Goal: Task Accomplishment & Management: Complete application form

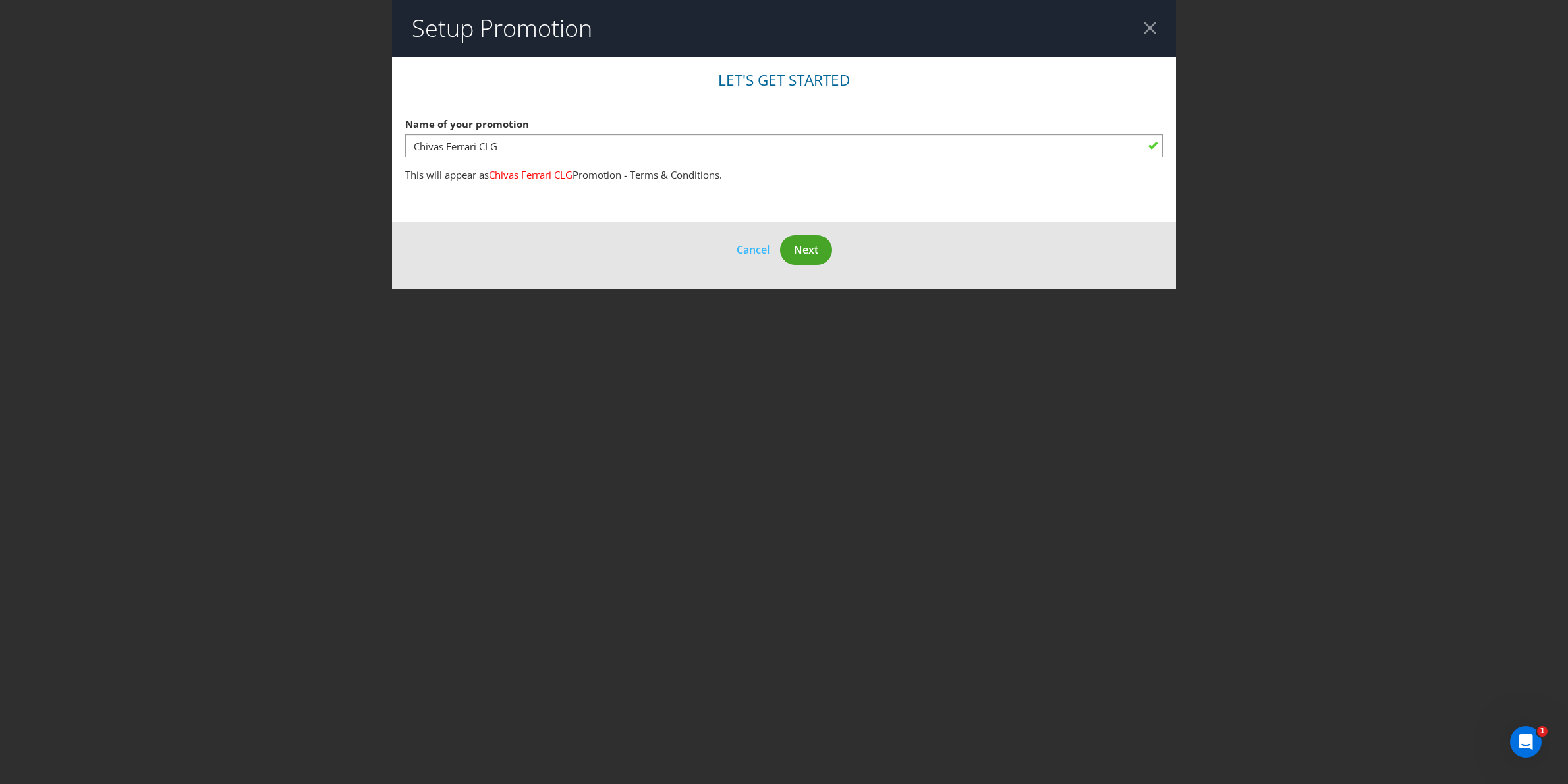
type input "Chivas Ferrari CLG"
click at [791, 248] on button "Next" at bounding box center [807, 250] width 52 height 30
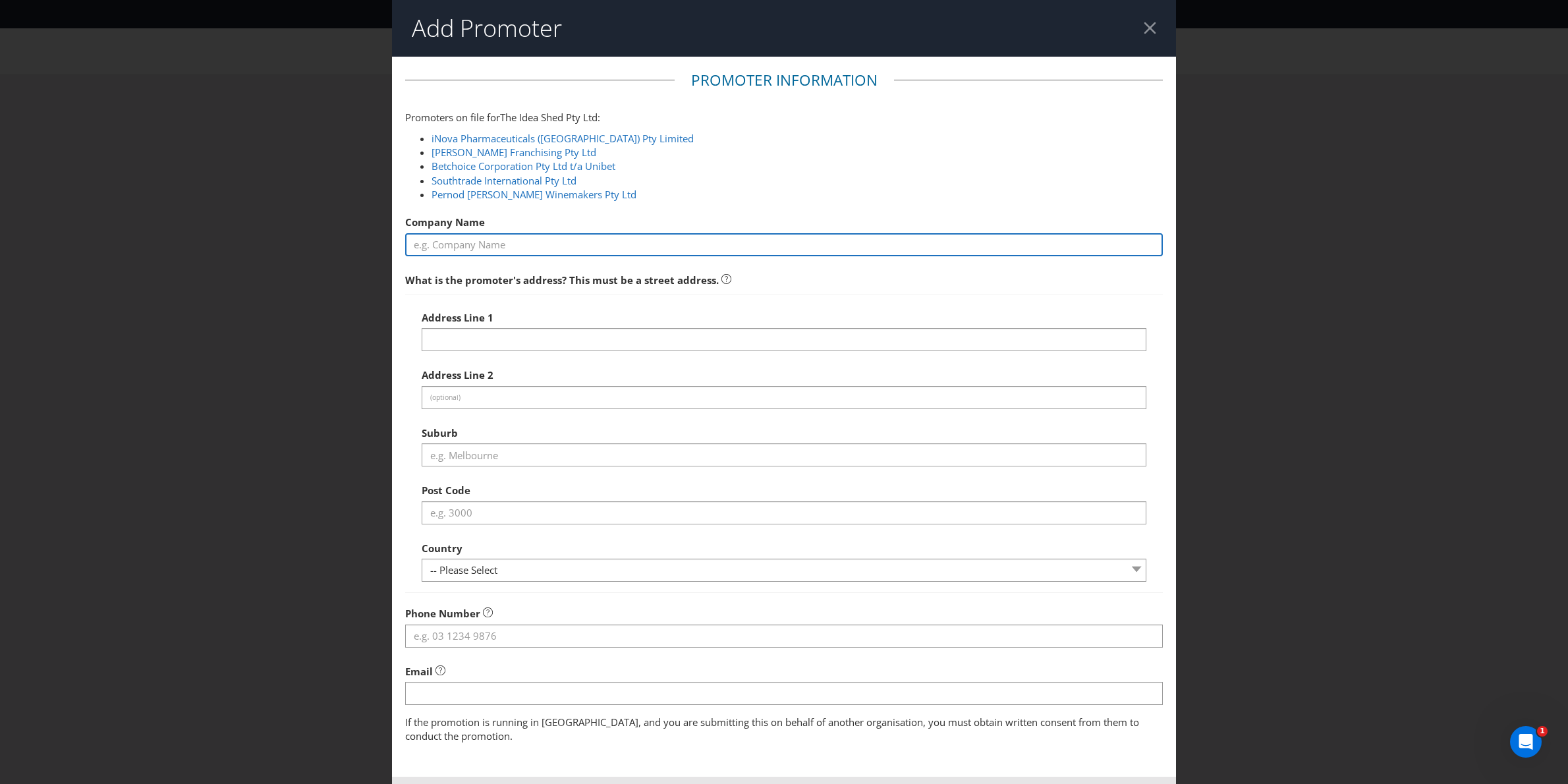
click at [656, 245] on input "text" at bounding box center [784, 245] width 758 height 23
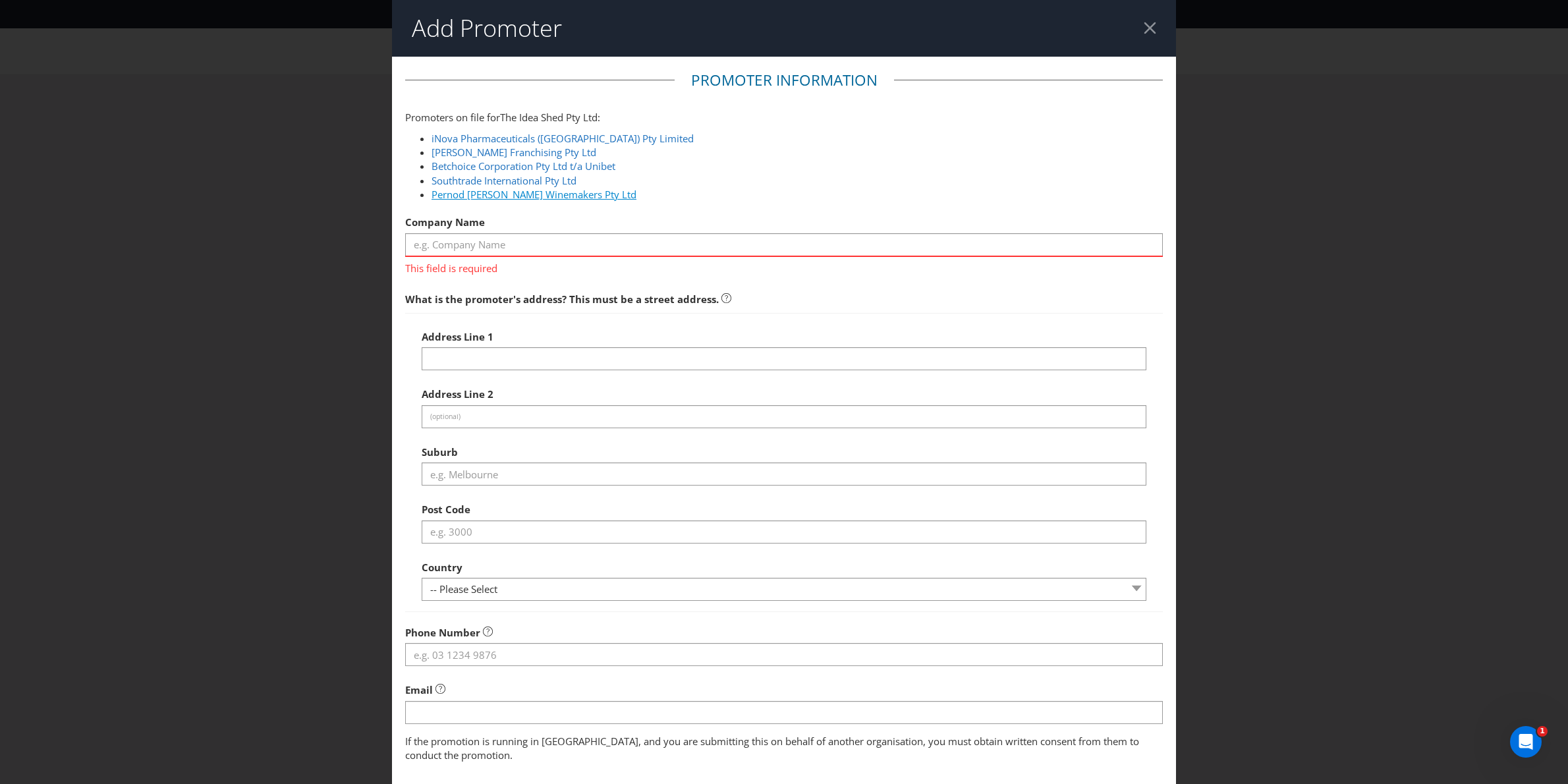
click at [515, 194] on link "Pernod [PERSON_NAME] Winemakers Pty Ltd" at bounding box center [533, 195] width 205 height 14
type input "Pernod [PERSON_NAME] Winemakers Pty Ltd"
type input "[STREET_ADDRESS]"
type input "Barangaroo"
type input "2000"
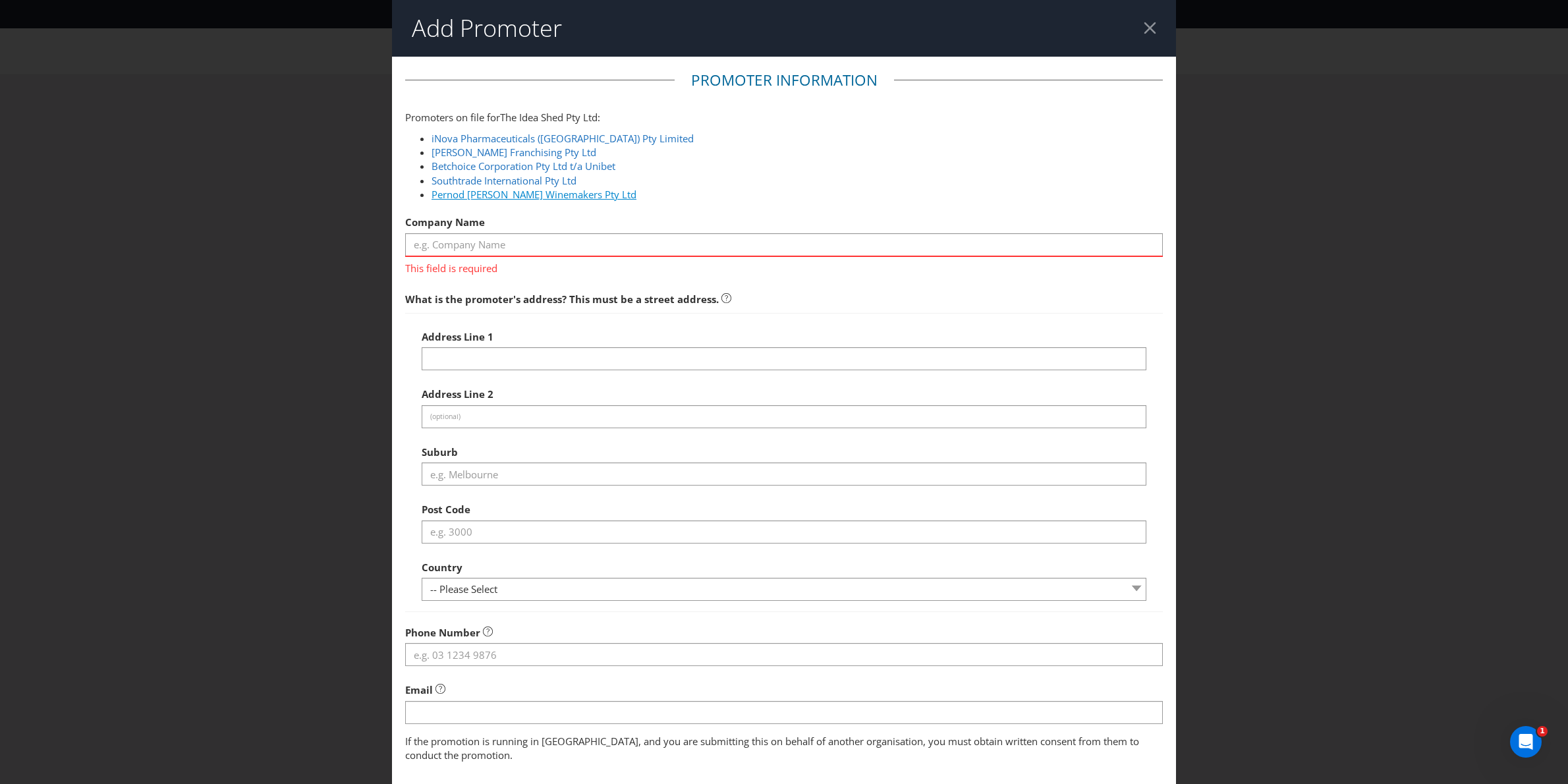
select select "AU"
type input "1800 468 877"
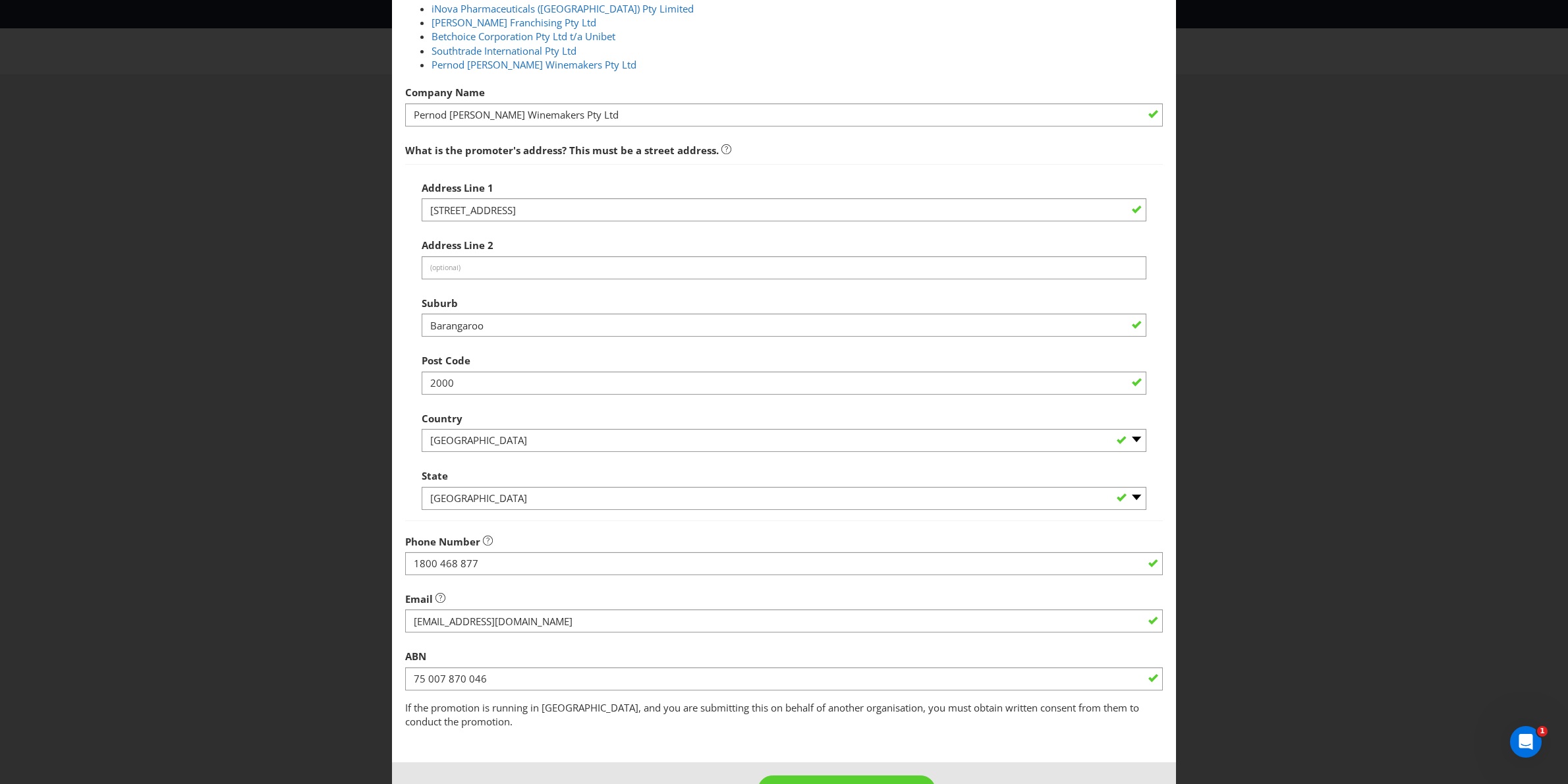
scroll to position [174, 0]
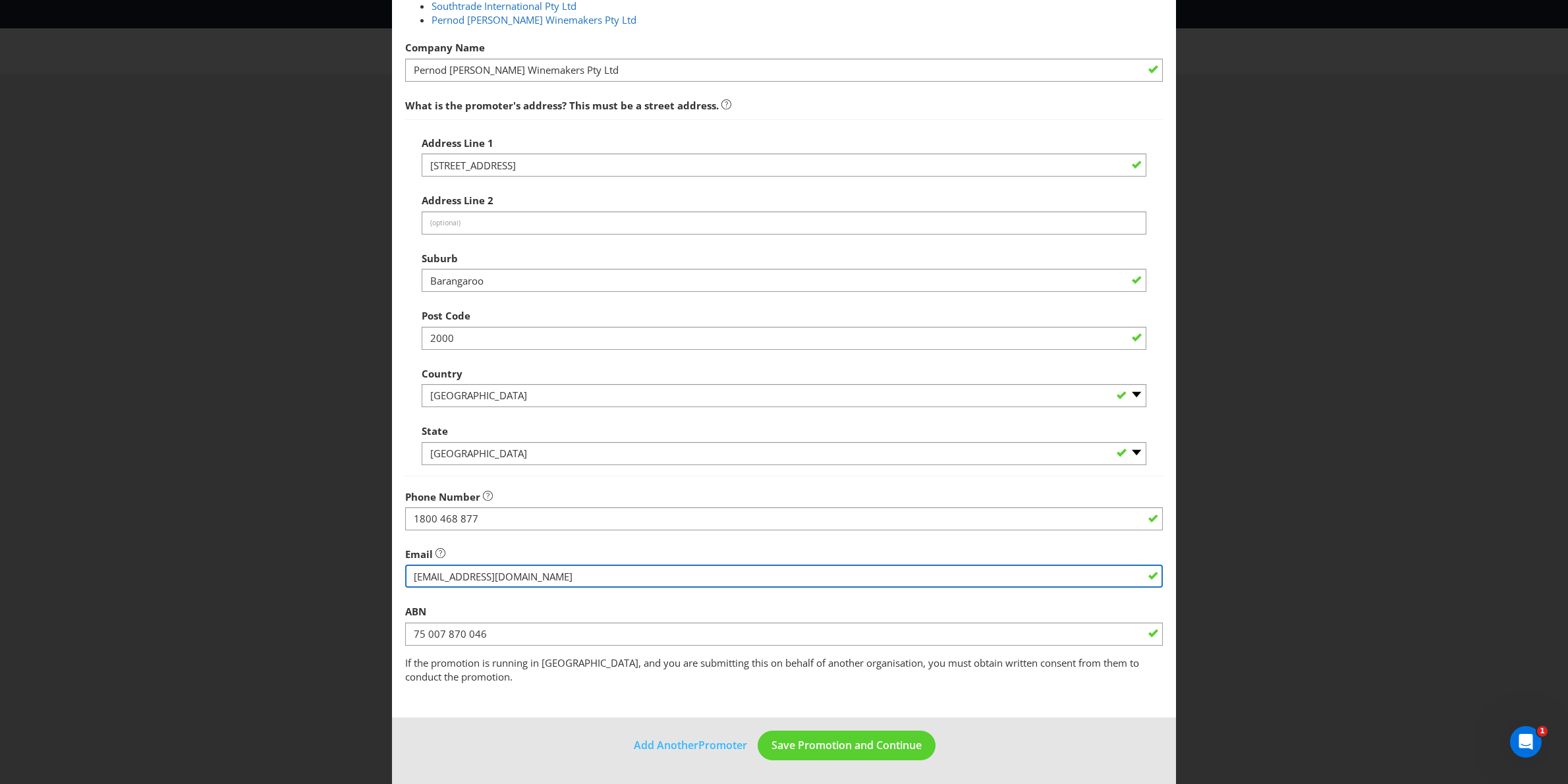
click at [656, 579] on input "string" at bounding box center [784, 576] width 758 height 23
type input "pernodcustomersupport@handlingmatters.com.au"
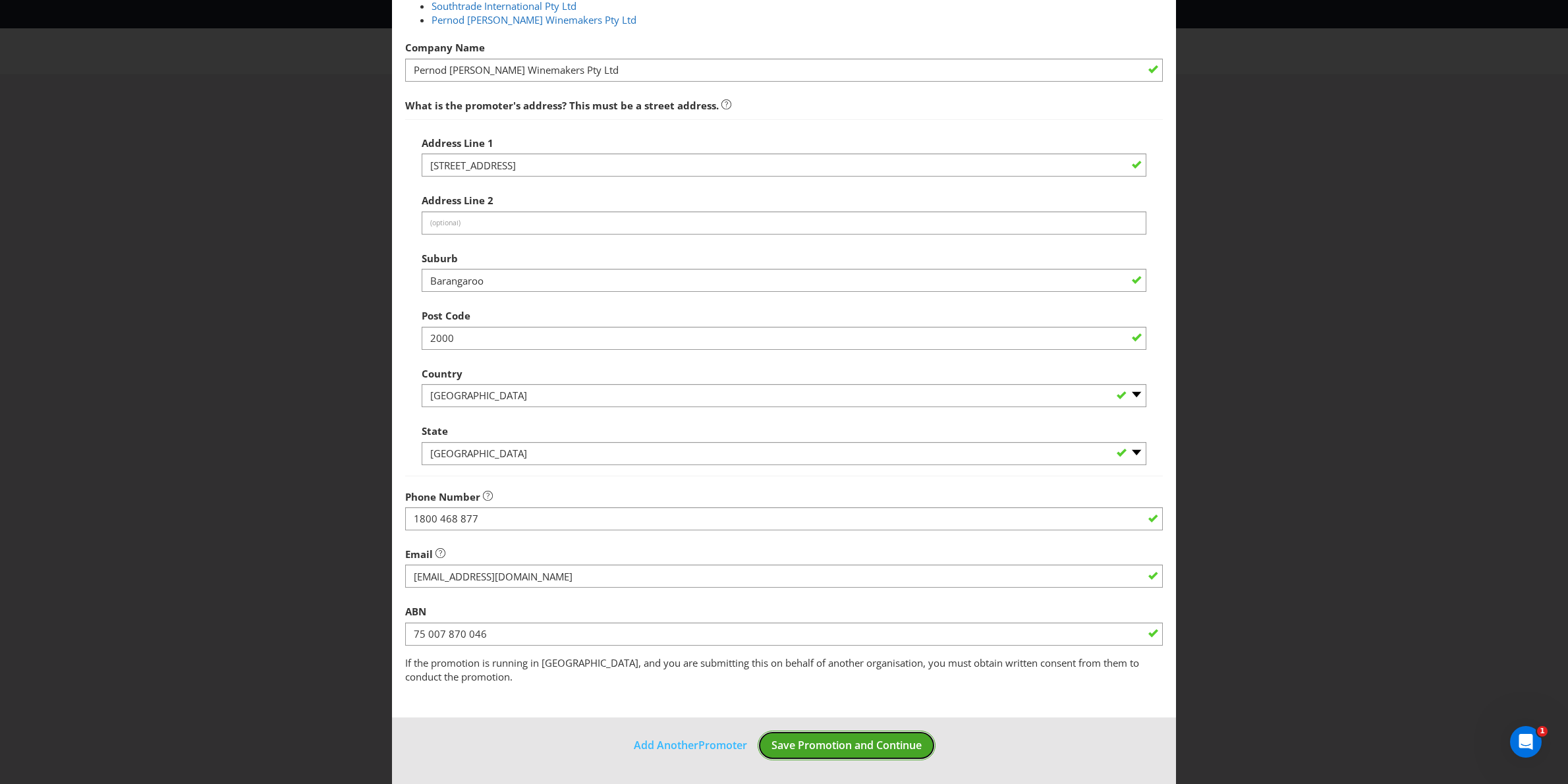
click at [820, 745] on span "Save Promotion and Continue" at bounding box center [847, 744] width 150 height 15
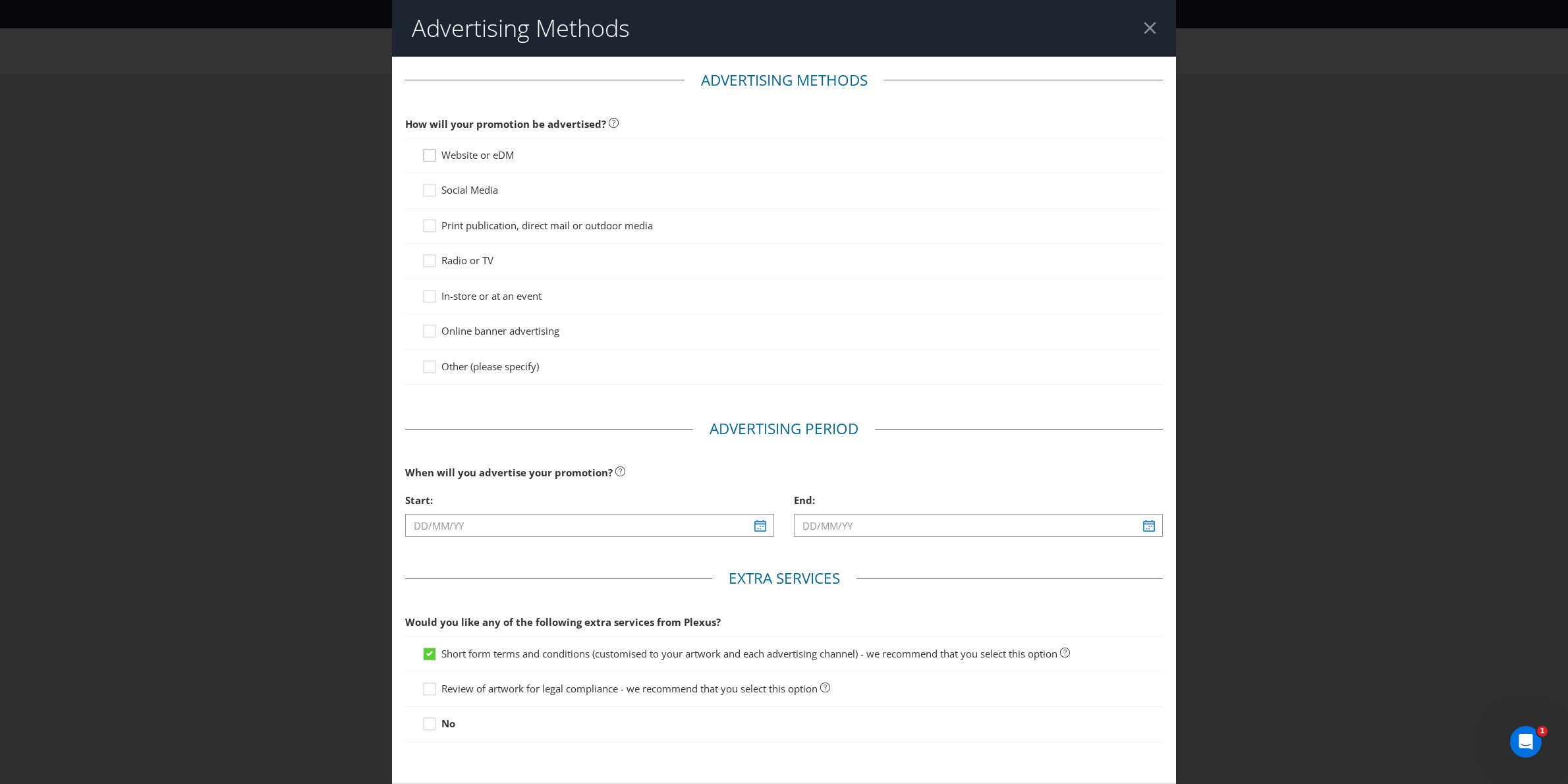
click at [429, 155] on icon at bounding box center [432, 158] width 19 height 19
click at [0, 0] on input "Website or eDM" at bounding box center [0, 0] width 0 height 0
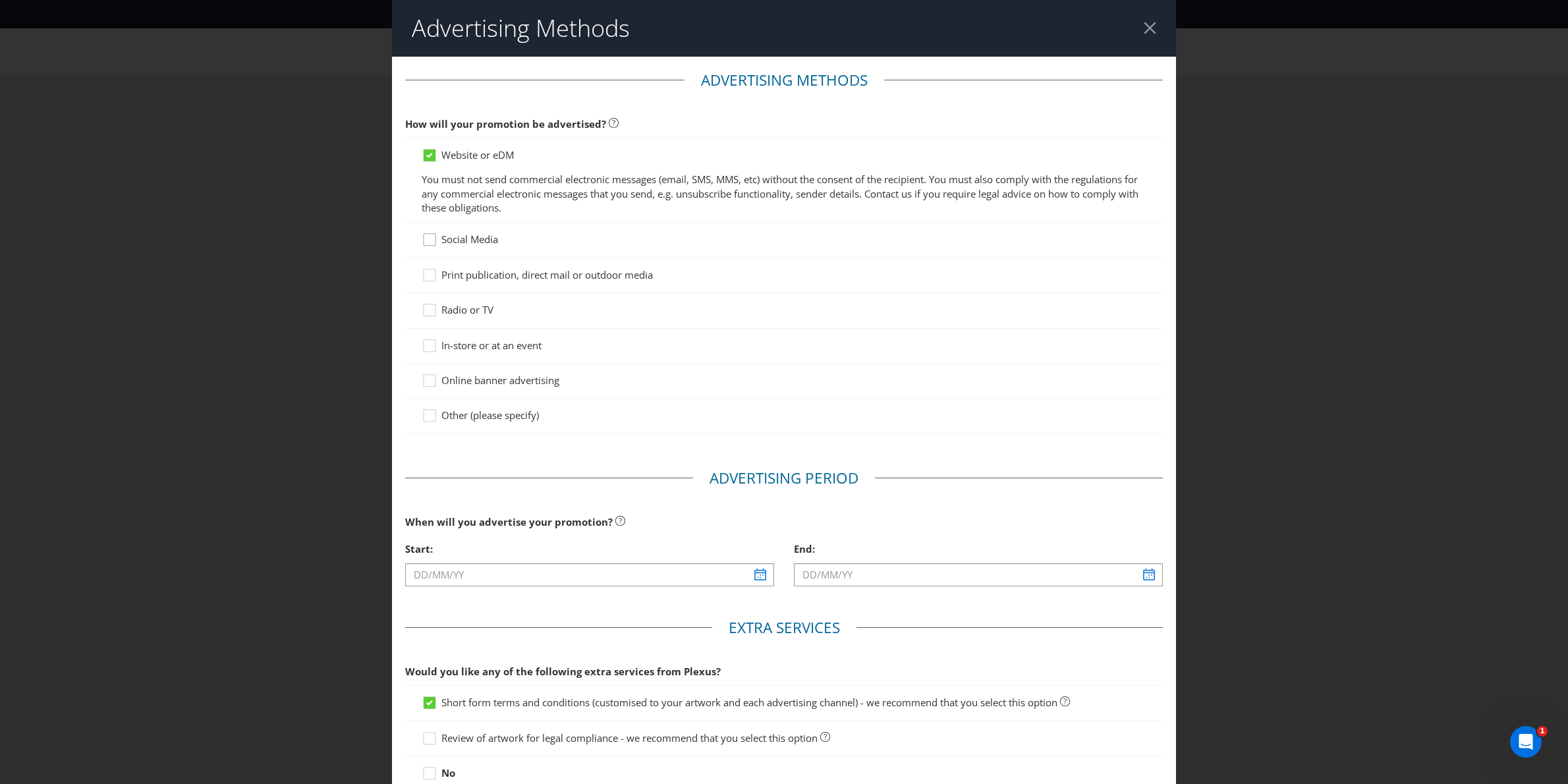
click at [428, 237] on div at bounding box center [430, 235] width 7 height 7
click at [0, 0] on input "Social Media" at bounding box center [0, 0] width 0 height 0
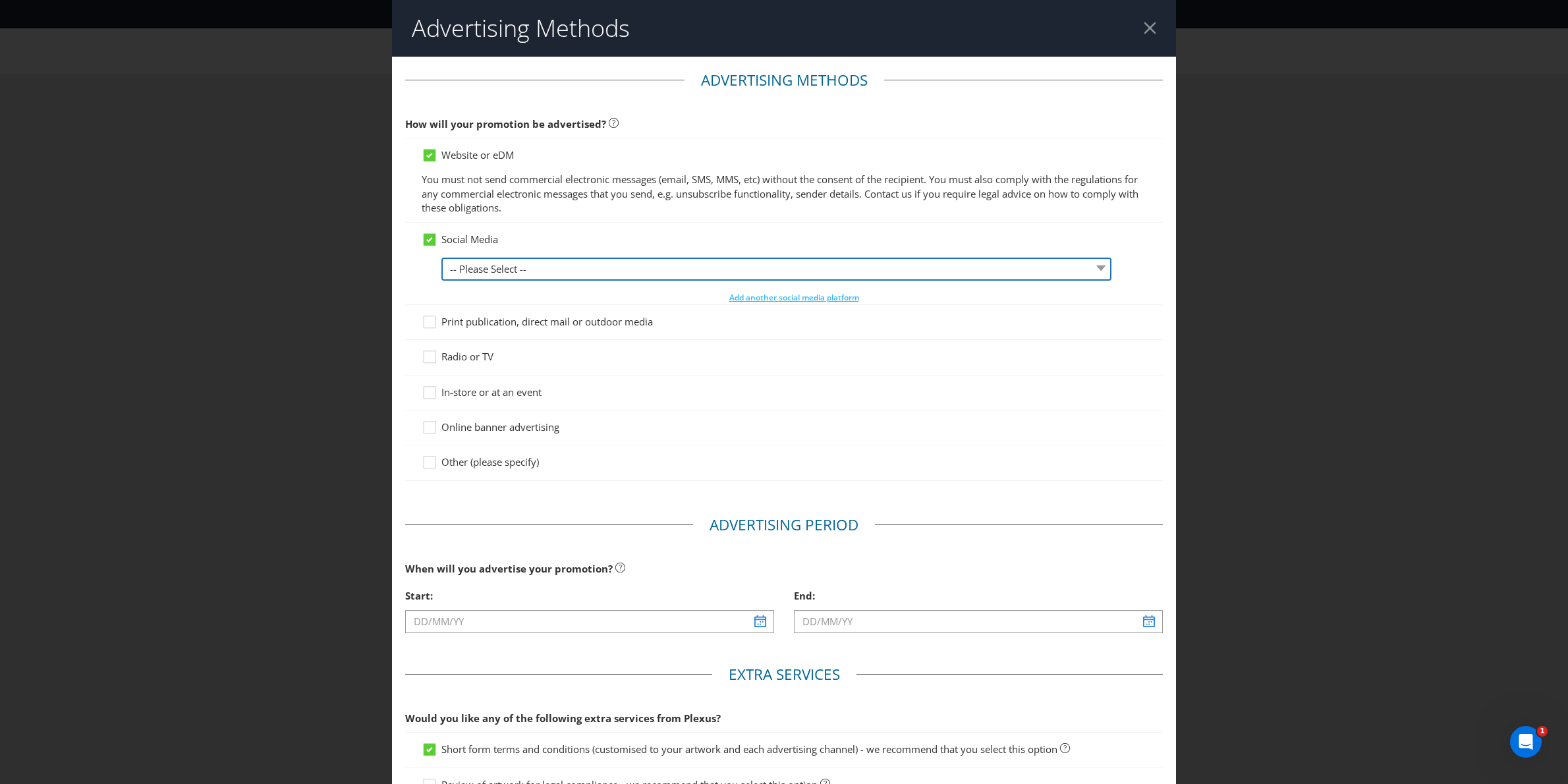
click at [480, 265] on select "-- Please Select -- Facebook X Instagram Snapchat LinkedIn Pinterest Tumblr You…" at bounding box center [776, 269] width 670 height 23
select select "INSTAGRAM"
click at [441, 258] on select "-- Please Select -- Facebook X Instagram Snapchat LinkedIn Pinterest Tumblr You…" at bounding box center [776, 269] width 670 height 23
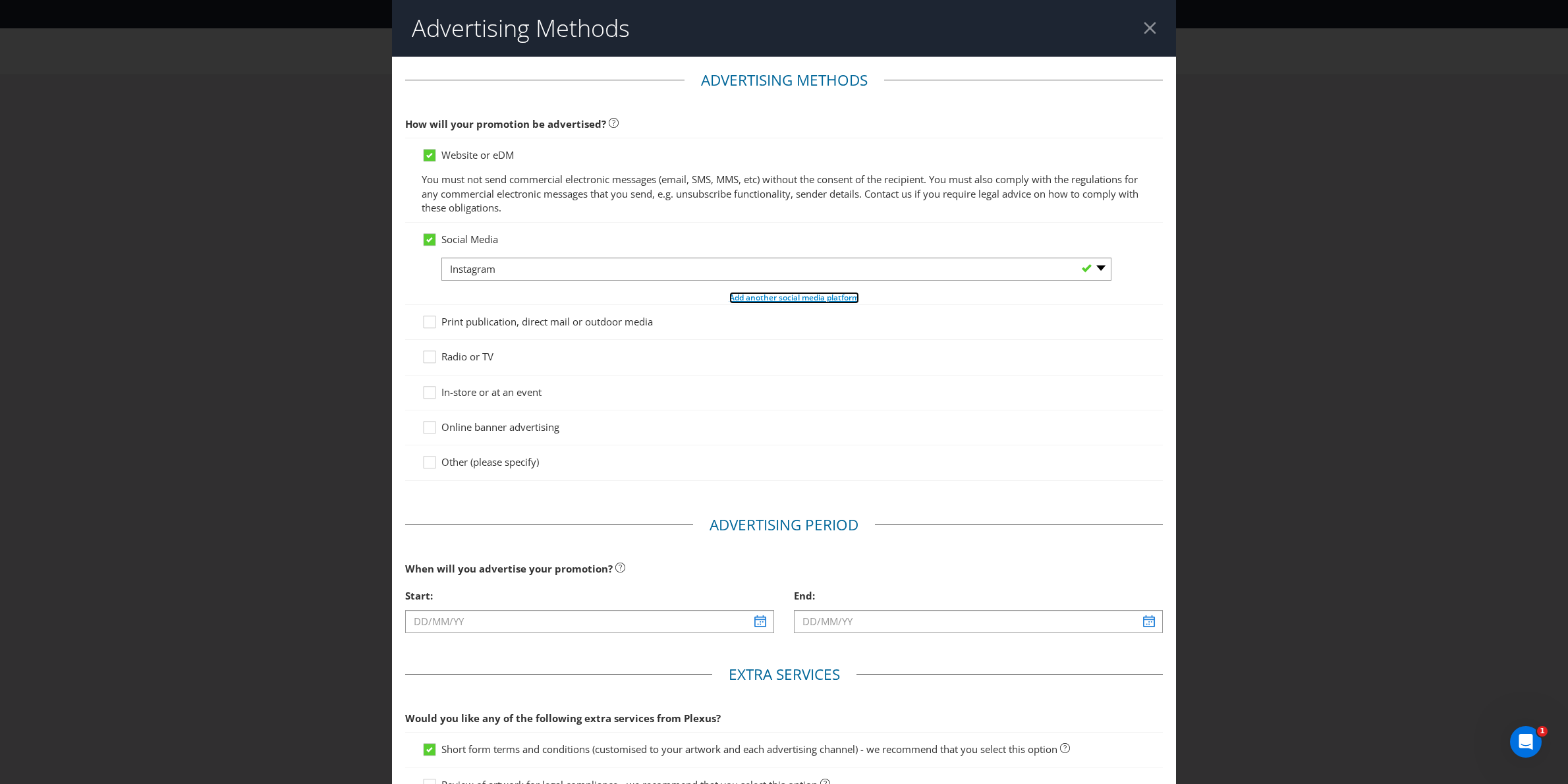
click at [795, 299] on span "Add another social media platform" at bounding box center [794, 298] width 130 height 12
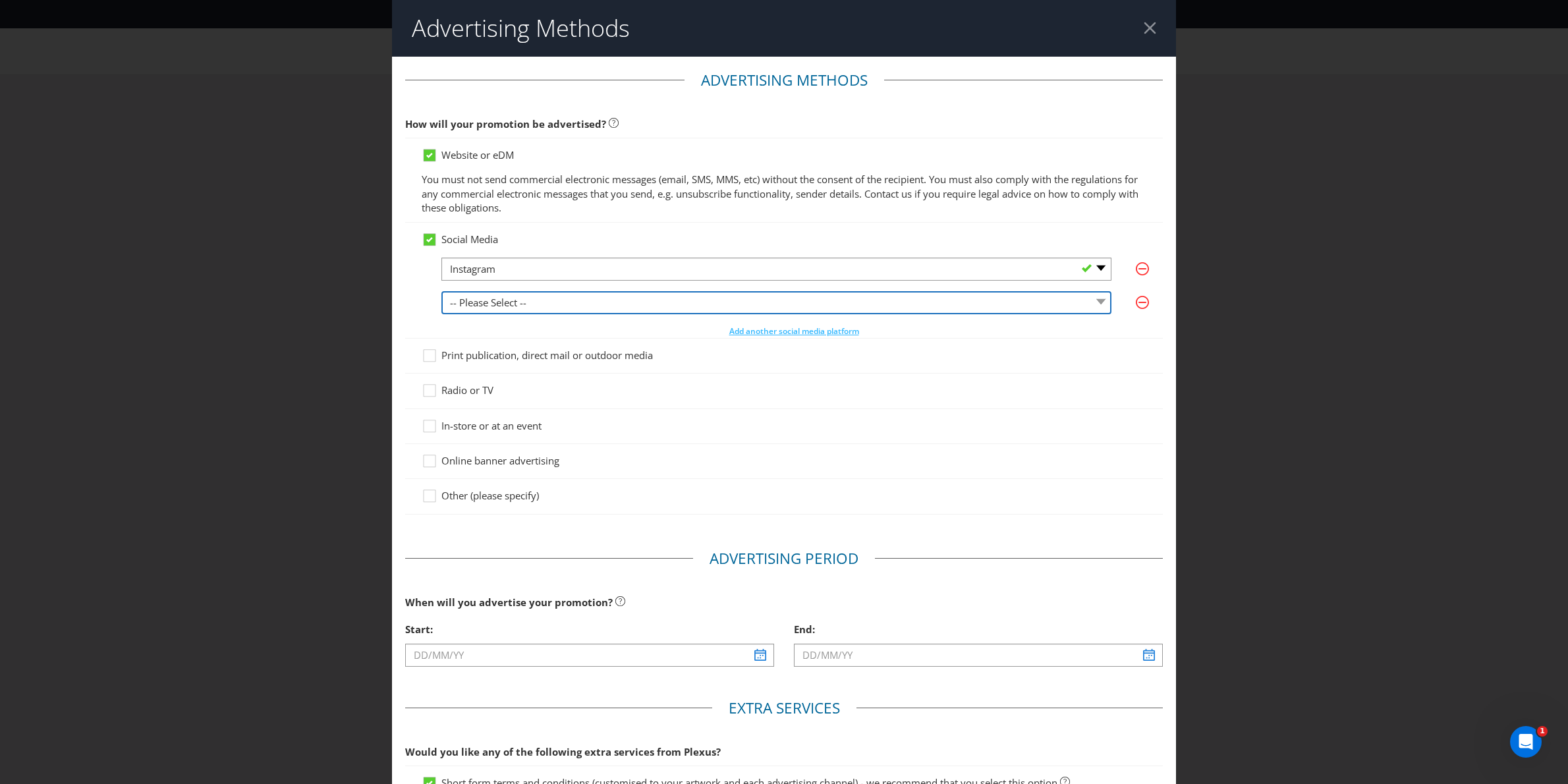
click at [653, 301] on select "-- Please Select -- Facebook X Instagram Snapchat LinkedIn Pinterest Tumblr You…" at bounding box center [776, 302] width 670 height 23
select select "FACEBOOK"
click at [441, 291] on select "-- Please Select -- Facebook X Instagram Snapchat LinkedIn Pinterest Tumblr You…" at bounding box center [776, 302] width 670 height 23
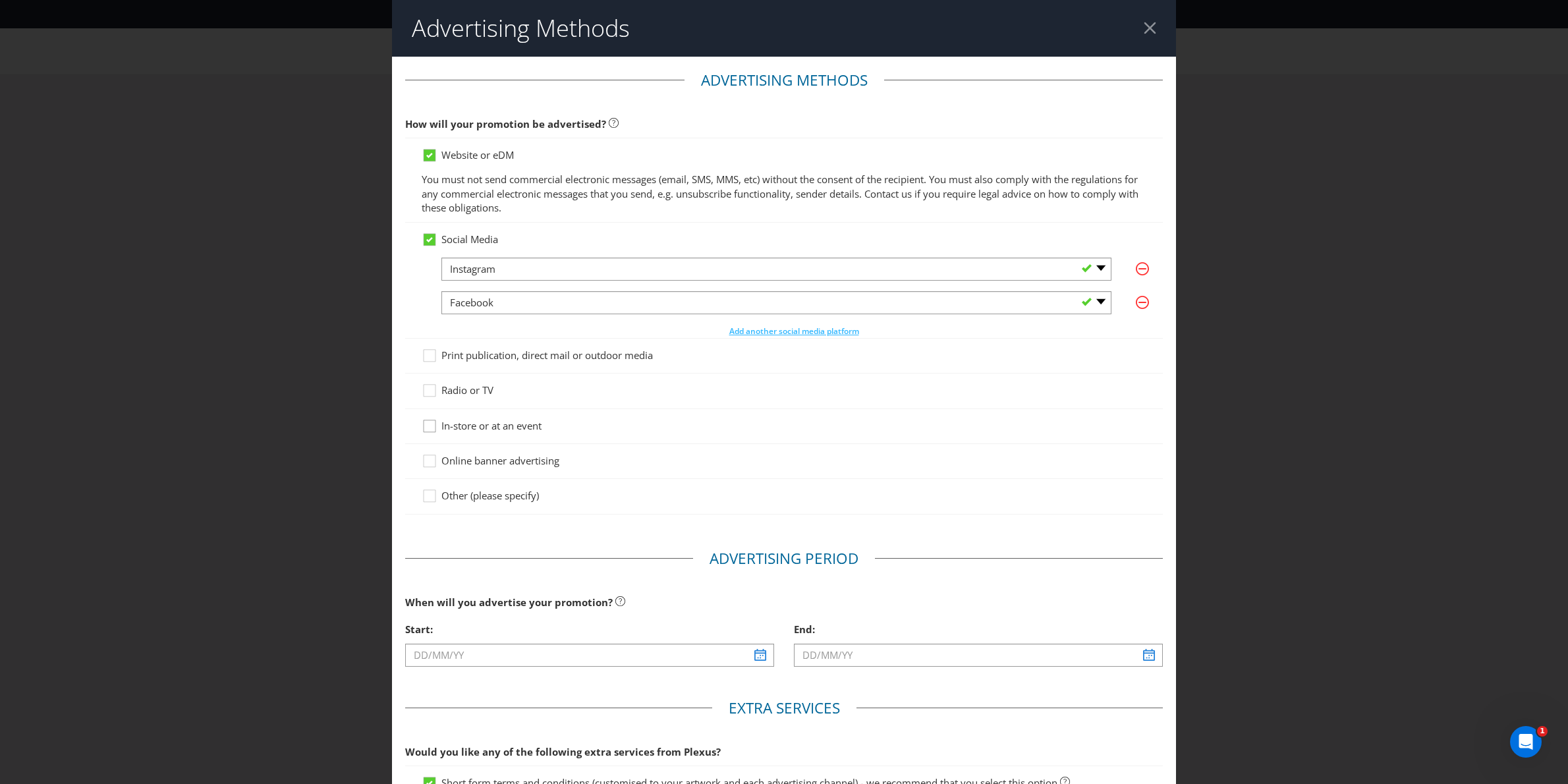
click at [438, 428] on icon at bounding box center [432, 428] width 19 height 19
click at [0, 0] on input "In-store or at an event" at bounding box center [0, 0] width 0 height 0
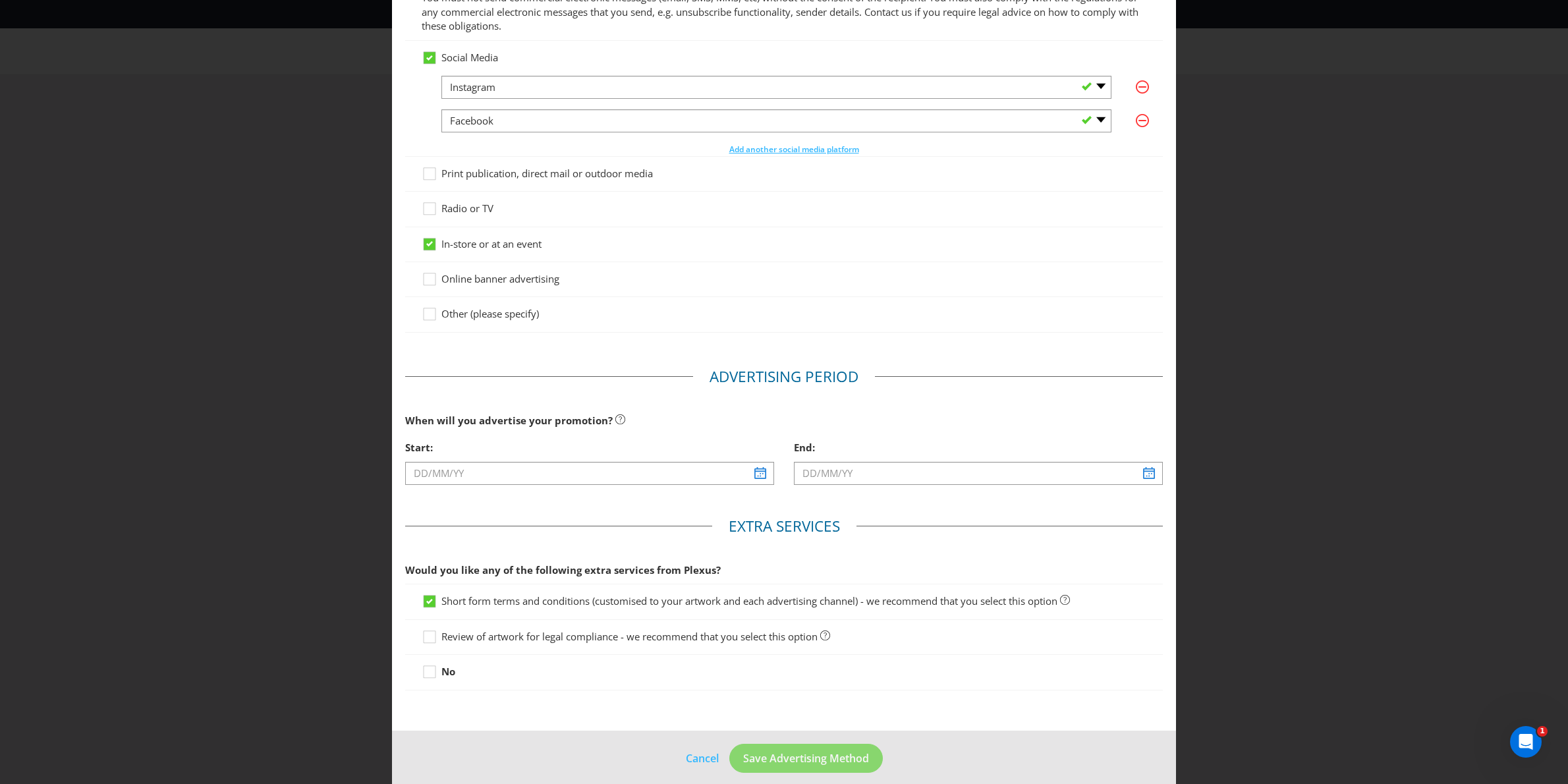
scroll to position [197, 0]
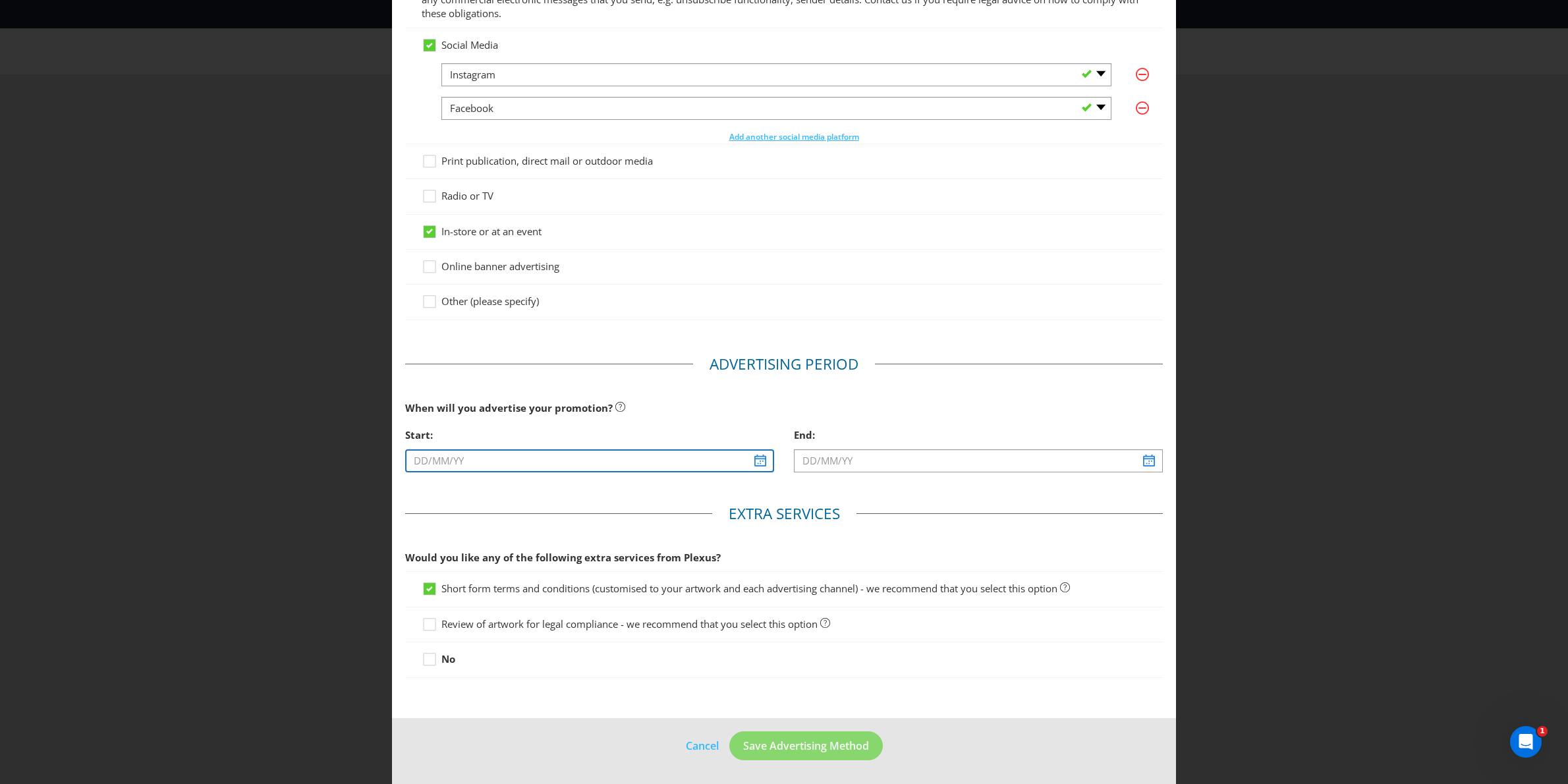
click at [758, 459] on input "text" at bounding box center [590, 460] width 369 height 23
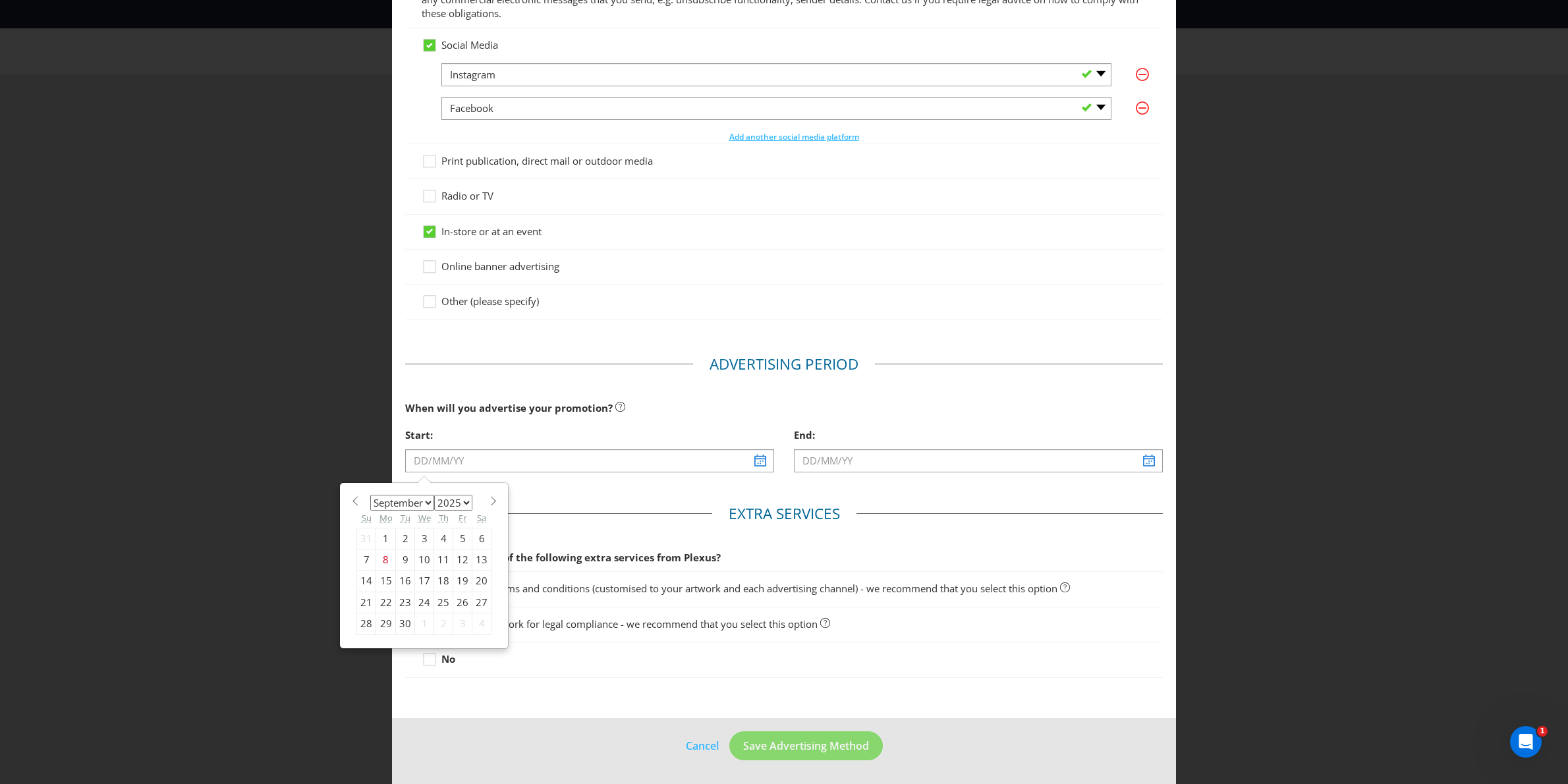
click at [426, 501] on select "January February March April May June July August September October November De…" at bounding box center [402, 502] width 64 height 16
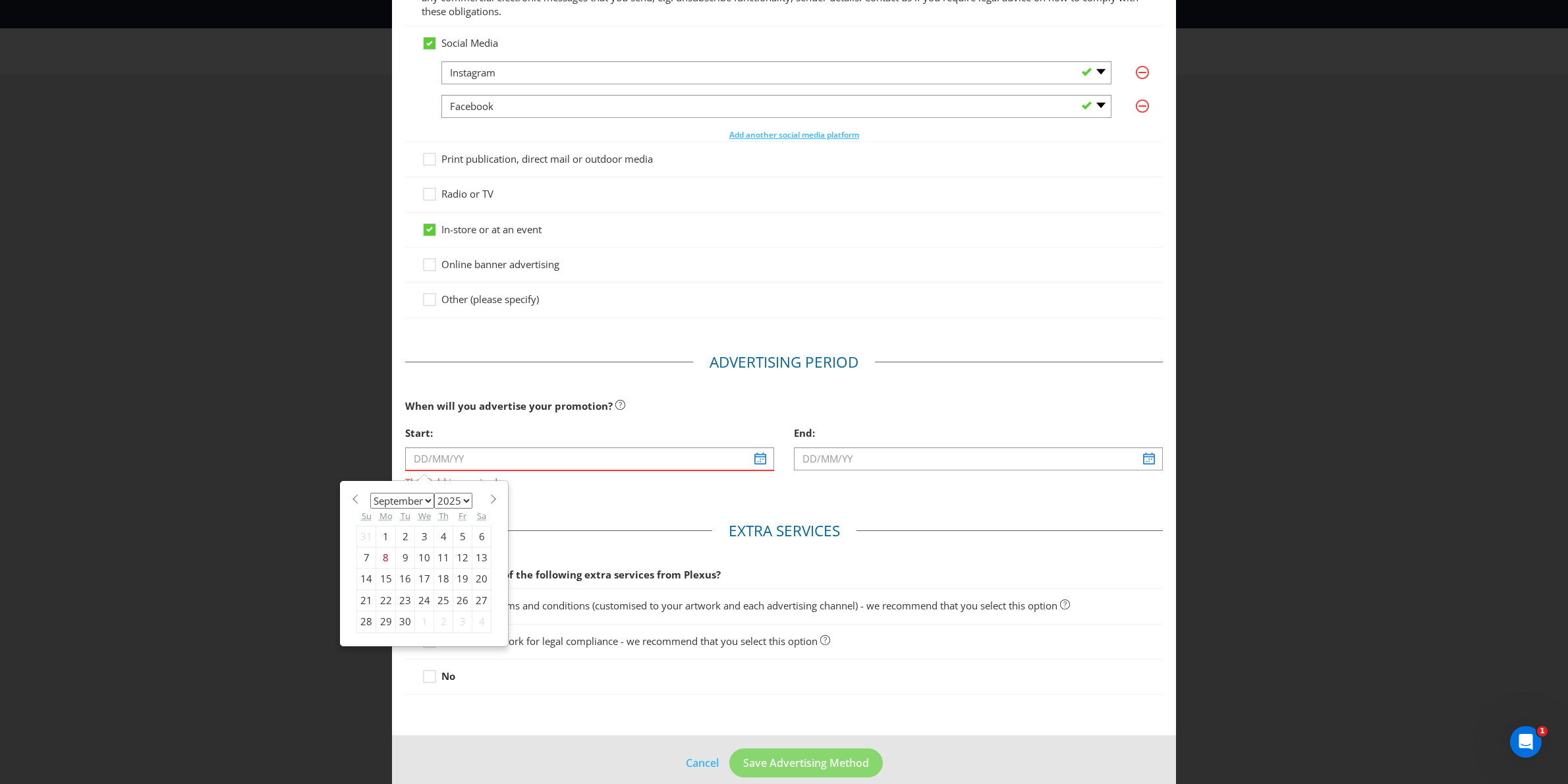
select select "2"
click at [370, 493] on select "January February March April May June July August September October November De…" at bounding box center [402, 500] width 64 height 16
click at [468, 500] on select "2025 2026 2027 2028 2029 2030 2031 2032 2033 2034 2035" at bounding box center [453, 500] width 38 height 16
select select "2026"
click at [435, 493] on select "2025 2026 2027 2028 2029 2030 2031 2032 2033 2034 2035" at bounding box center [453, 500] width 38 height 16
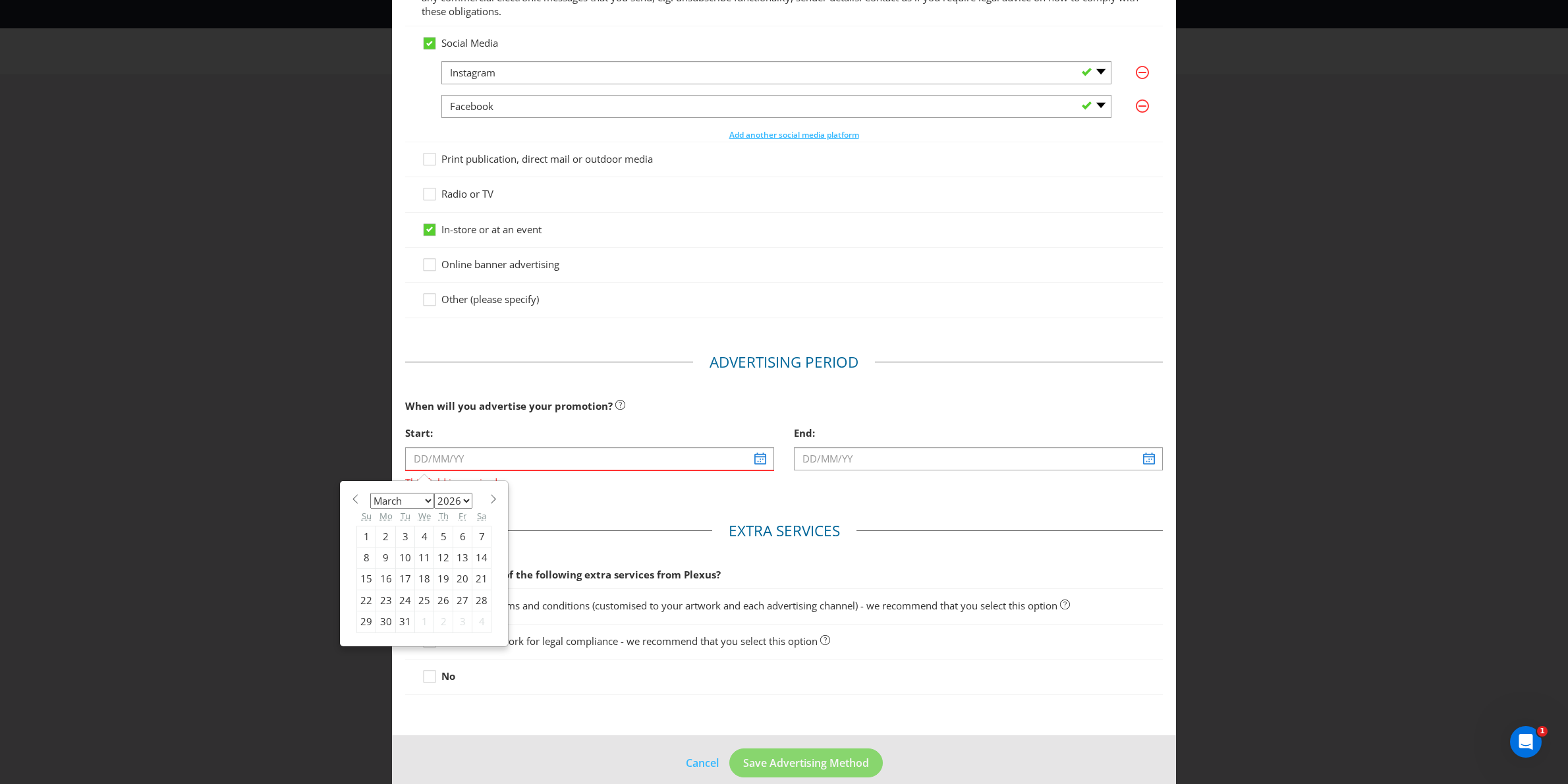
click at [427, 538] on div "4" at bounding box center [425, 536] width 19 height 21
type input "[DATE]"
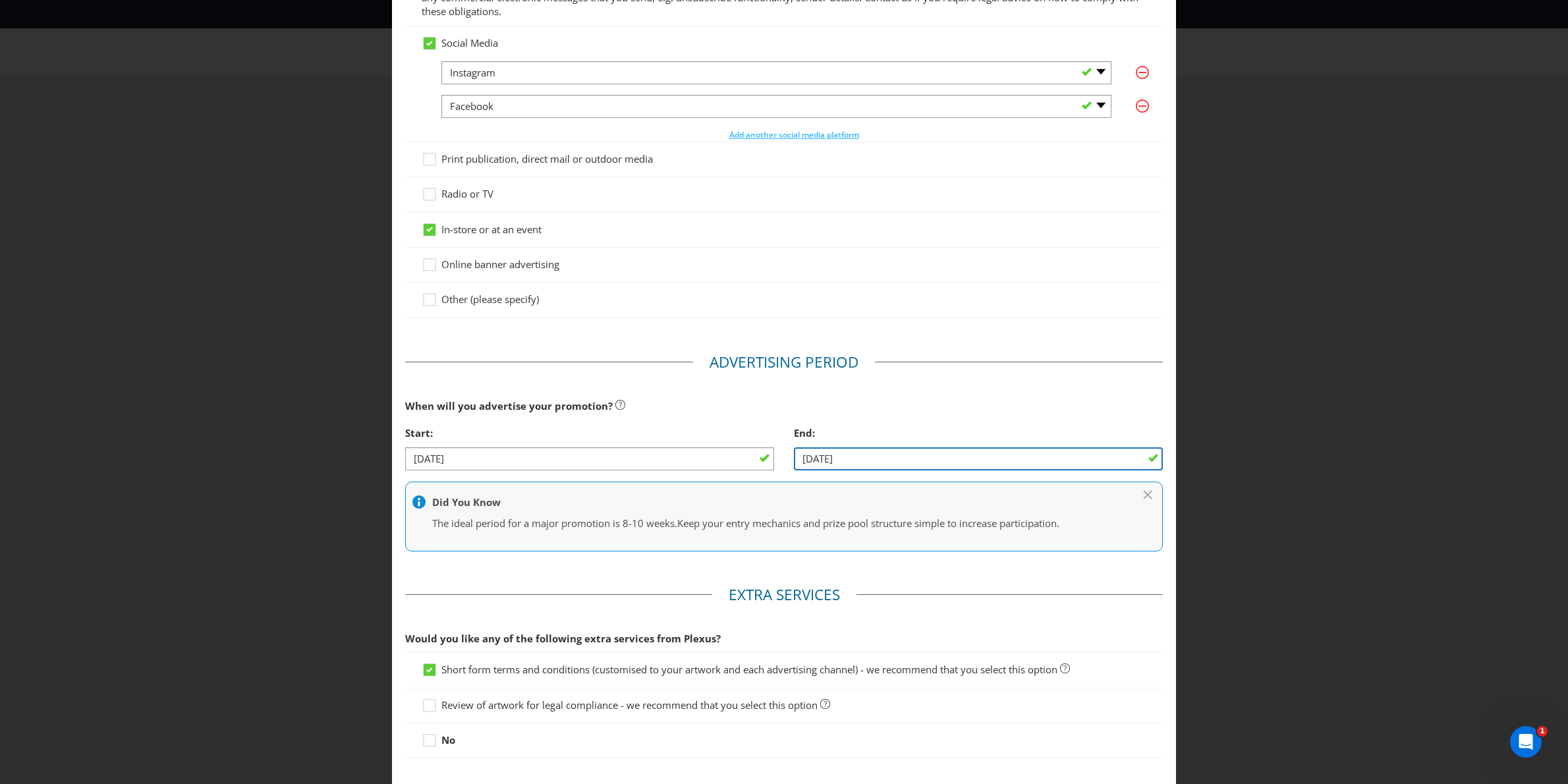
click at [863, 459] on input "05/03/26" at bounding box center [978, 458] width 369 height 23
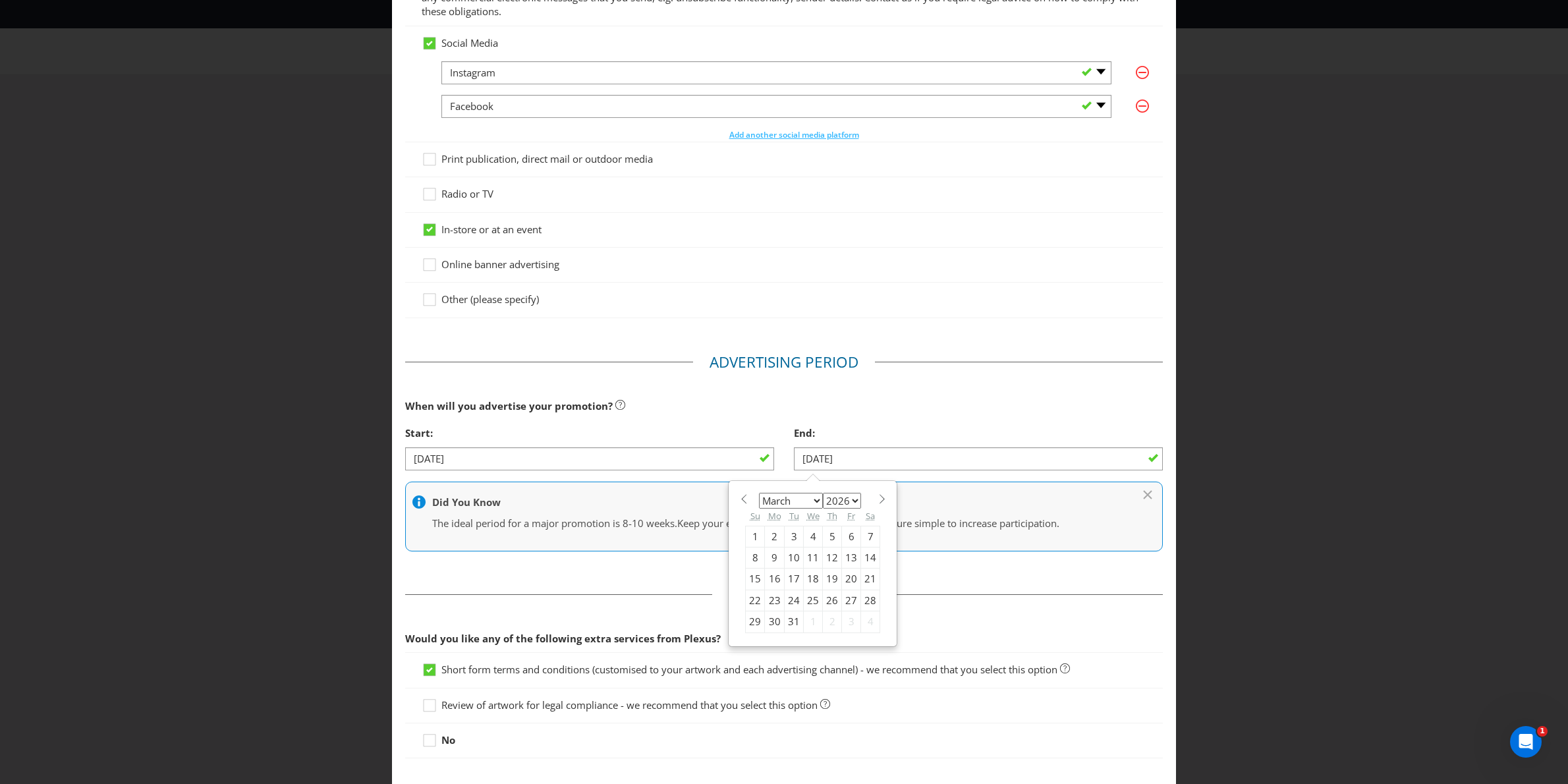
click at [792, 621] on div "31" at bounding box center [794, 622] width 19 height 21
type input "31/03/26"
click at [830, 400] on div "When will you advertise your promotion?" at bounding box center [784, 406] width 758 height 27
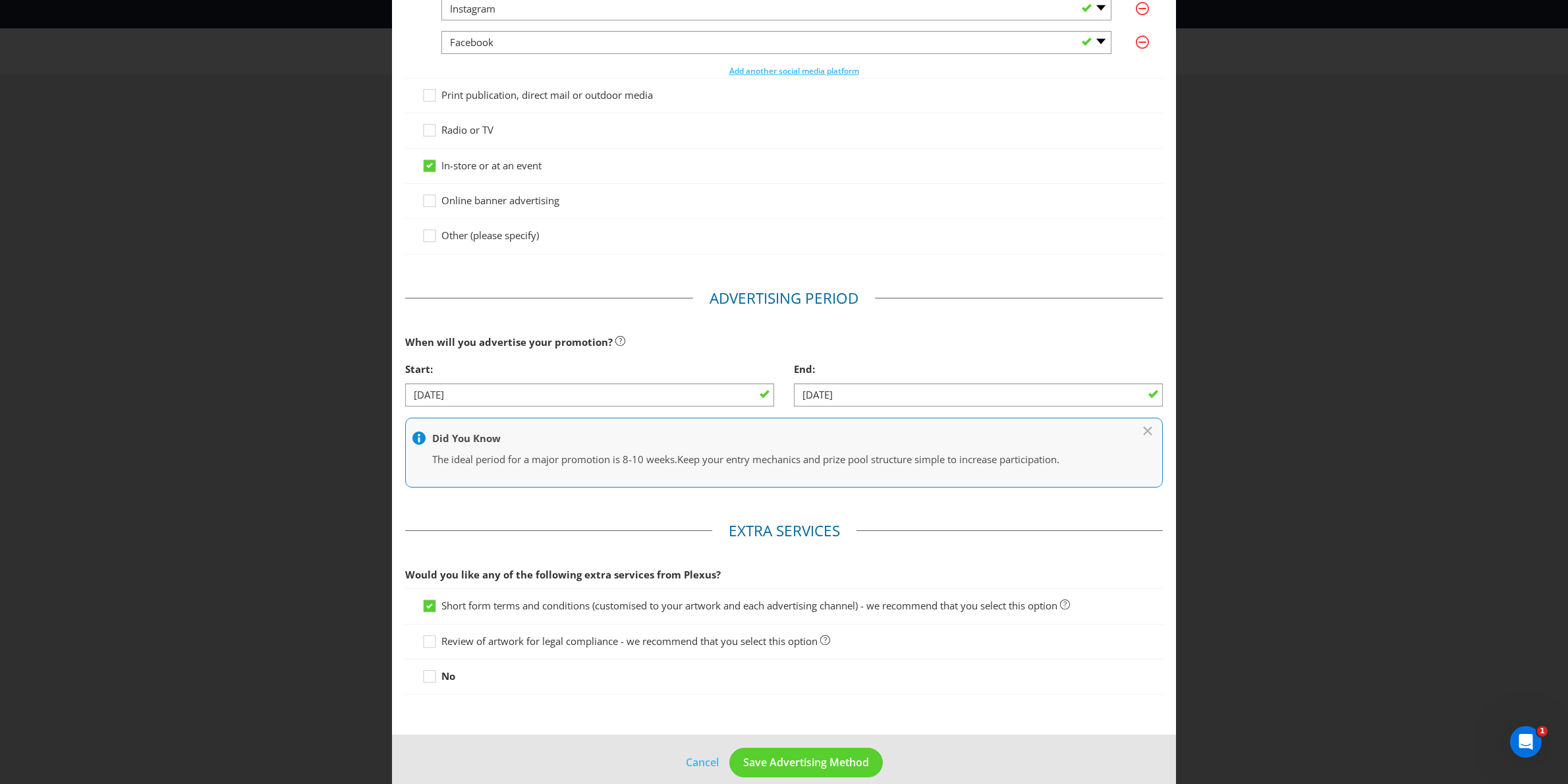
scroll to position [281, 0]
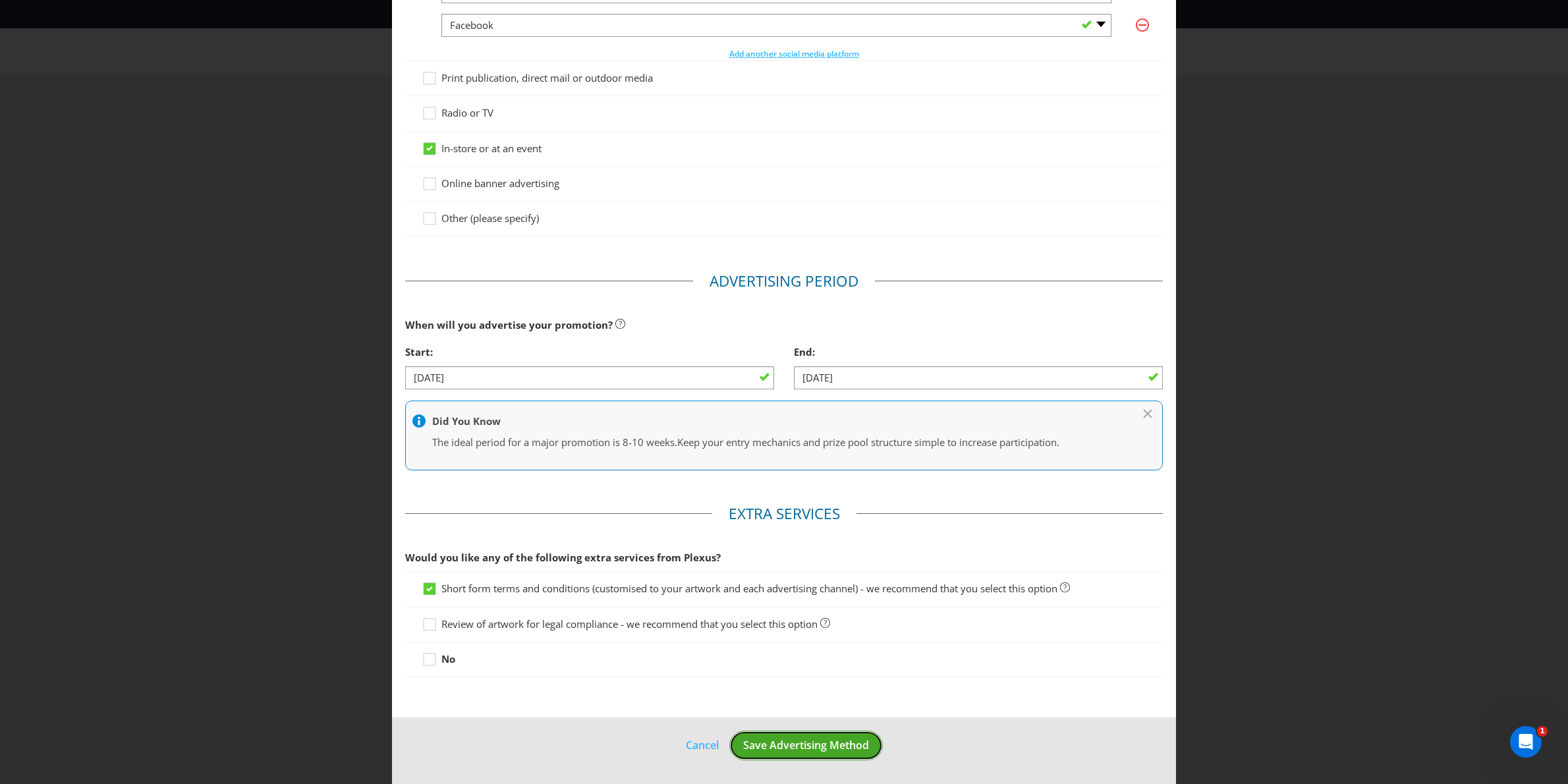
click at [817, 745] on span "Save Advertising Method" at bounding box center [807, 744] width 126 height 15
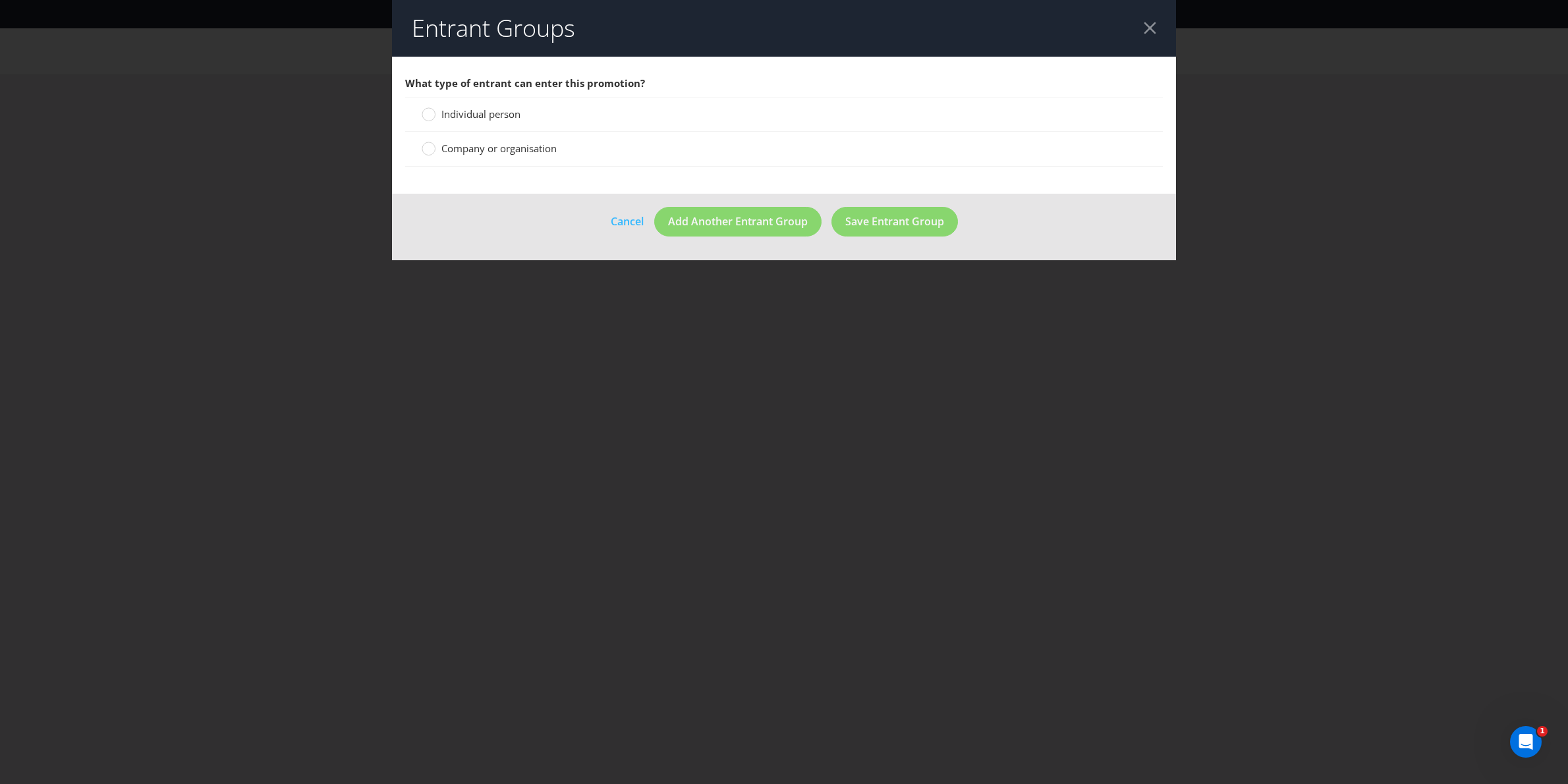
click at [464, 120] on span "Individual person" at bounding box center [481, 114] width 80 height 14
click at [0, 0] on input "Individual person" at bounding box center [0, 0] width 0 height 0
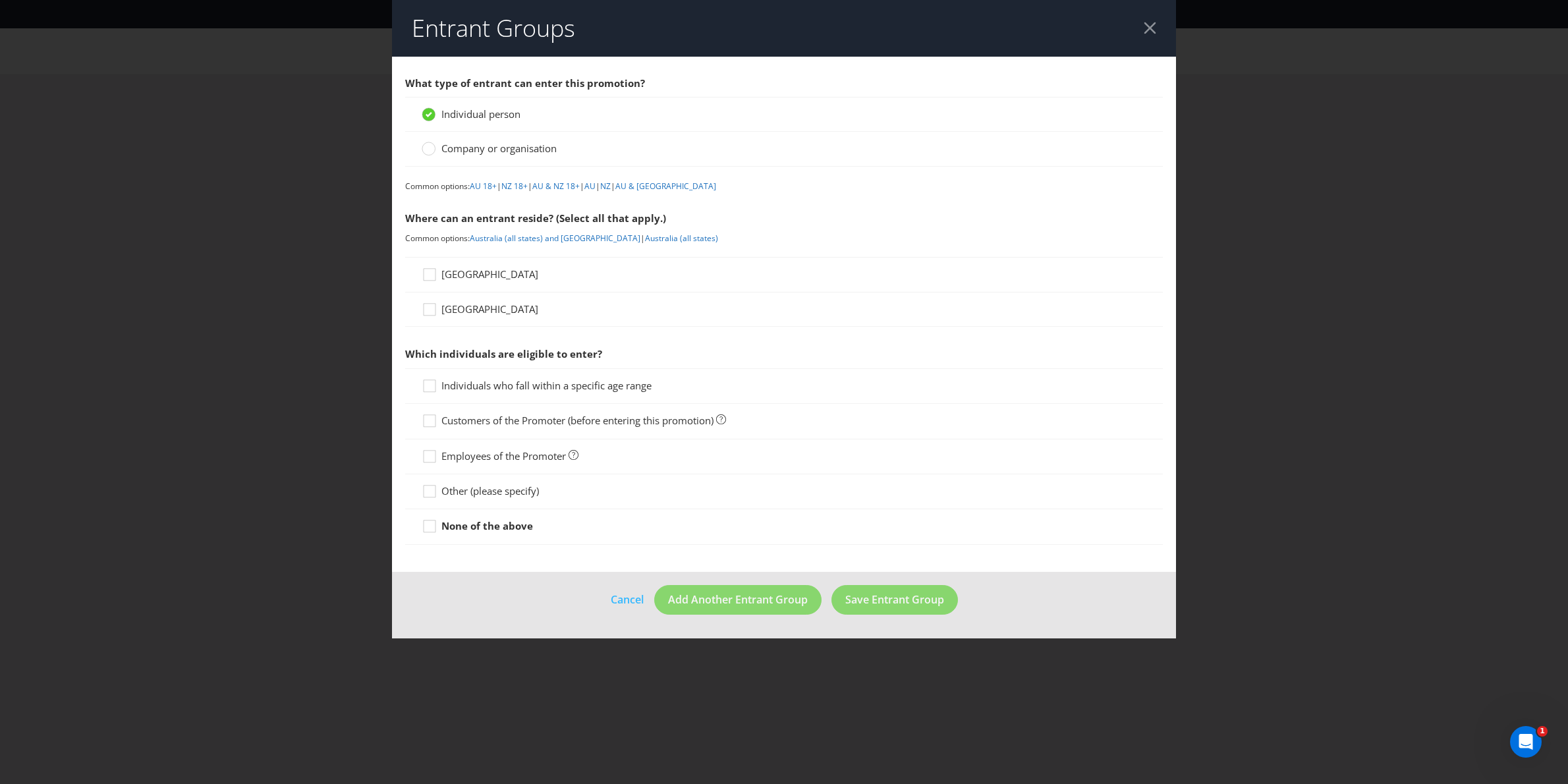
drag, startPoint x: 432, startPoint y: 274, endPoint x: 460, endPoint y: 299, distance: 37.5
click at [432, 275] on icon at bounding box center [432, 277] width 19 height 19
click at [0, 0] on input "[GEOGRAPHIC_DATA]" at bounding box center [0, 0] width 0 height 0
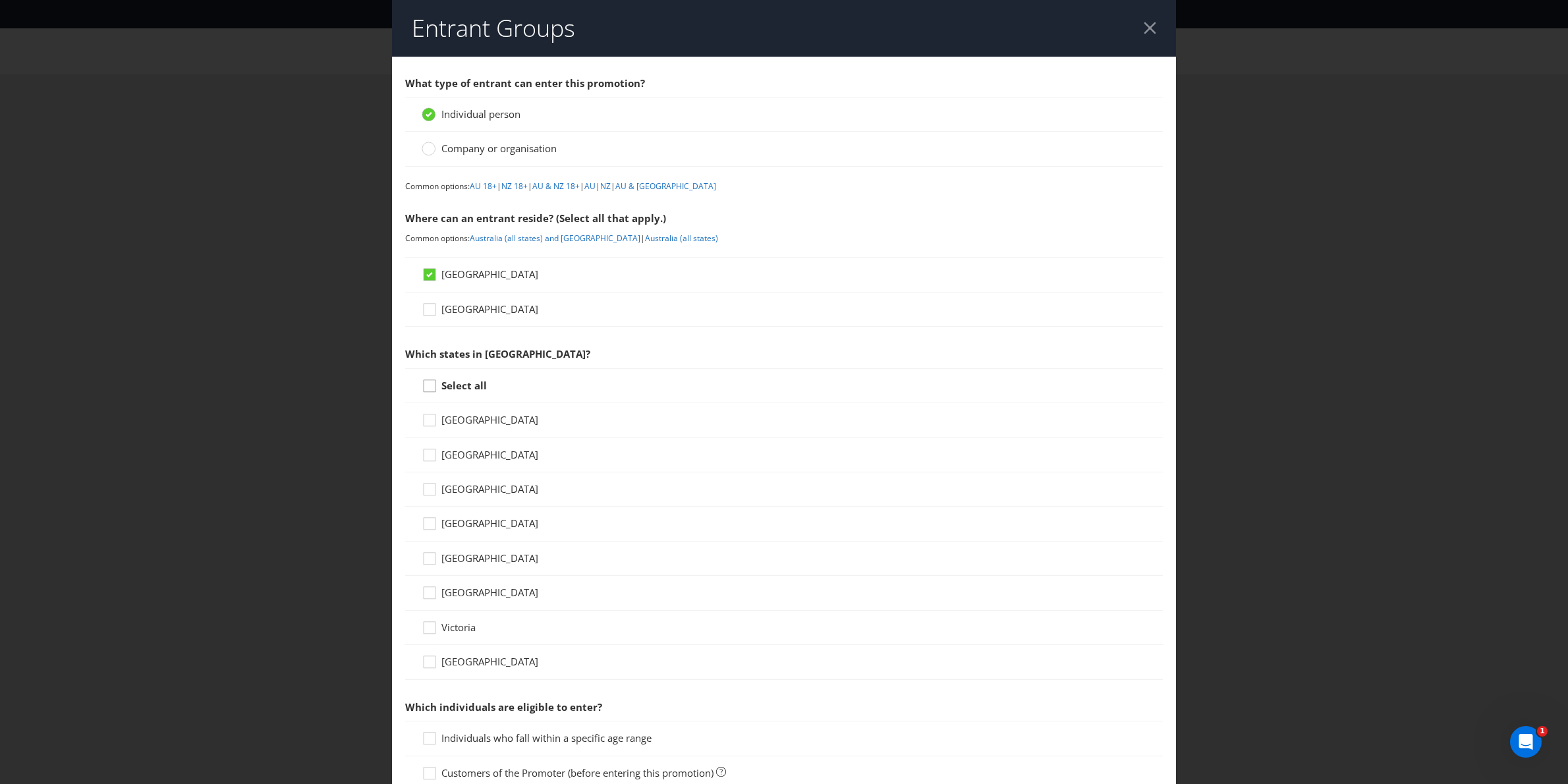
click at [437, 386] on icon at bounding box center [432, 389] width 19 height 19
click at [0, 0] on input "Select all" at bounding box center [0, 0] width 0 height 0
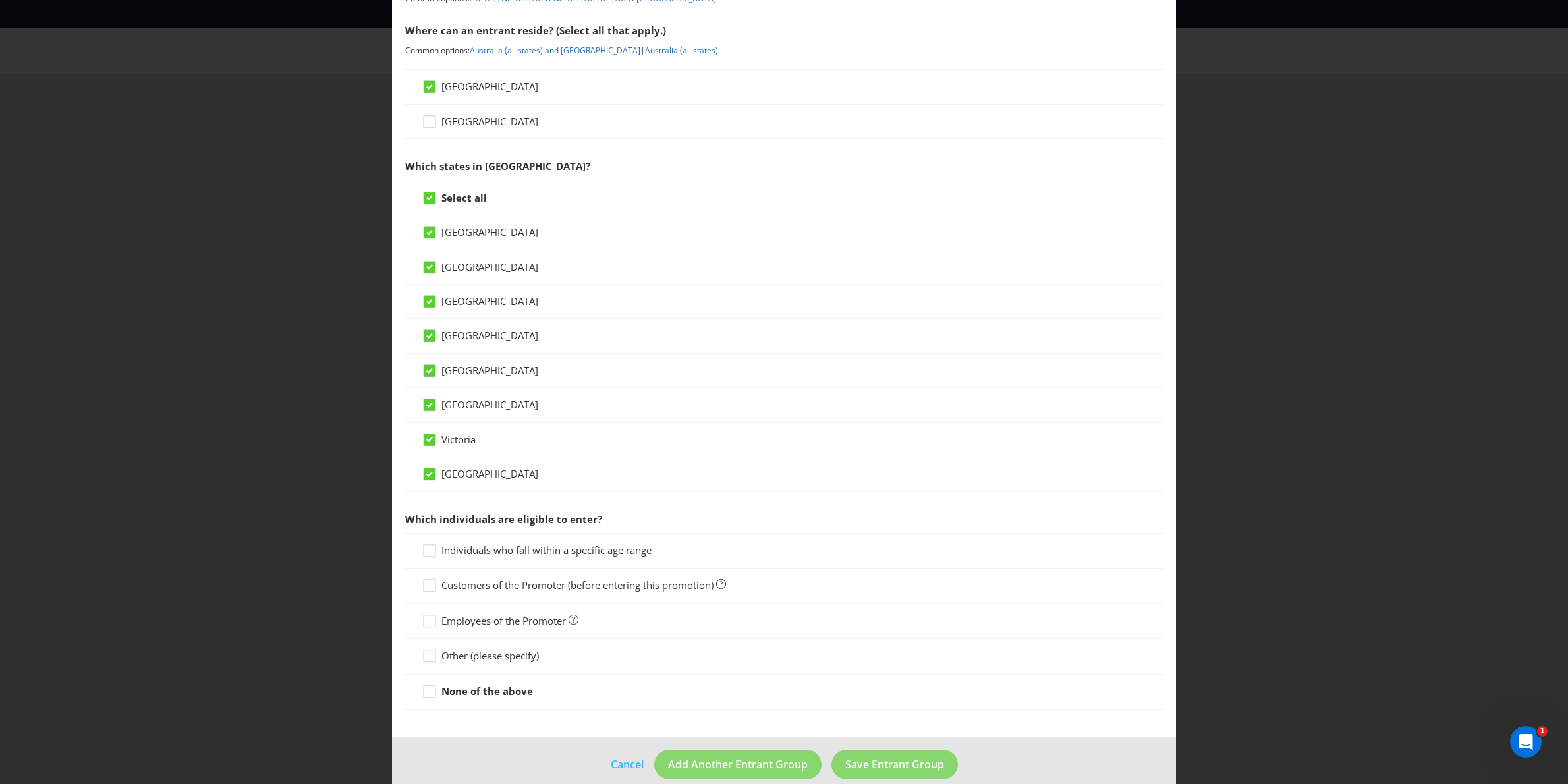
scroll to position [210, 0]
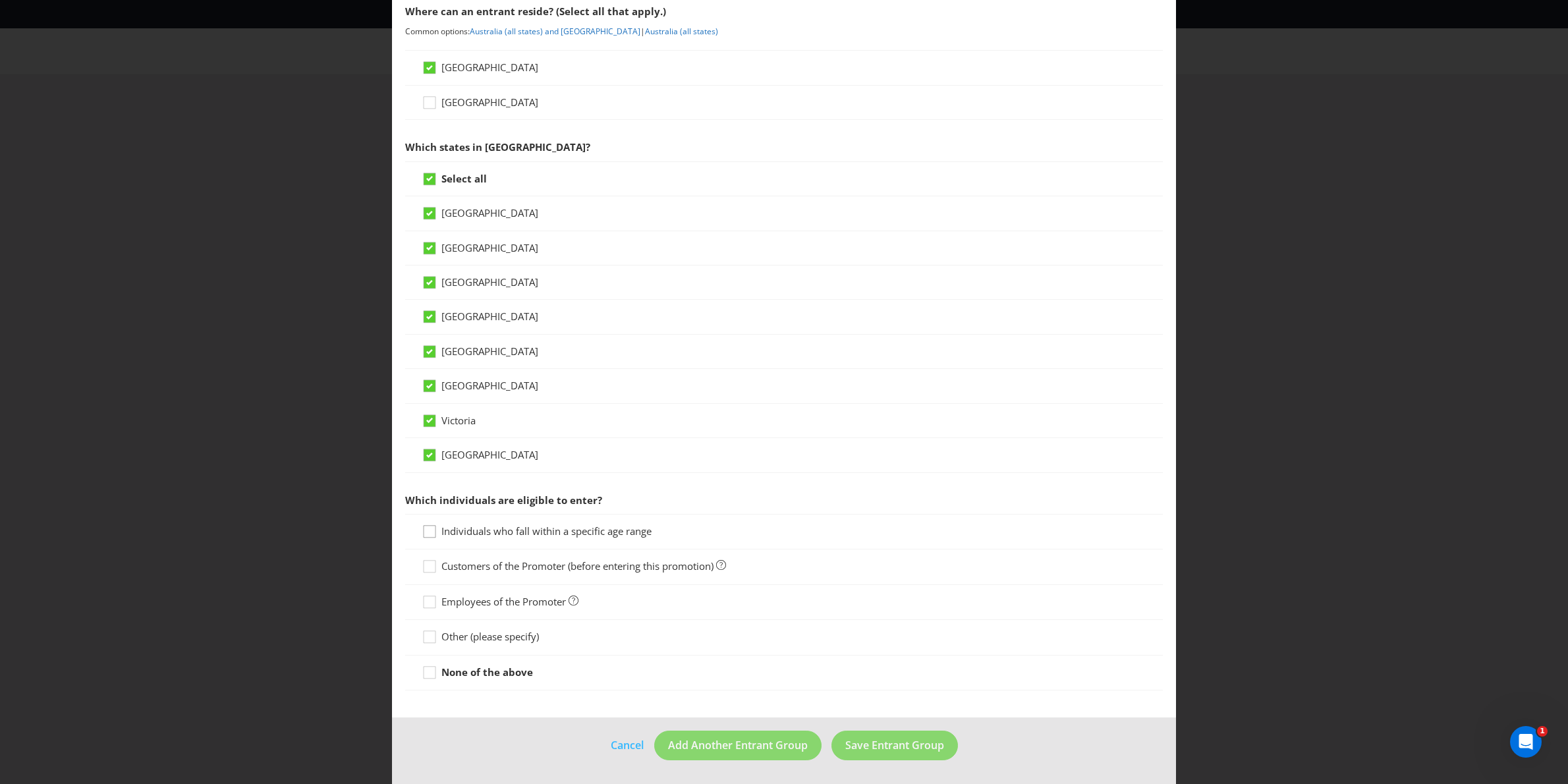
click at [437, 530] on icon at bounding box center [432, 534] width 19 height 19
click at [0, 0] on input "Individuals who fall within a specific age range" at bounding box center [0, 0] width 0 height 0
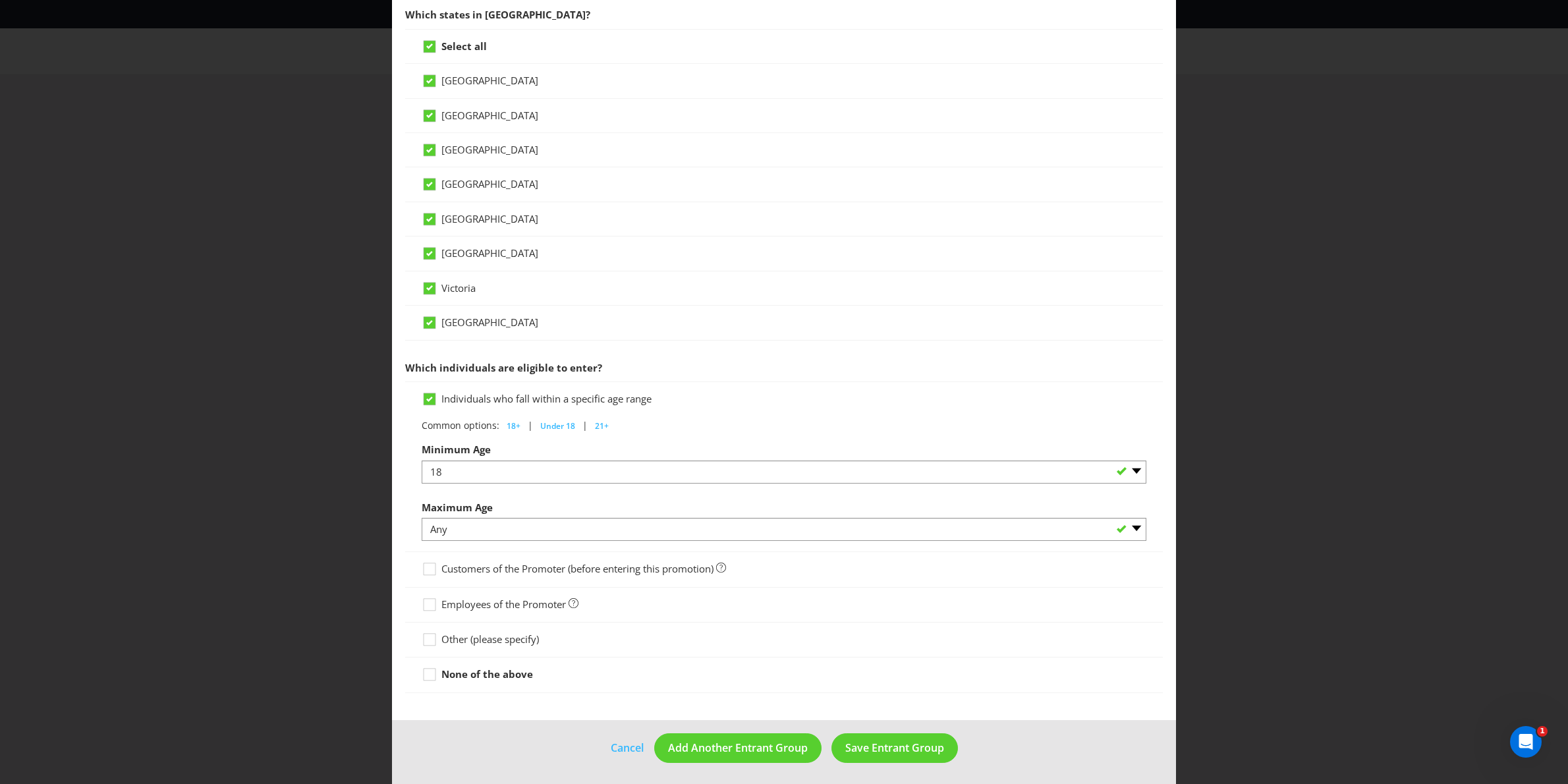
scroll to position [346, 0]
click at [871, 741] on span "Save Entrant Group" at bounding box center [895, 744] width 99 height 15
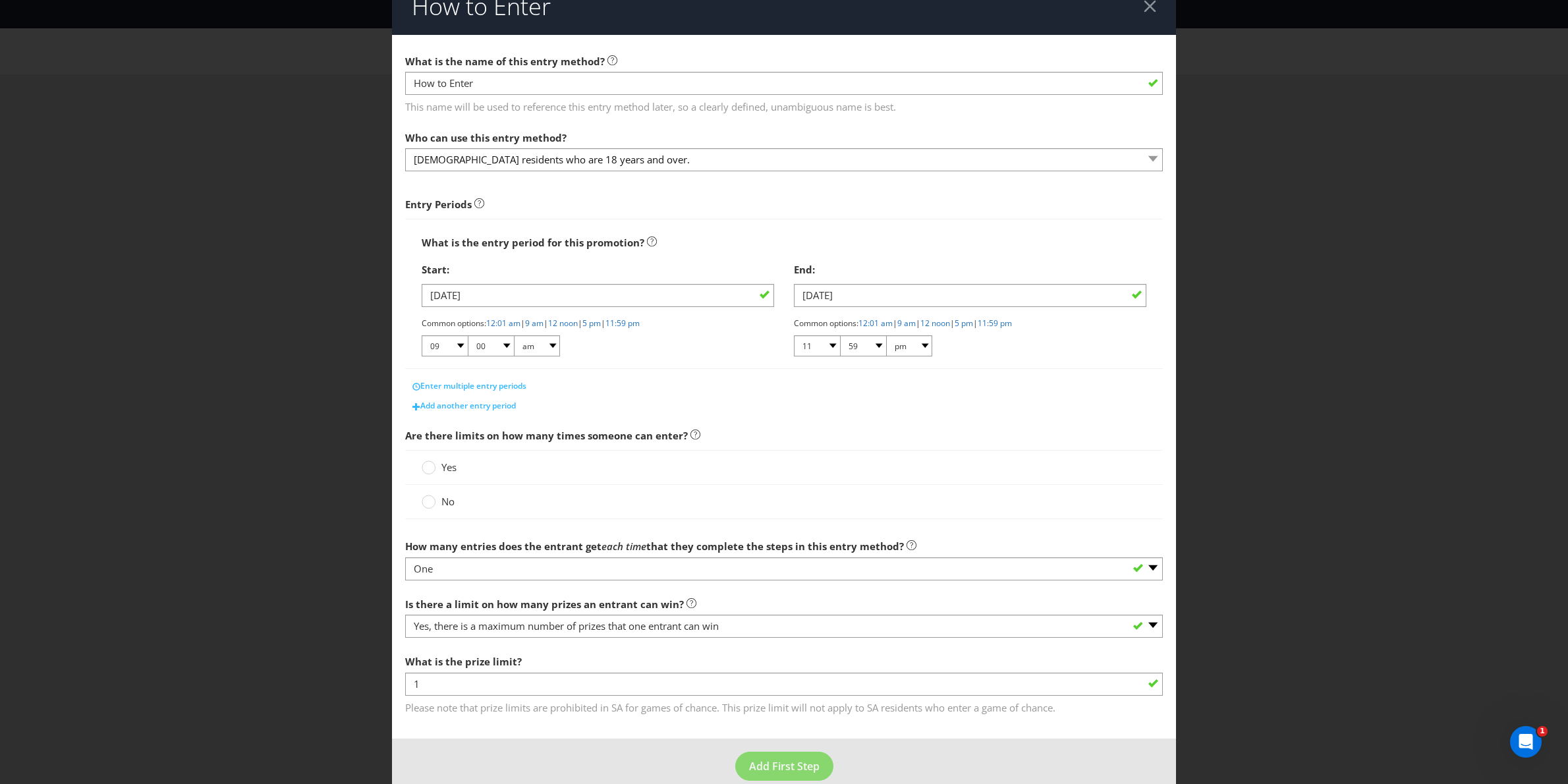
scroll to position [45, 0]
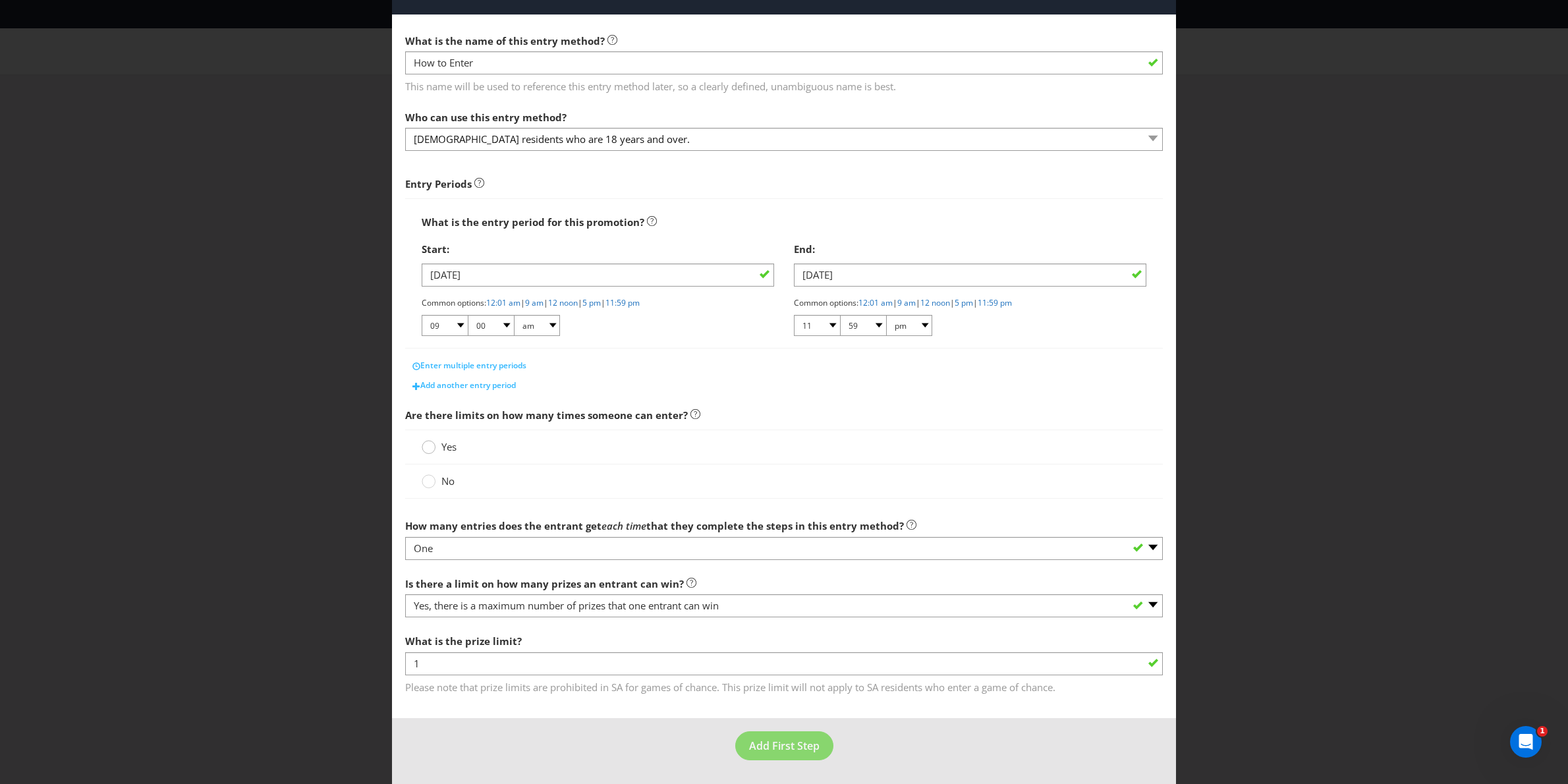
click at [427, 444] on div at bounding box center [429, 442] width 7 height 7
click at [0, 0] on input "Yes" at bounding box center [0, 0] width 0 height 0
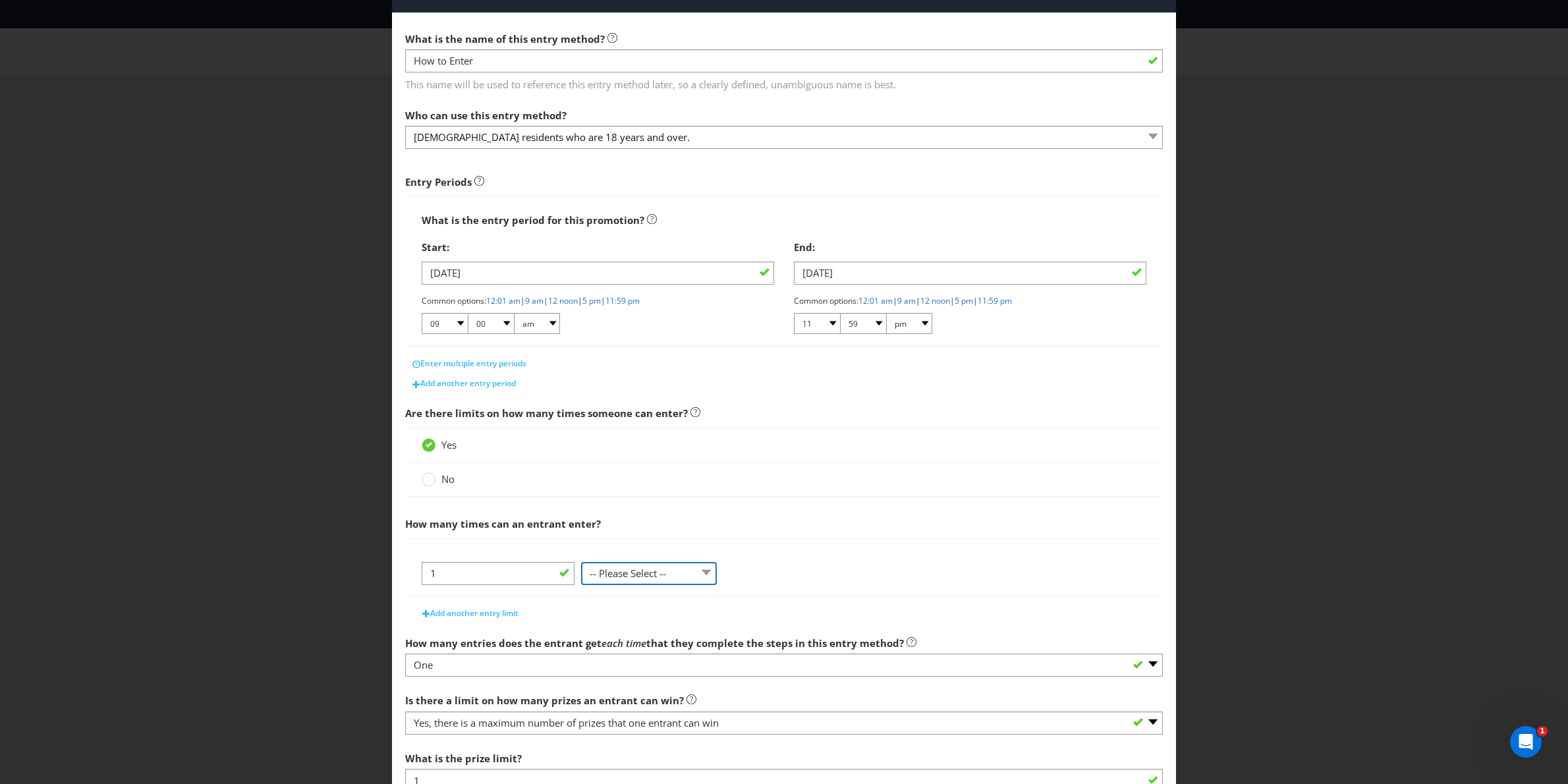
click at [630, 571] on select "-- Please Select -- per person per day per purchase per transaction Other (plea…" at bounding box center [649, 574] width 136 height 23
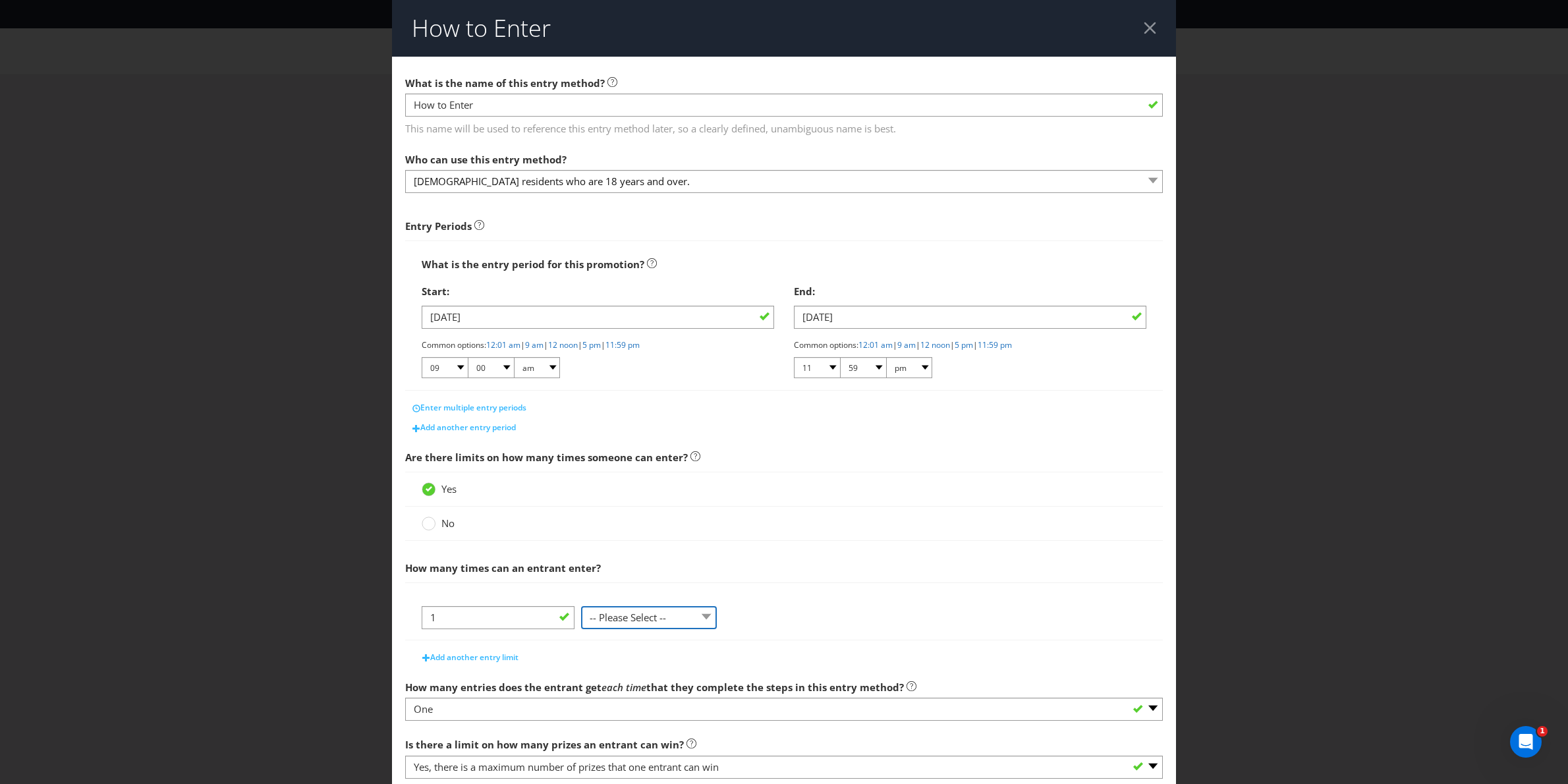
scroll to position [1, 0]
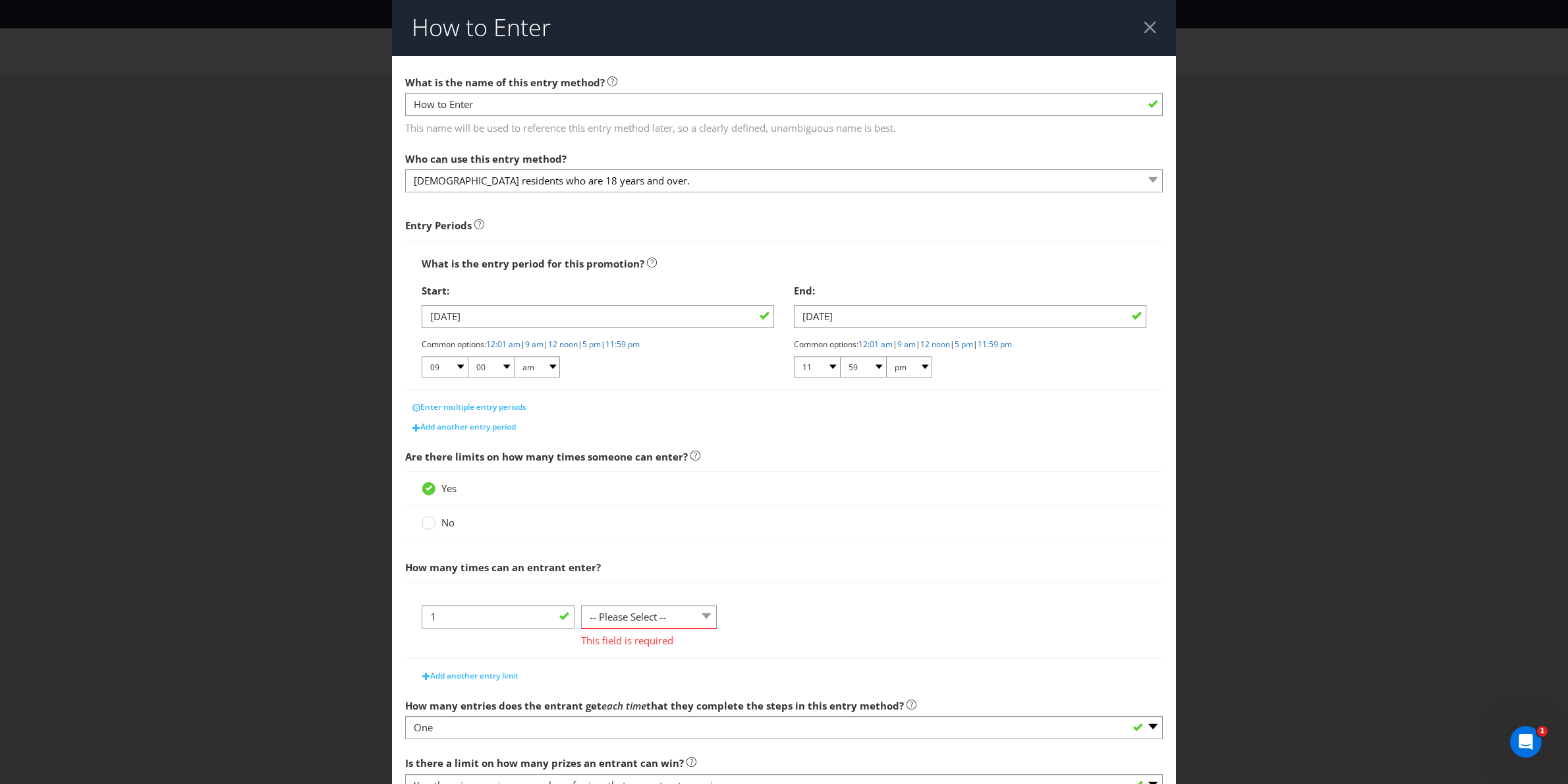
click at [648, 634] on span "This field is required" at bounding box center [649, 639] width 136 height 19
click at [647, 626] on select "-- Please Select -- per person per day per purchase per transaction Other (plea…" at bounding box center [649, 617] width 136 height 23
select select "PER_DAY"
click at [581, 607] on select "-- Please Select -- per person per day per purchase per transaction Other (plea…" at bounding box center [649, 617] width 136 height 23
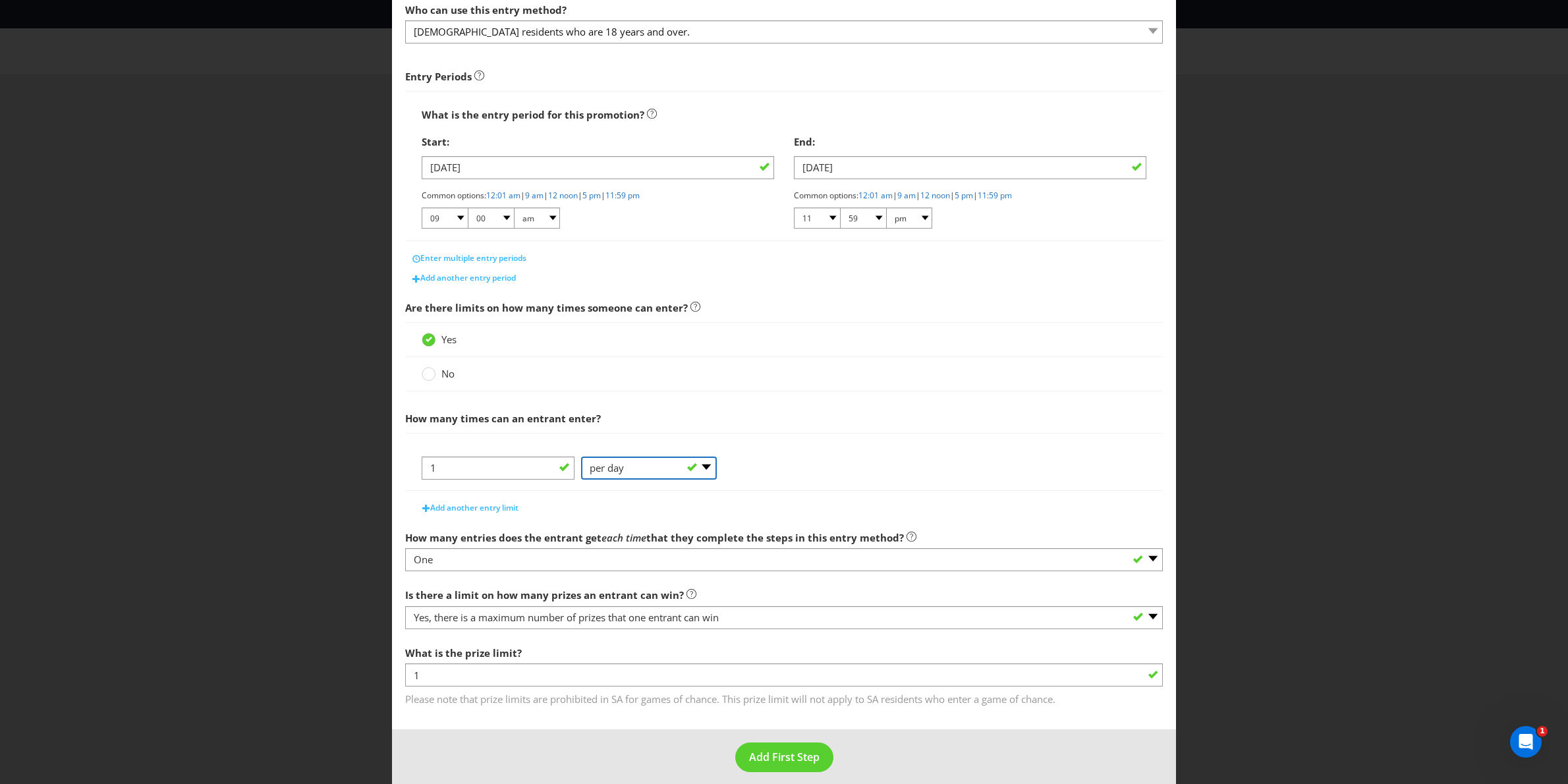
scroll to position [164, 0]
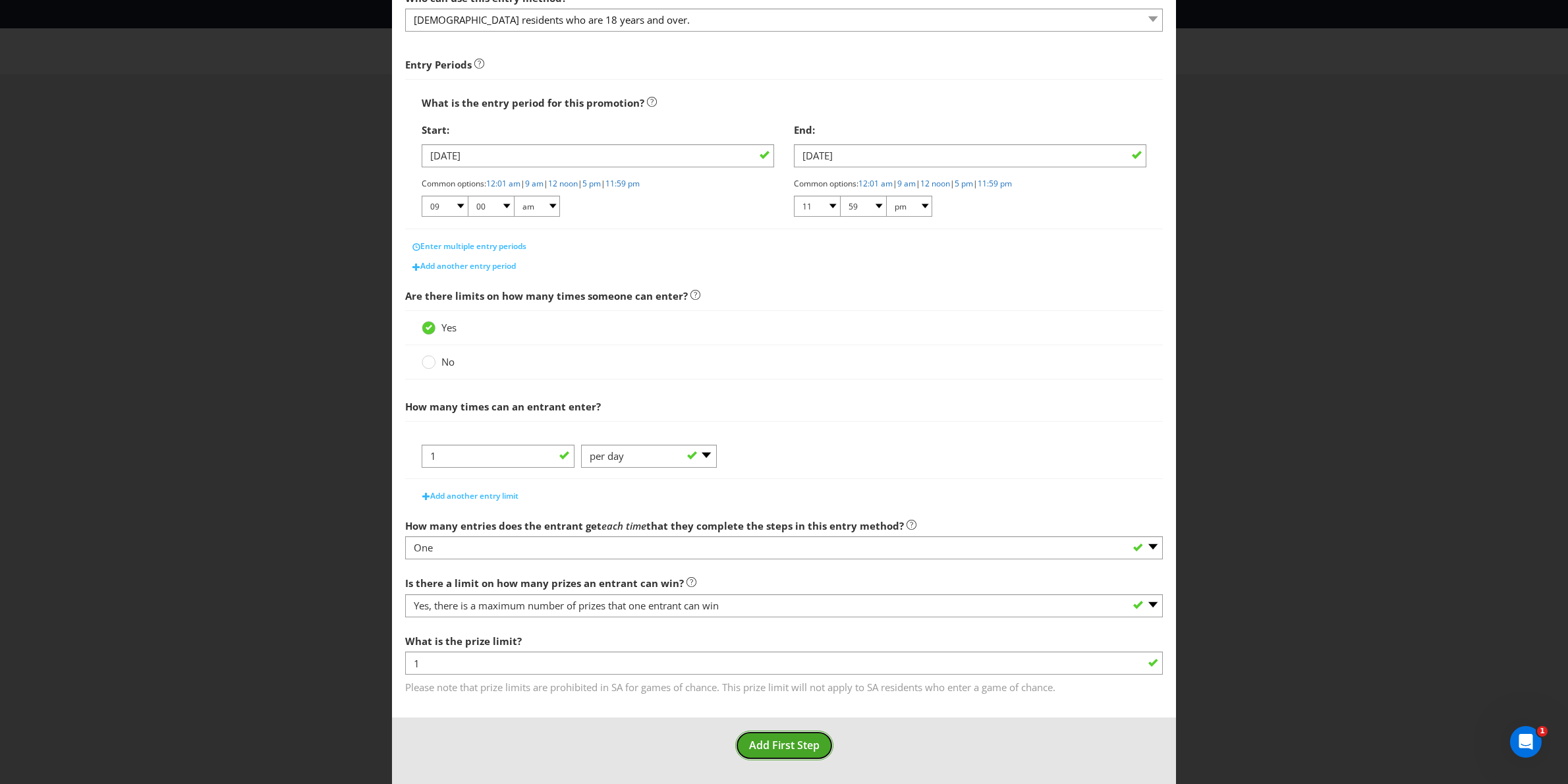
click at [770, 739] on span "Add First Step" at bounding box center [784, 744] width 71 height 15
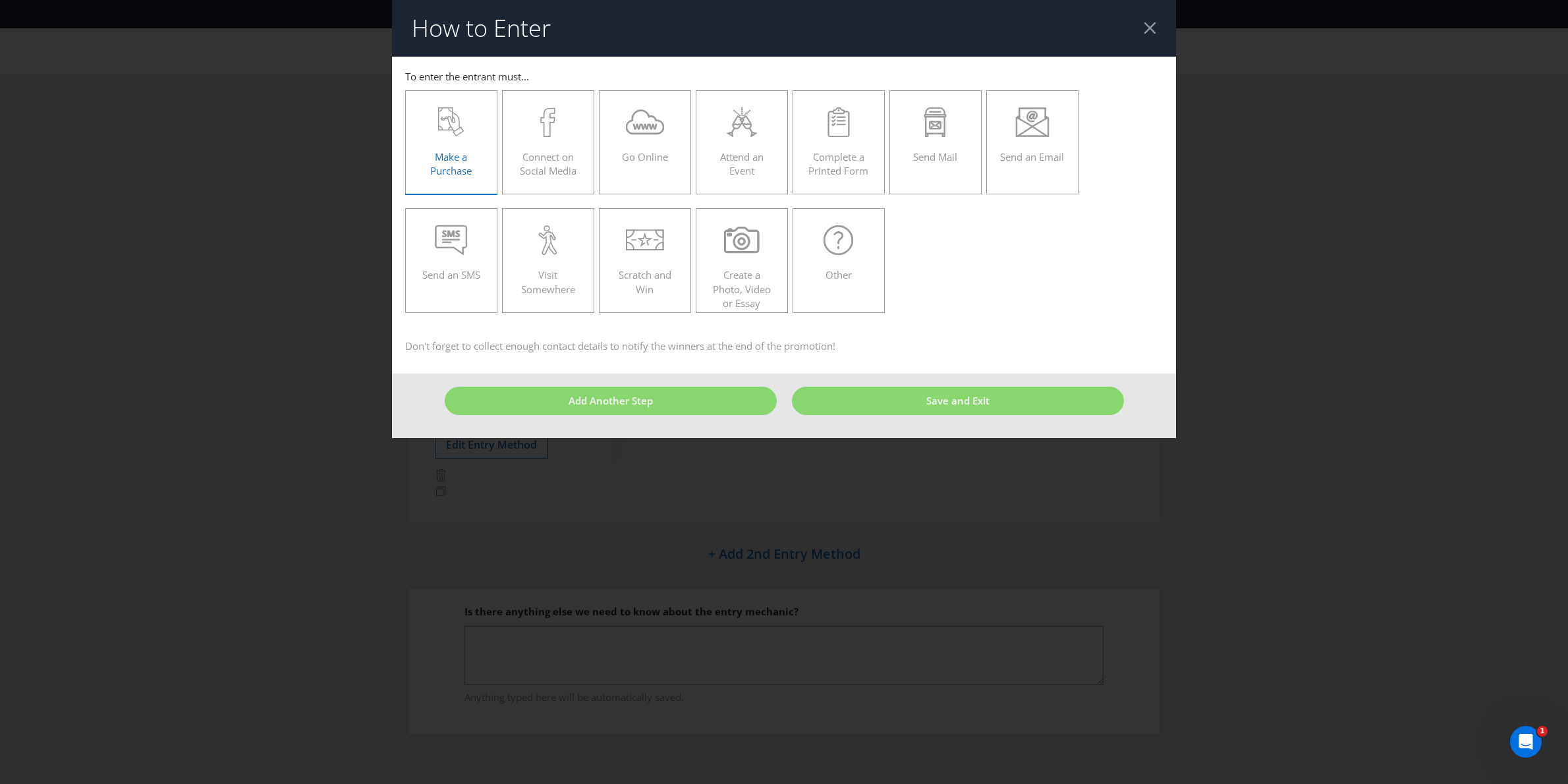
click at [454, 151] on span "Make a Purchase" at bounding box center [451, 164] width 42 height 27
click at [0, 0] on input "Make a Purchase" at bounding box center [0, 0] width 0 height 0
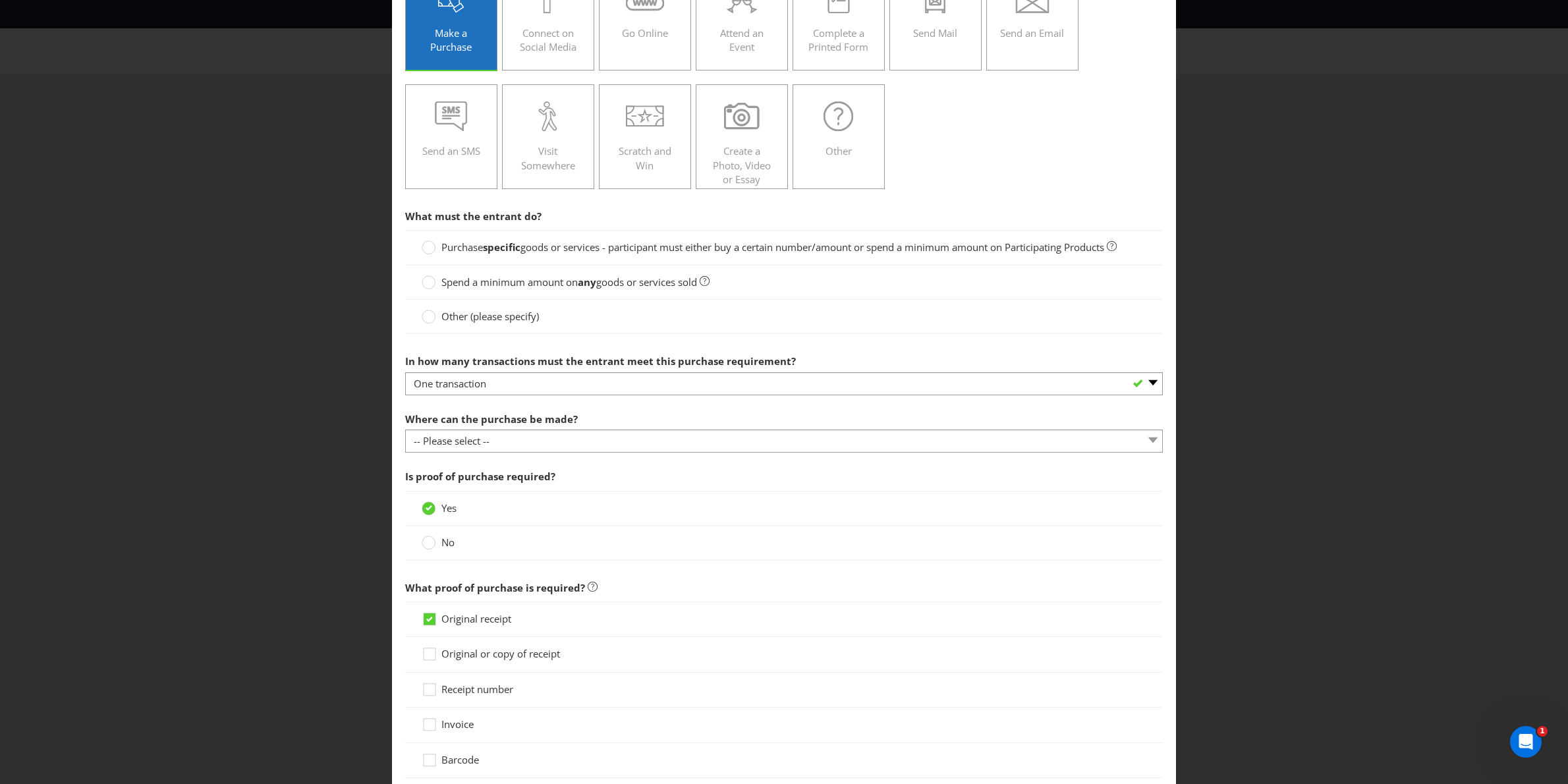
scroll to position [126, 0]
click at [428, 242] on div at bounding box center [429, 240] width 7 height 7
click at [0, 0] on input "Purchase specific goods or services - participant must either buy a certain num…" at bounding box center [0, 0] width 0 height 0
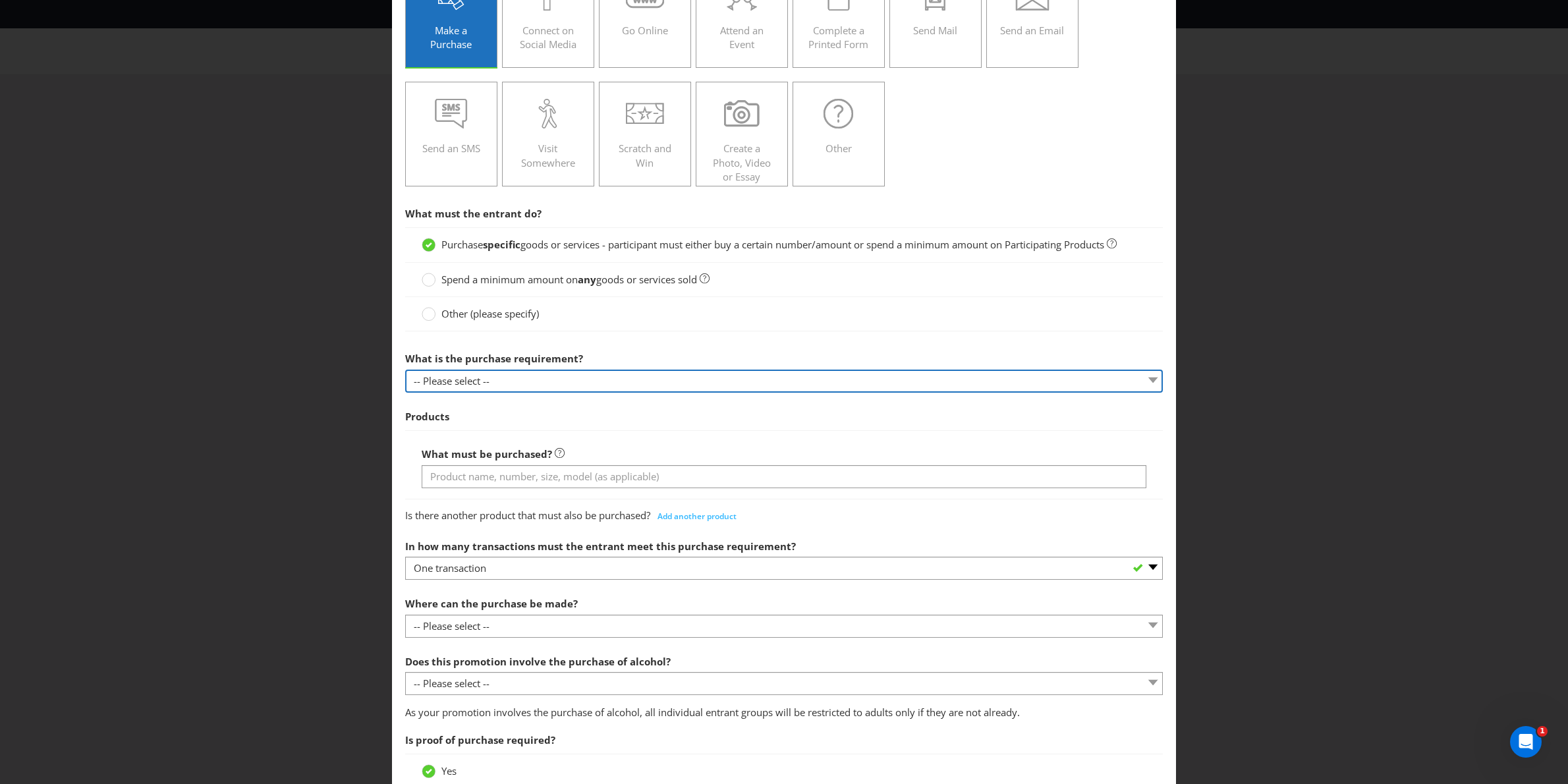
click at [449, 377] on select "-- Please select -- Buy a certain number of these products or services Spend a …" at bounding box center [784, 381] width 758 height 23
click at [432, 311] on div at bounding box center [429, 309] width 7 height 7
click at [0, 0] on input "Other (please specify)" at bounding box center [0, 0] width 0 height 0
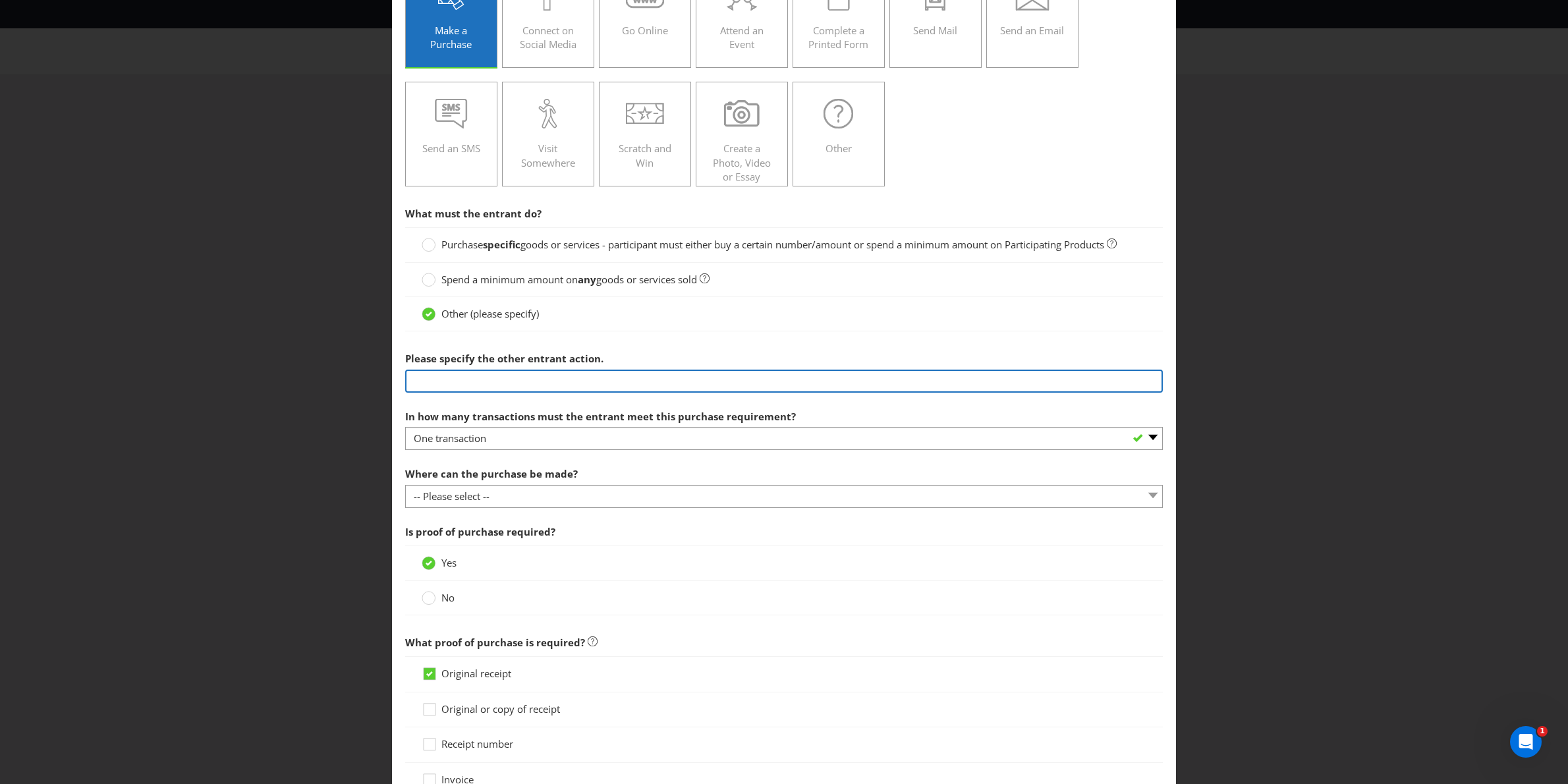
click at [454, 381] on input "text" at bounding box center [784, 381] width 758 height 23
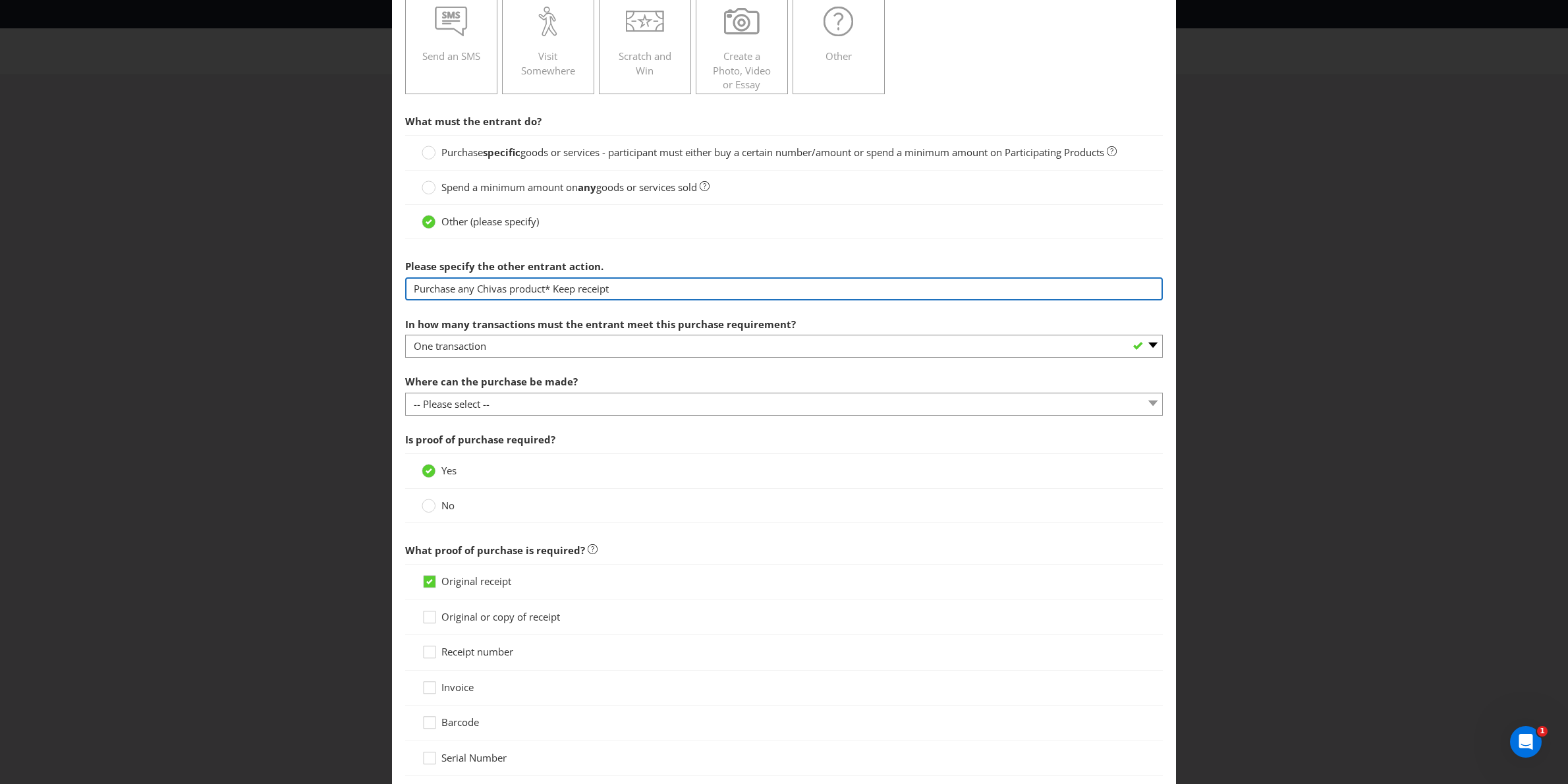
scroll to position [225, 0]
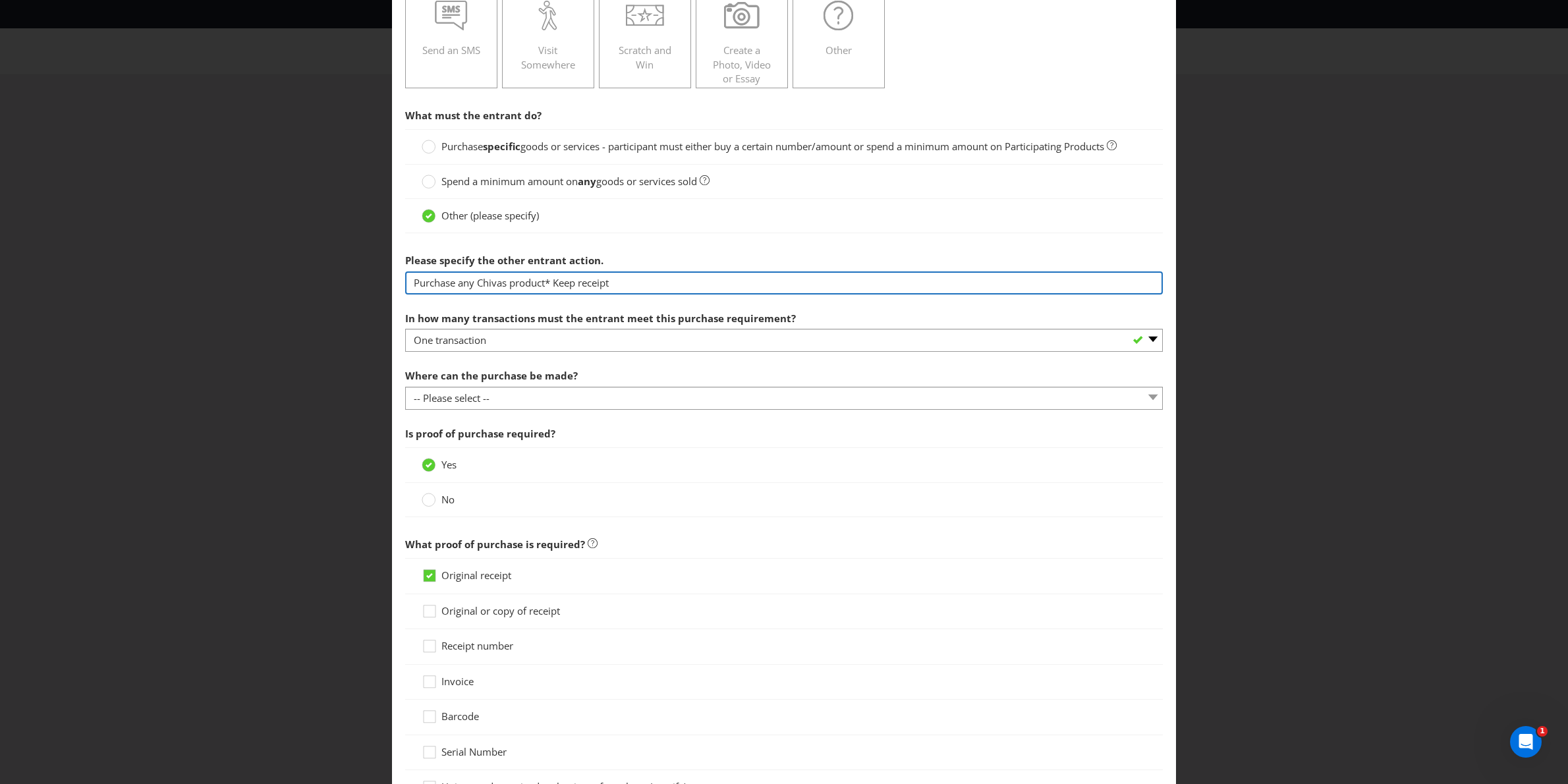
type input "Purchase any Chivas product* Keep receipt"
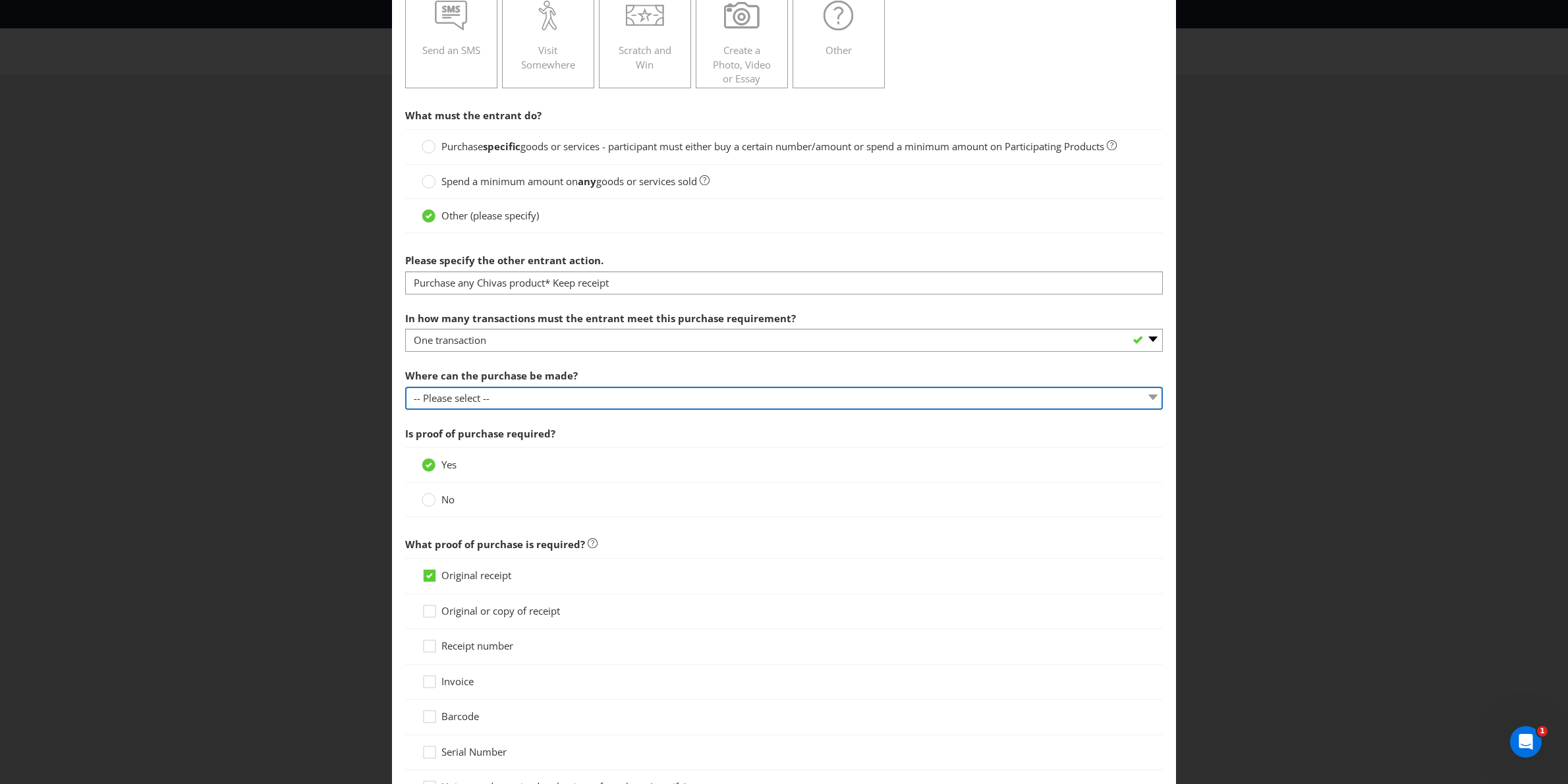
click at [485, 401] on select "-- Please select -- Any stores displaying promotional material (including onlin…" at bounding box center [784, 398] width 758 height 23
select select "OTHER"
click at [405, 388] on select "-- Please select -- Any stores displaying promotional material (including onlin…" at bounding box center [784, 398] width 758 height 23
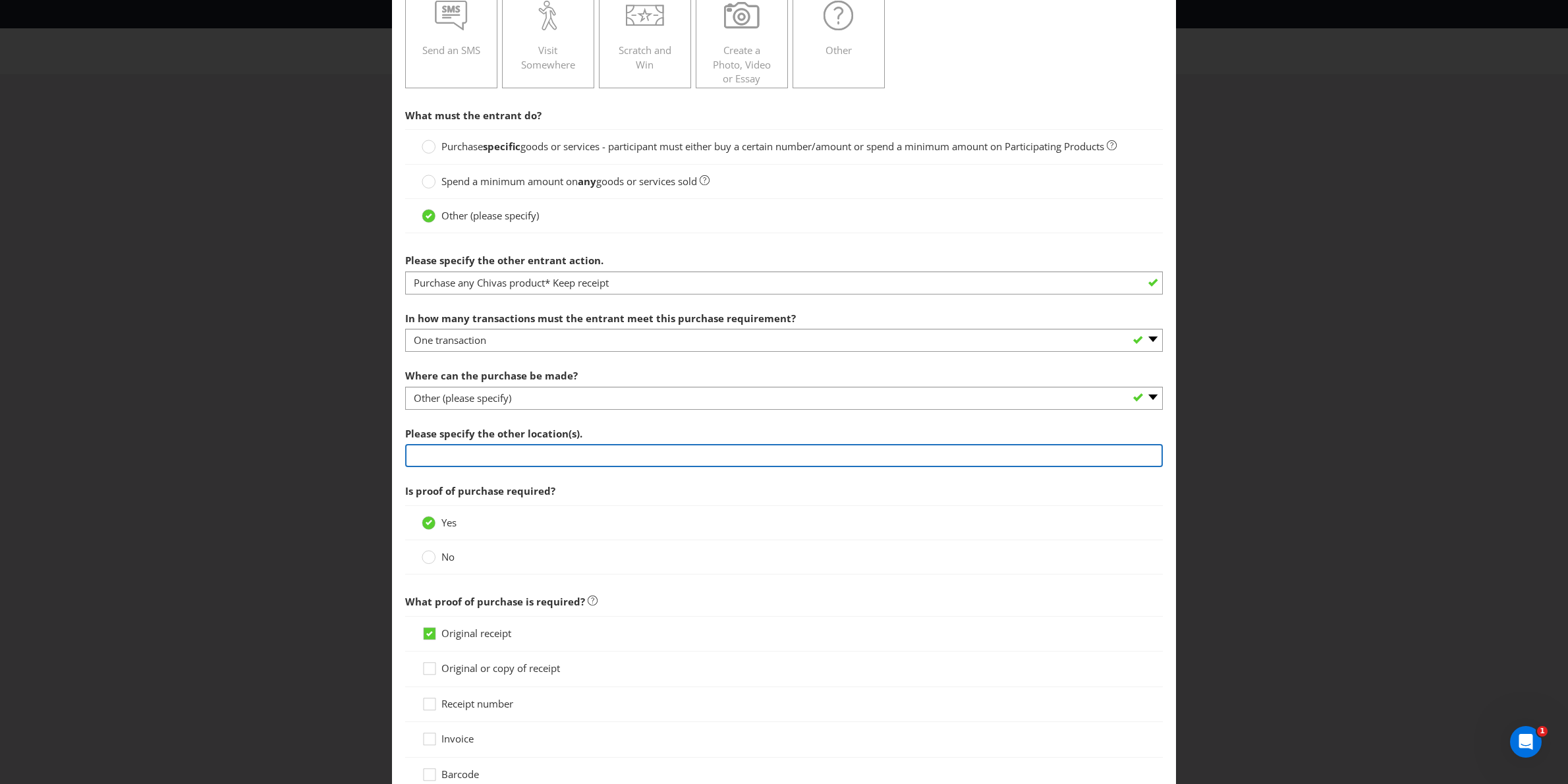
click at [491, 451] on input "text" at bounding box center [784, 455] width 758 height 23
type input "XXX"
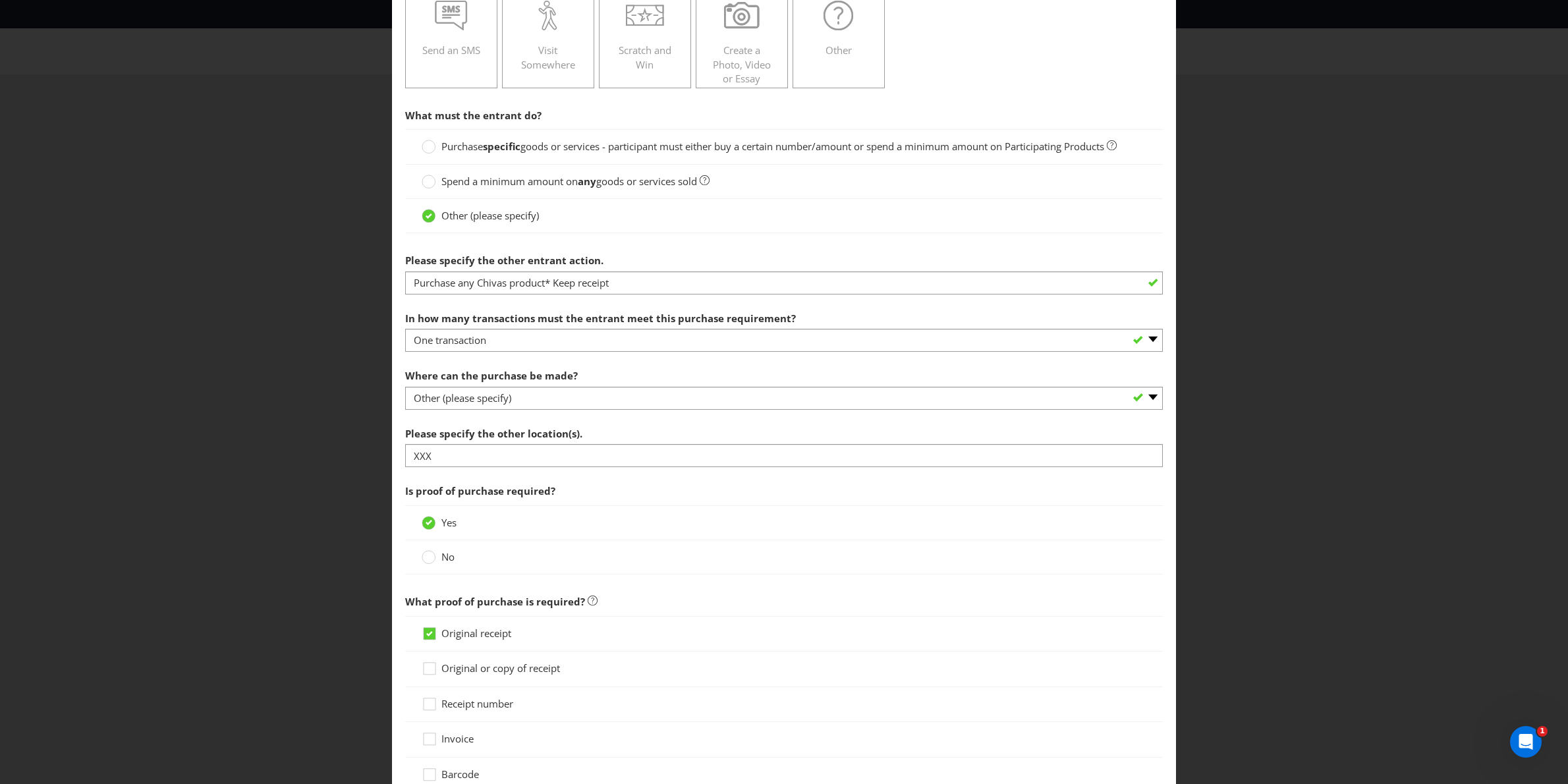
click at [608, 481] on span "Is proof of purchase required?" at bounding box center [784, 491] width 758 height 27
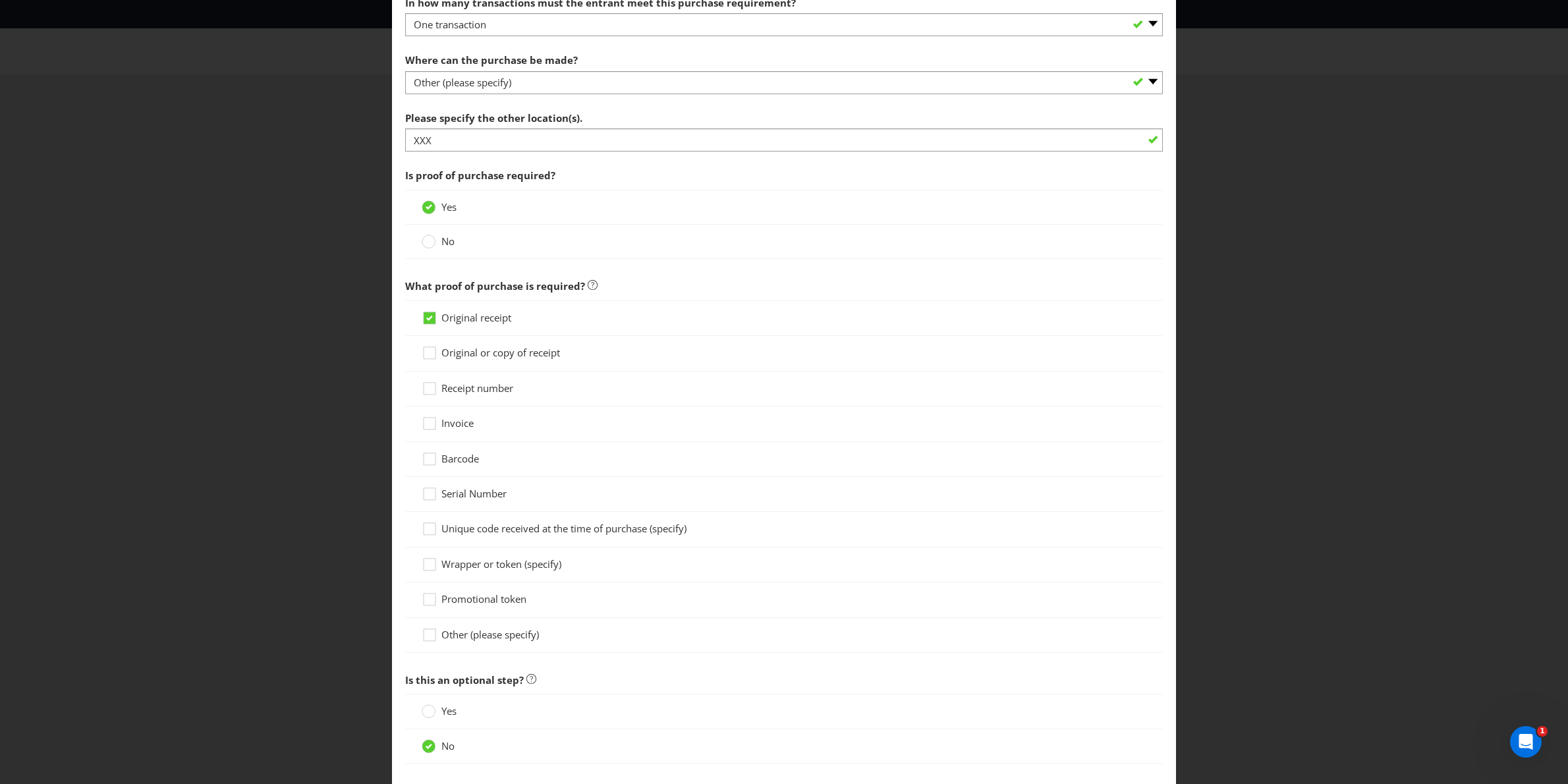
scroll to position [571, 0]
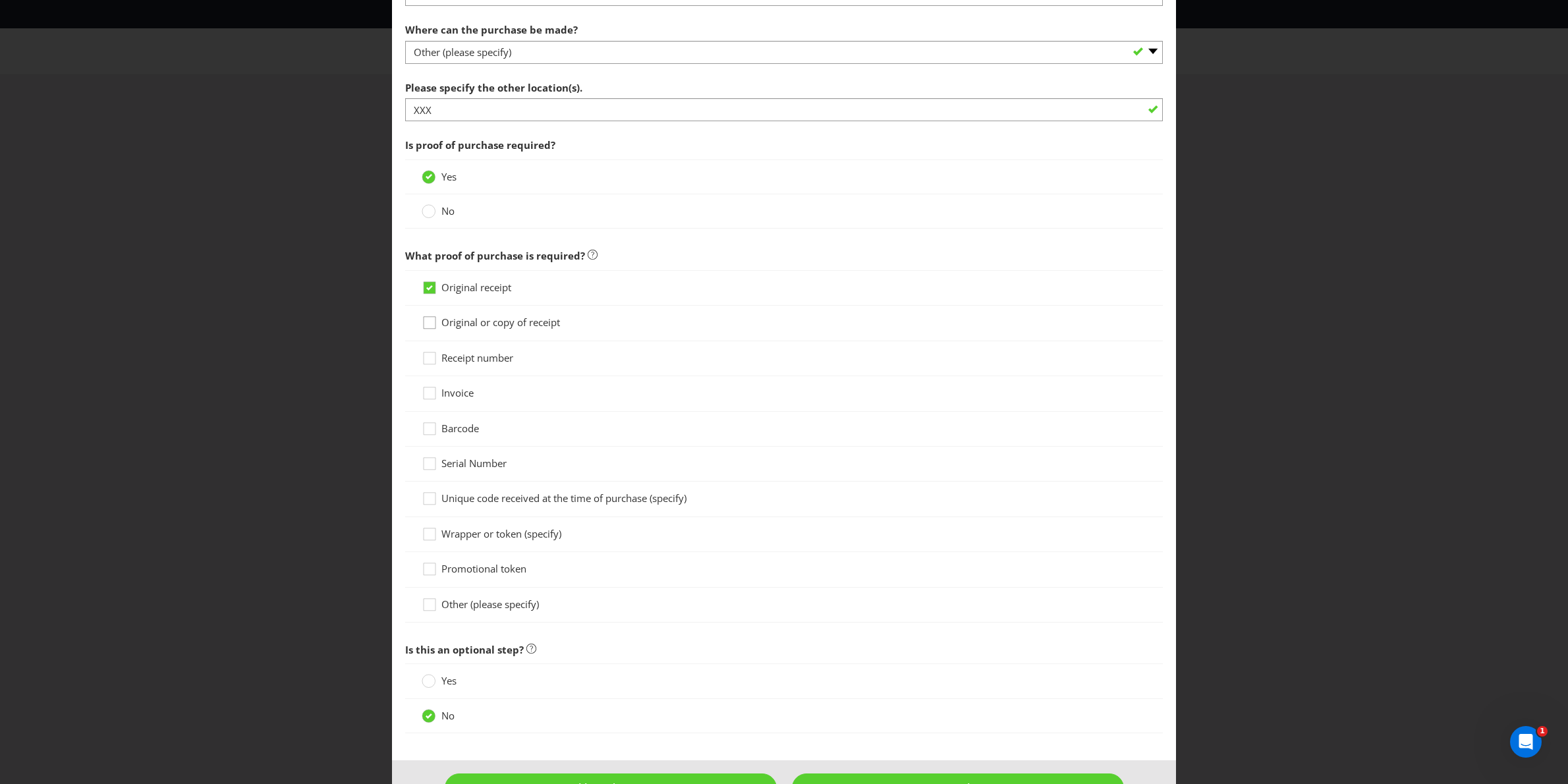
click at [432, 324] on icon at bounding box center [432, 326] width 19 height 19
click at [0, 0] on input "Original or copy of receipt" at bounding box center [0, 0] width 0 height 0
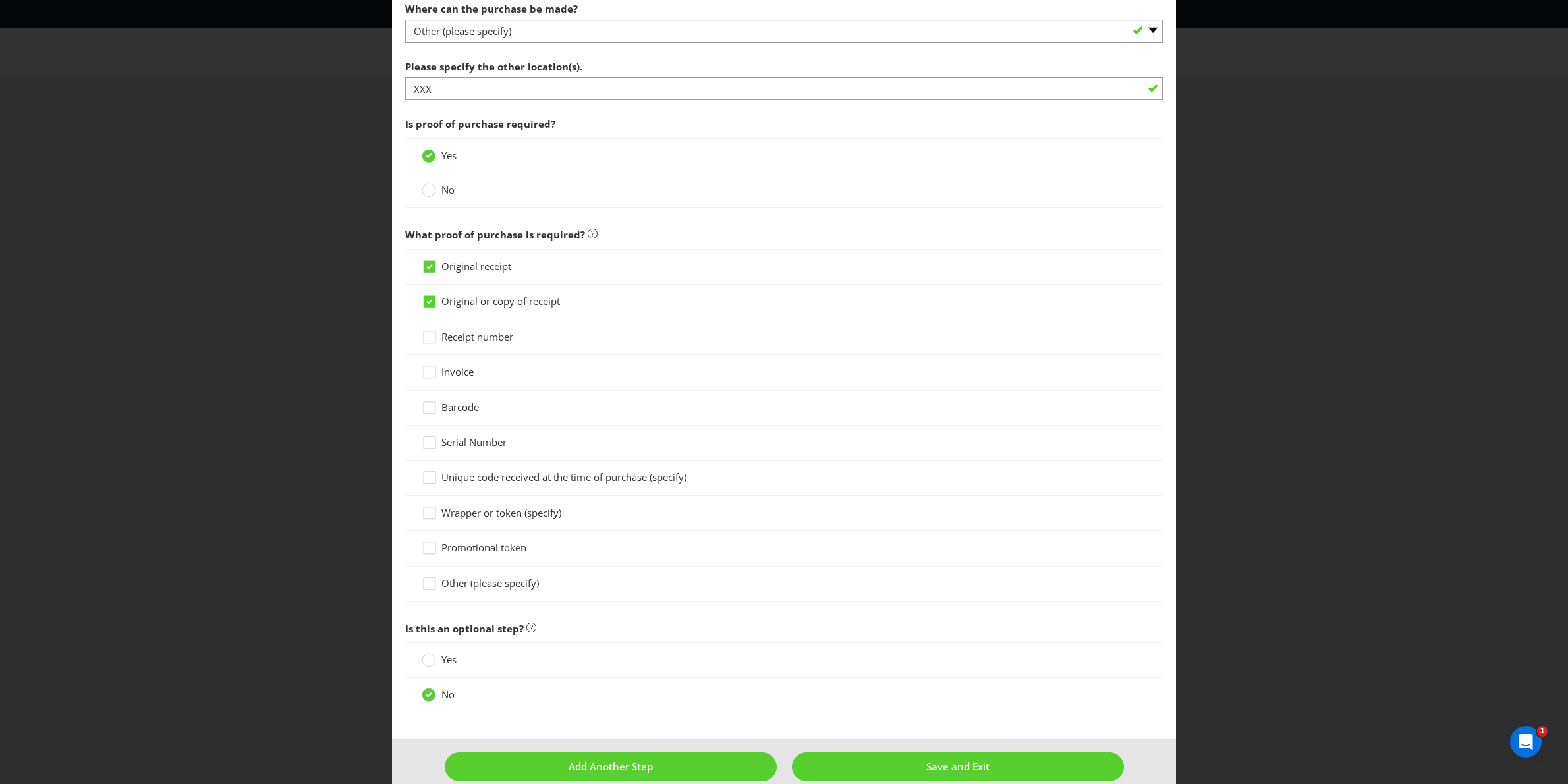
scroll to position [615, 0]
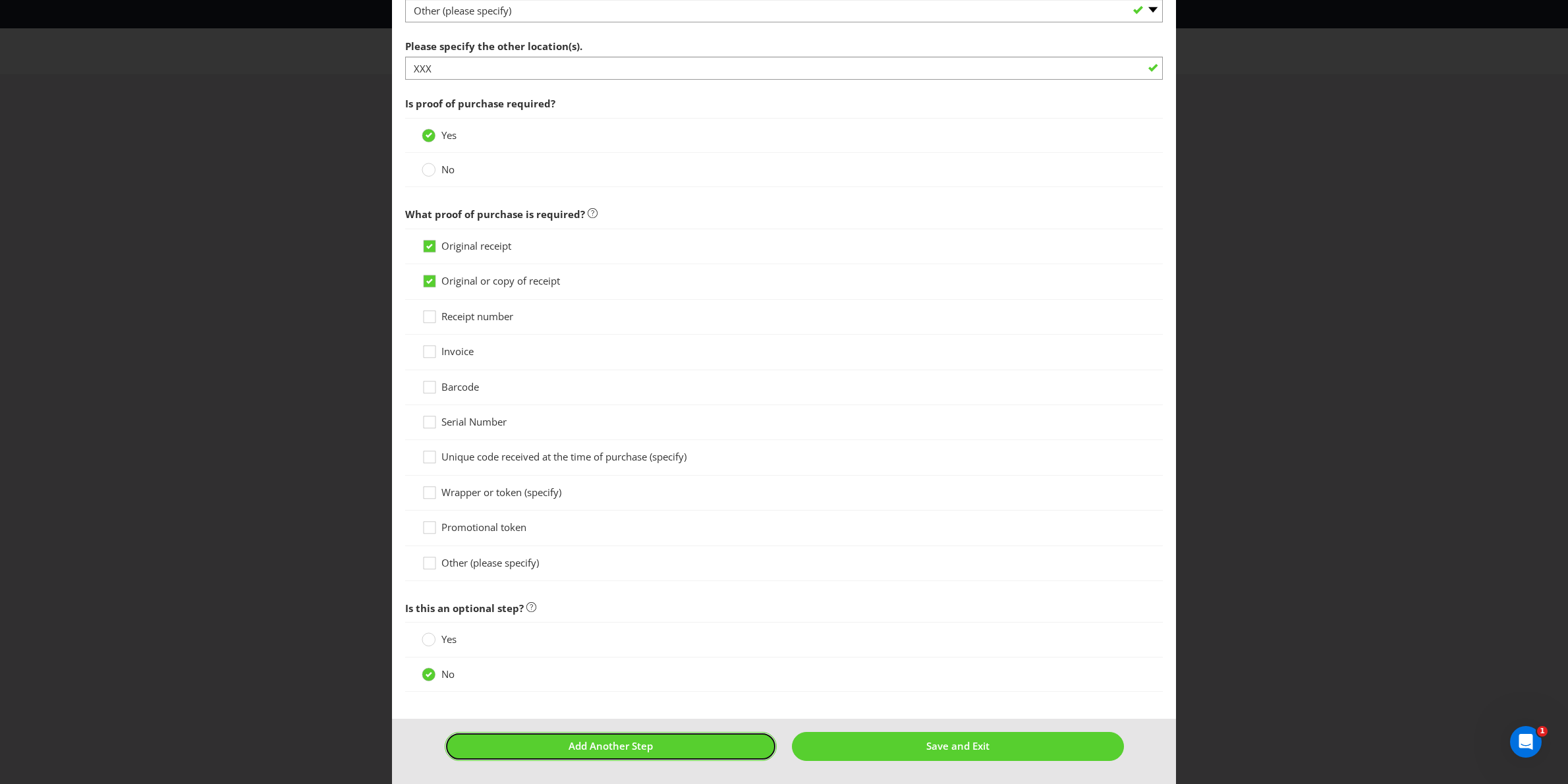
click at [717, 747] on button "Add Another Step" at bounding box center [611, 745] width 333 height 28
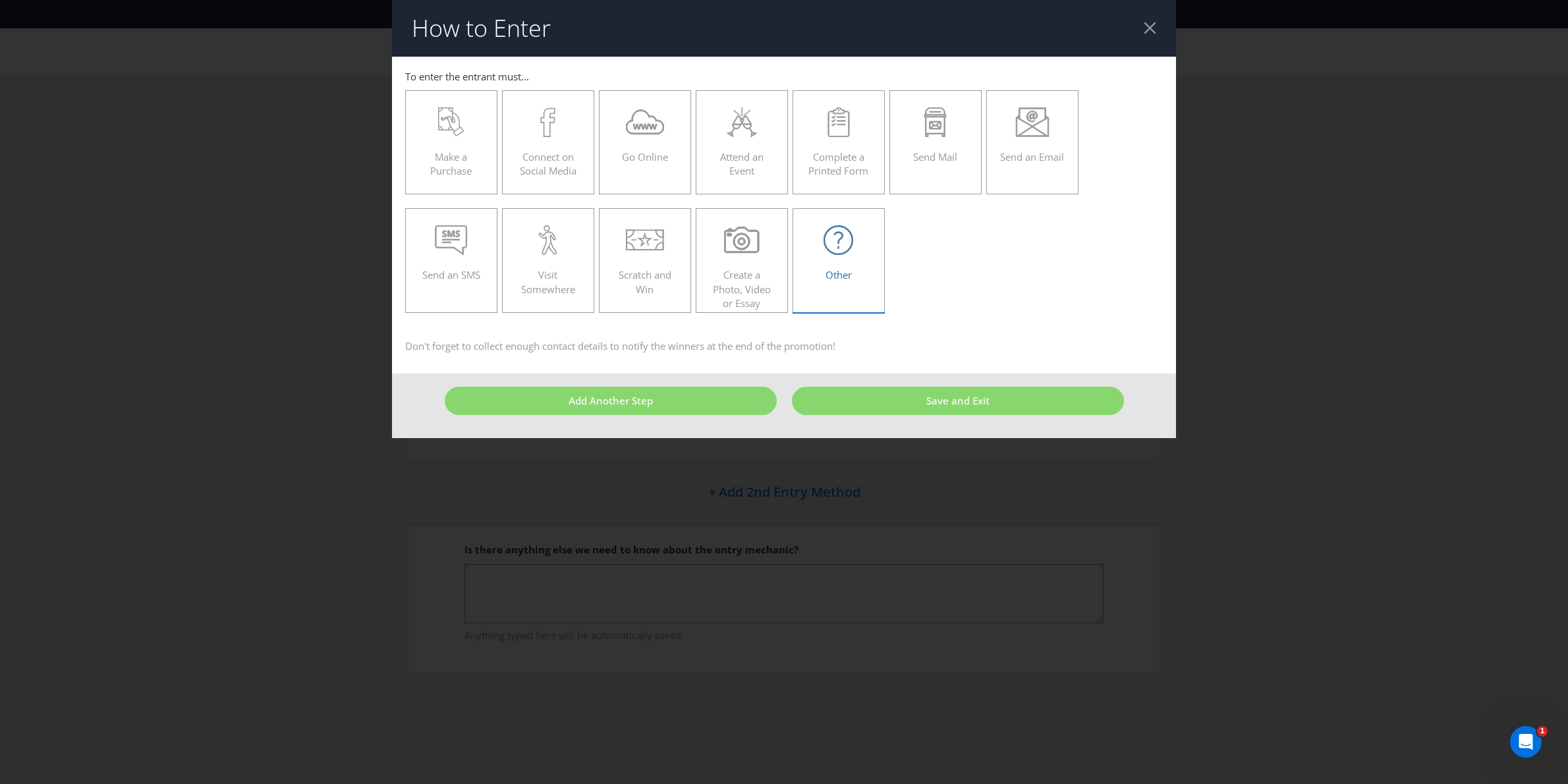
click at [849, 250] on icon at bounding box center [839, 239] width 30 height 30
click at [0, 0] on input "Other" at bounding box center [0, 0] width 0 height 0
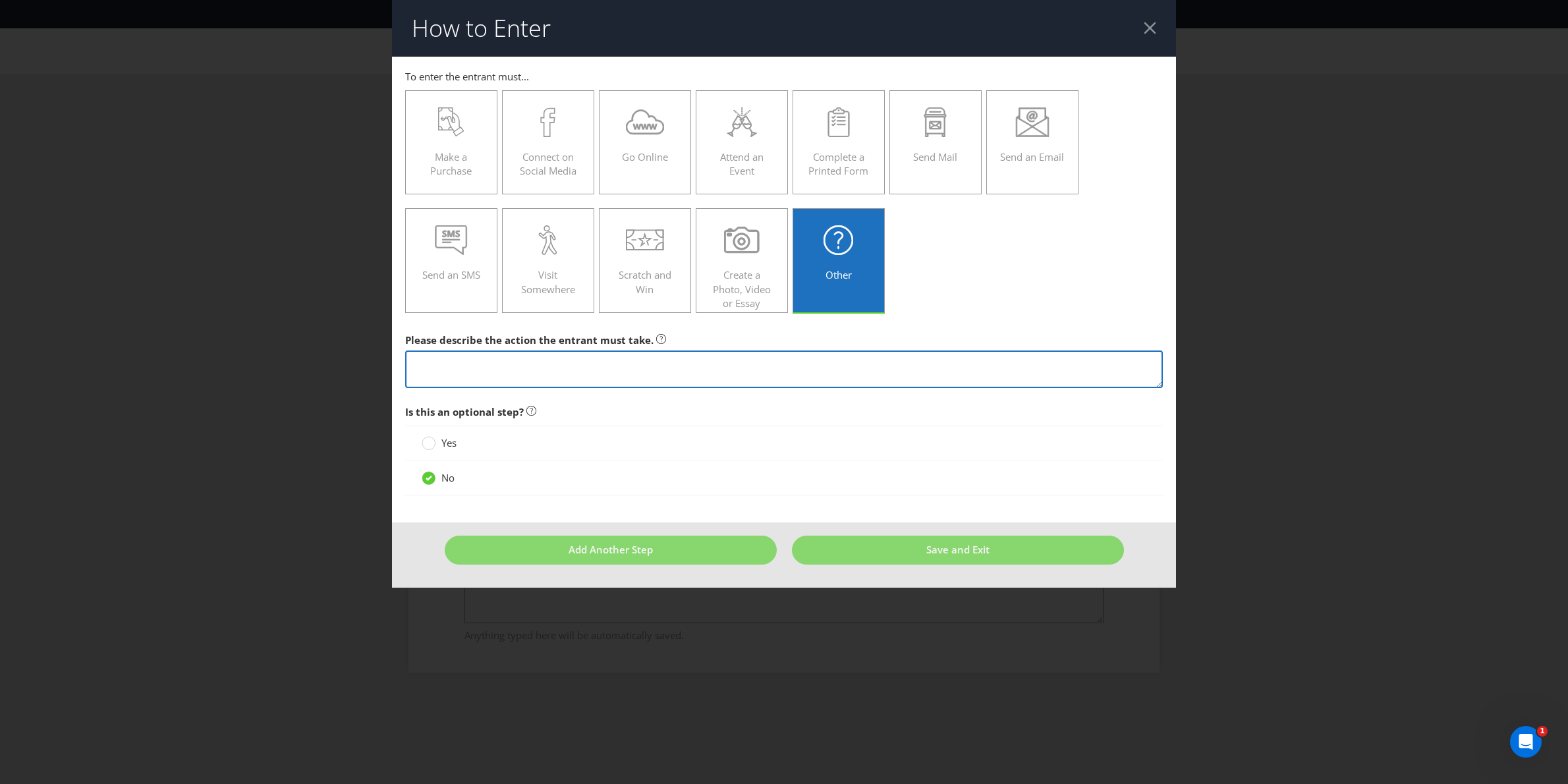
click at [521, 375] on textarea at bounding box center [784, 369] width 758 height 38
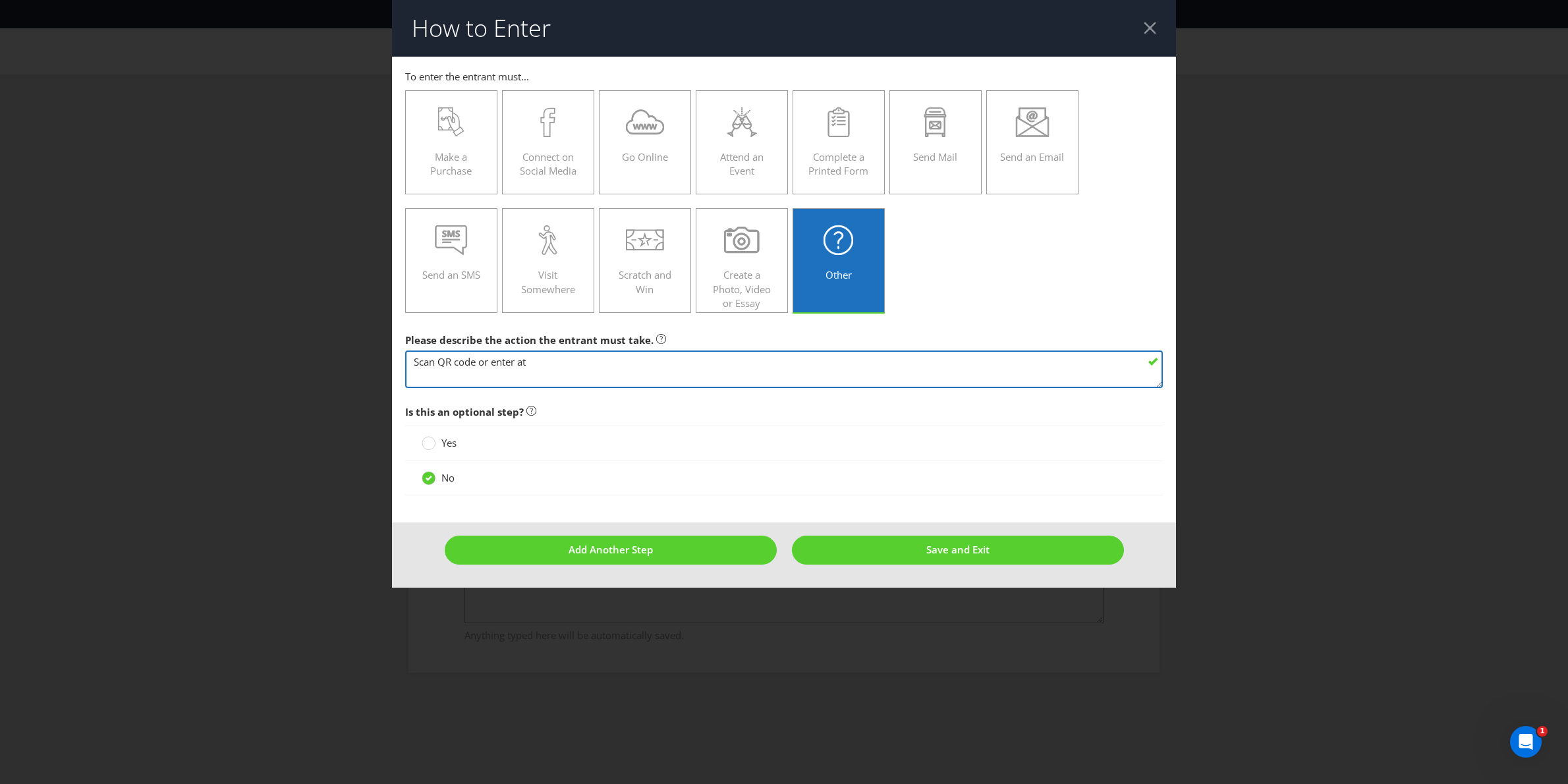
paste textarea "winningdrinks.com/ChivasFerrariCLG"
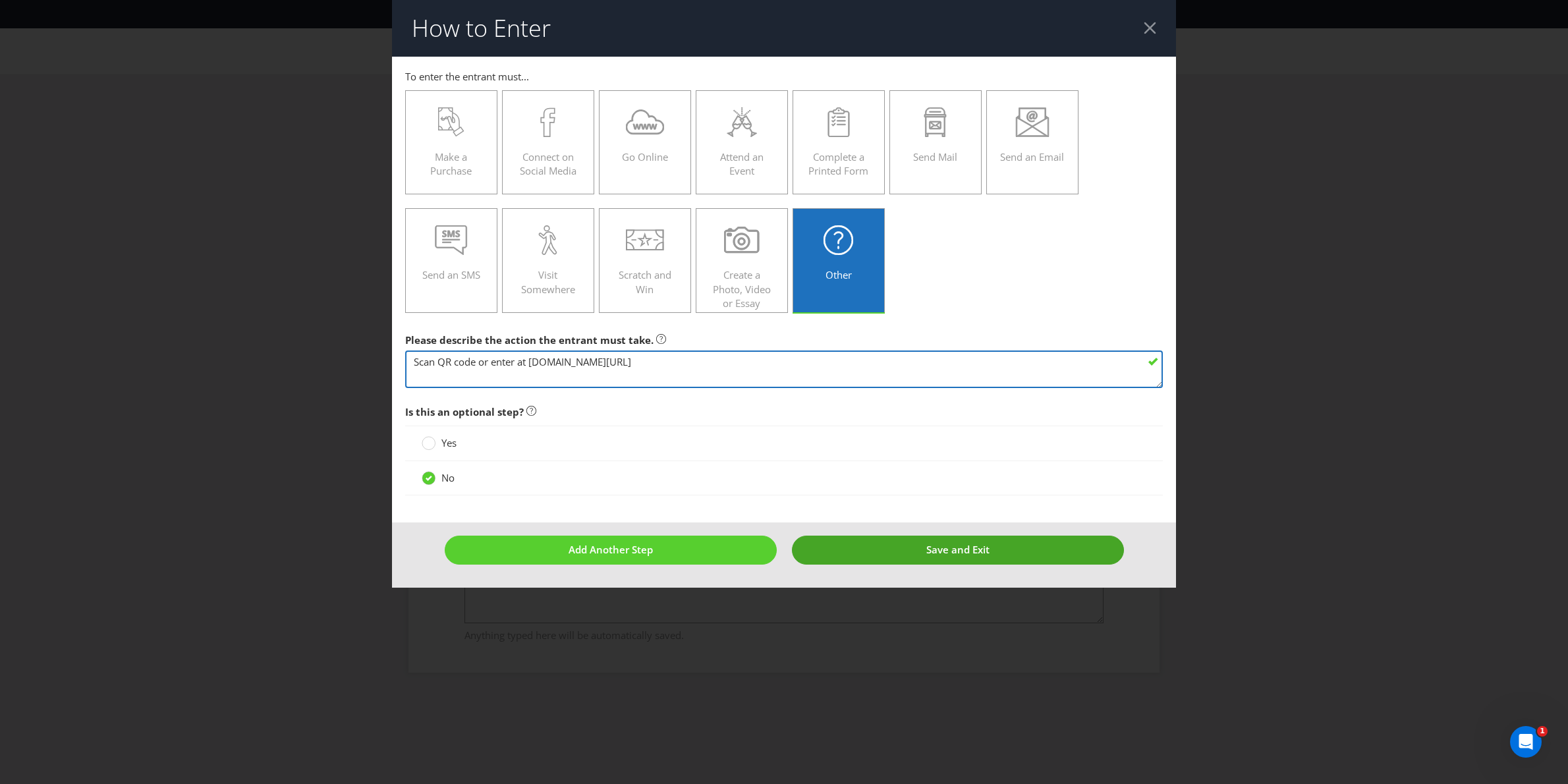
type textarea "Scan QR code or enter at [DOMAIN_NAME][URL]"
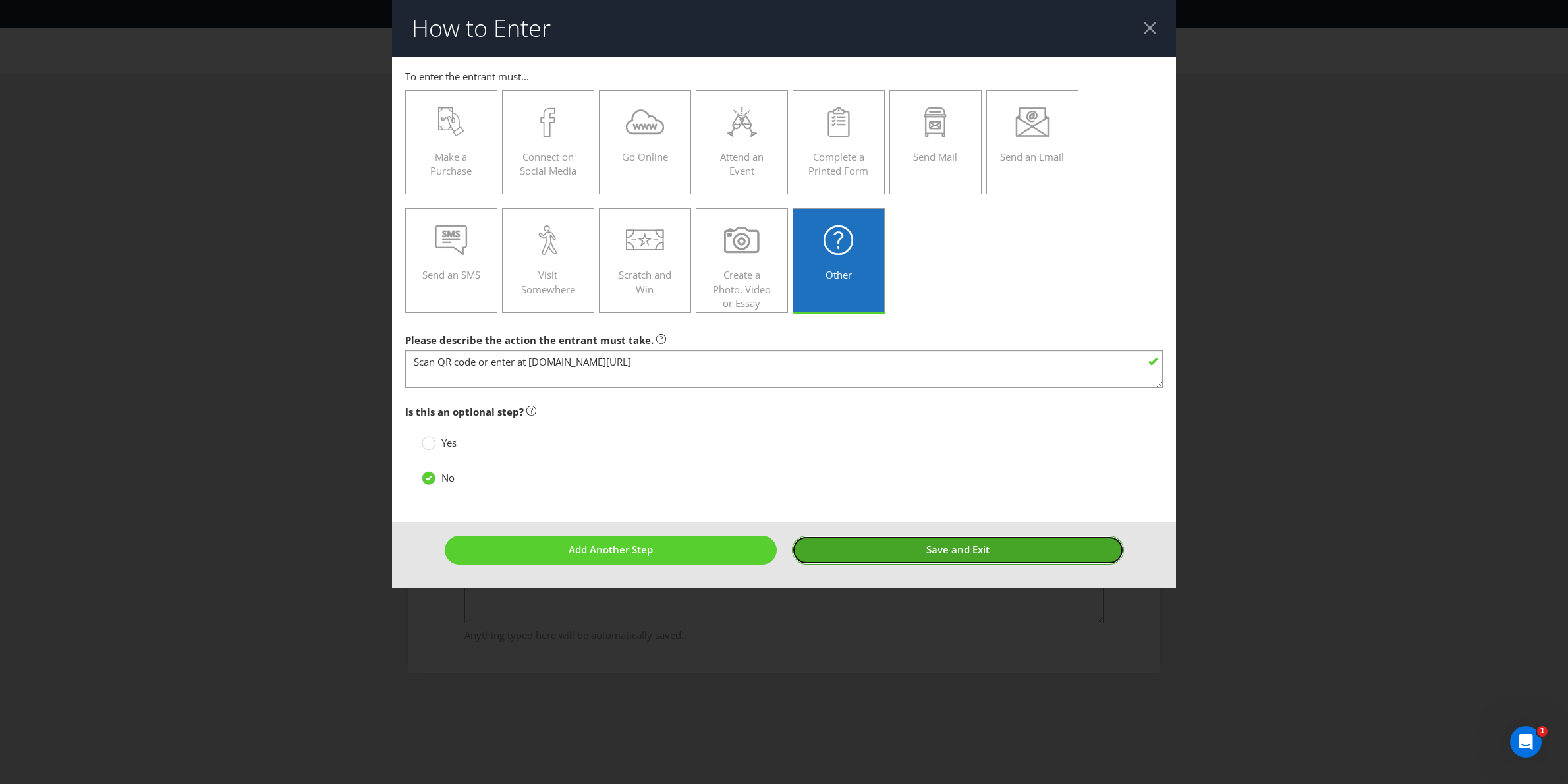
click at [1014, 546] on button "Save and Exit" at bounding box center [958, 549] width 333 height 28
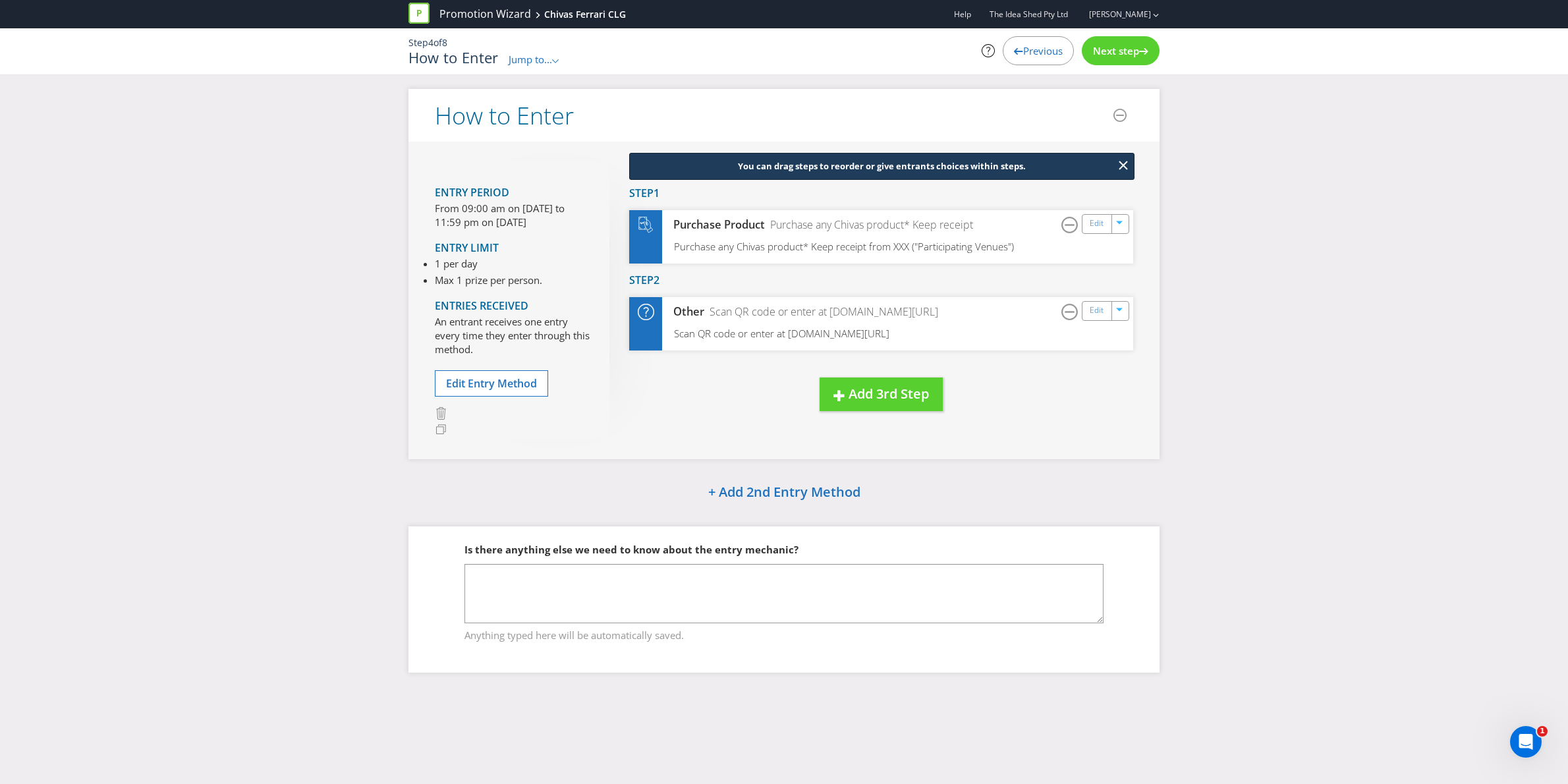
click at [1109, 48] on span "Next step" at bounding box center [1116, 51] width 47 height 14
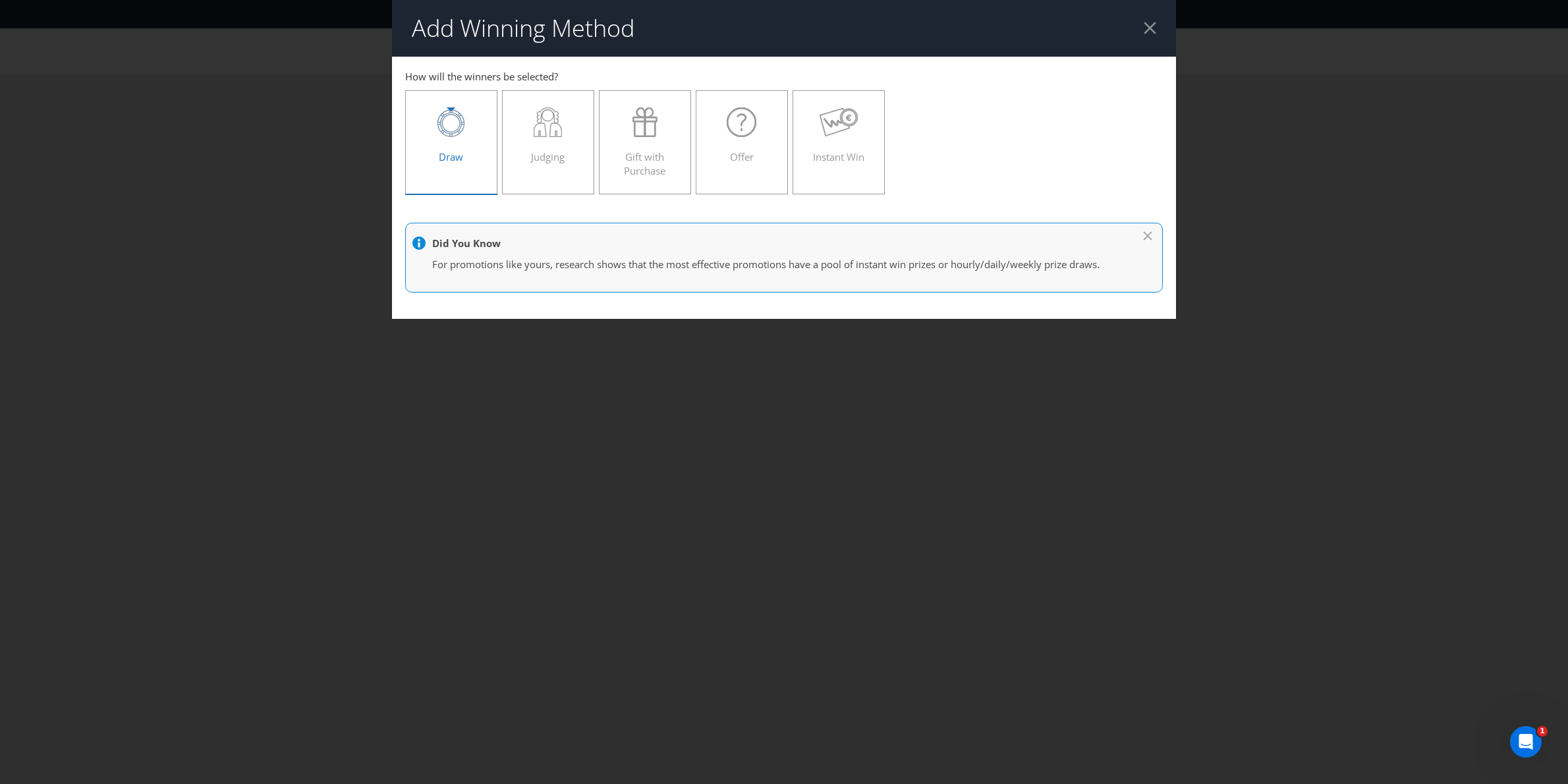
click at [443, 143] on div "Draw" at bounding box center [451, 137] width 65 height 59
click at [0, 0] on input "Draw" at bounding box center [0, 0] width 0 height 0
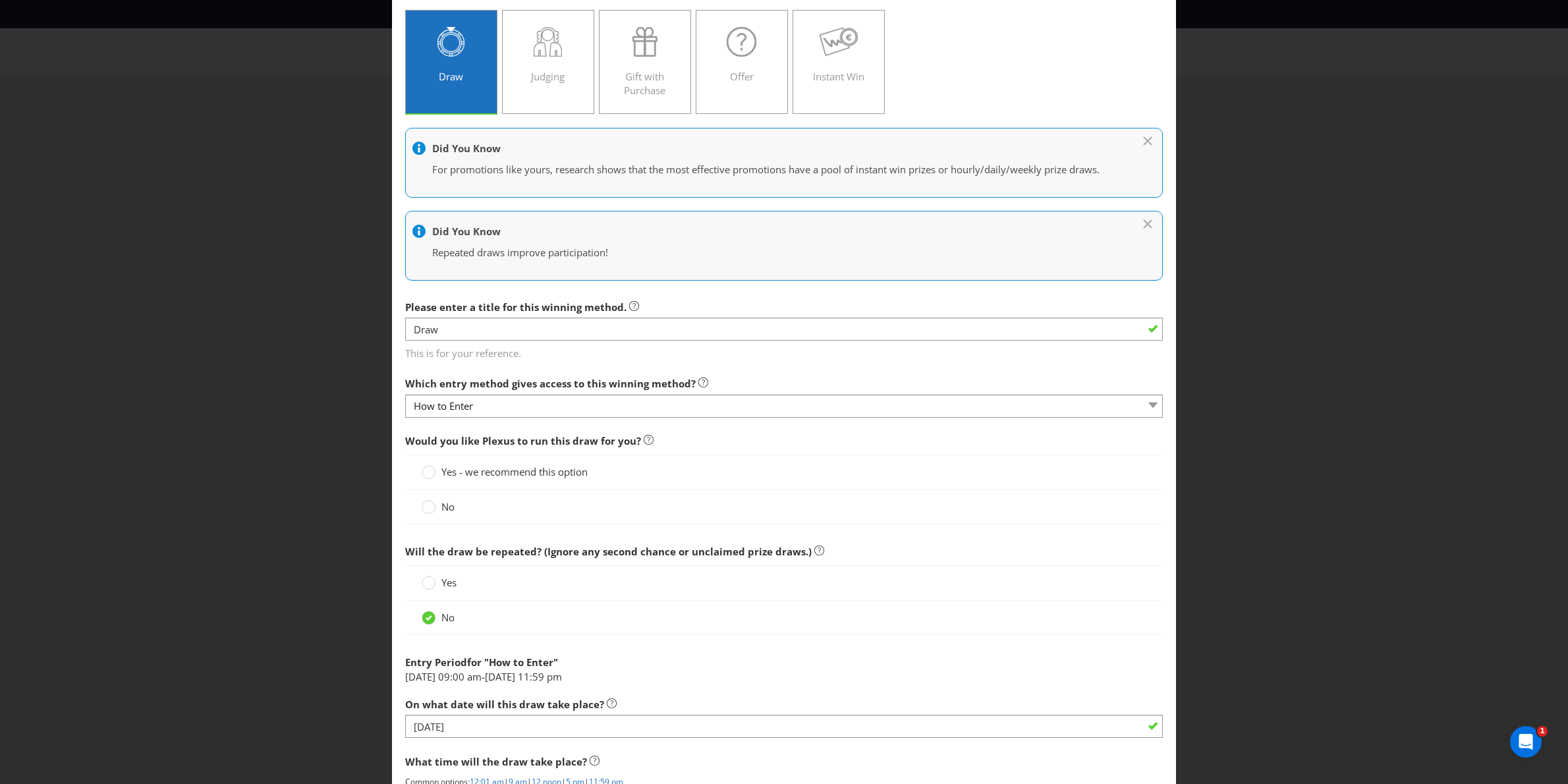
scroll to position [116, 0]
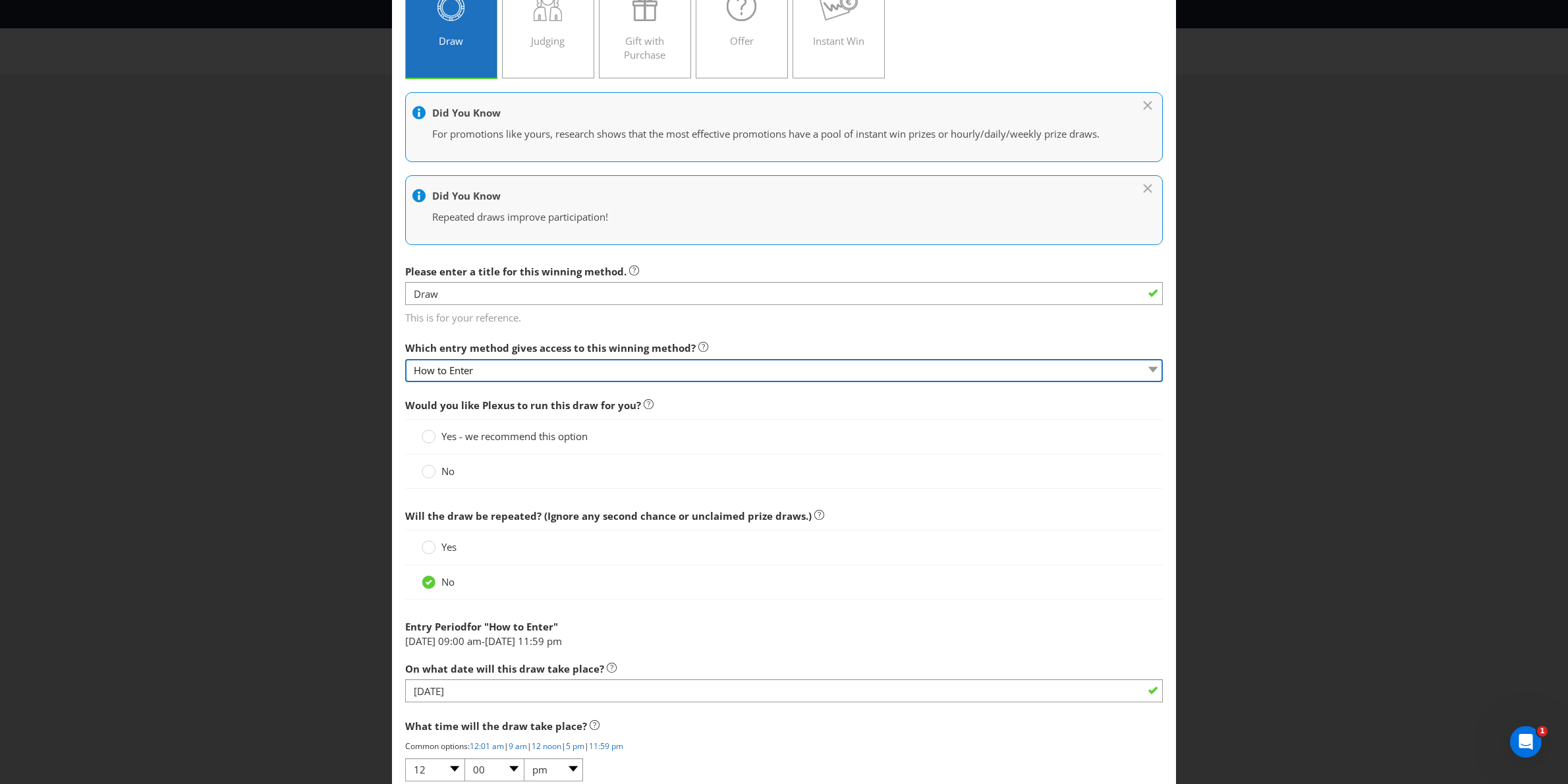
click at [560, 369] on select "How to Enter" at bounding box center [784, 370] width 758 height 23
click at [843, 424] on div "Yes - we recommend this option" at bounding box center [784, 436] width 758 height 35
drag, startPoint x: 425, startPoint y: 471, endPoint x: 470, endPoint y: 476, distance: 45.3
click at [425, 471] on circle at bounding box center [430, 472] width 14 height 14
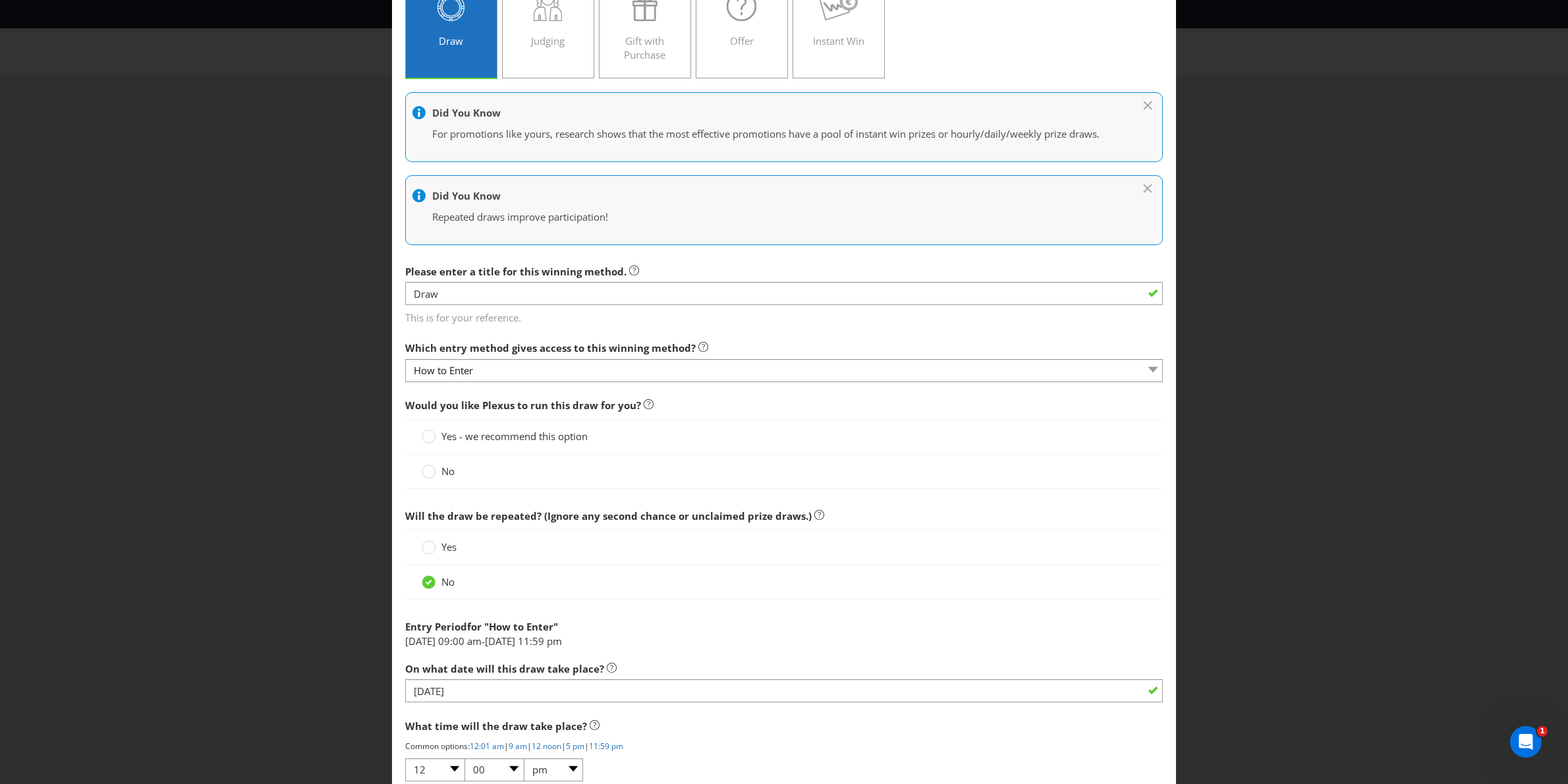
click at [0, 0] on input "No" at bounding box center [0, 0] width 0 height 0
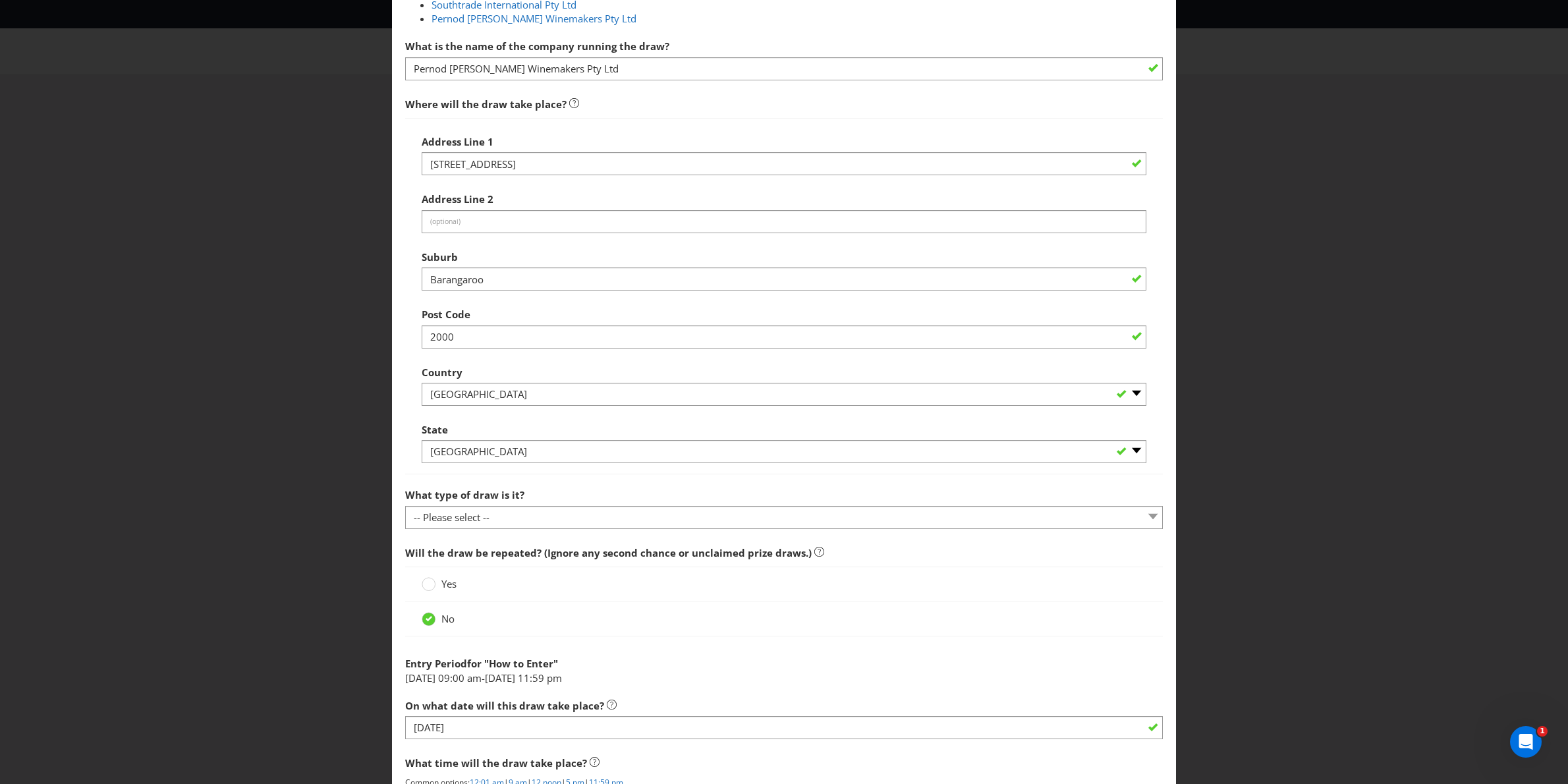
scroll to position [697, 0]
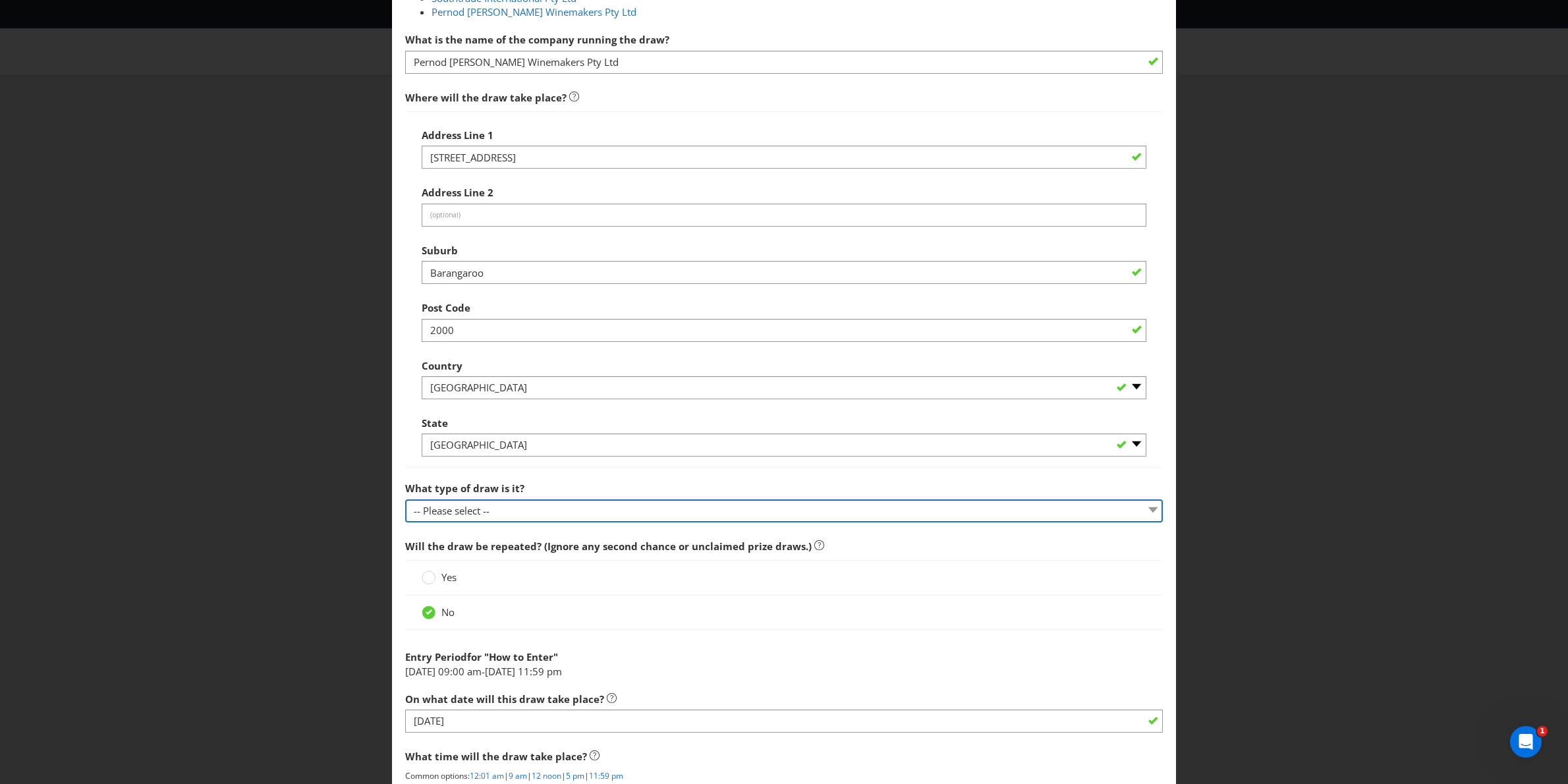
click at [577, 506] on select "-- Please select -- Computerised random selection Barrel draw Don't specify Oth…" at bounding box center [784, 511] width 758 height 23
select select "DONT_SPECIFY"
click at [405, 500] on select "-- Please select -- Computerised random selection Barrel draw Don't specify Oth…" at bounding box center [784, 511] width 758 height 23
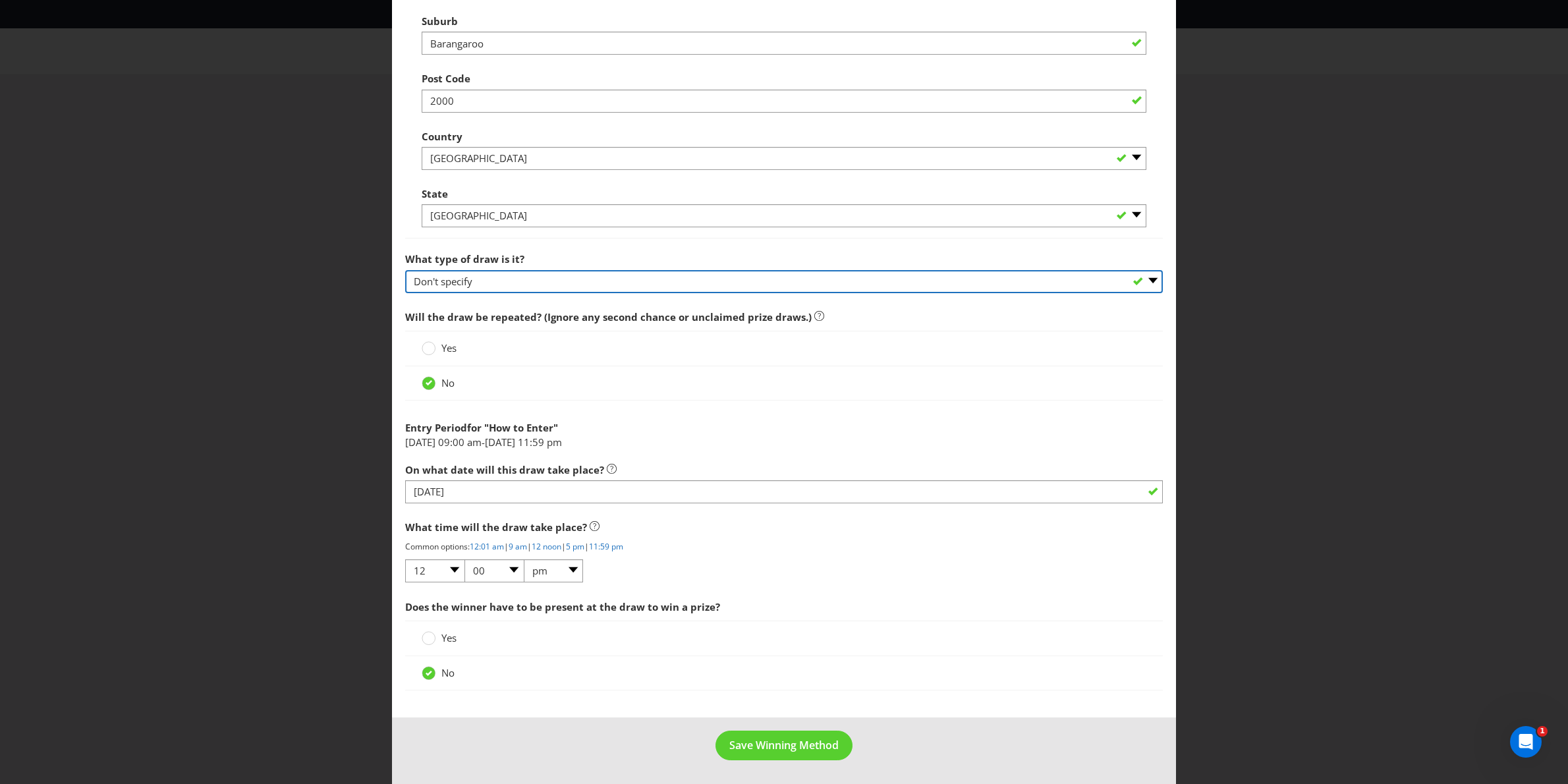
scroll to position [929, 0]
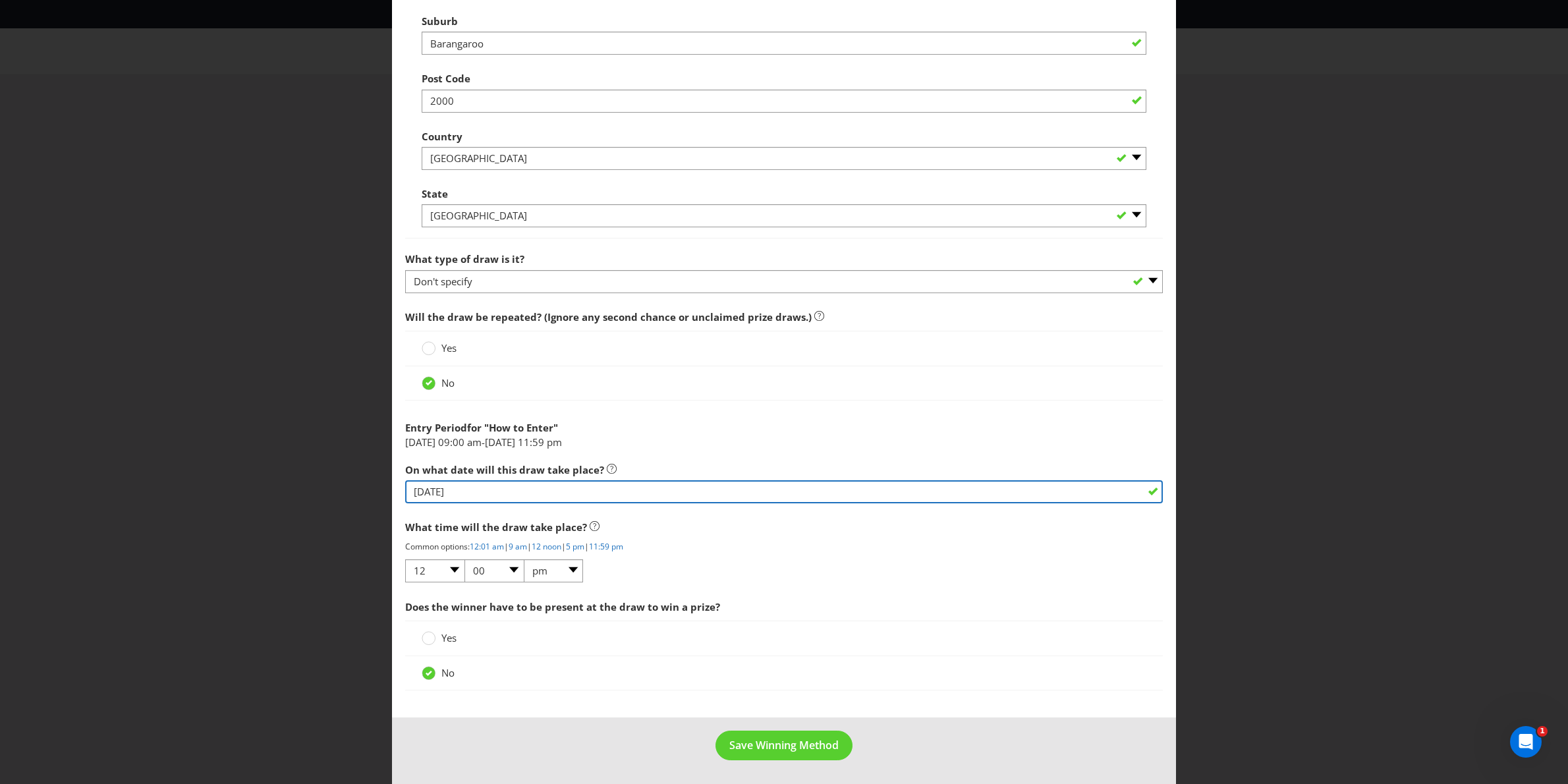
click at [1010, 500] on input "01/04/26" at bounding box center [784, 491] width 758 height 23
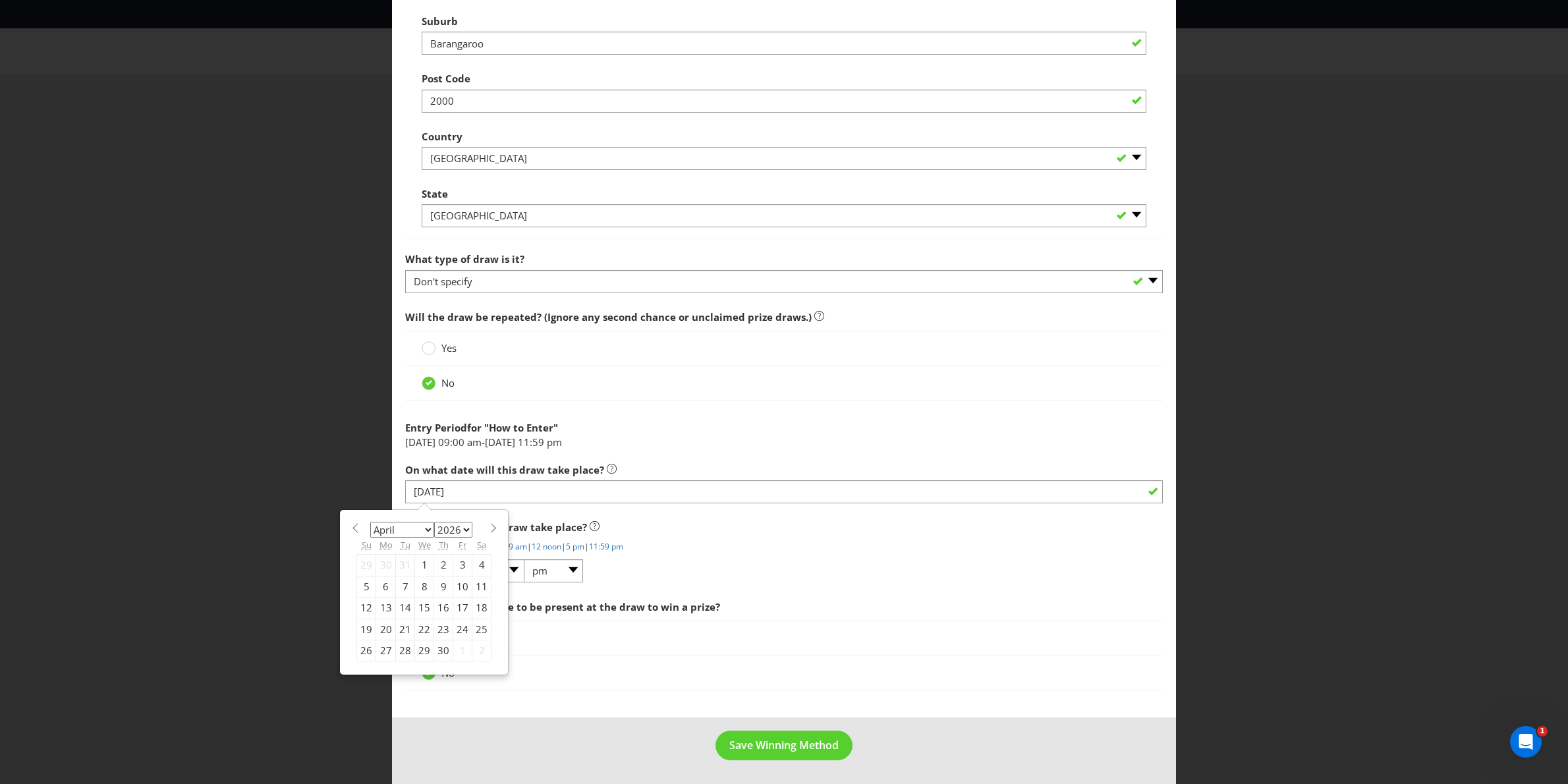
click at [431, 528] on select "January February March April May June July August September October November De…" at bounding box center [402, 529] width 64 height 16
click at [370, 521] on select "January February March April May June July August September October November De…" at bounding box center [402, 529] width 64 height 16
click at [440, 563] on div "2" at bounding box center [444, 565] width 19 height 21
type input "[DATE]"
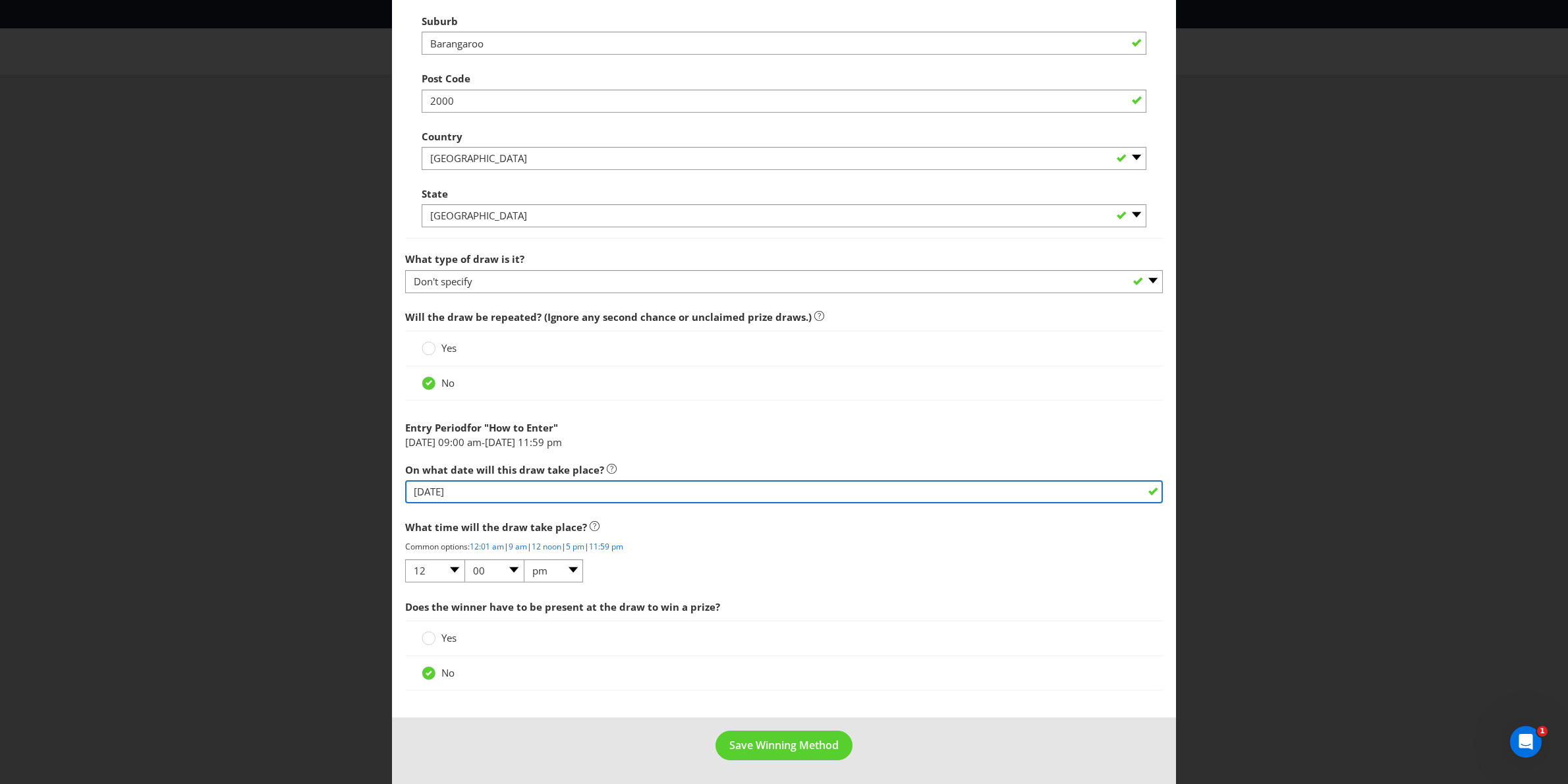
click at [431, 495] on input "[DATE]" at bounding box center [784, 491] width 758 height 23
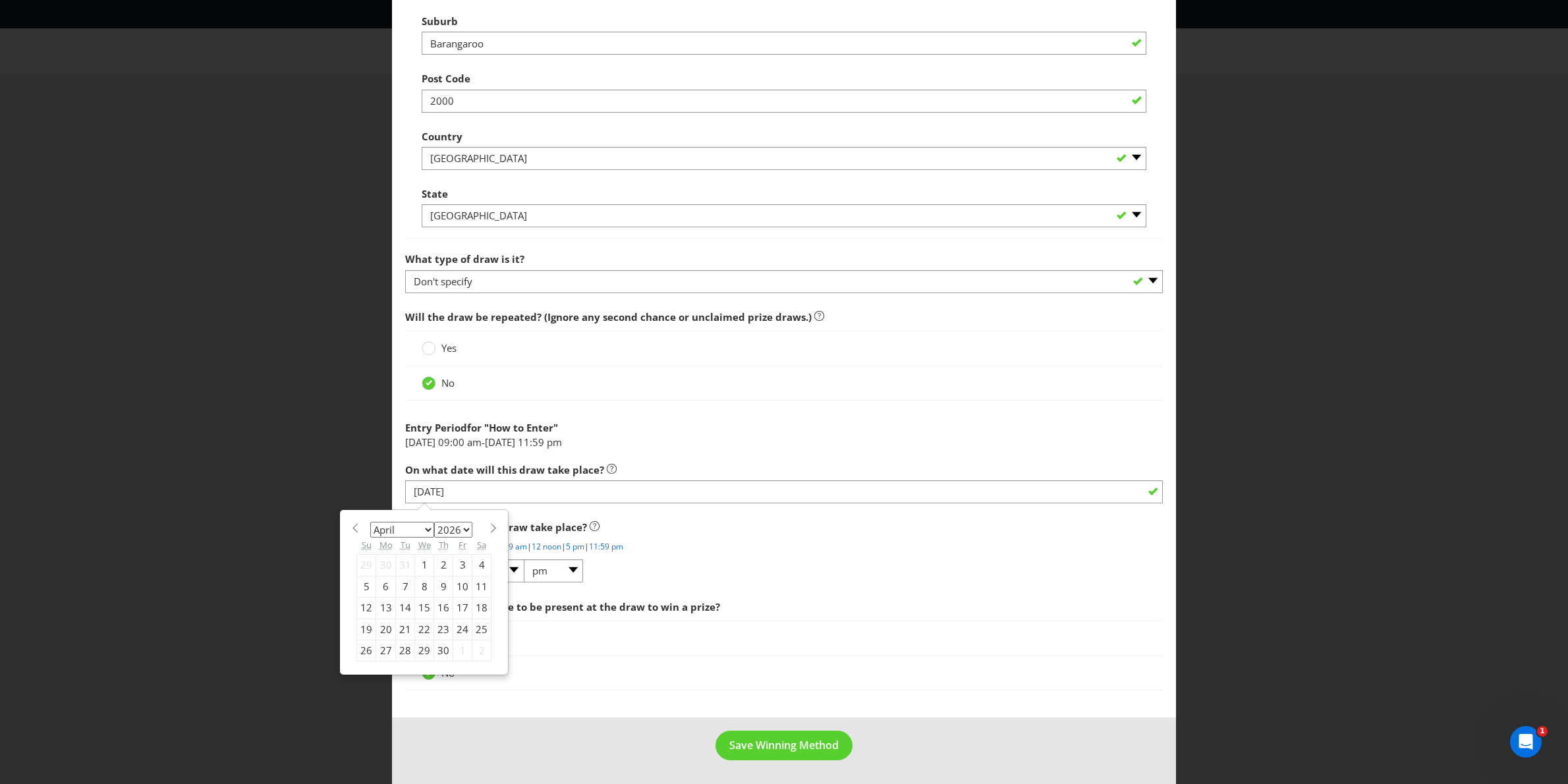
click at [808, 593] on span "Does the winner have to be present at the draw to win a prize?" at bounding box center [784, 607] width 758 height 27
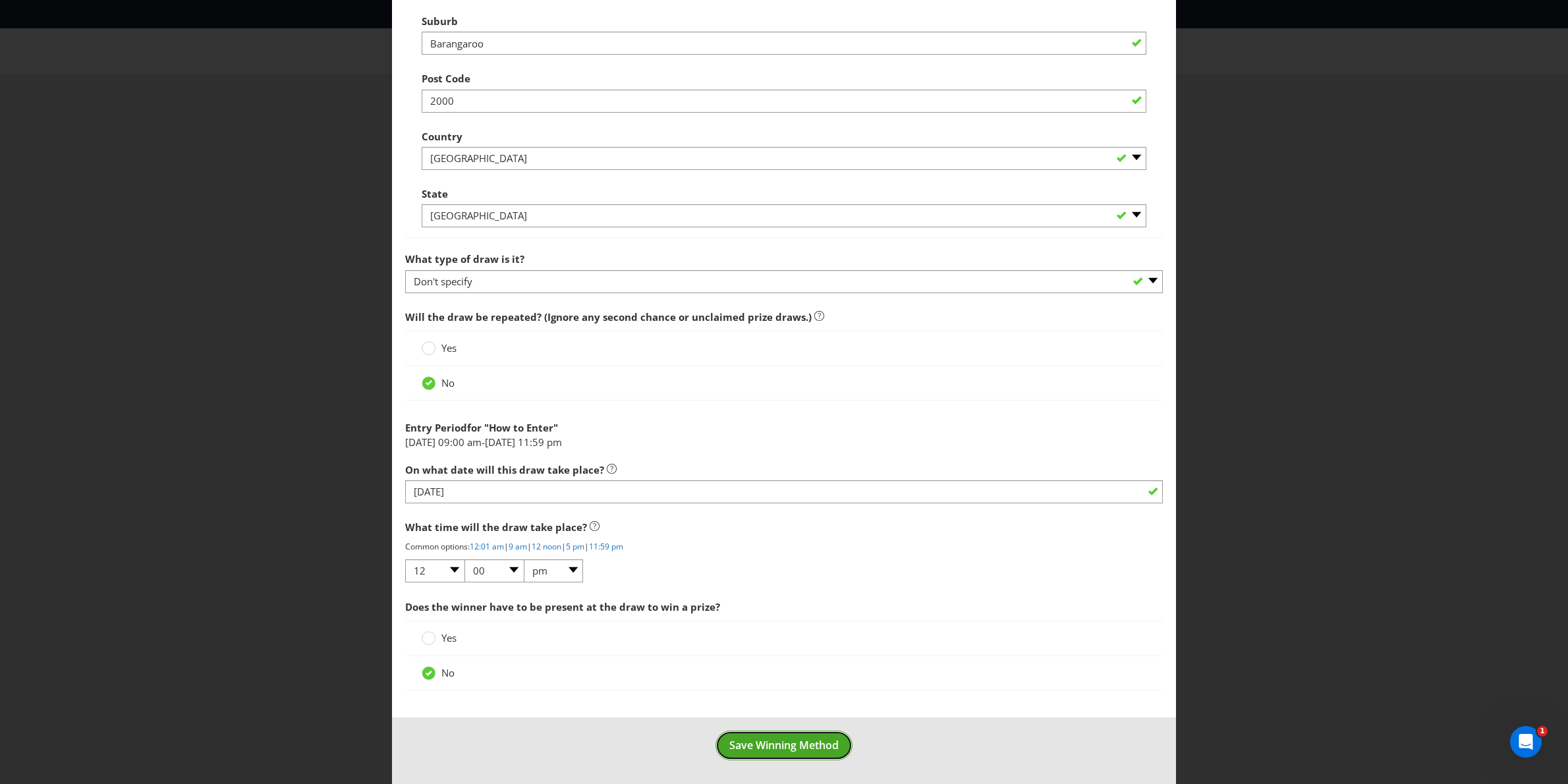
click at [783, 749] on span "Save Winning Method" at bounding box center [784, 744] width 110 height 15
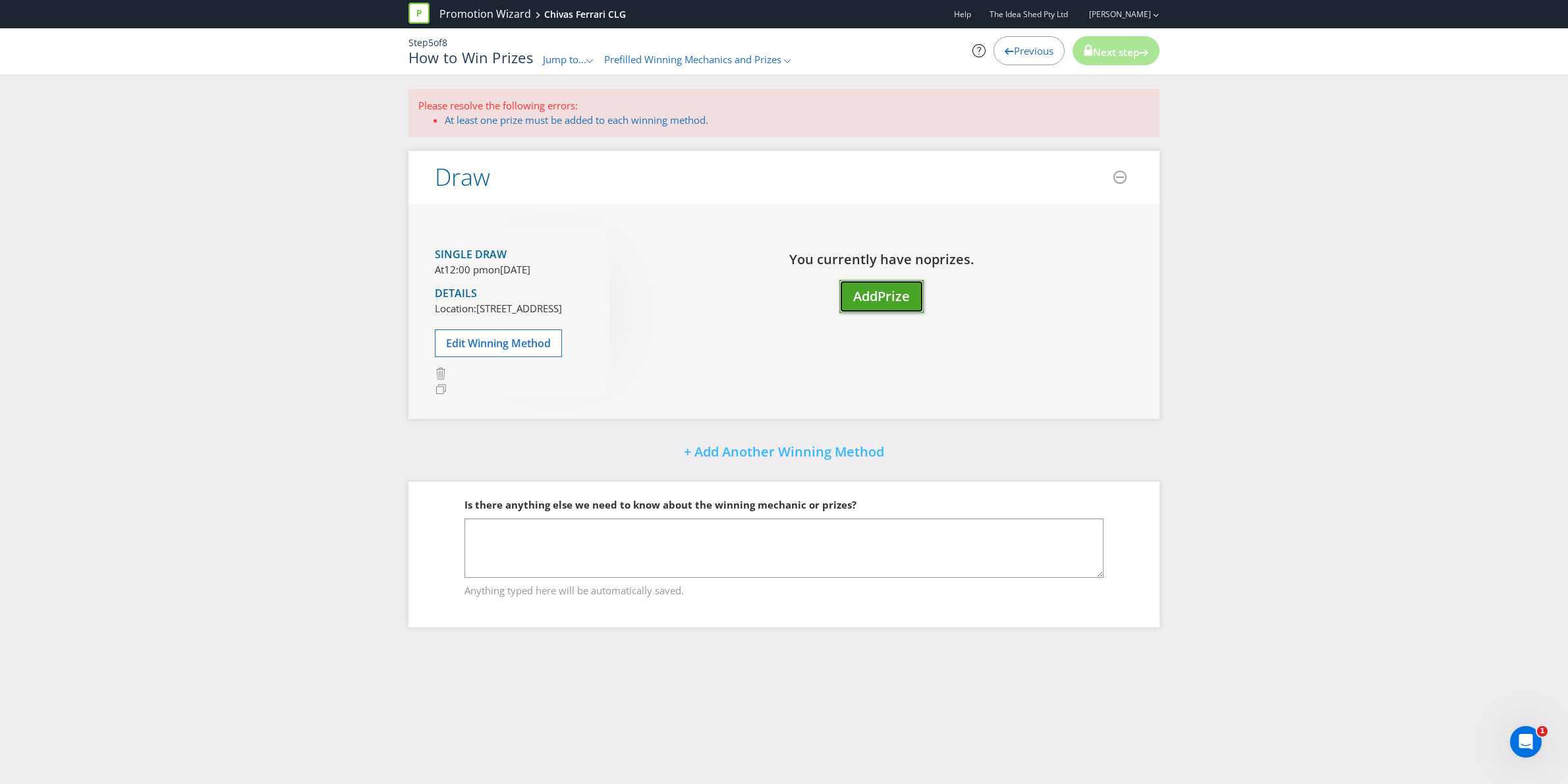
click at [881, 293] on span "Prize" at bounding box center [893, 296] width 32 height 17
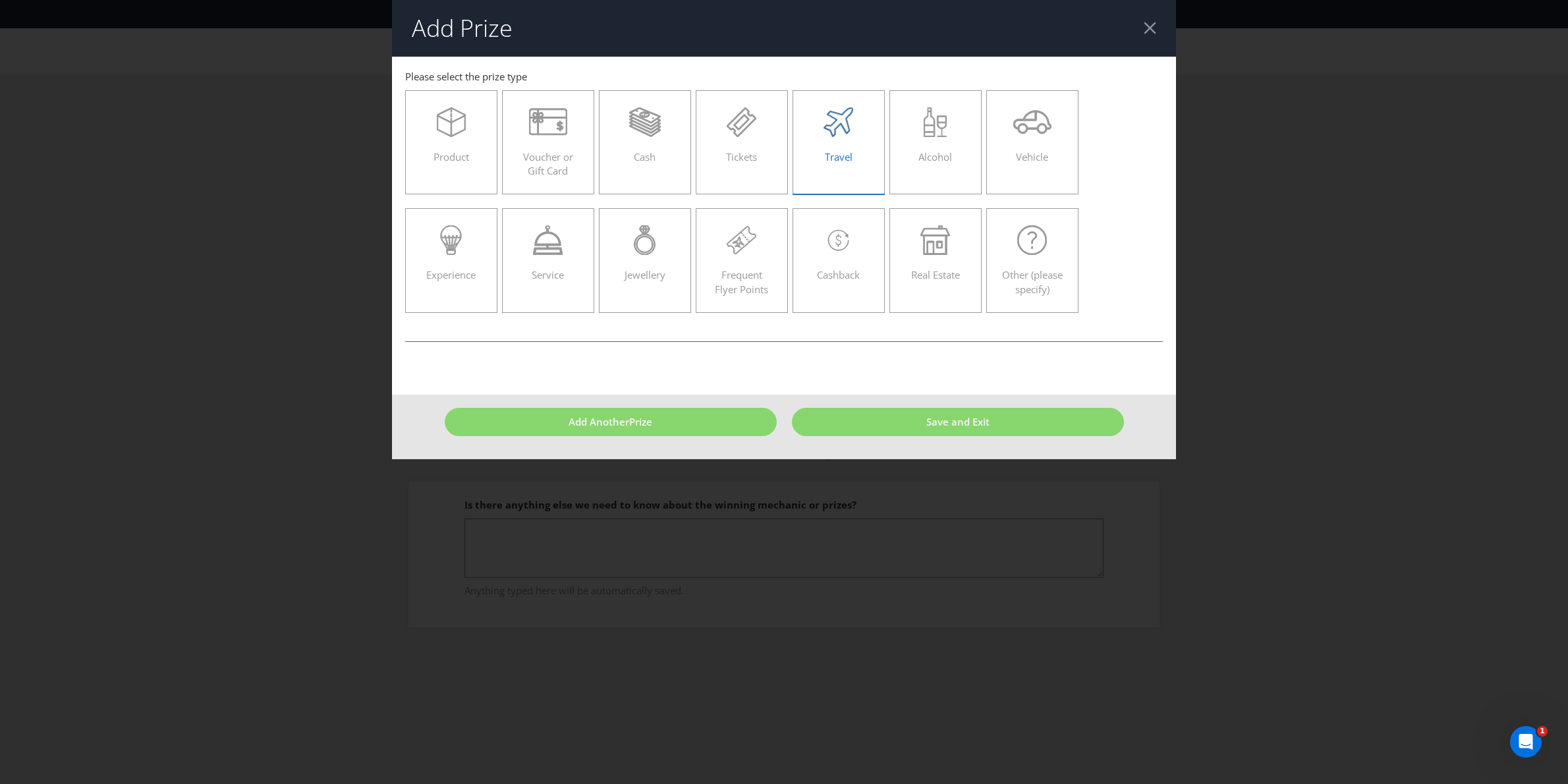
click at [830, 145] on div "Travel" at bounding box center [839, 137] width 65 height 59
click at [0, 0] on input "Travel" at bounding box center [0, 0] width 0 height 0
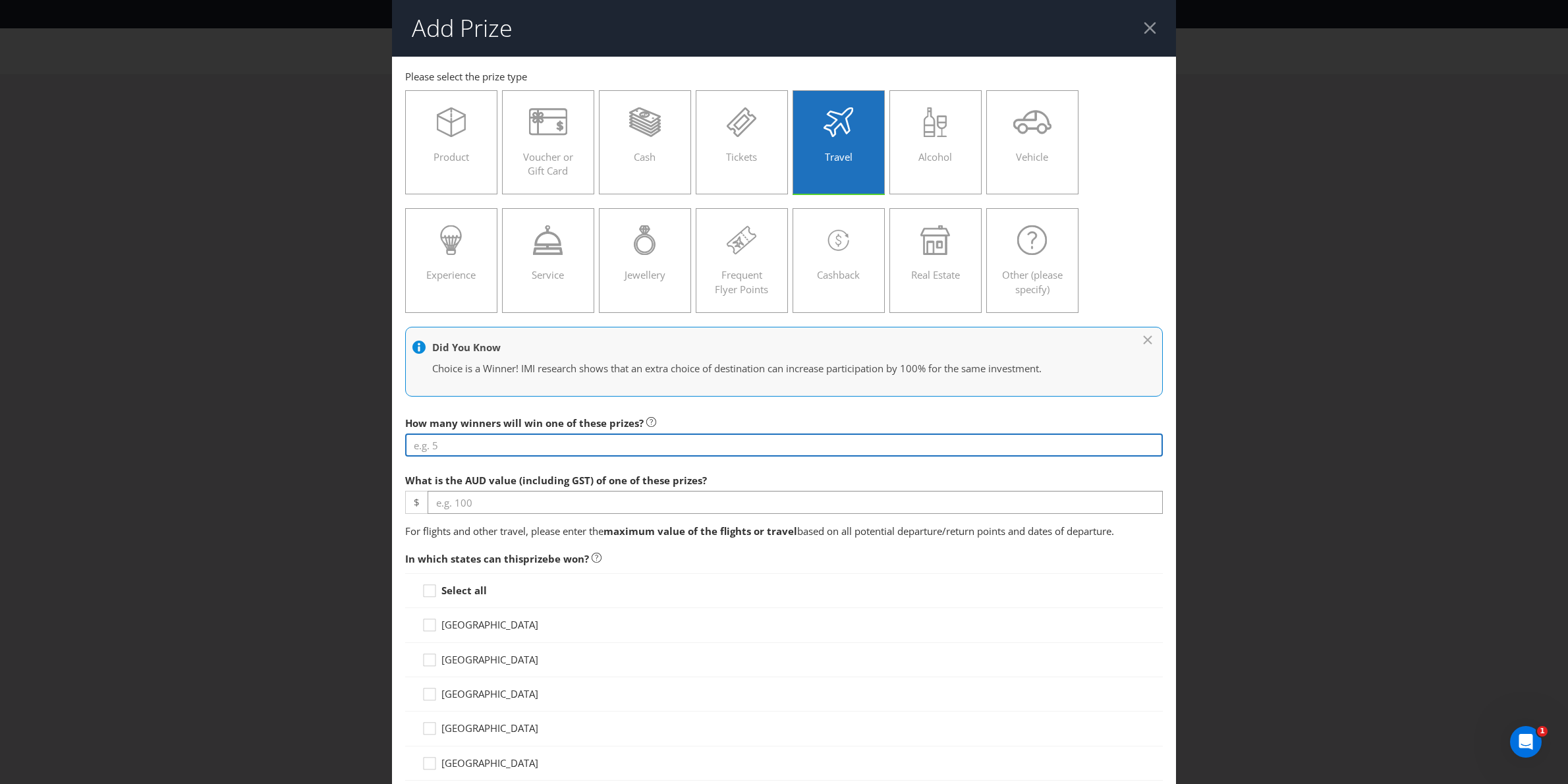
click at [600, 447] on input "number" at bounding box center [784, 445] width 758 height 23
type input "2"
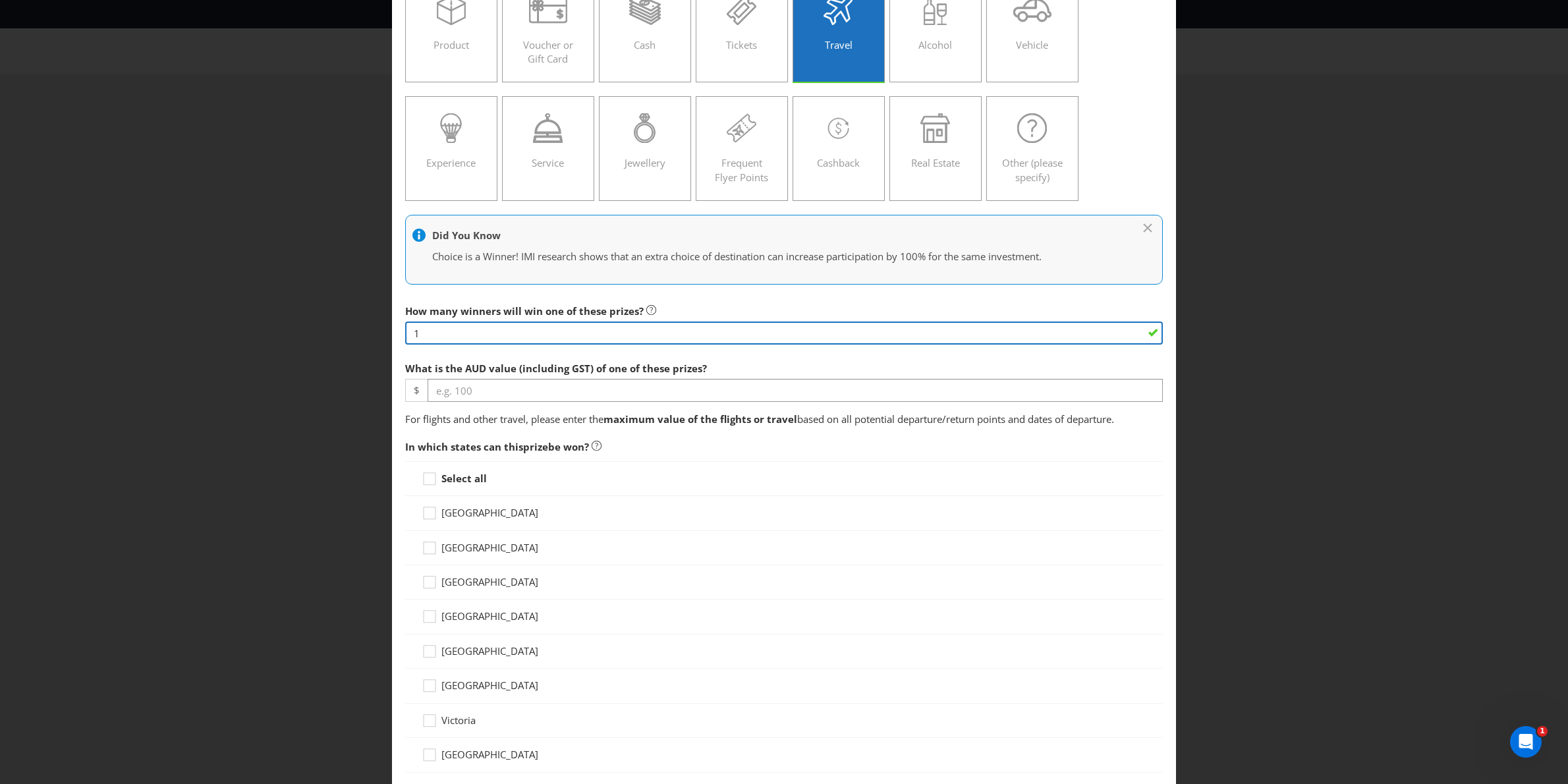
type input "1"
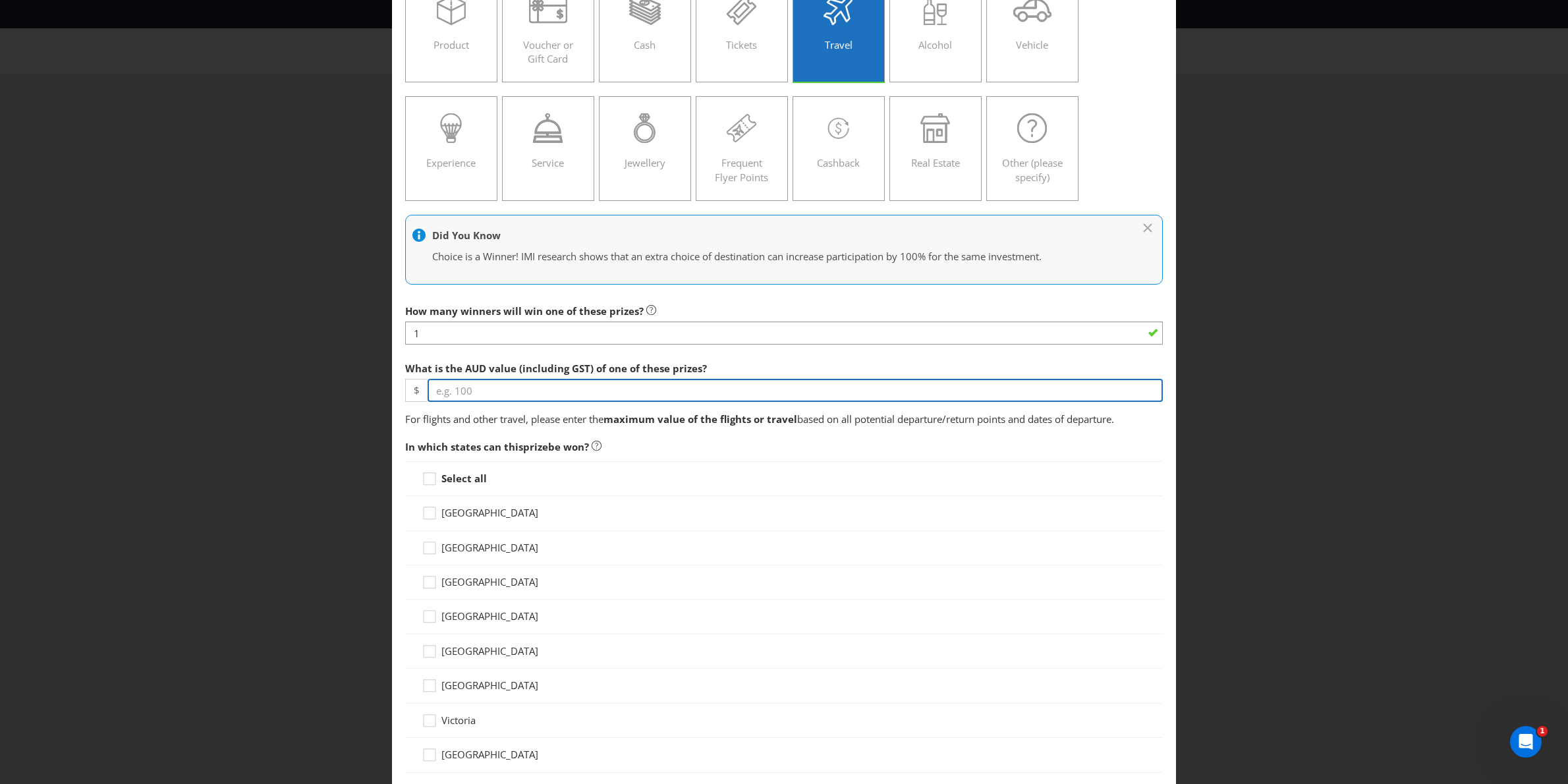
click at [560, 383] on input "number" at bounding box center [795, 391] width 735 height 23
type input "-8"
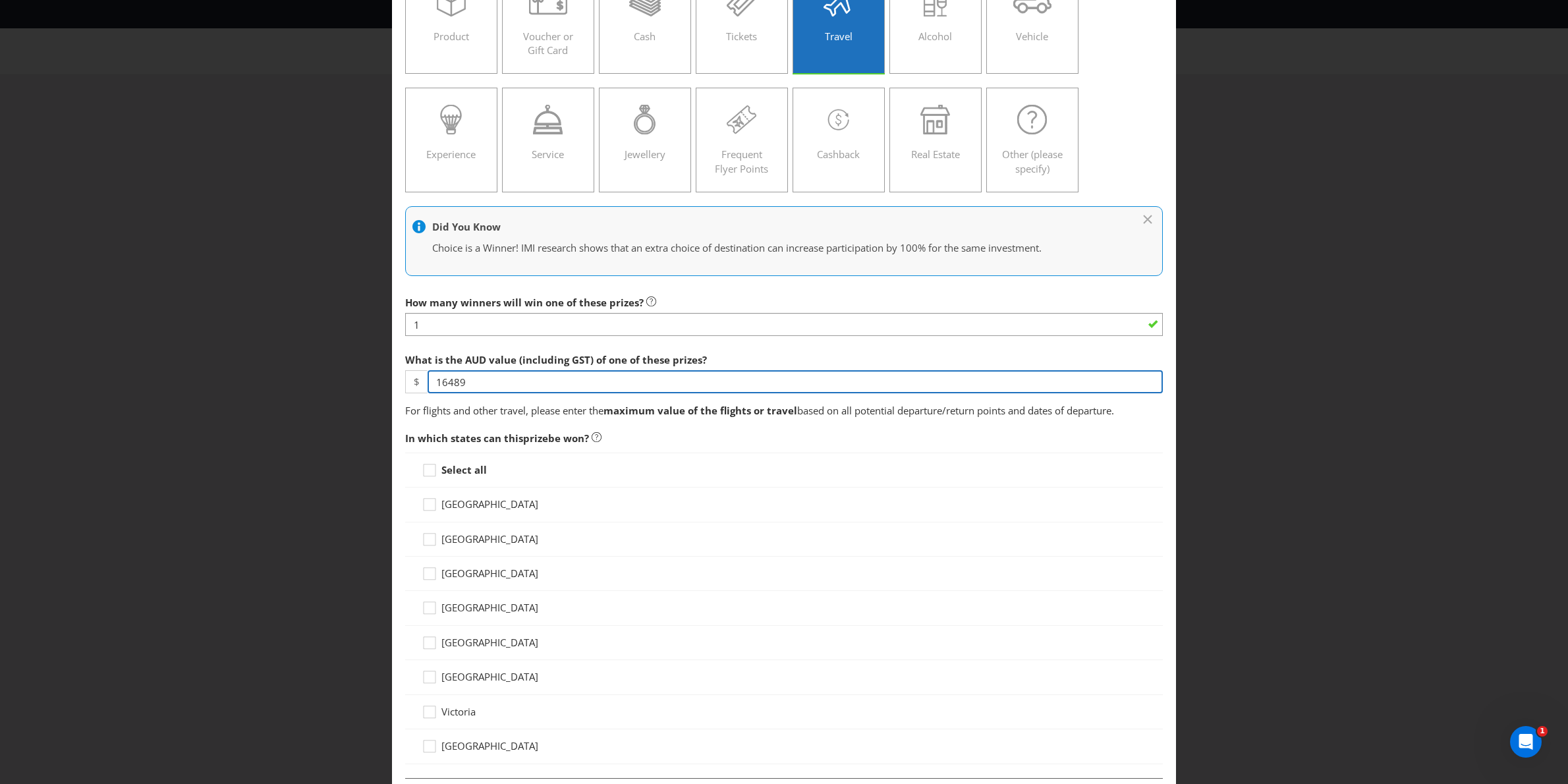
type input "16489"
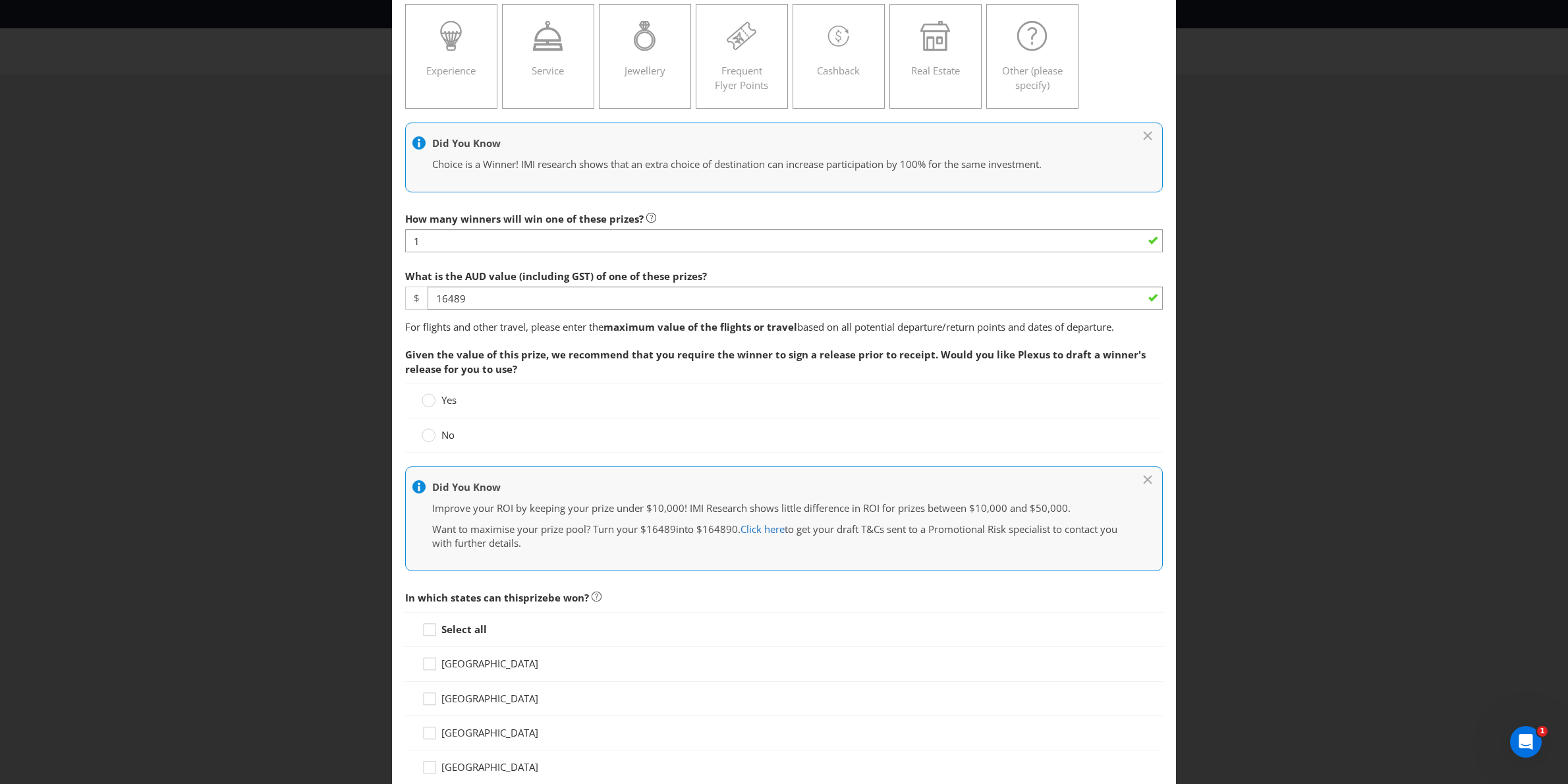
scroll to position [216, 0]
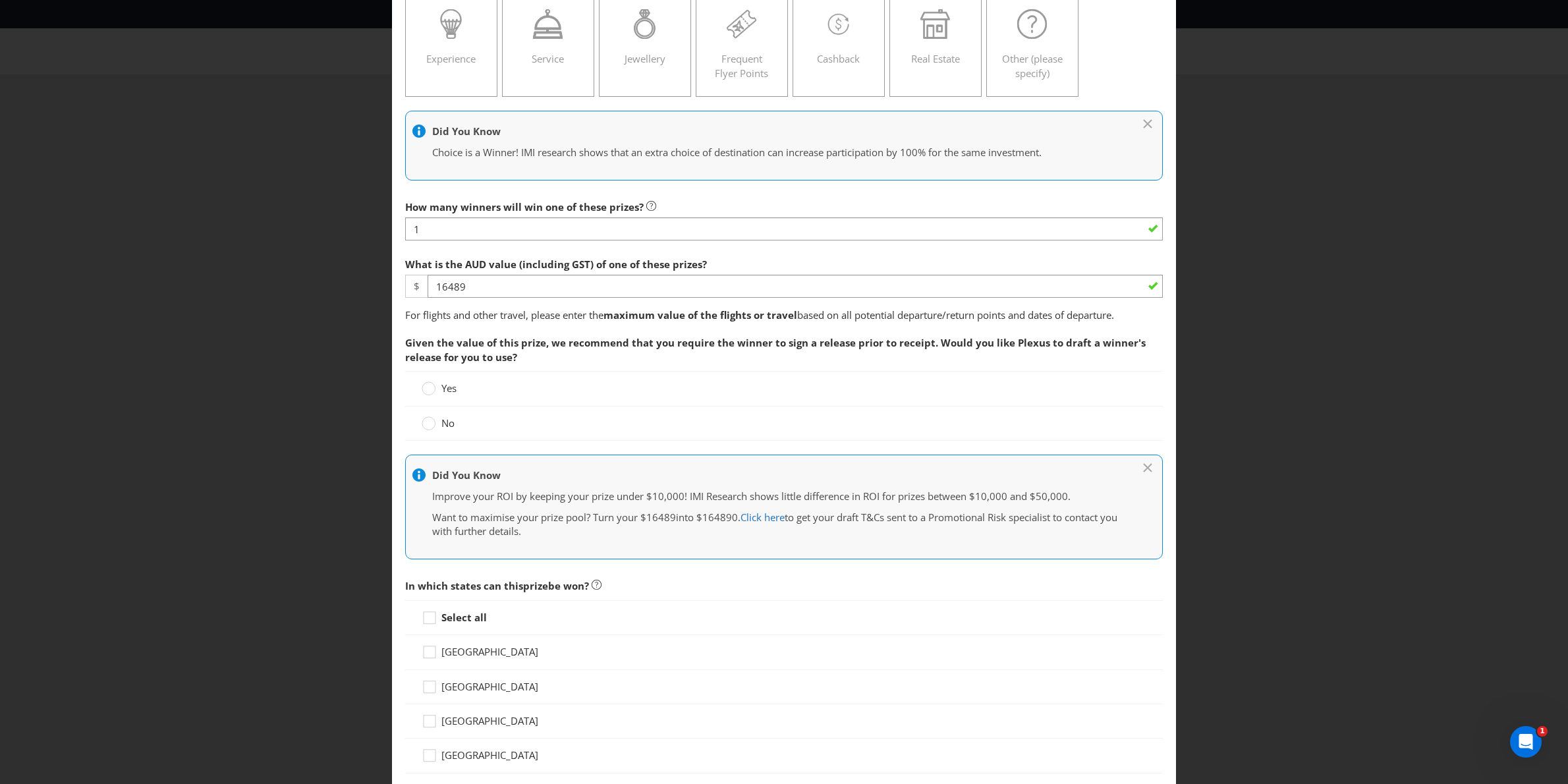
drag, startPoint x: 535, startPoint y: 411, endPoint x: 524, endPoint y: 413, distance: 11.2
click at [535, 411] on div "No" at bounding box center [784, 423] width 758 height 34
drag, startPoint x: 511, startPoint y: 419, endPoint x: 503, endPoint y: 423, distance: 8.9
click at [511, 419] on div "No" at bounding box center [784, 423] width 725 height 14
click at [429, 426] on circle at bounding box center [430, 423] width 14 height 14
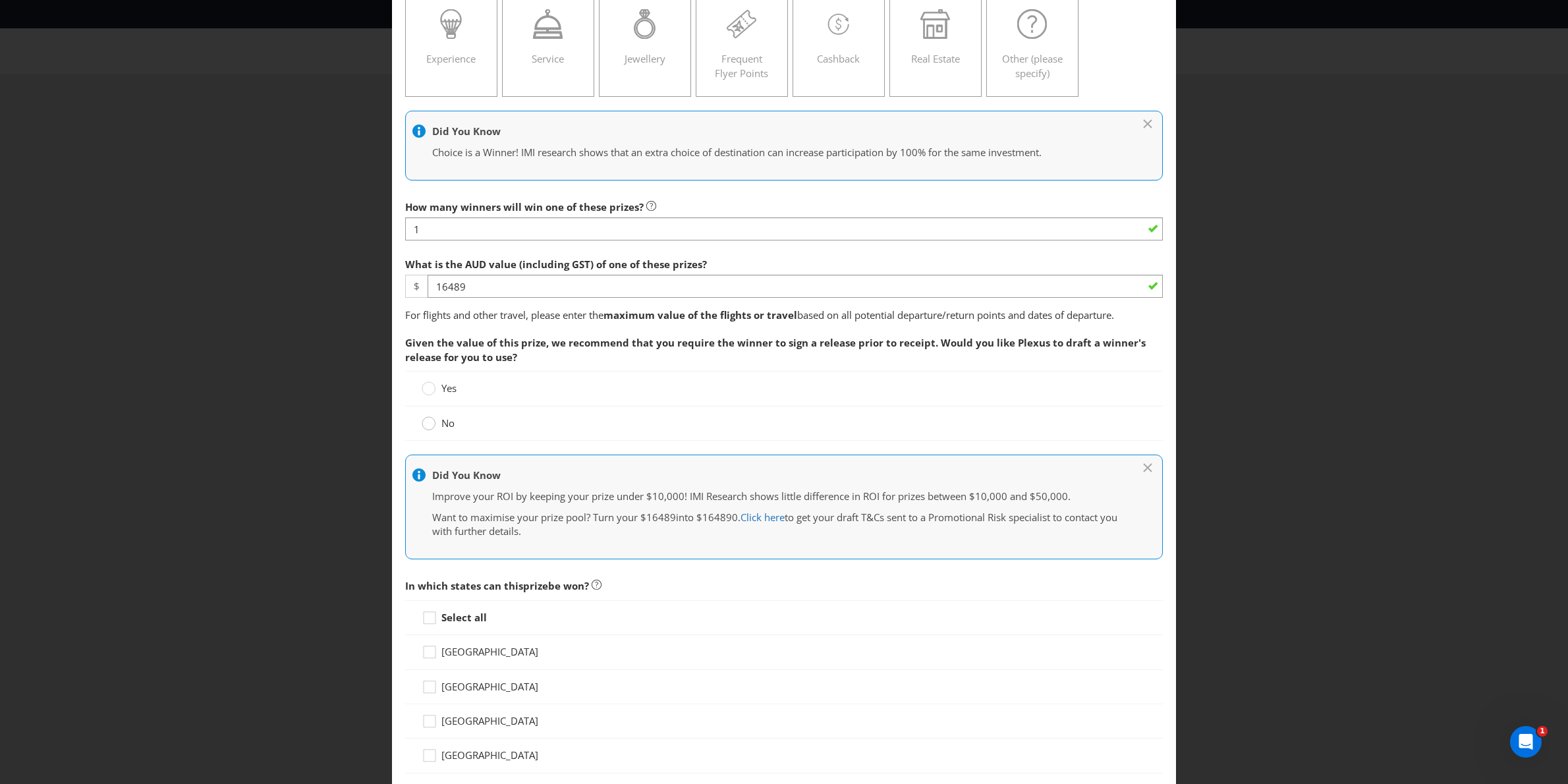
click at [0, 0] on input "No" at bounding box center [0, 0] width 0 height 0
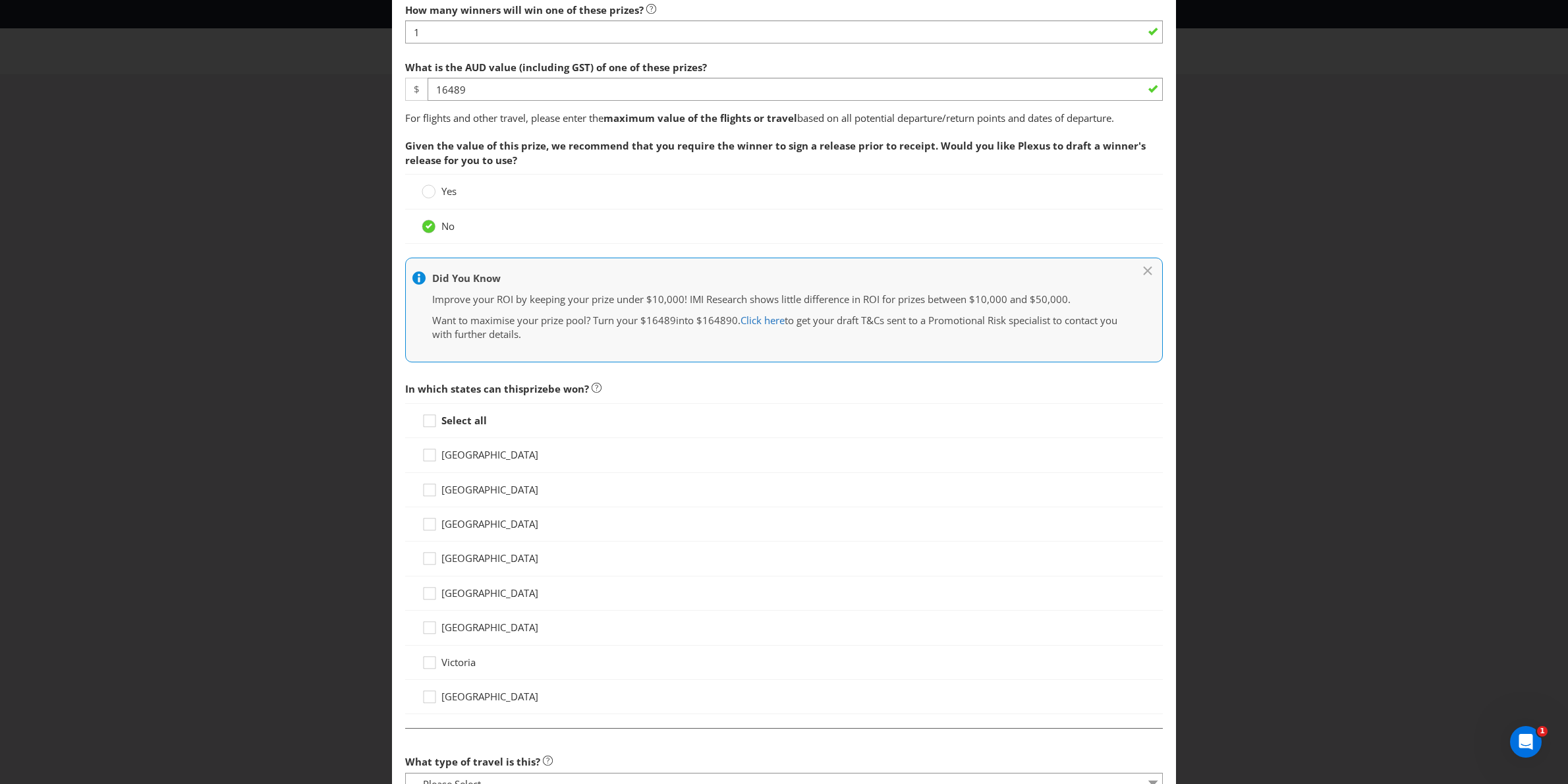
scroll to position [422, 0]
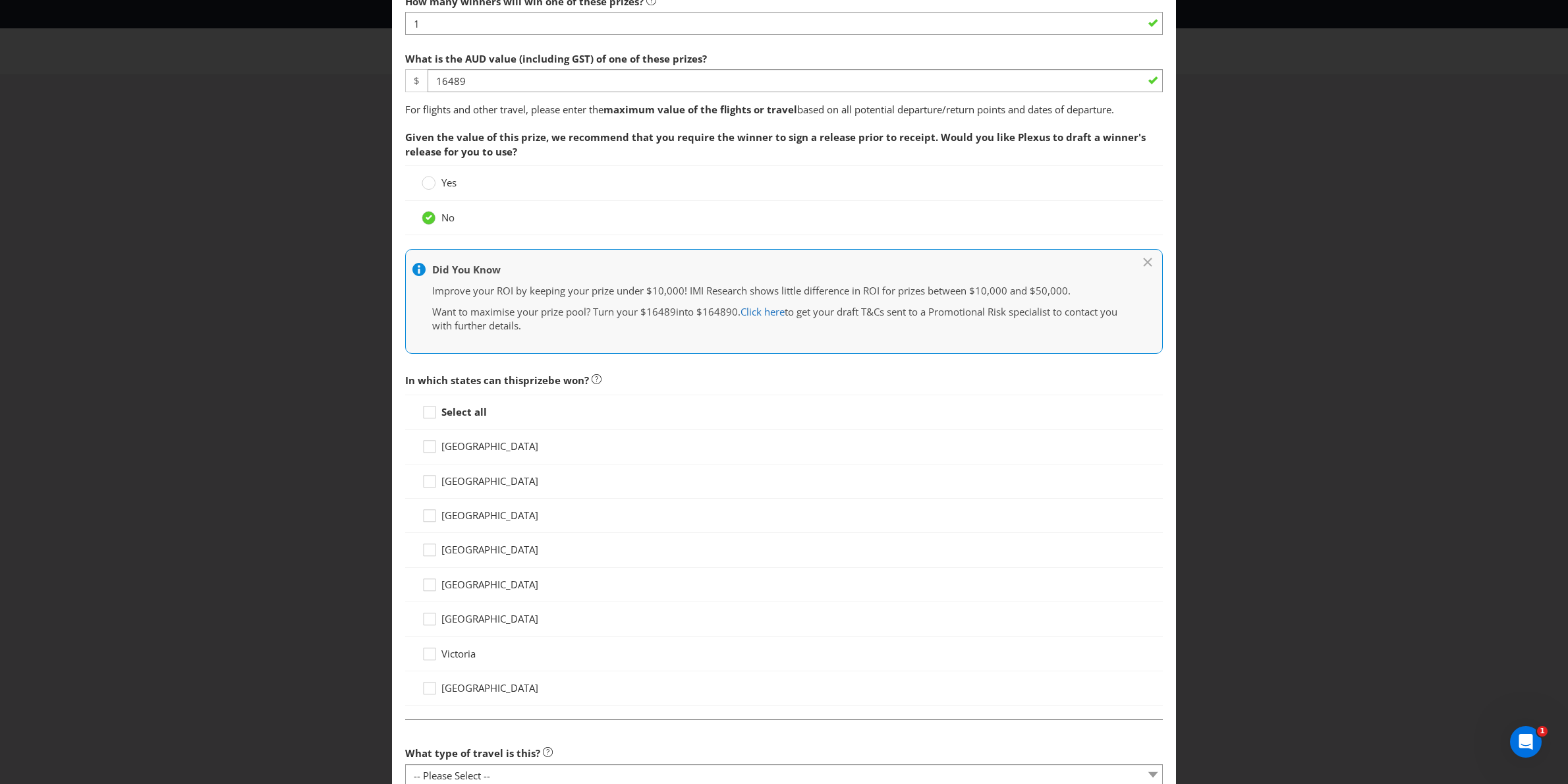
drag, startPoint x: 436, startPoint y: 411, endPoint x: 472, endPoint y: 429, distance: 40.2
click at [437, 411] on icon at bounding box center [432, 415] width 19 height 19
click at [0, 0] on input "Select all" at bounding box center [0, 0] width 0 height 0
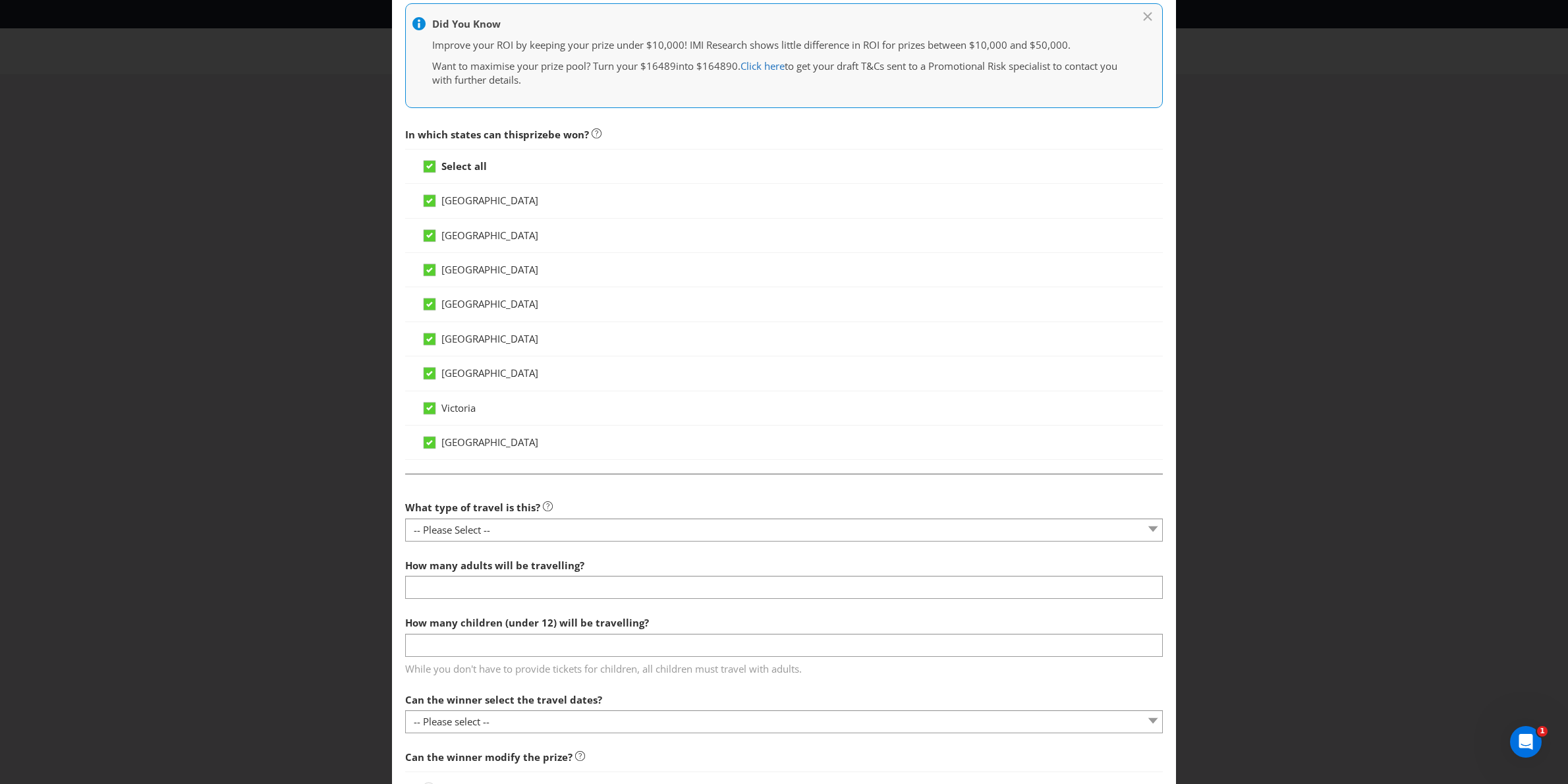
scroll to position [682, 0]
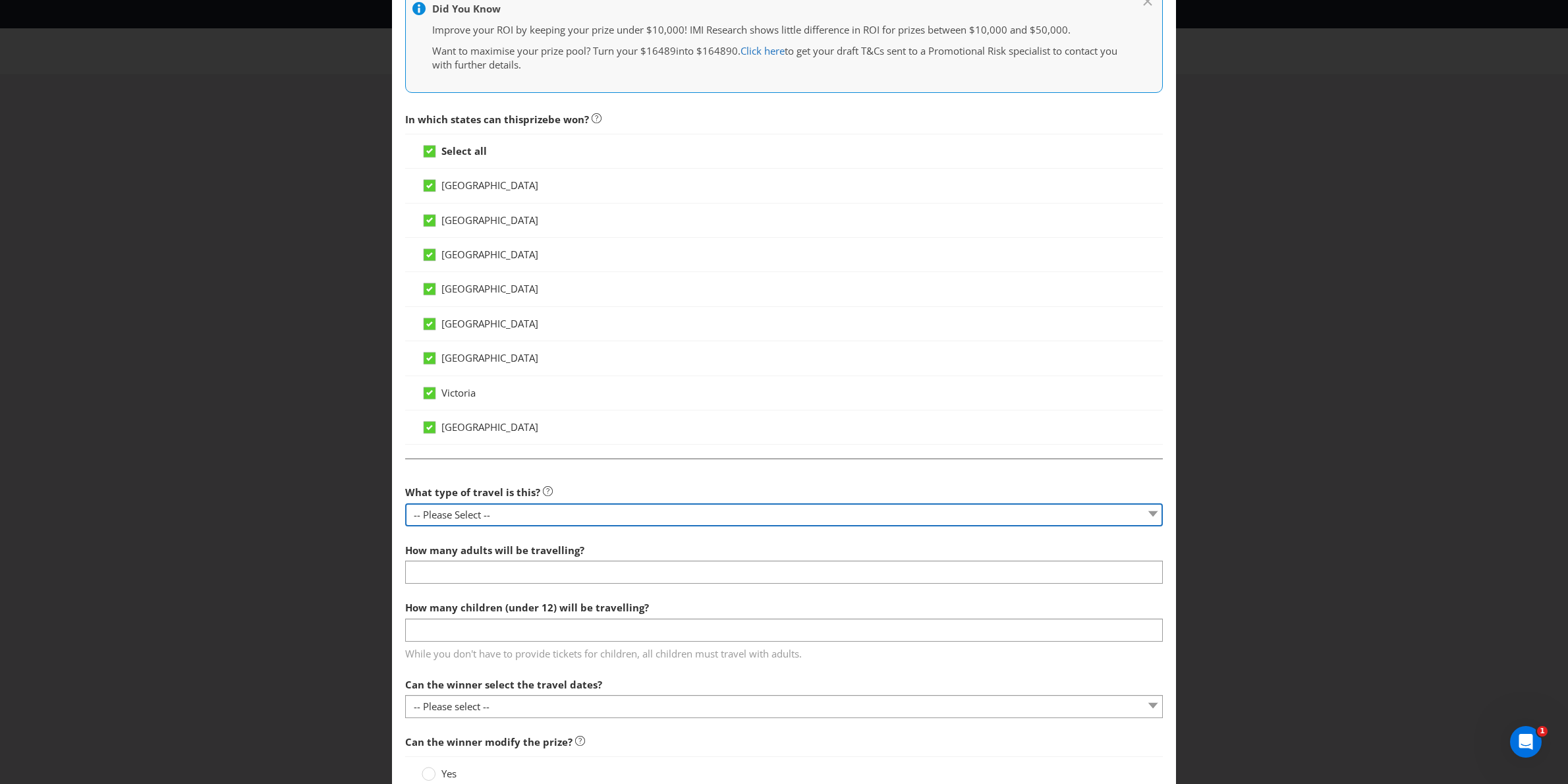
click at [513, 515] on select "-- Please Select -- Flight Accommodation Car Hire Bus Train Cruise Transfers Ot…" at bounding box center [784, 515] width 758 height 23
click at [405, 507] on select "-- Please Select -- Flight Accommodation Car Hire Bus Train Cruise Transfers Ot…" at bounding box center [784, 515] width 758 height 23
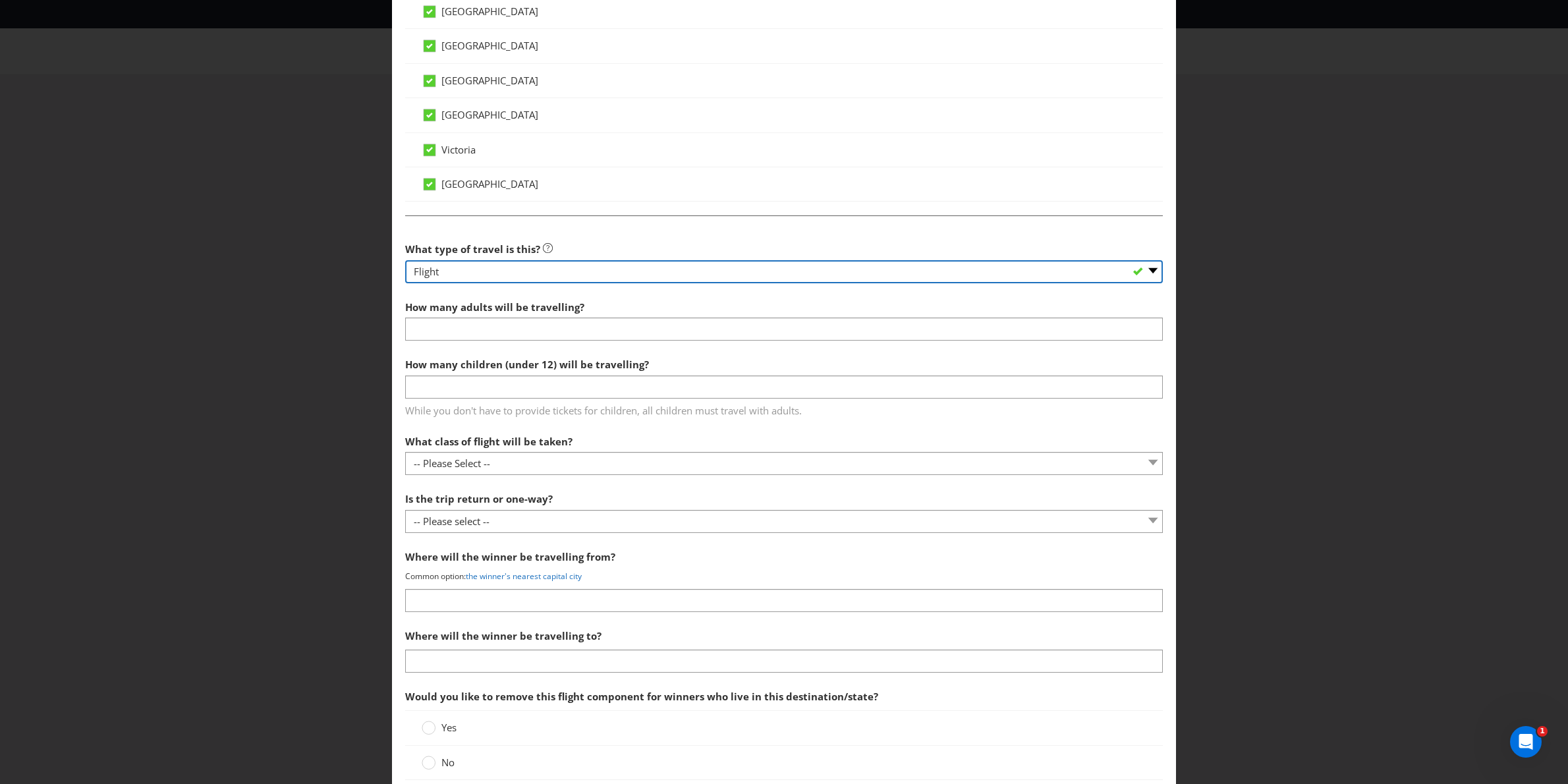
scroll to position [920, 0]
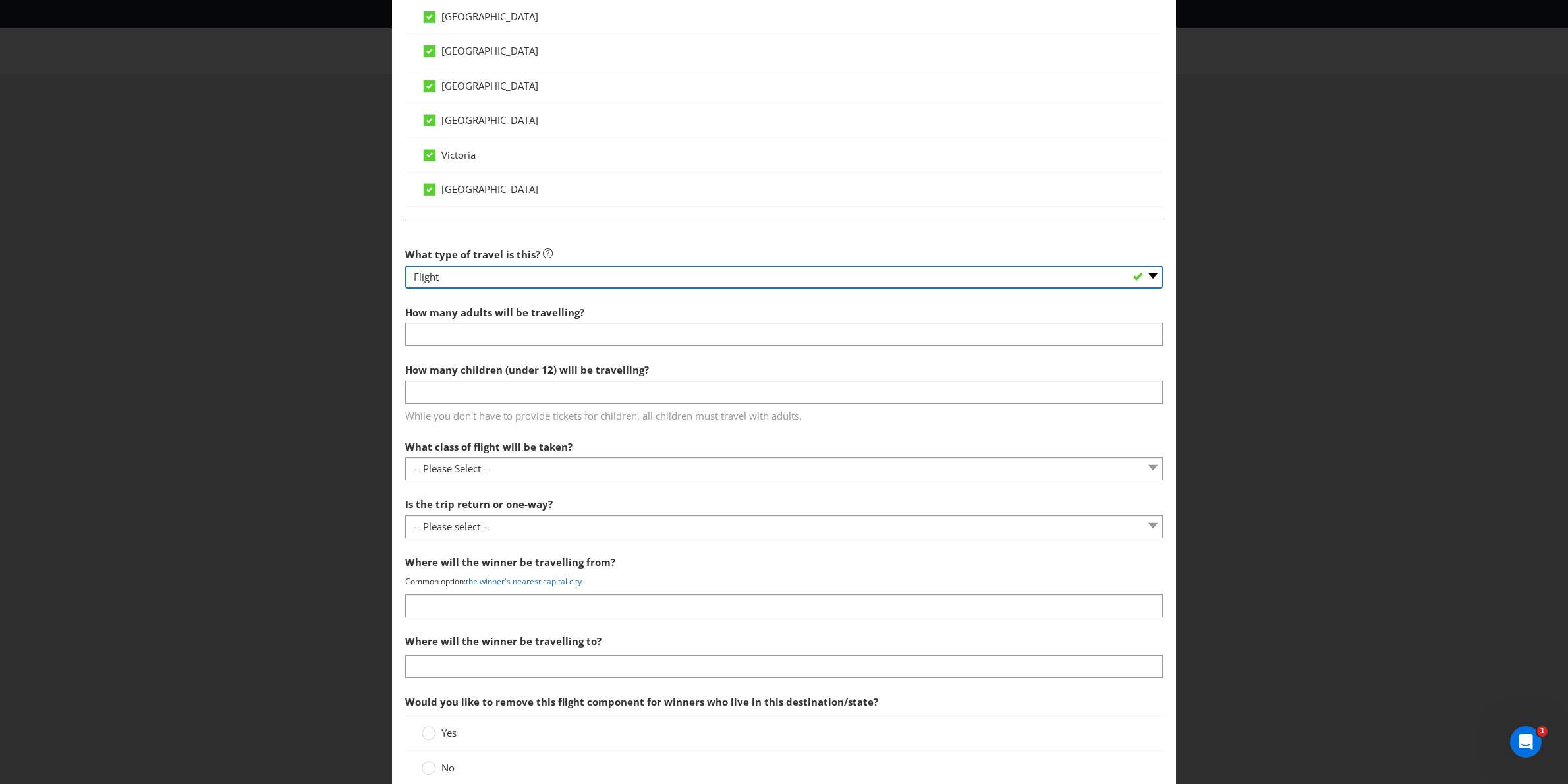
click at [538, 277] on select "-- Please Select -- Flight Accommodation Car Hire Bus Train Cruise Transfers Ot…" at bounding box center [784, 277] width 758 height 23
click at [405, 289] on select "-- Please Select -- Flight Accommodation Car Hire Bus Train Cruise Transfers Ot…" at bounding box center [784, 277] width 758 height 23
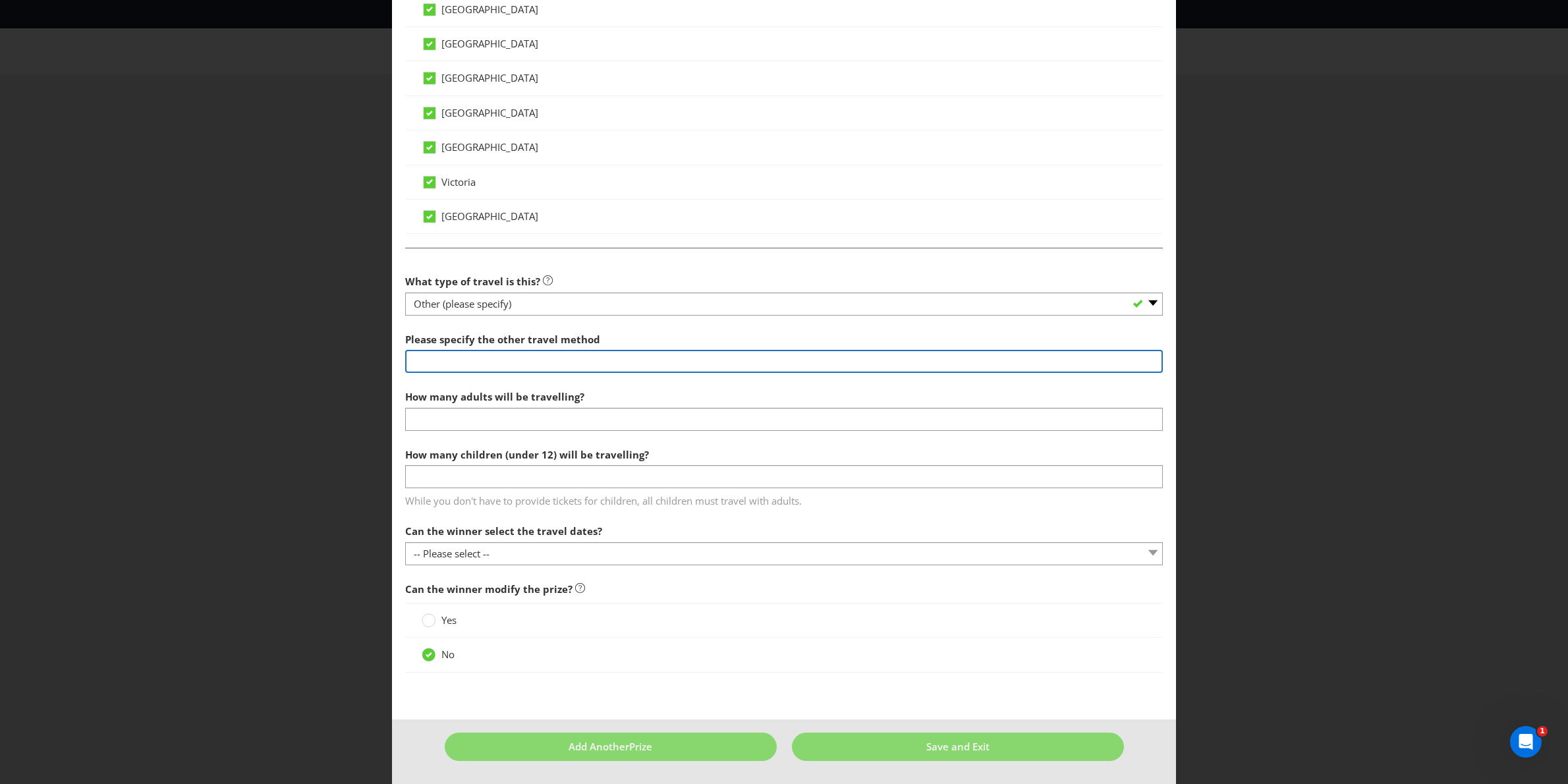
click at [524, 361] on input "text" at bounding box center [784, 361] width 758 height 23
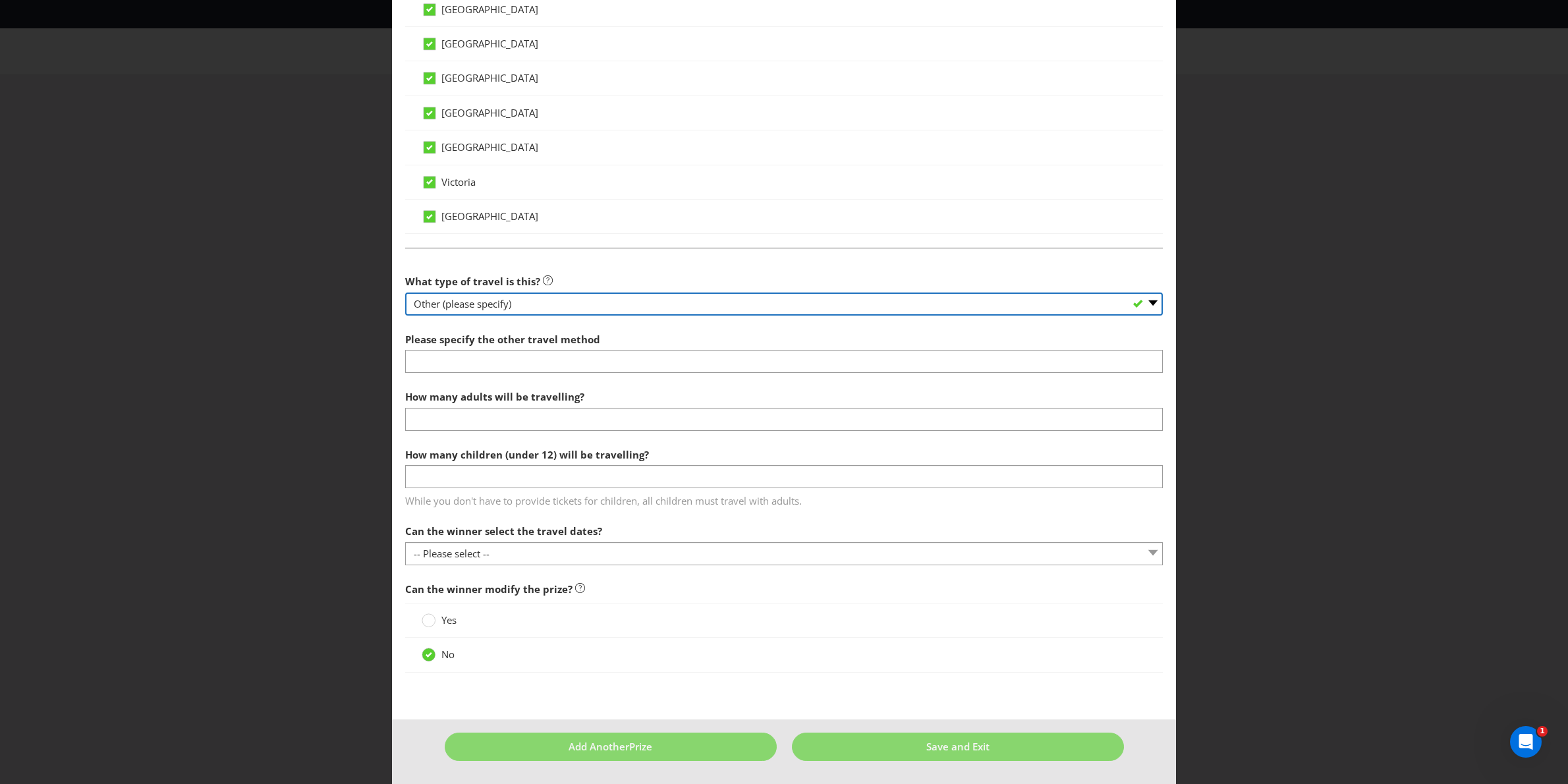
click at [539, 298] on select "-- Please Select -- Flight Accommodation Car Hire Bus Train Cruise Transfers Ot…" at bounding box center [784, 304] width 758 height 23
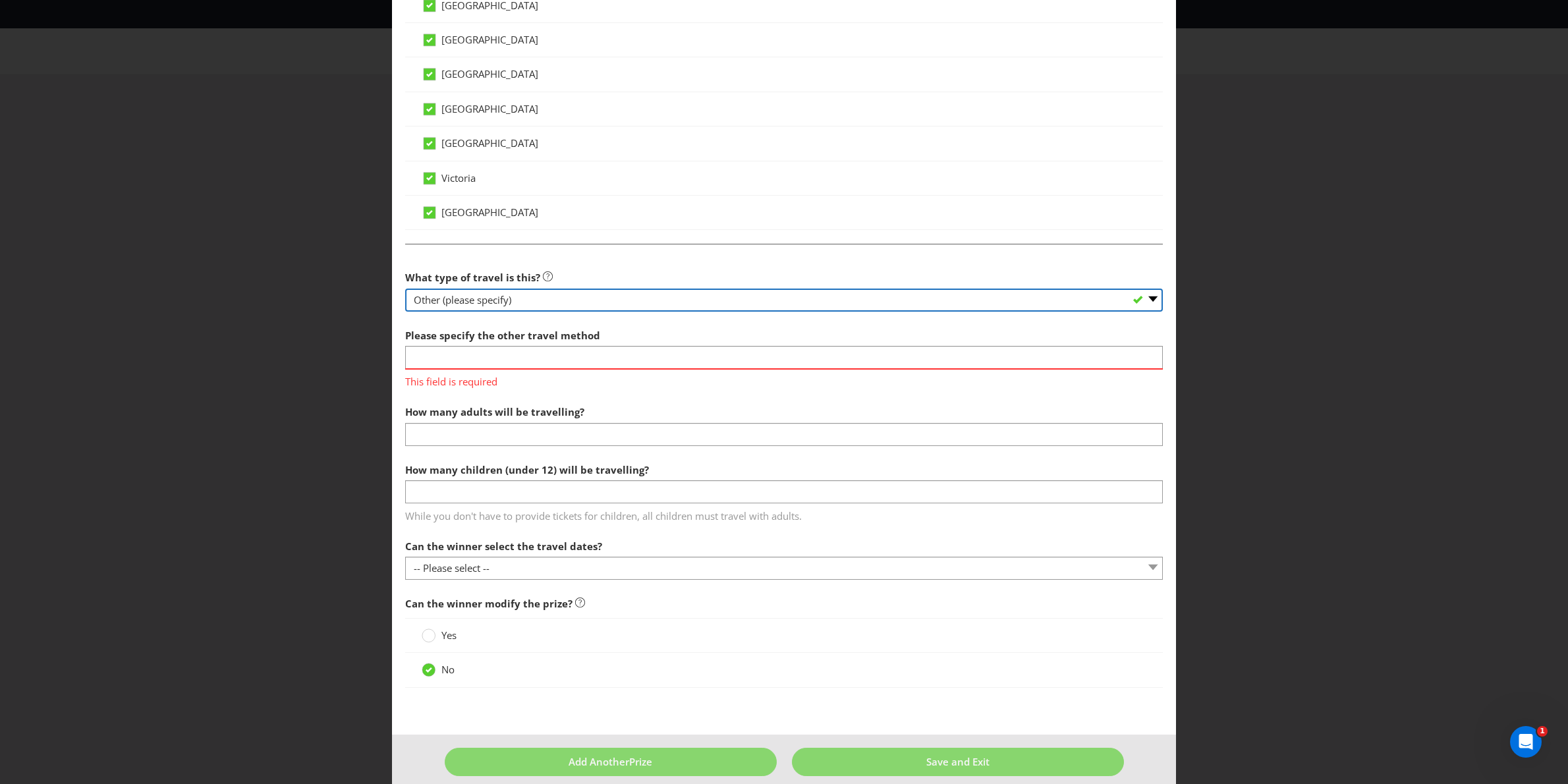
select select "FLIGHTS"
click at [405, 291] on select "-- Please Select -- Flight Accommodation Car Hire Bus Train Cruise Transfers Ot…" at bounding box center [784, 300] width 758 height 23
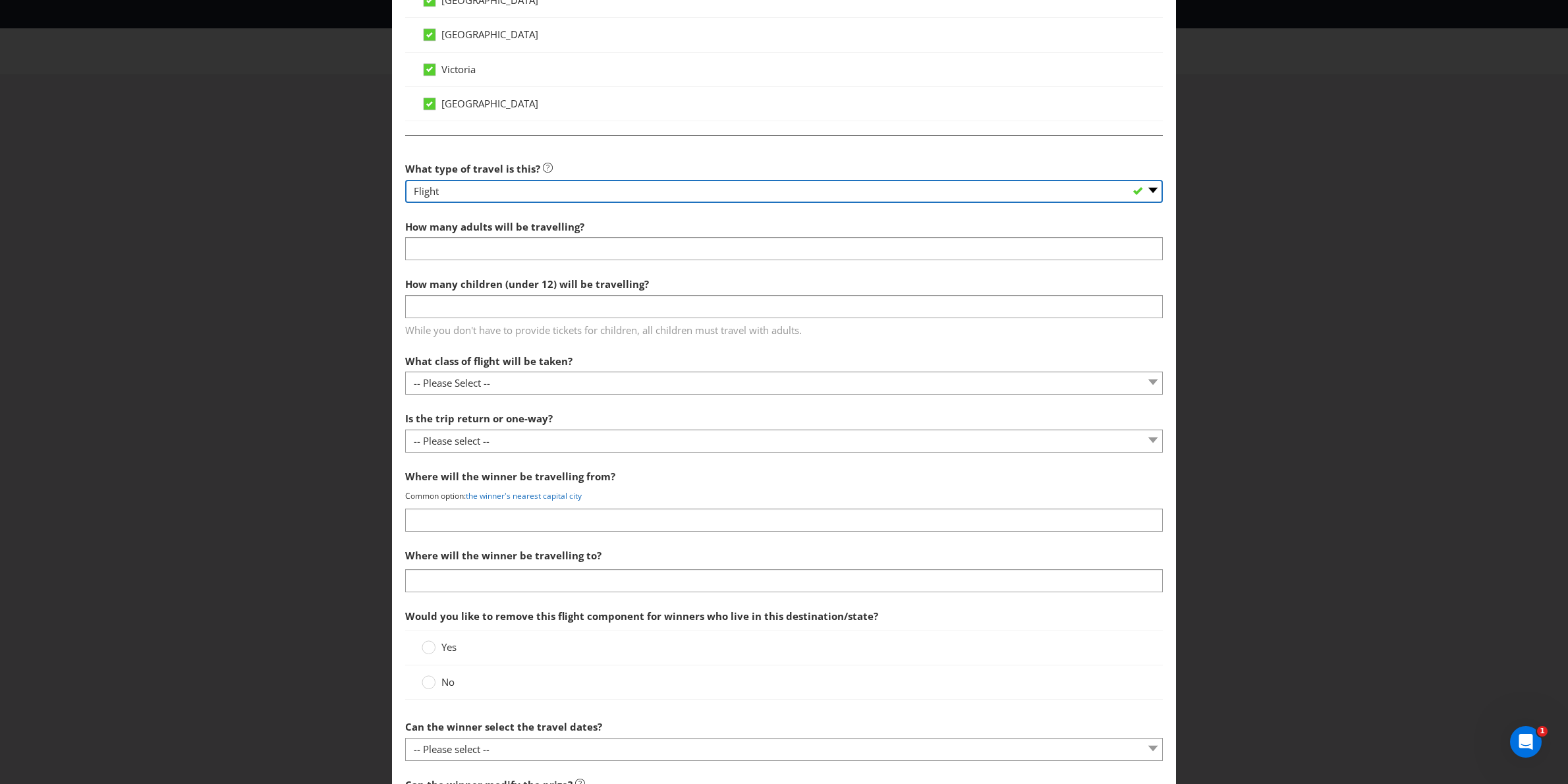
scroll to position [987, 0]
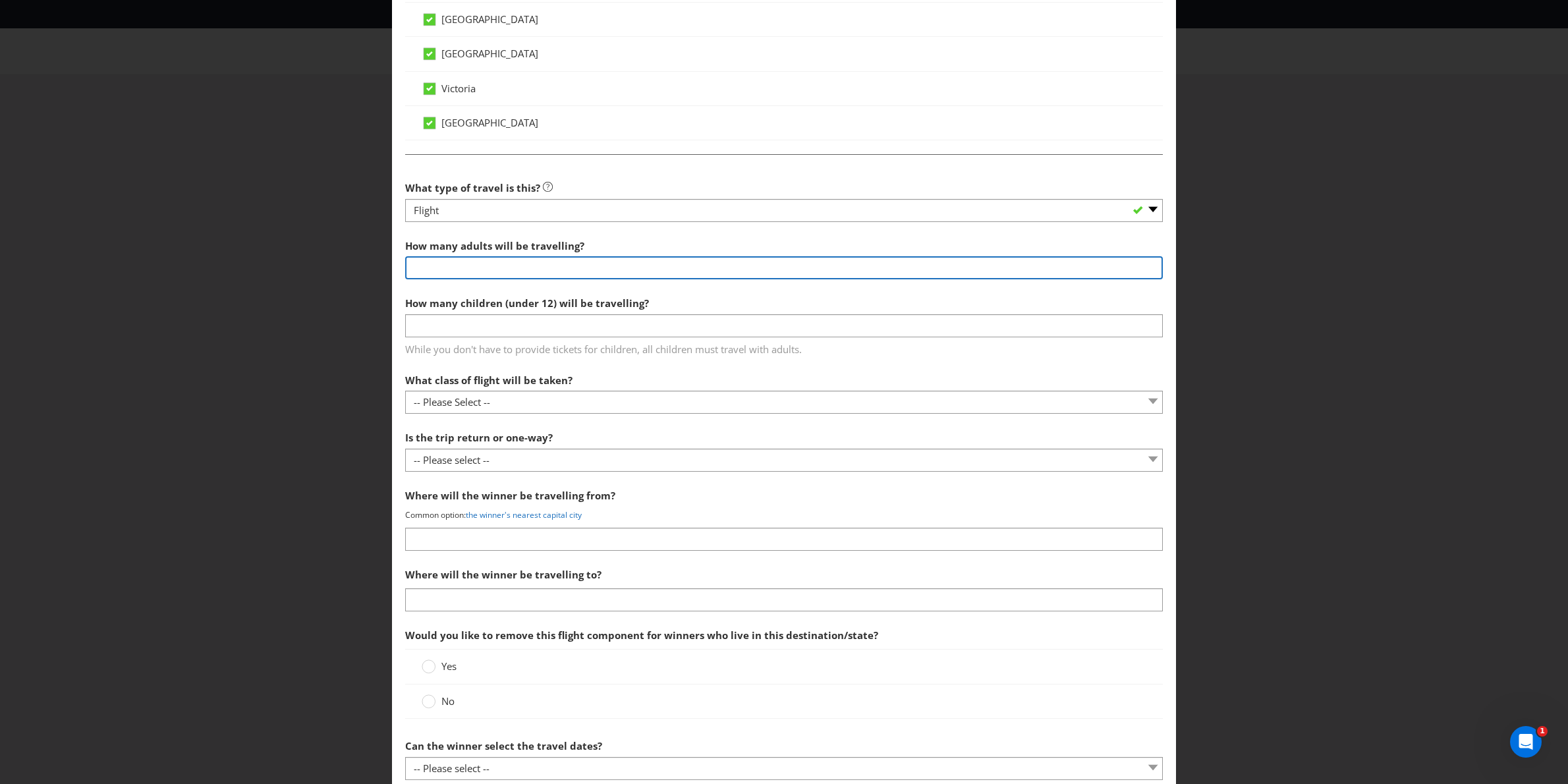
click at [513, 264] on input "number" at bounding box center [784, 267] width 758 height 23
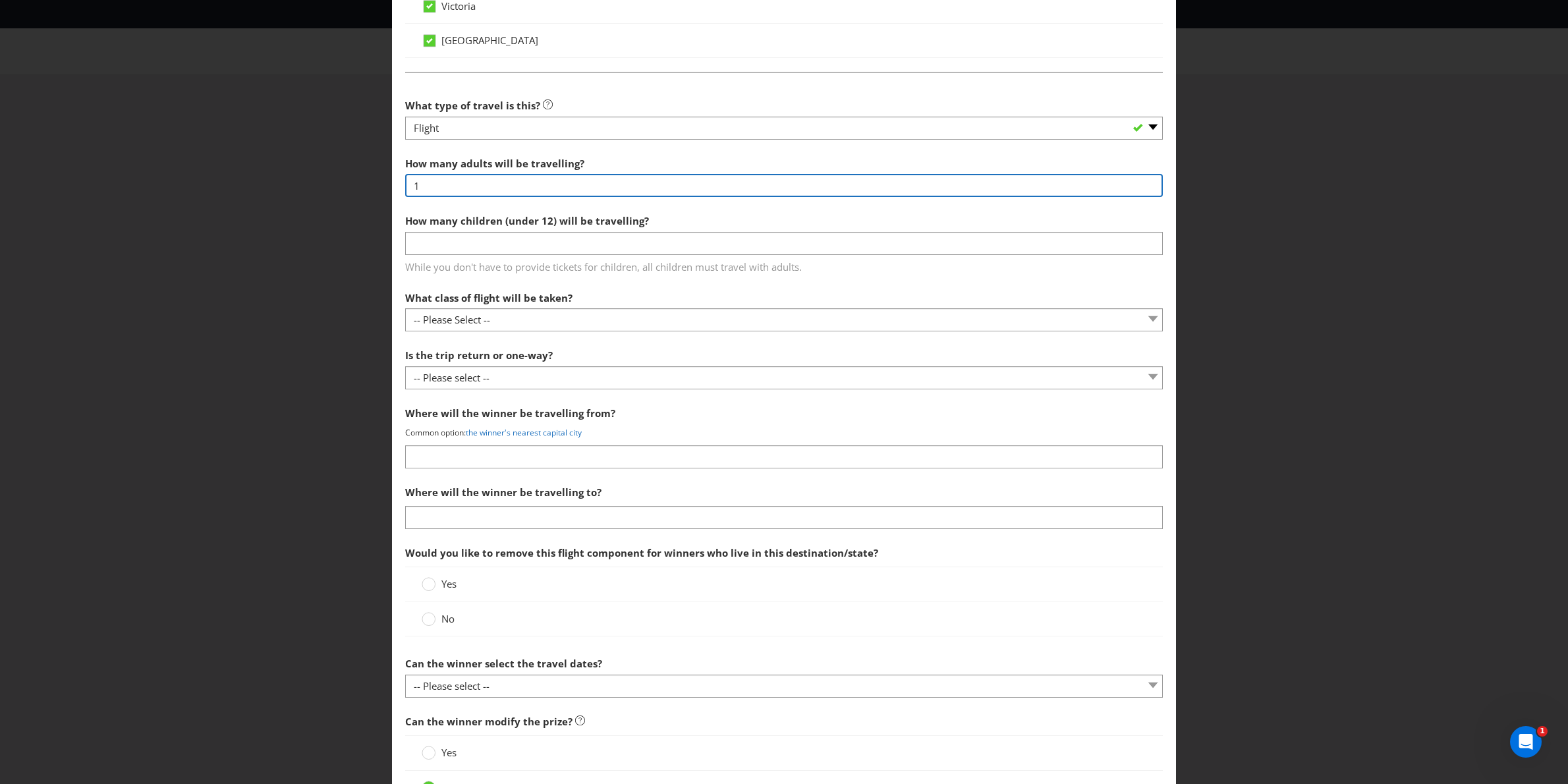
scroll to position [1064, 0]
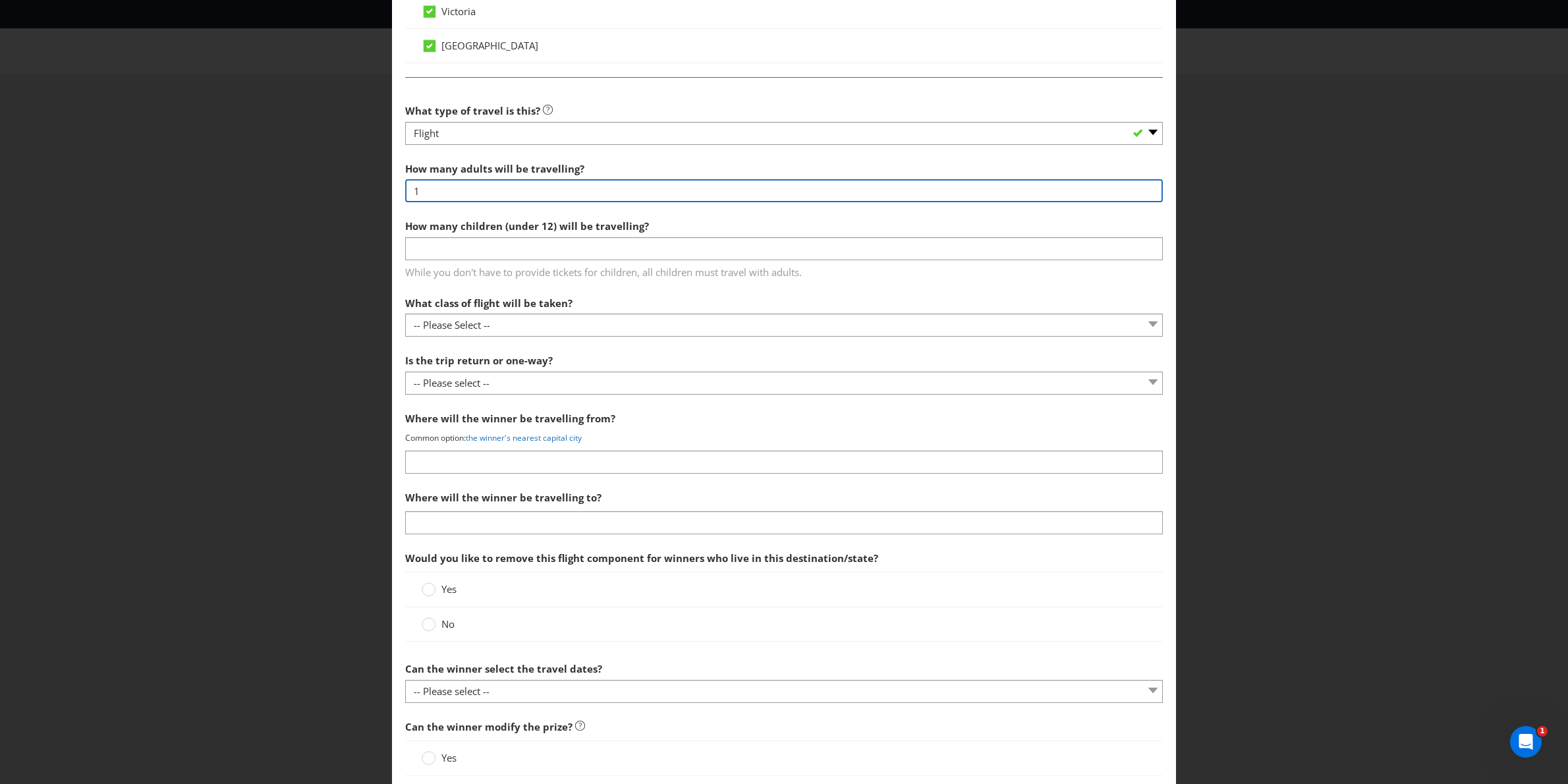
type input "1"
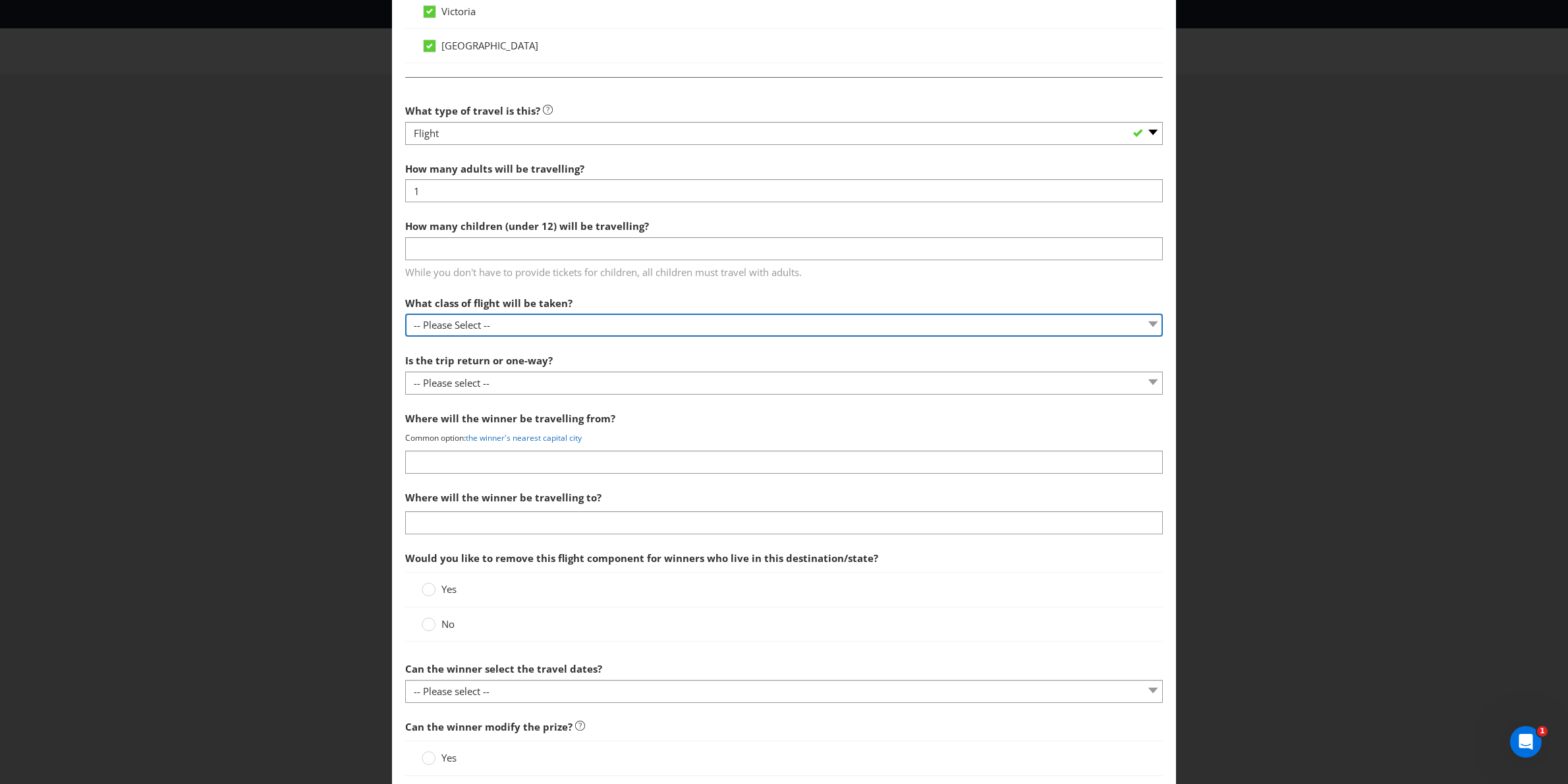
click at [526, 326] on select "-- Please Select -- Economy class Premium economy class Business class First cl…" at bounding box center [784, 325] width 758 height 23
select select "ECONOMY"
click at [405, 317] on select "-- Please Select -- Economy class Premium economy class Business class First cl…" at bounding box center [784, 325] width 758 height 23
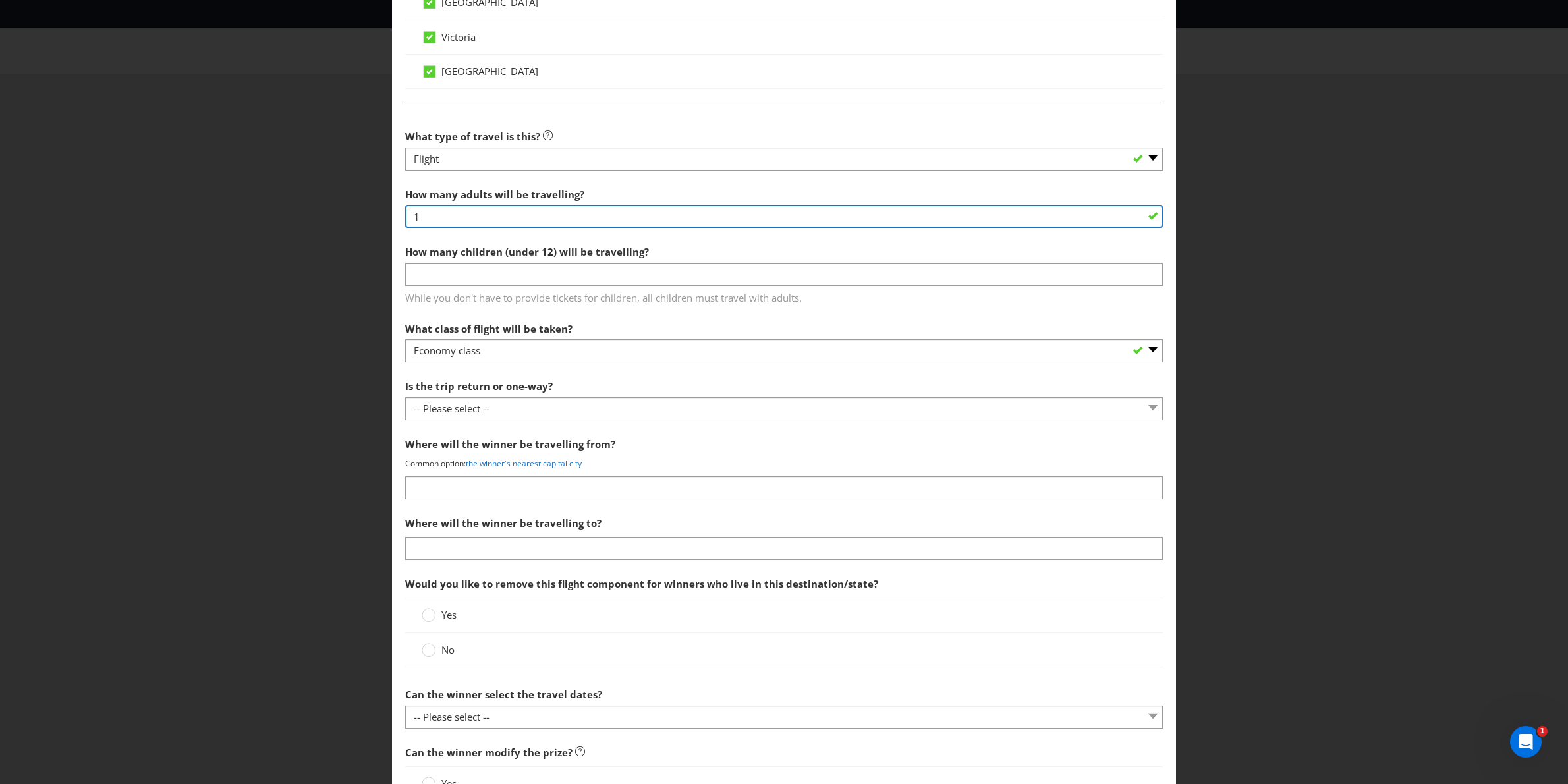
click at [483, 215] on input "1" at bounding box center [784, 216] width 758 height 23
type input "2"
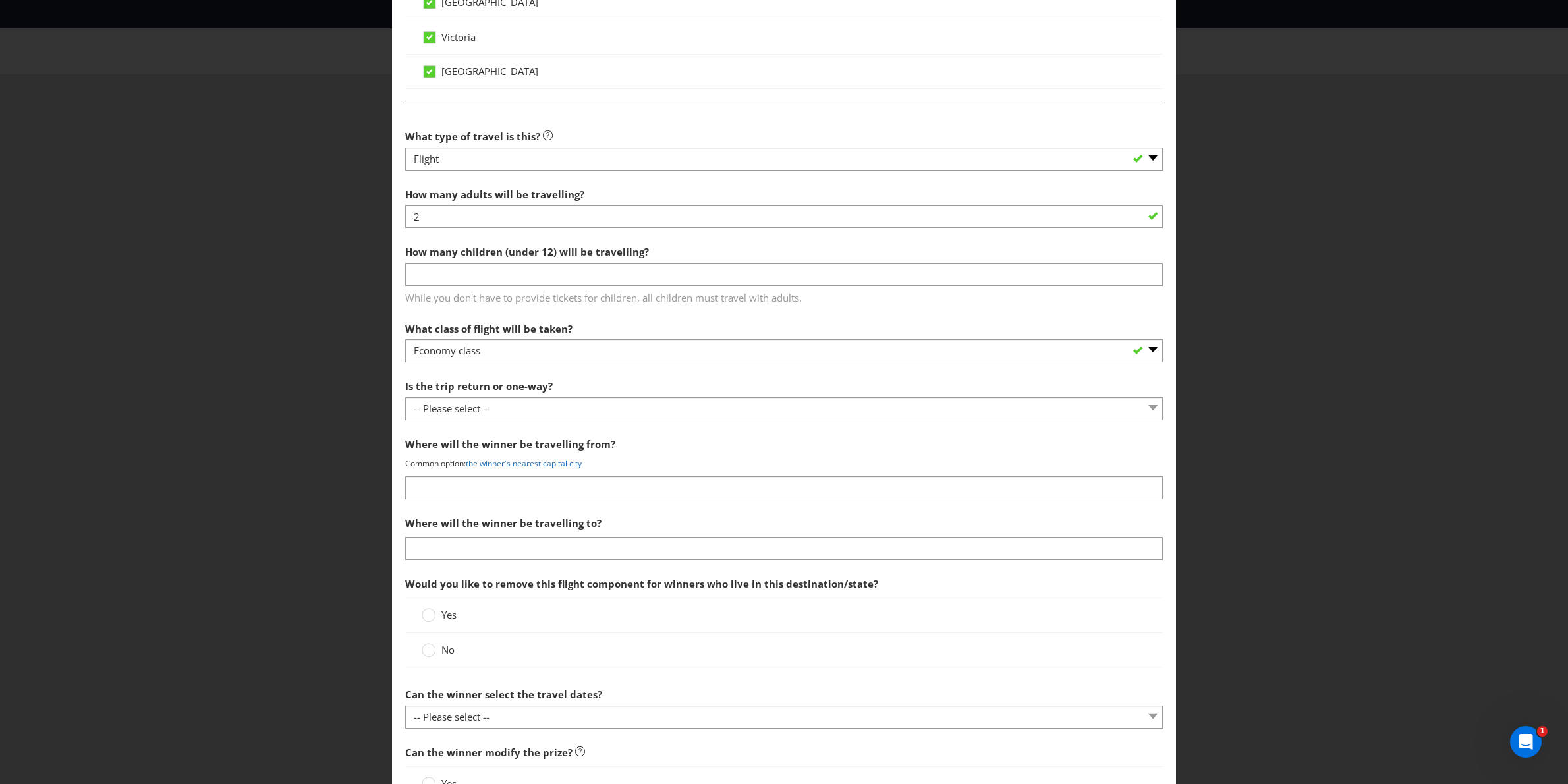
click at [634, 311] on section "What type of travel is this? -- Please Select -- Flight Accommodation Car Hire …" at bounding box center [784, 425] width 758 height 606
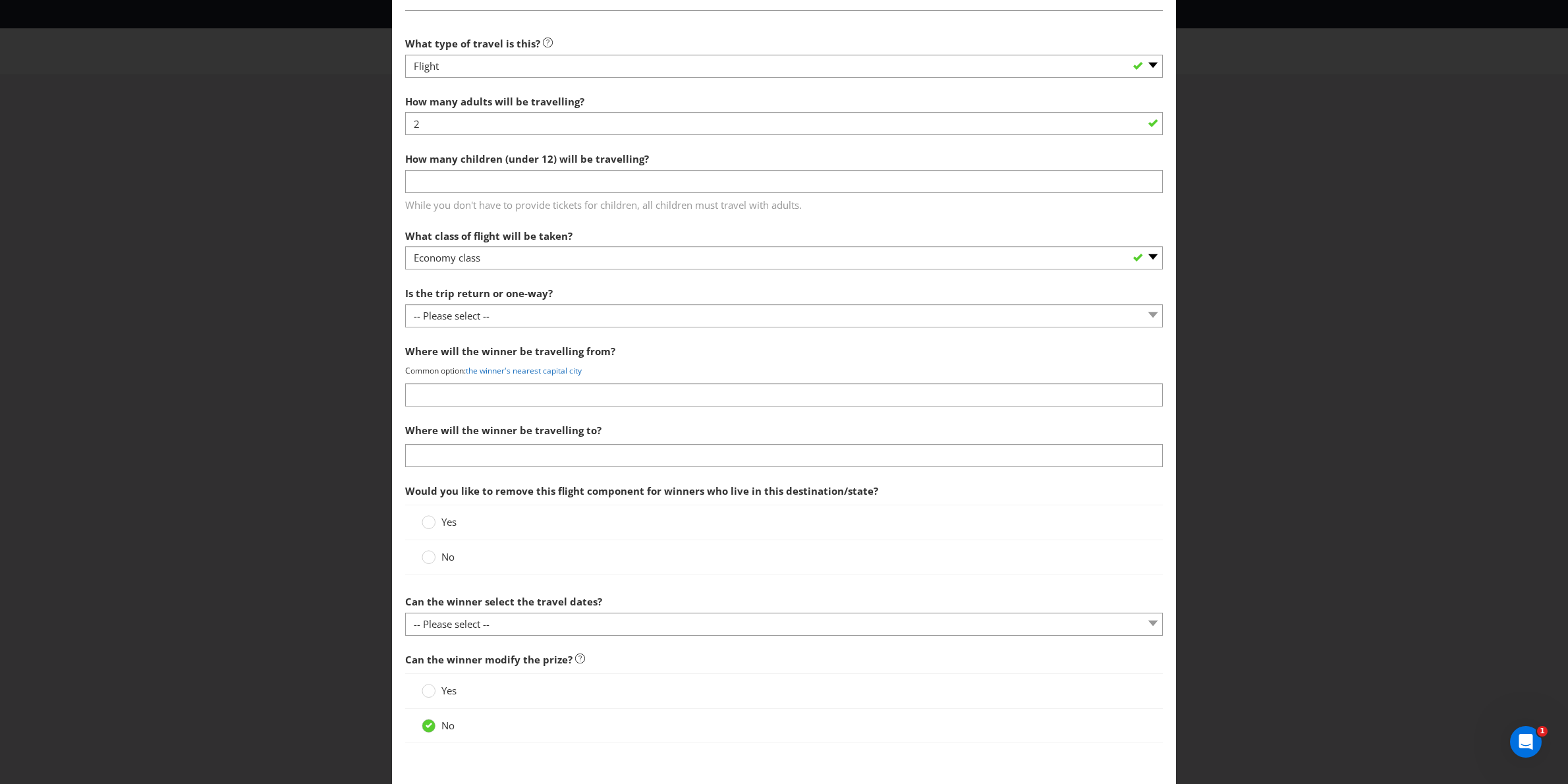
scroll to position [1136, 0]
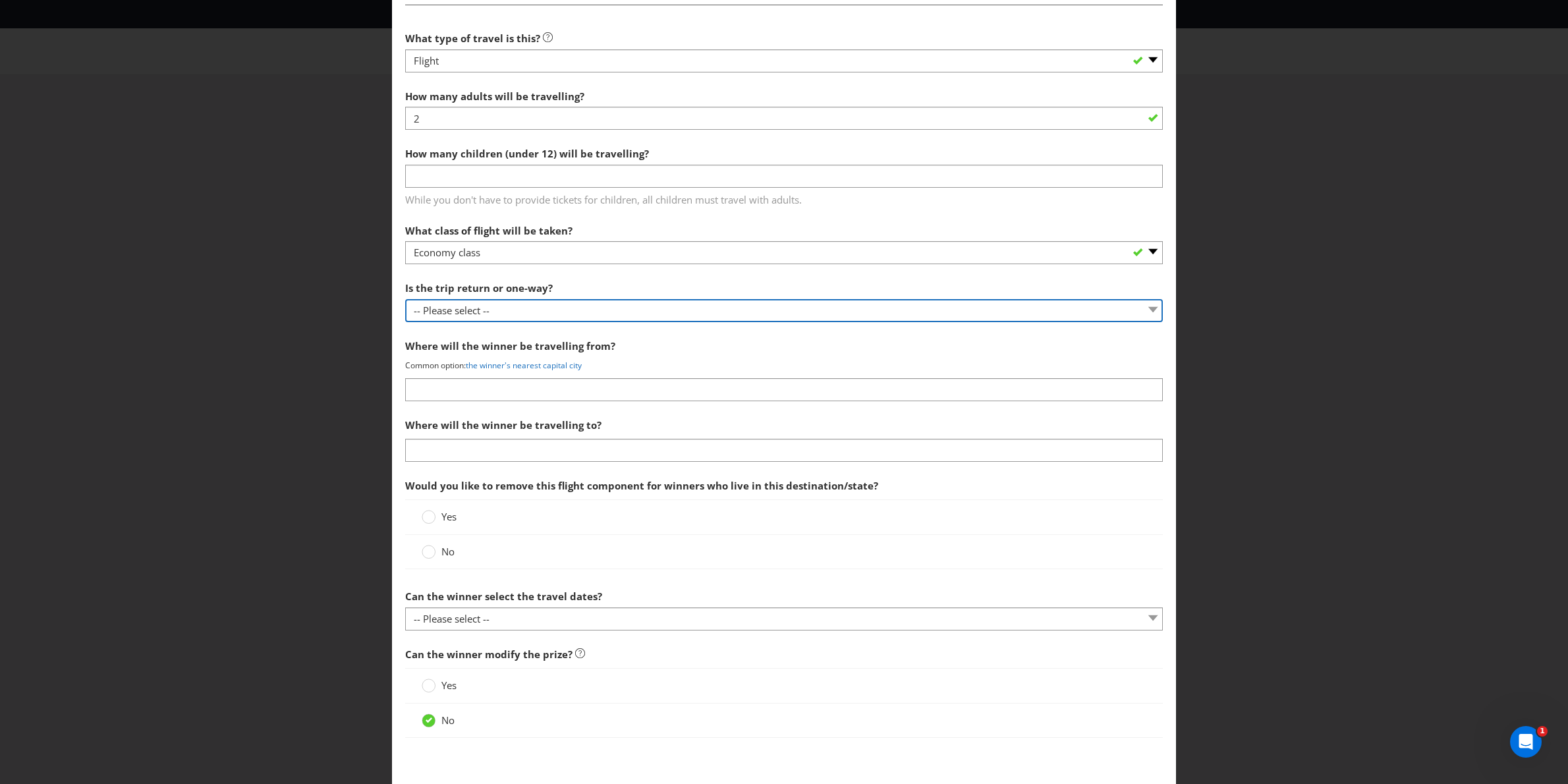
click at [581, 313] on select "-- Please select -- One way Return Other (please specify)" at bounding box center [784, 311] width 758 height 23
select select "RETURN"
click at [405, 302] on select "-- Please select -- One way Return Other (please specify)" at bounding box center [784, 311] width 758 height 23
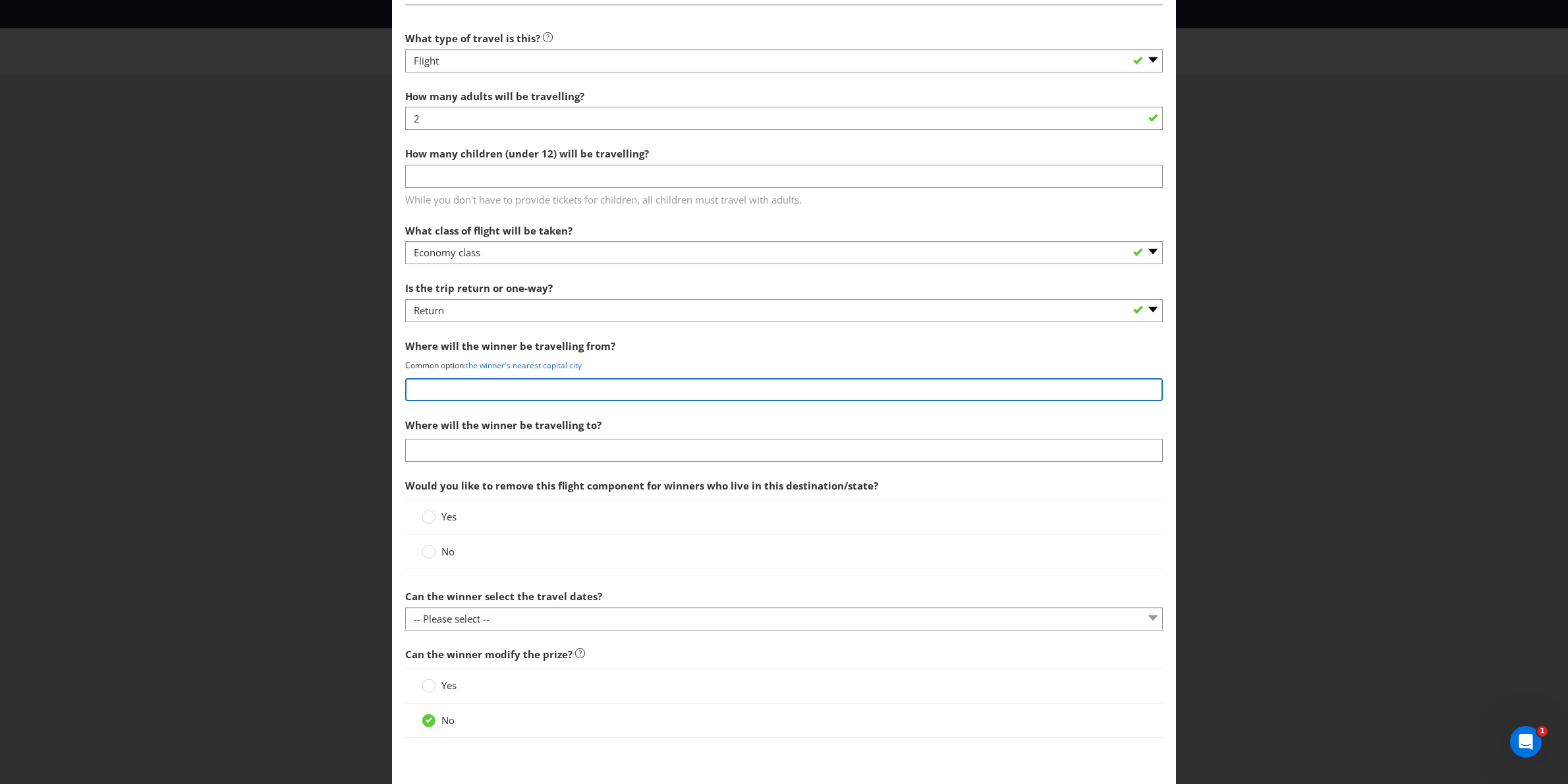
click at [561, 387] on input "text" at bounding box center [784, 390] width 758 height 23
type input "A"
type input "The winner's nearest capital city"
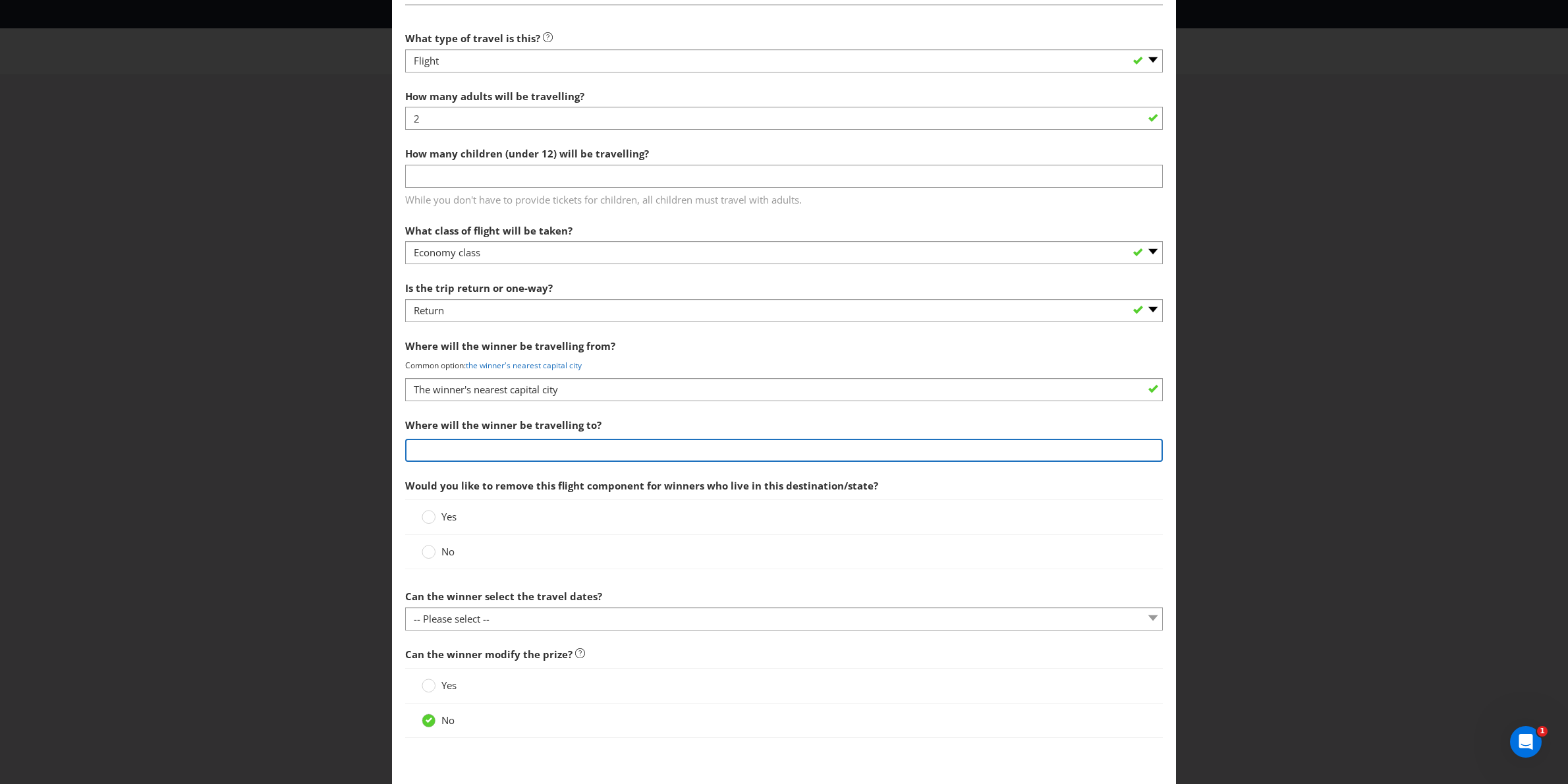
drag, startPoint x: 561, startPoint y: 390, endPoint x: 543, endPoint y: 449, distance: 61.7
click at [543, 449] on input "text" at bounding box center [784, 451] width 758 height 23
click at [440, 455] on input "Milan Italy" at bounding box center [784, 451] width 758 height 23
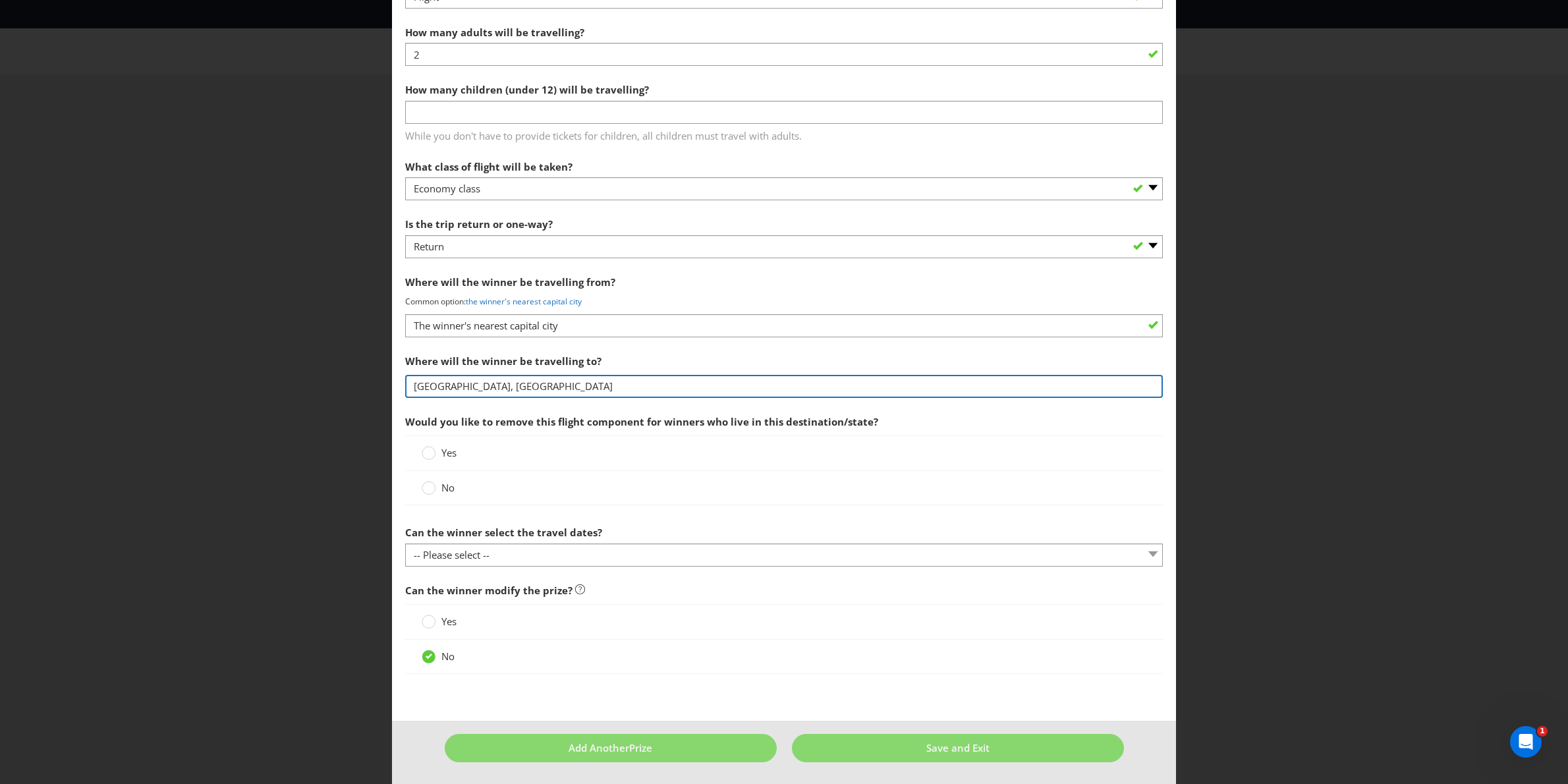
scroll to position [1206, 0]
type input "Milan, Italy"
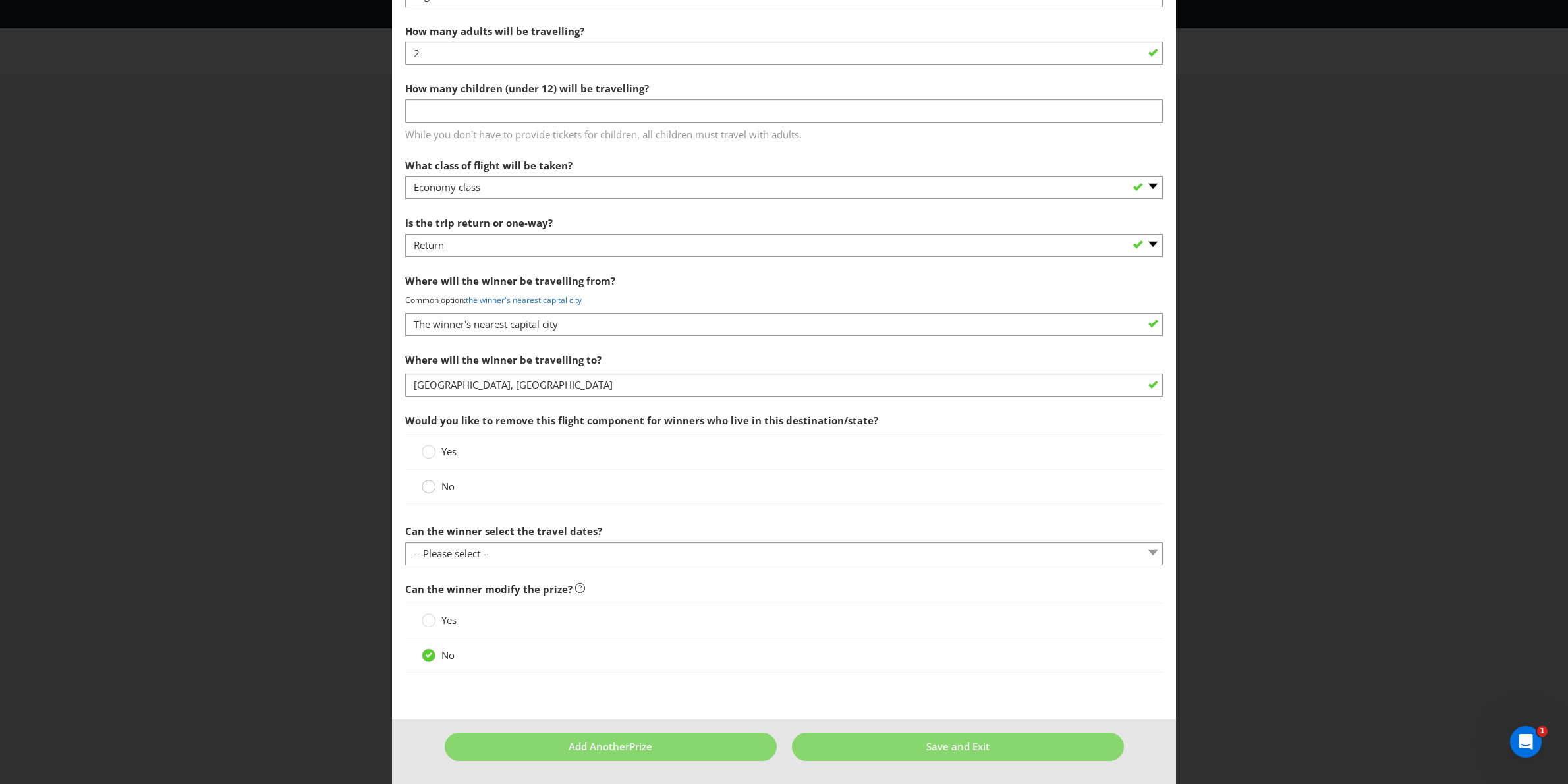
drag, startPoint x: 543, startPoint y: 449, endPoint x: 430, endPoint y: 485, distance: 118.6
click at [430, 485] on div at bounding box center [429, 488] width 14 height 17
click at [0, 0] on input "No" at bounding box center [0, 0] width 0 height 0
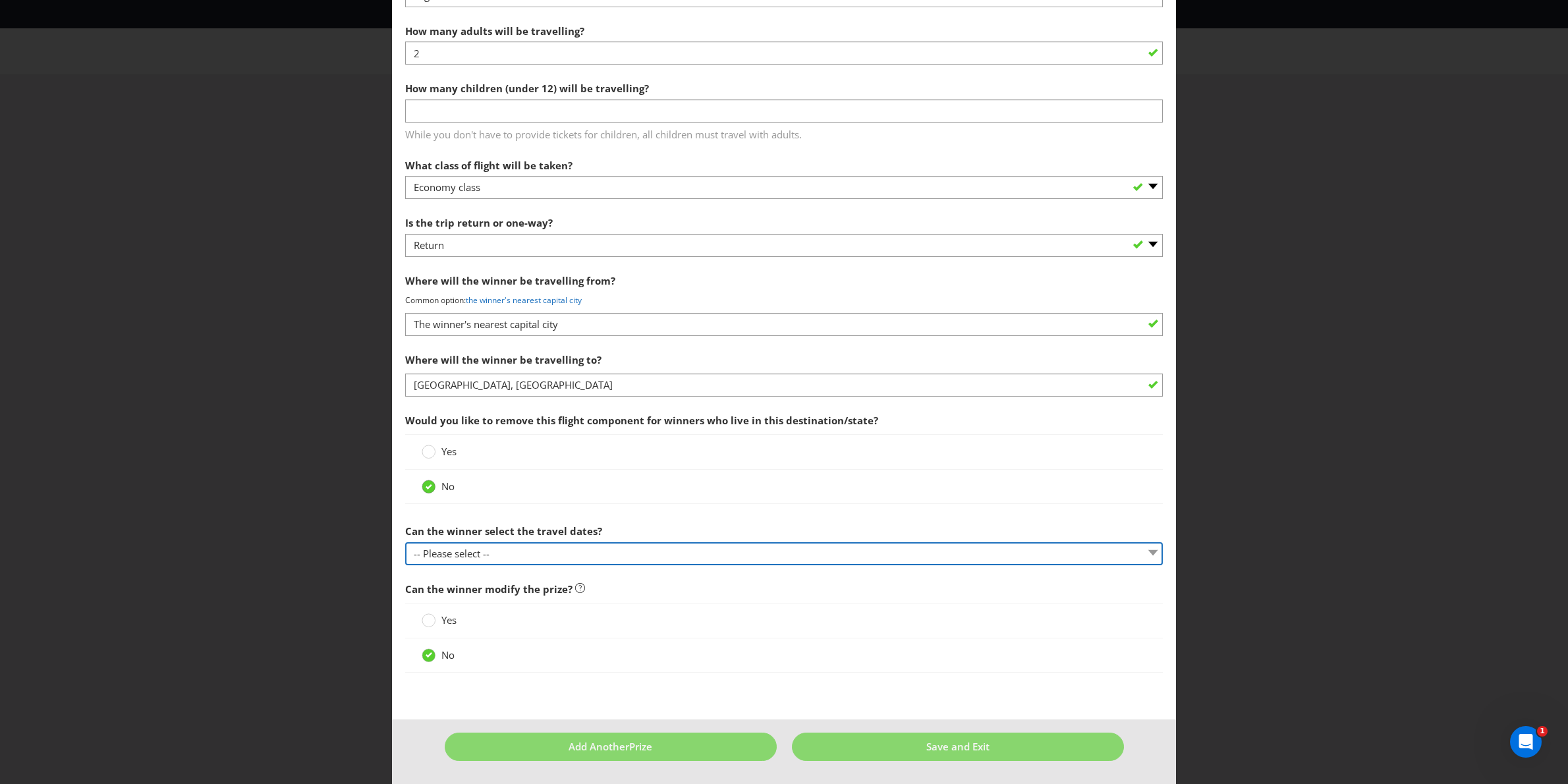
click at [478, 549] on select "-- Please select -- Yes No, travel must be taken on specific dates No, the Prom…" at bounding box center [784, 553] width 758 height 23
select select "NO_BETWEEN_DATES"
click at [405, 542] on select "-- Please select -- Yes No, travel must be taken on specific dates No, the Prom…" at bounding box center [784, 553] width 758 height 23
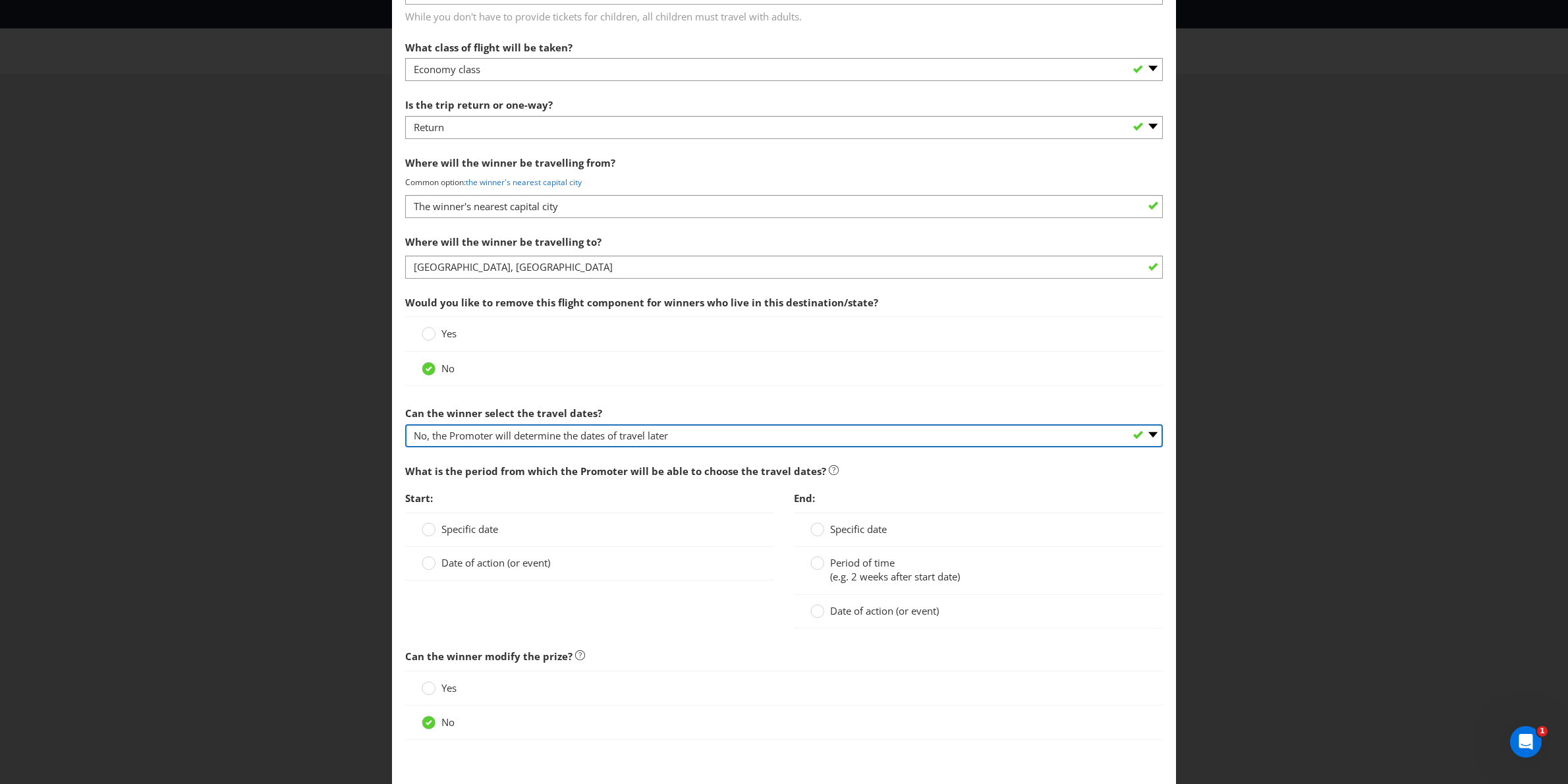
scroll to position [1392, 0]
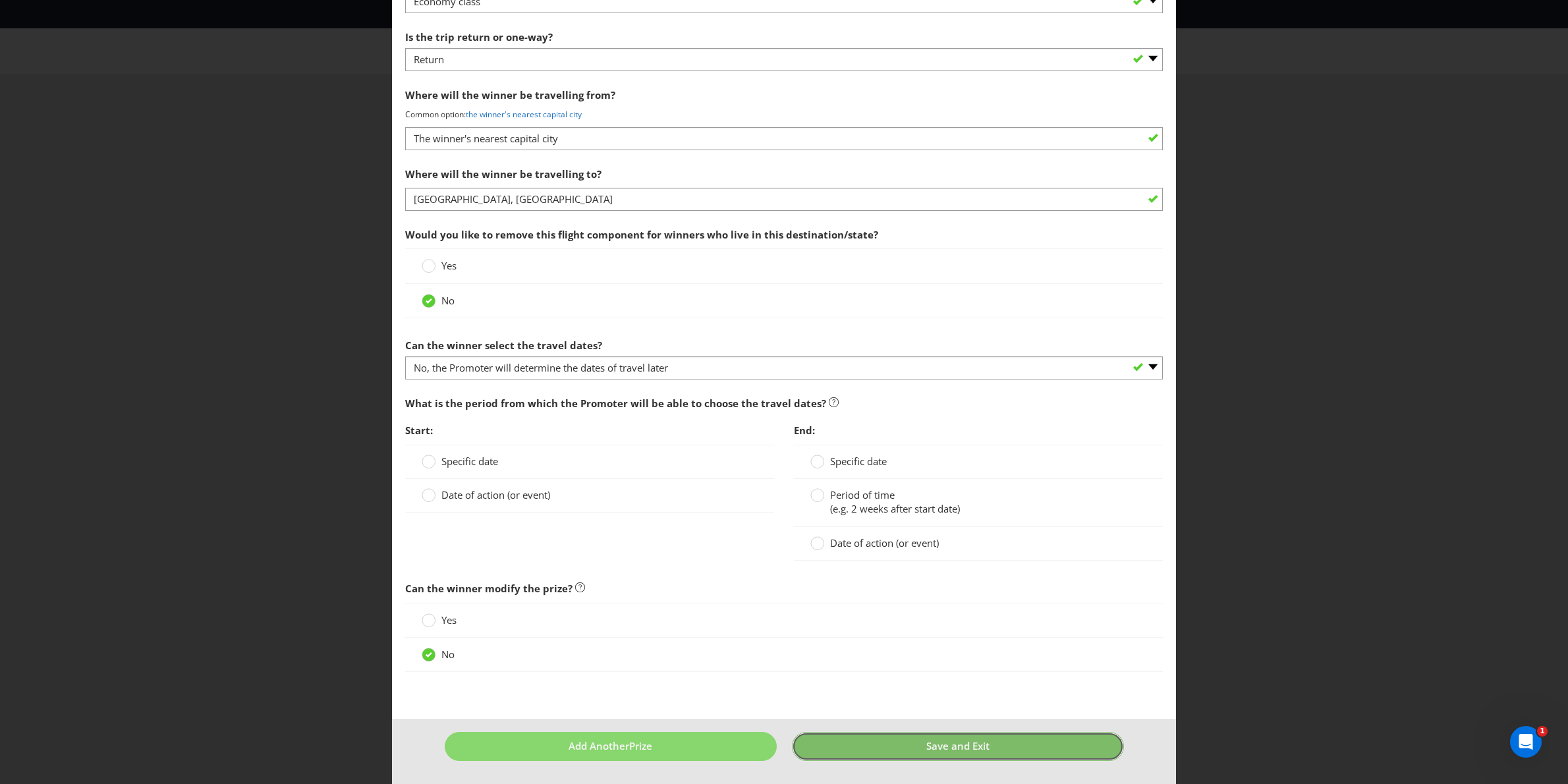
click at [929, 744] on span "Save and Exit" at bounding box center [958, 746] width 63 height 14
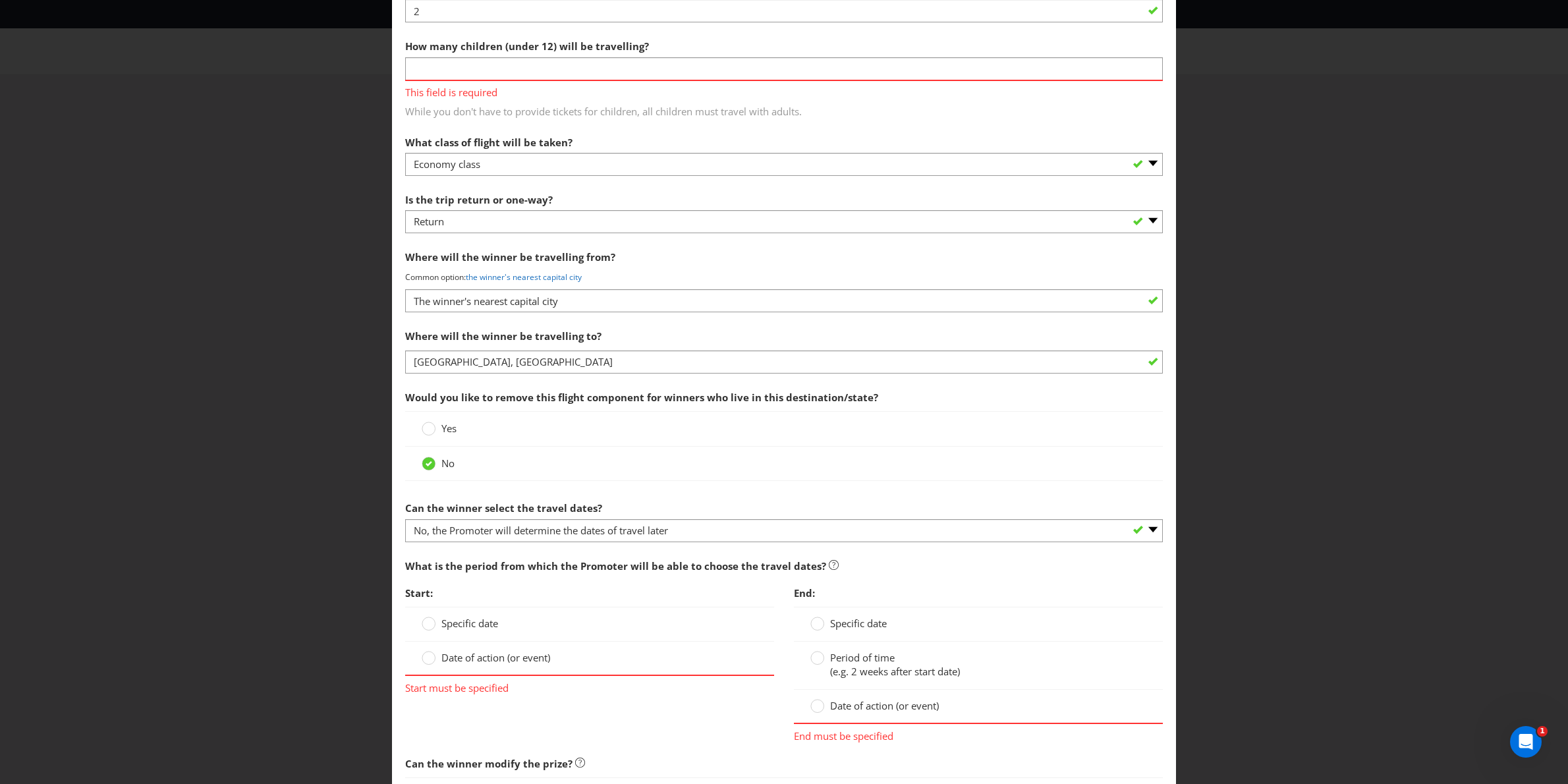
scroll to position [1424, 0]
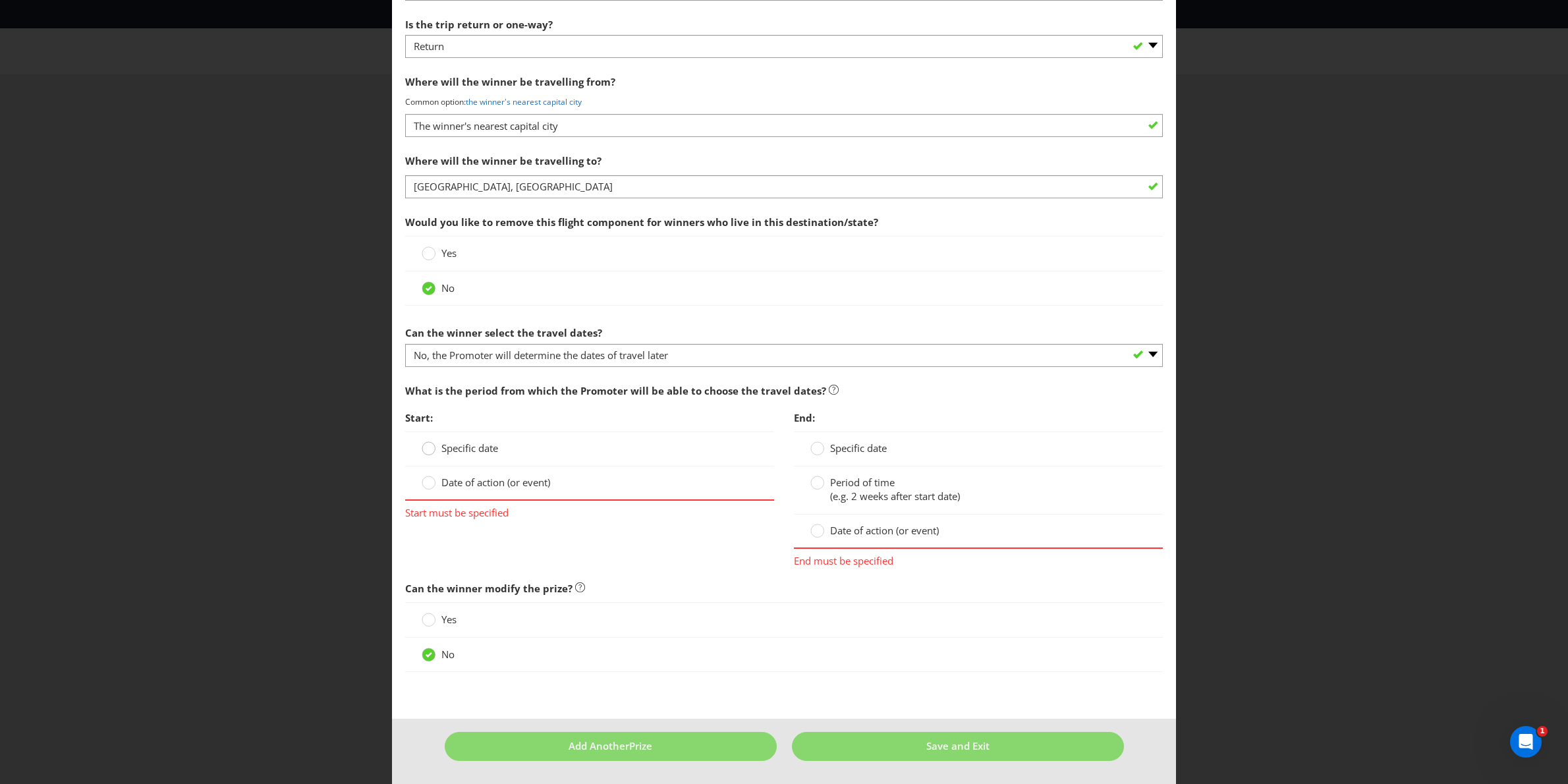
click at [431, 445] on div at bounding box center [429, 444] width 7 height 7
click at [0, 0] on input "Specific date" at bounding box center [0, 0] width 0 height 0
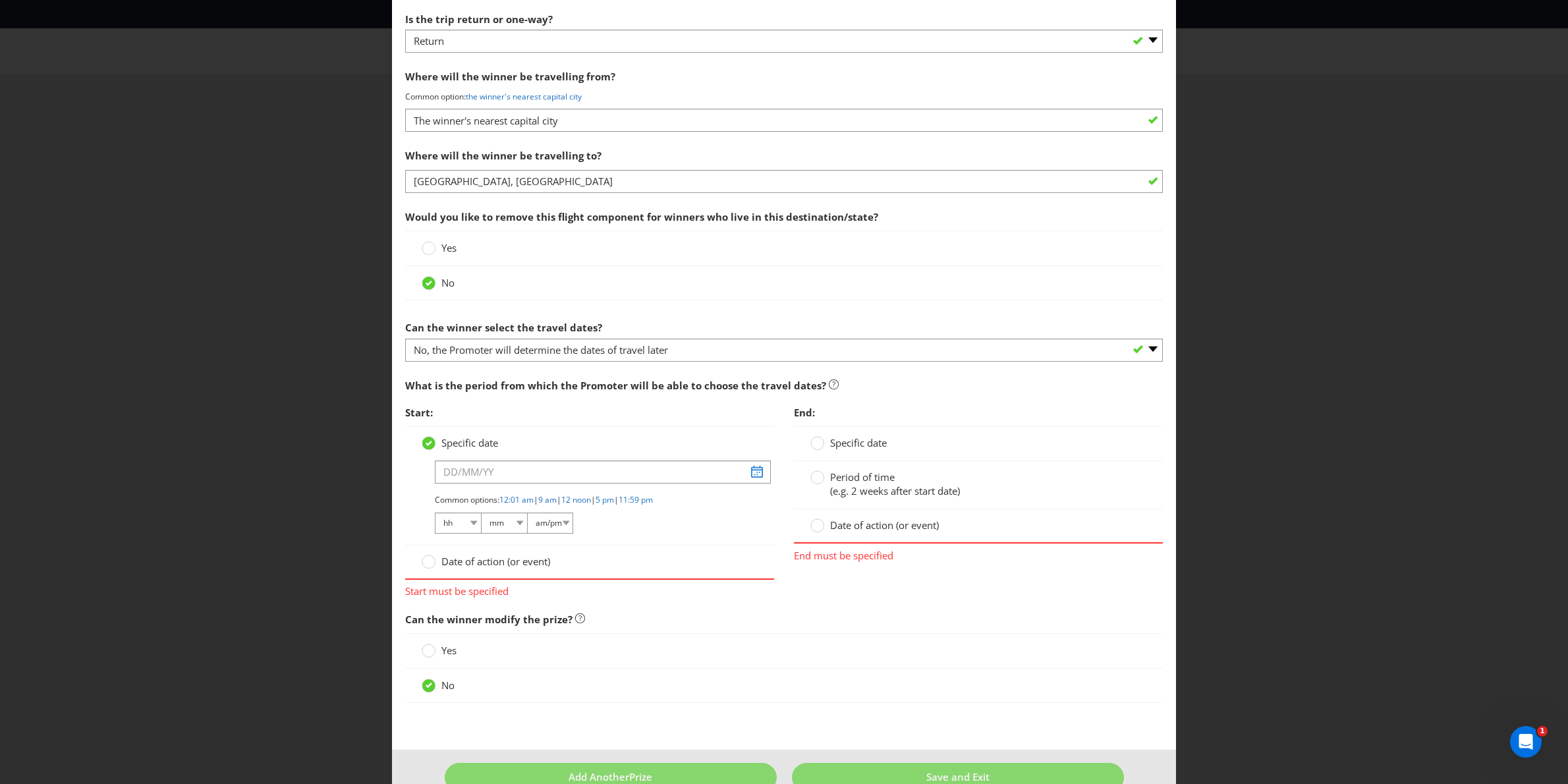
click at [485, 568] on span "Date of action (or event)" at bounding box center [496, 561] width 109 height 14
click at [0, 0] on input "Date of action (or event)" at bounding box center [0, 0] width 0 height 0
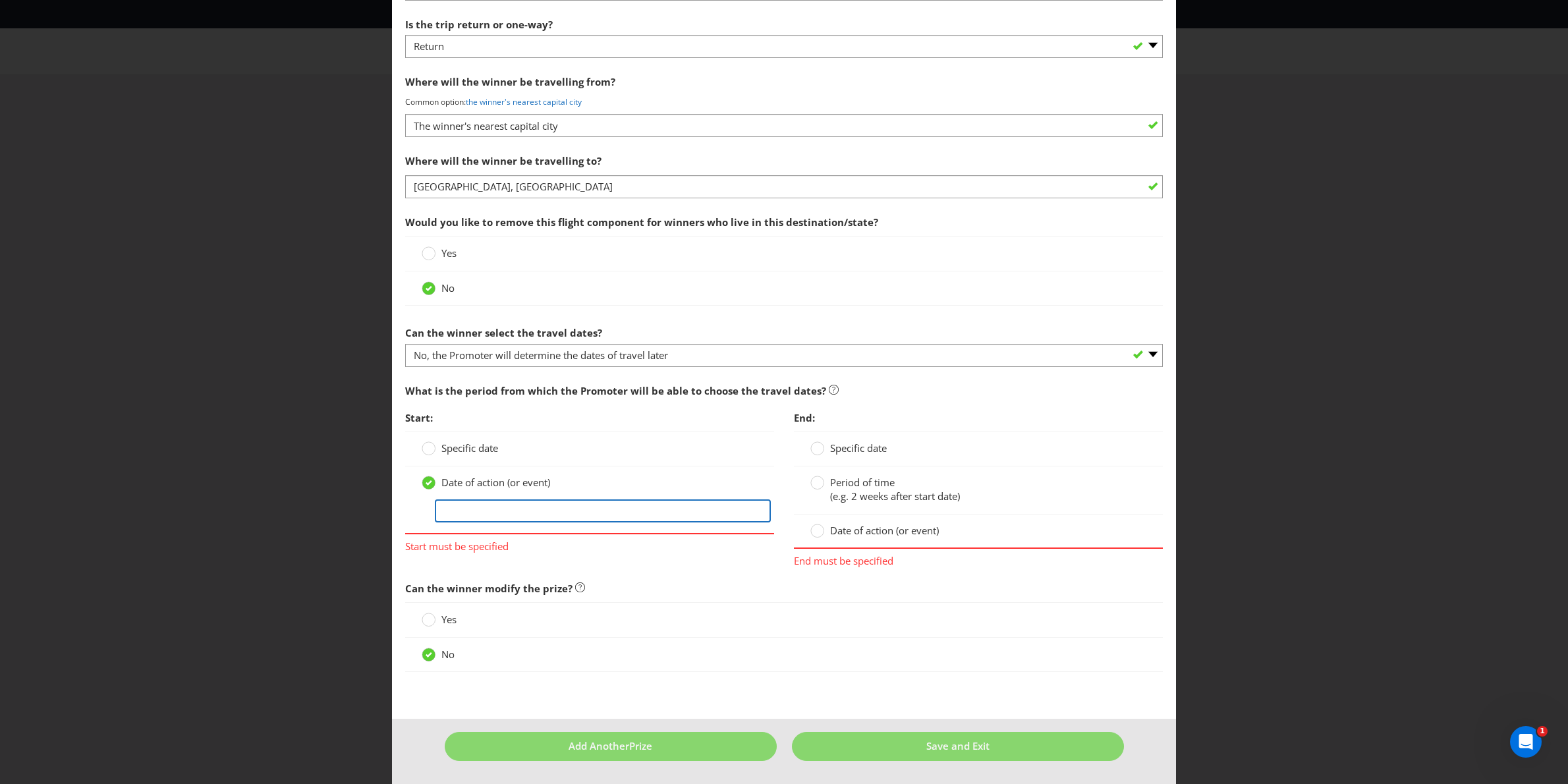
click at [472, 505] on input "text" at bounding box center [603, 511] width 336 height 23
type input "XX"
click at [828, 532] on label "Date of action (or event)" at bounding box center [876, 530] width 131 height 14
click at [0, 0] on input "Date of action (or event)" at bounding box center [0, 0] width 0 height 0
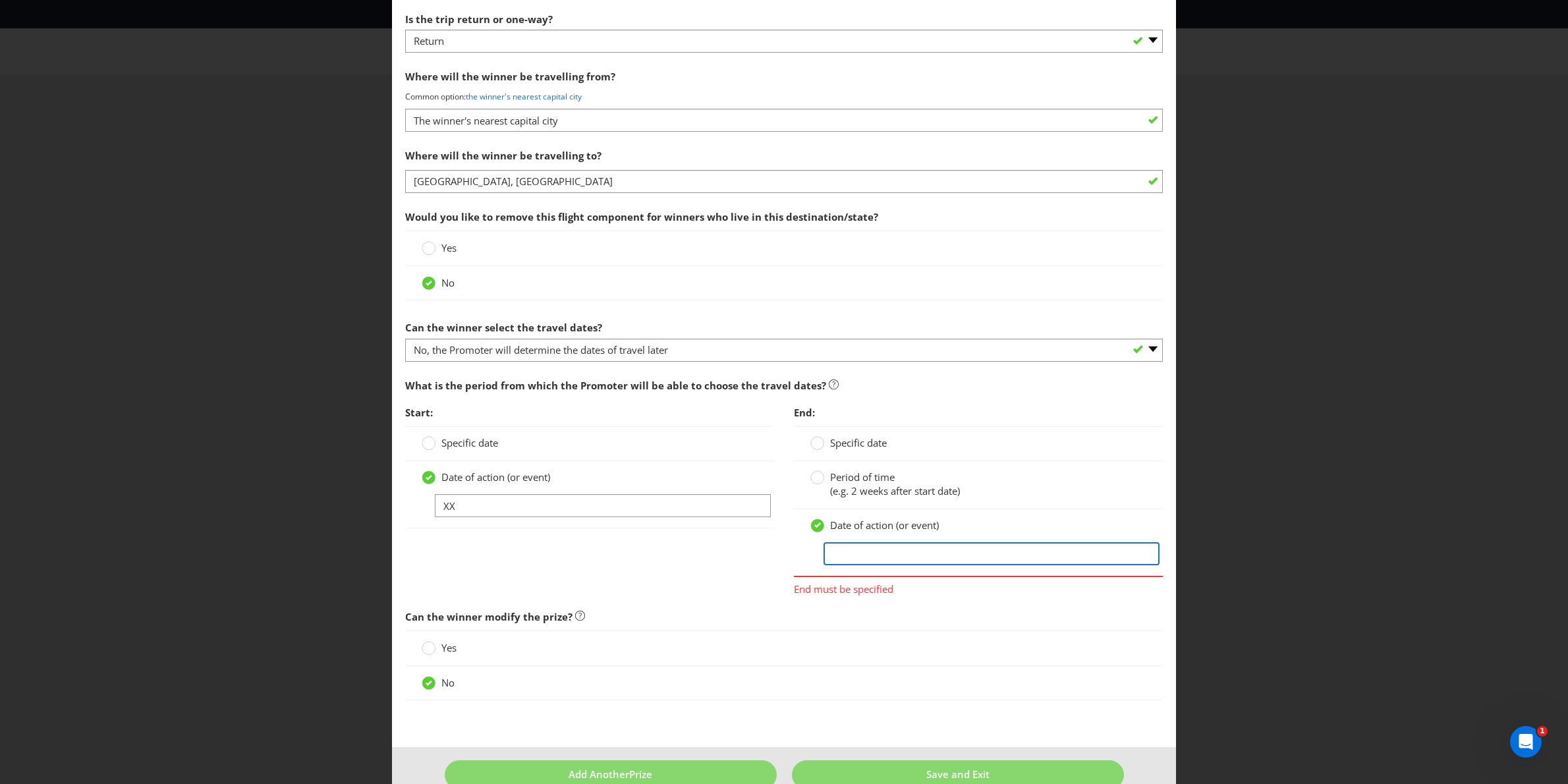
click at [840, 556] on input "text" at bounding box center [992, 553] width 336 height 23
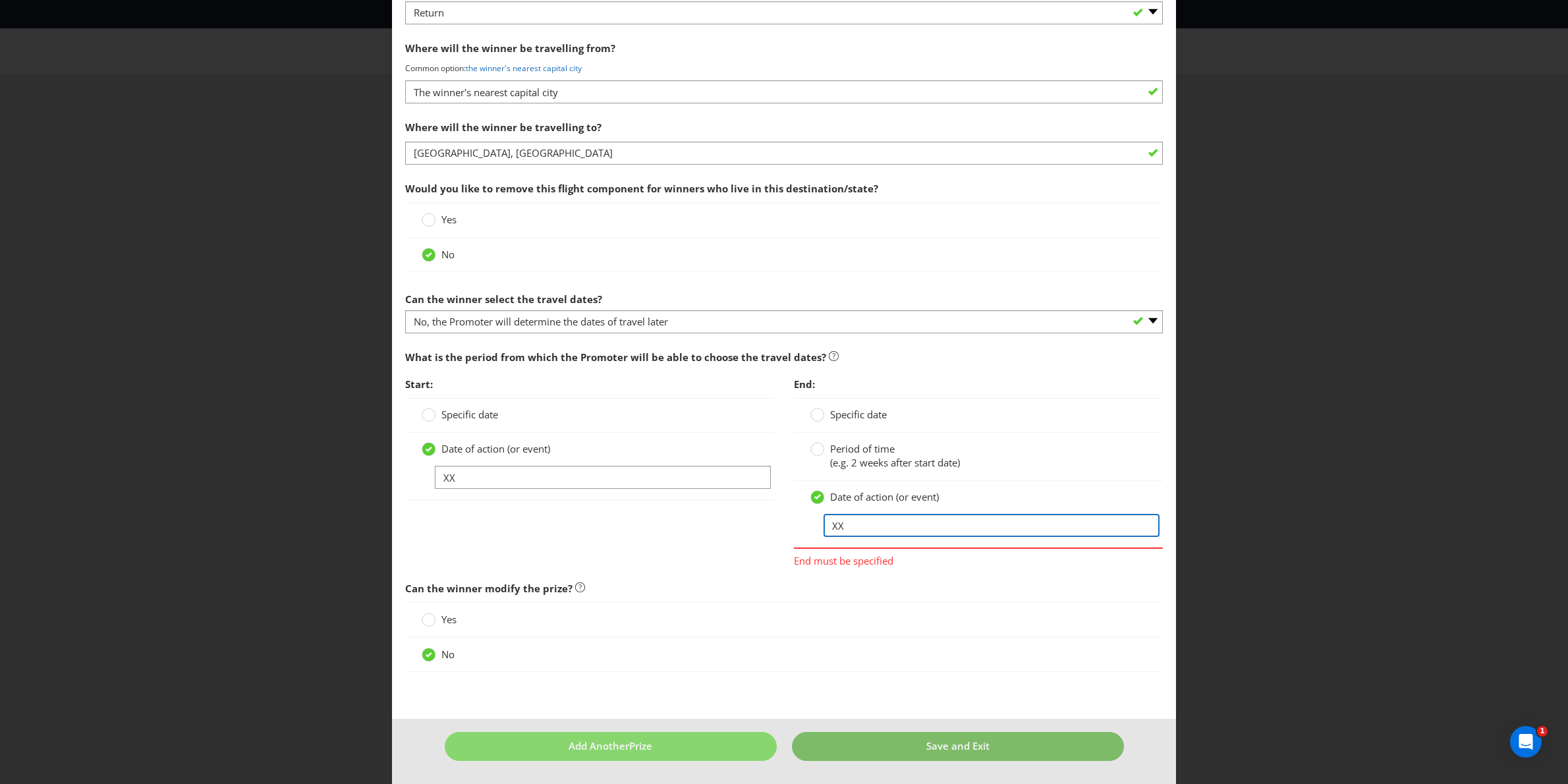
type input "XX"
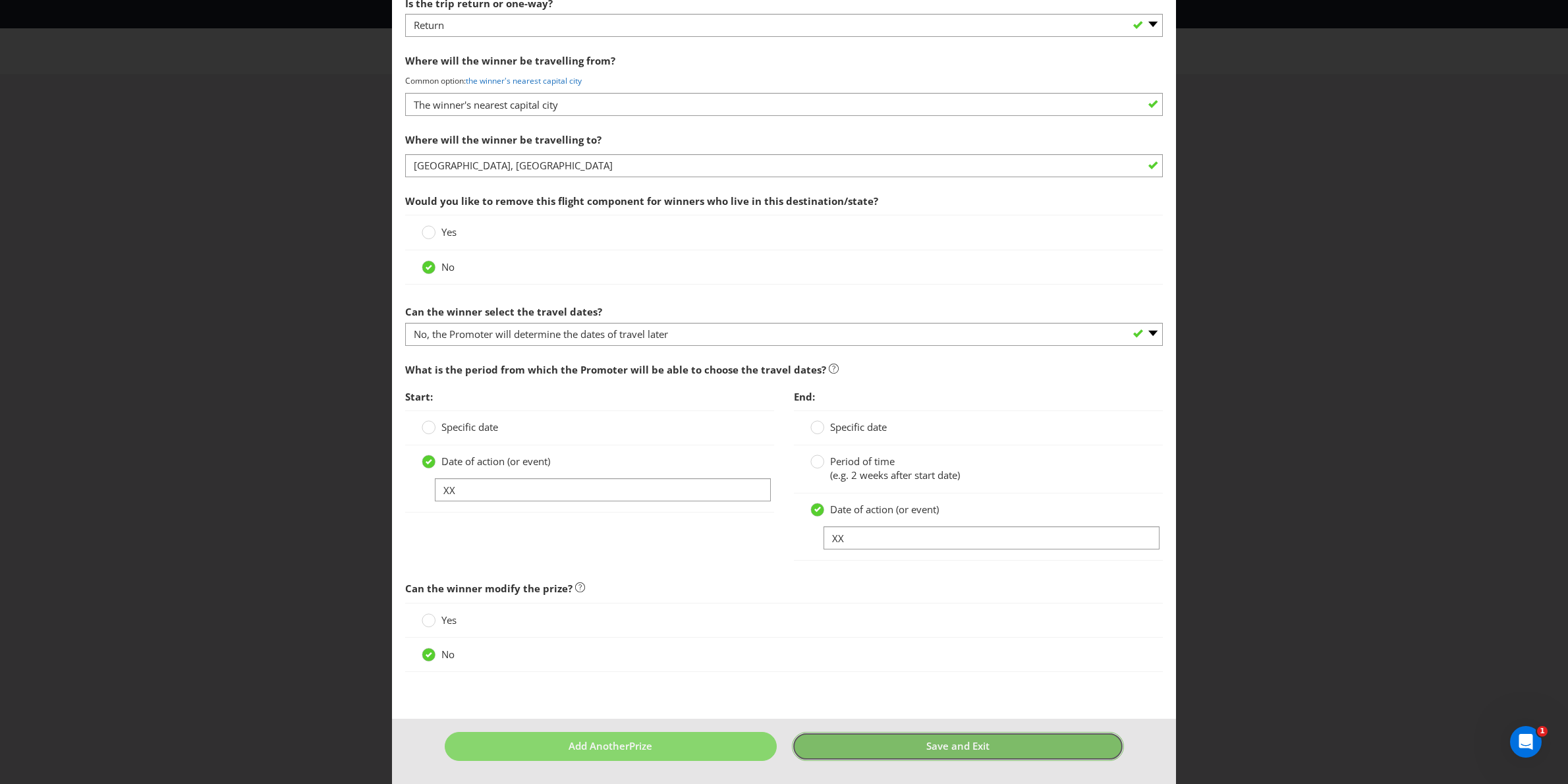
click at [914, 747] on button "Save and Exit" at bounding box center [958, 745] width 333 height 28
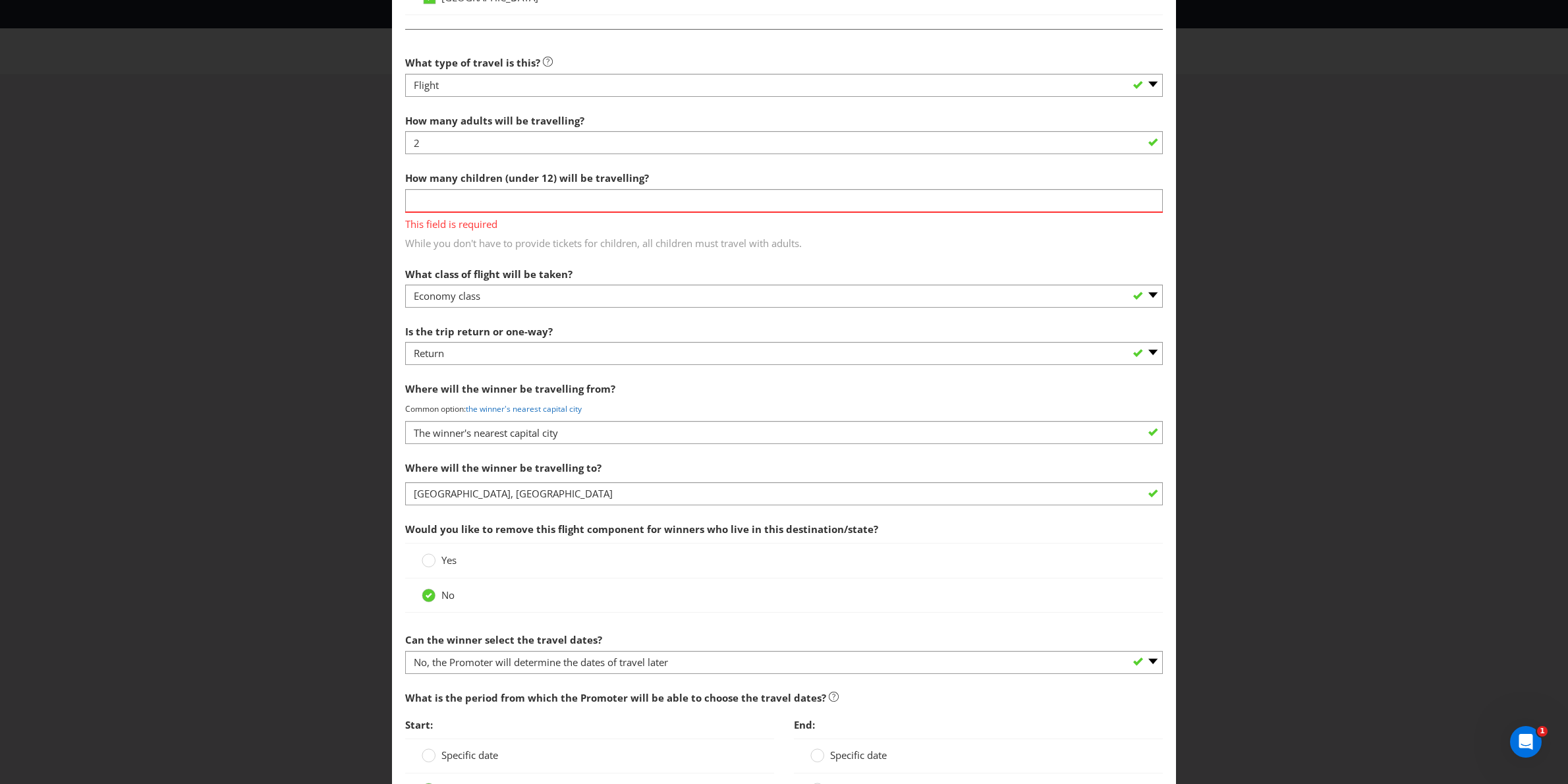
scroll to position [994, 0]
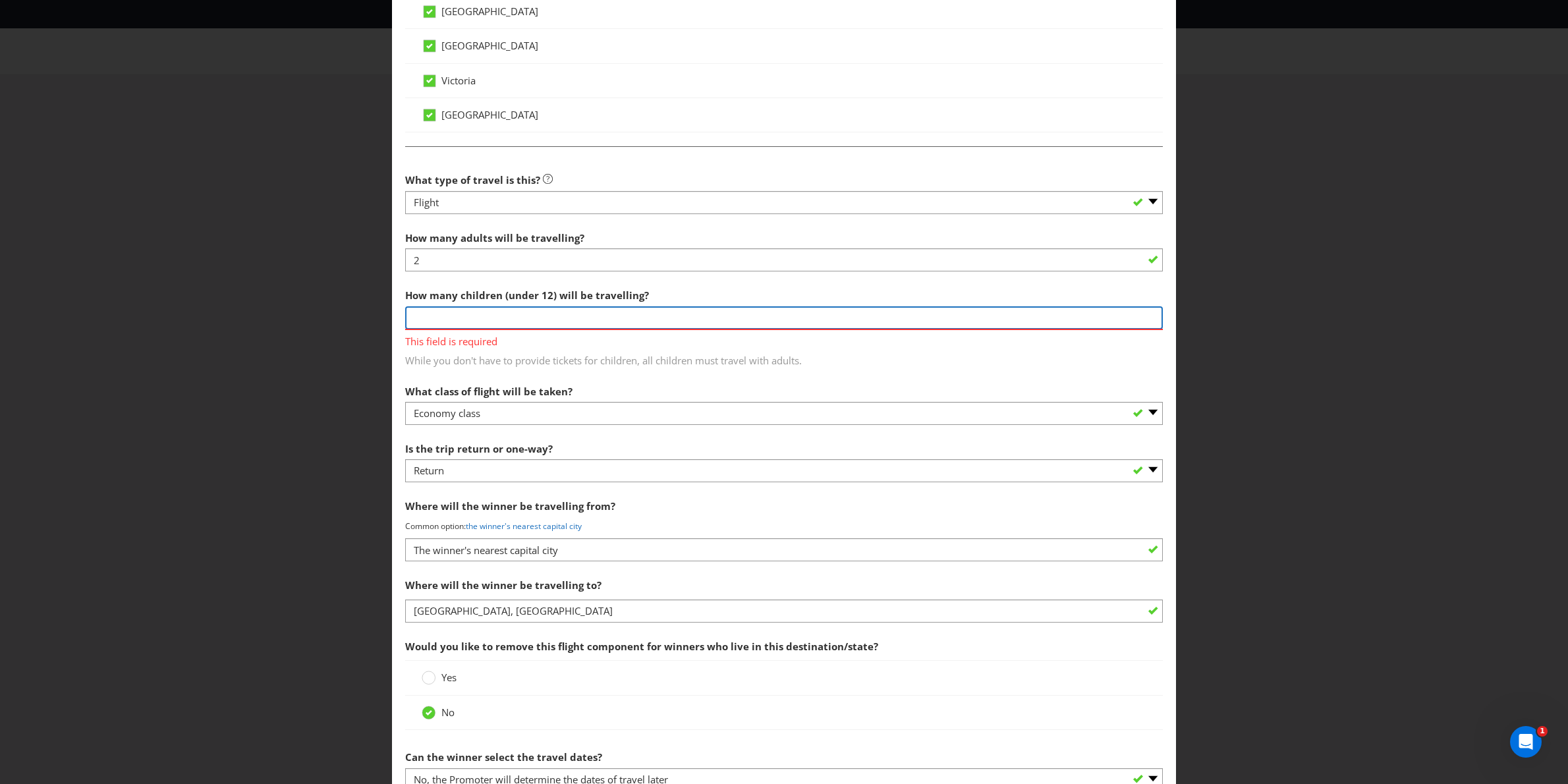
click at [525, 315] on input "number" at bounding box center [784, 318] width 758 height 23
type input "0"
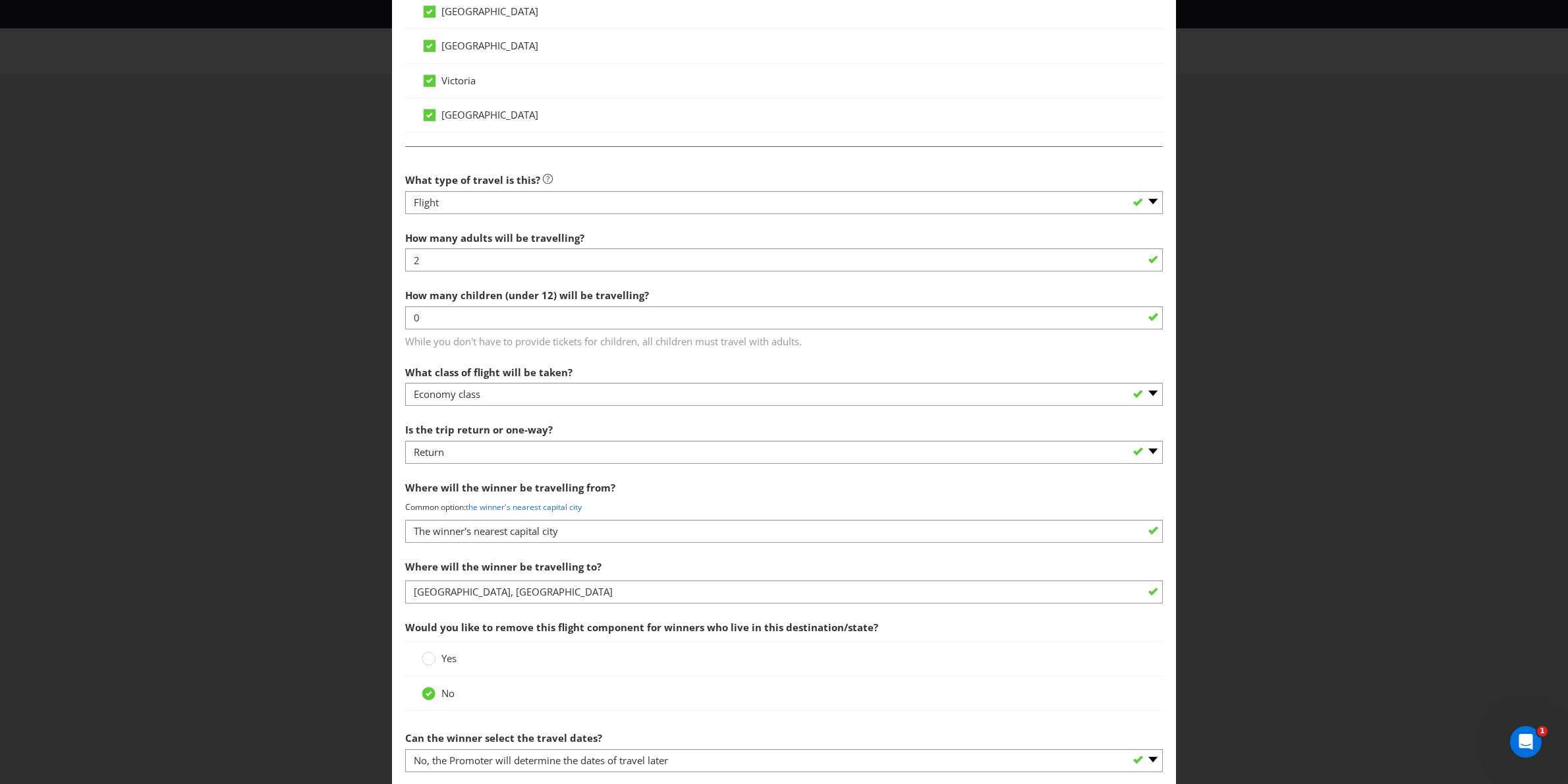
click at [562, 374] on section "What type of travel is this? -- Please Select -- Flight Accommodation Car Hire …" at bounding box center [784, 583] width 758 height 834
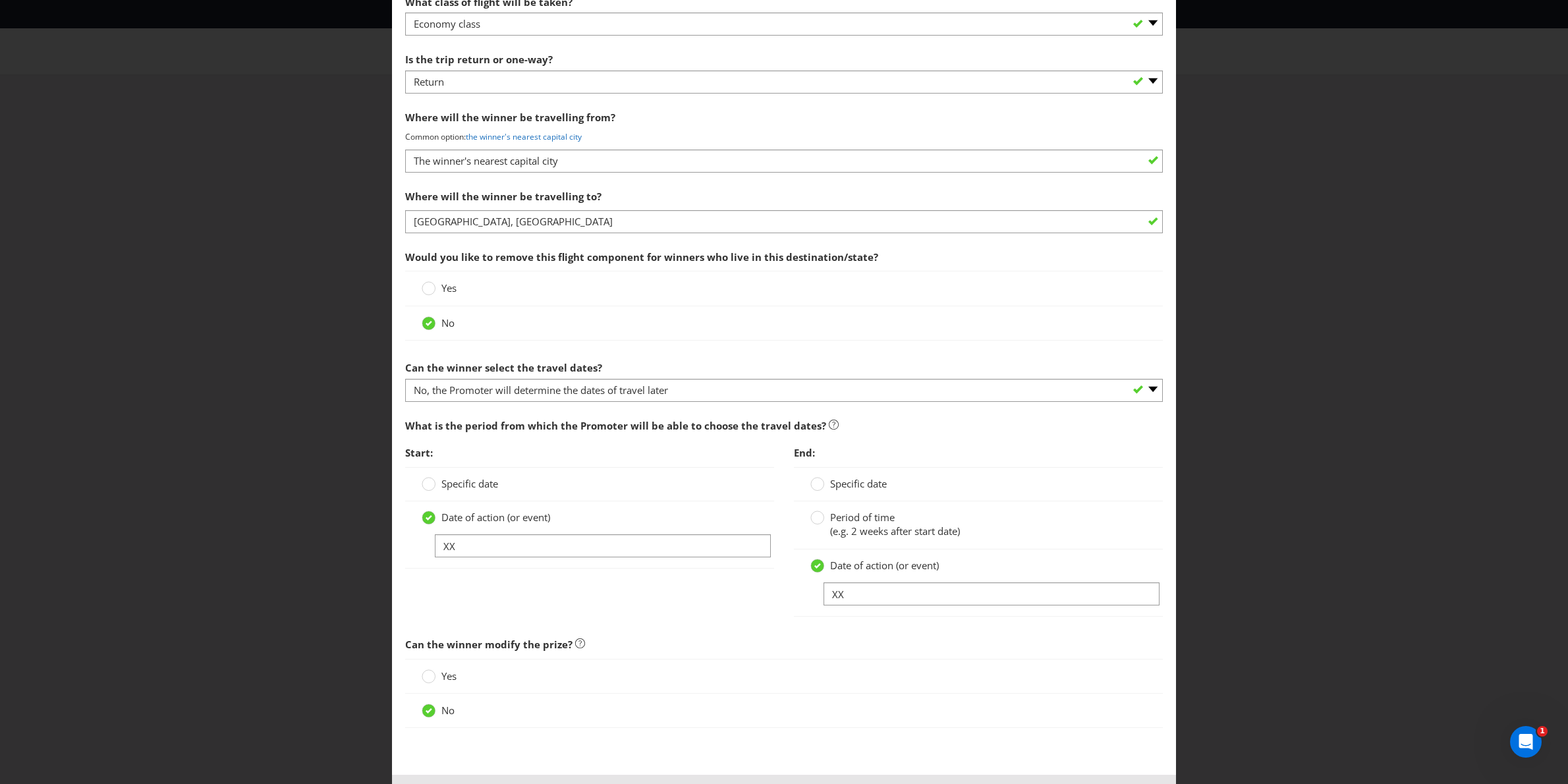
scroll to position [1426, 0]
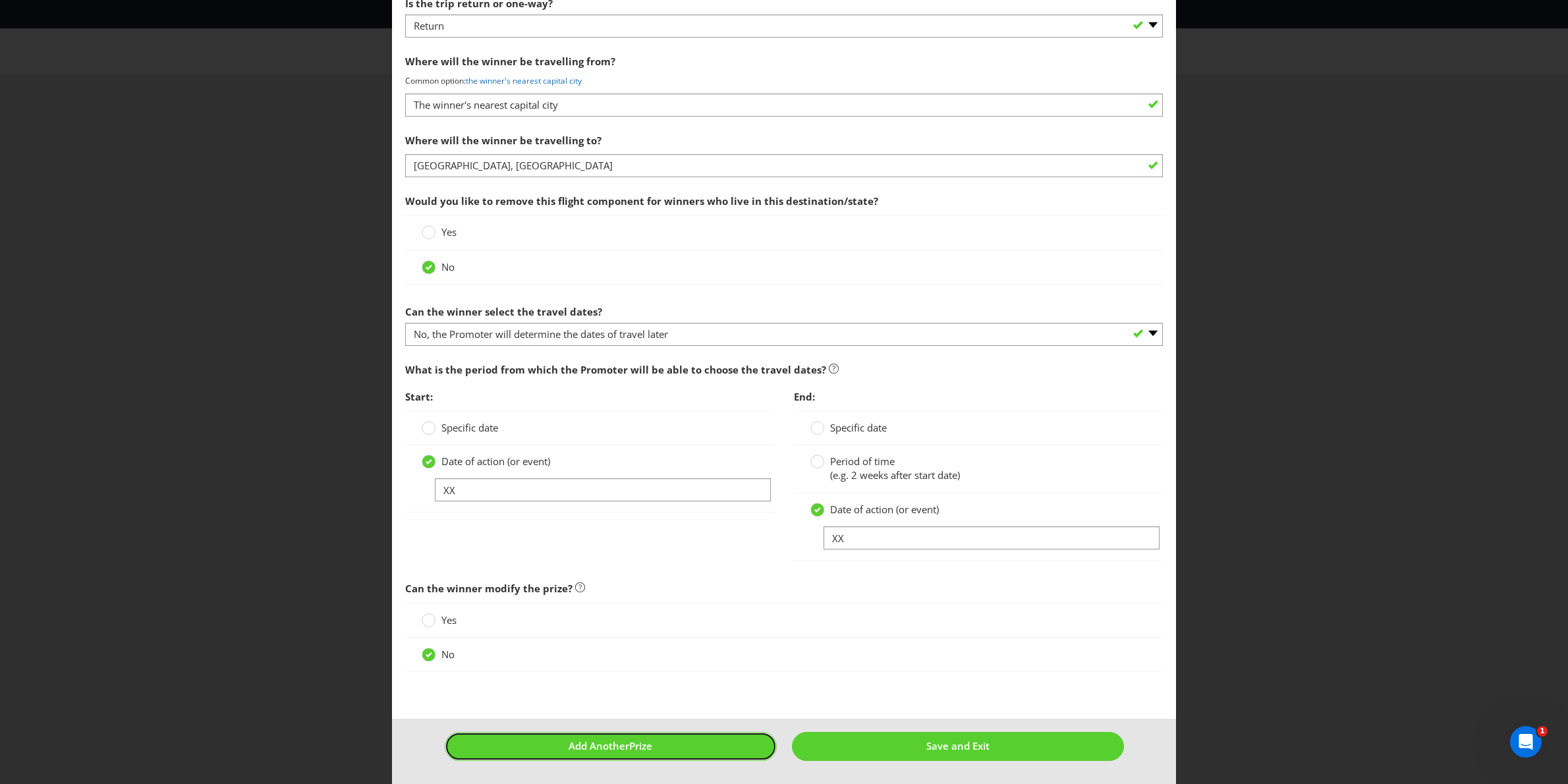
click at [632, 743] on span "Prize" at bounding box center [641, 746] width 23 height 14
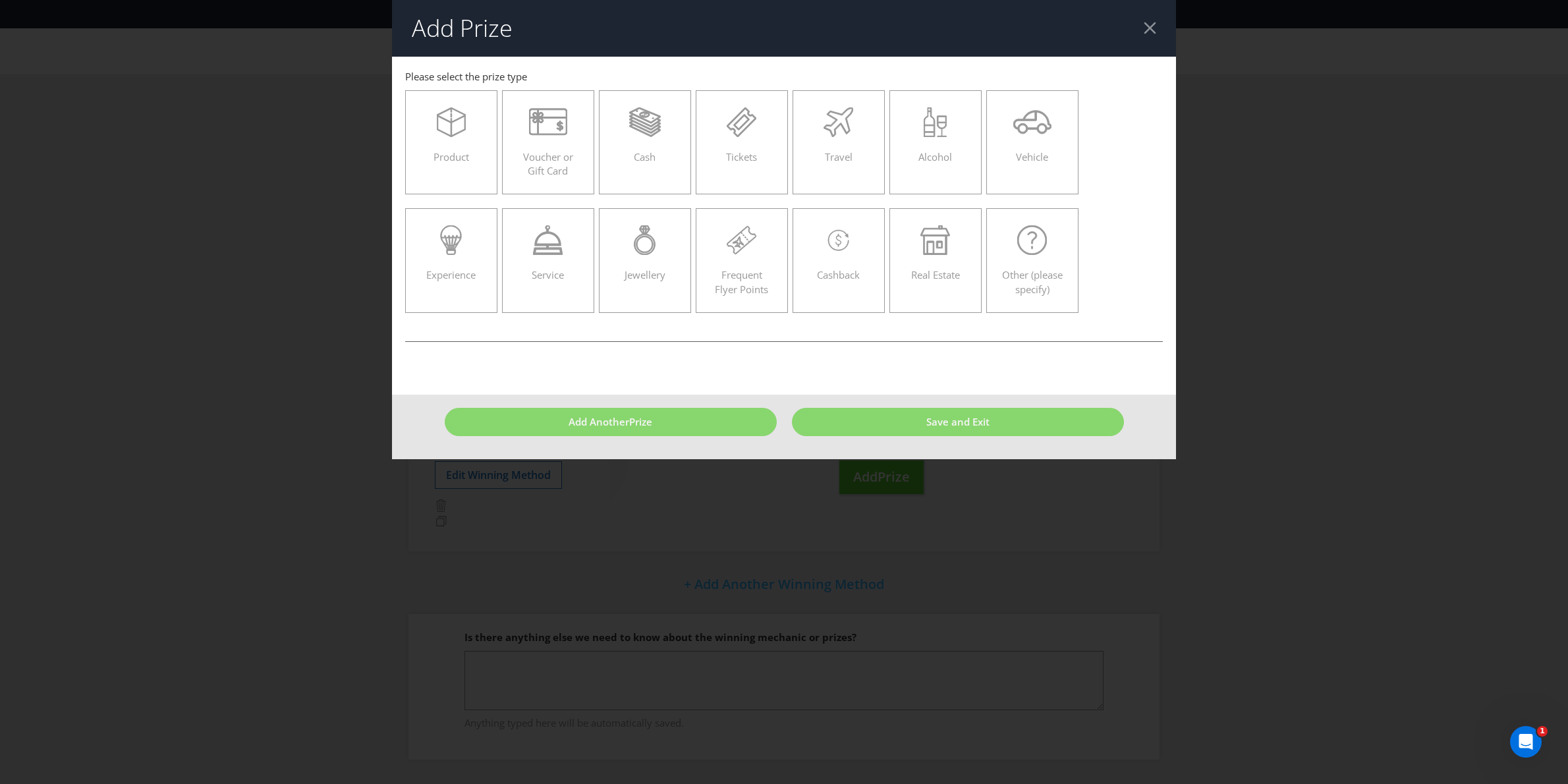
click at [1147, 28] on div at bounding box center [1150, 27] width 13 height 13
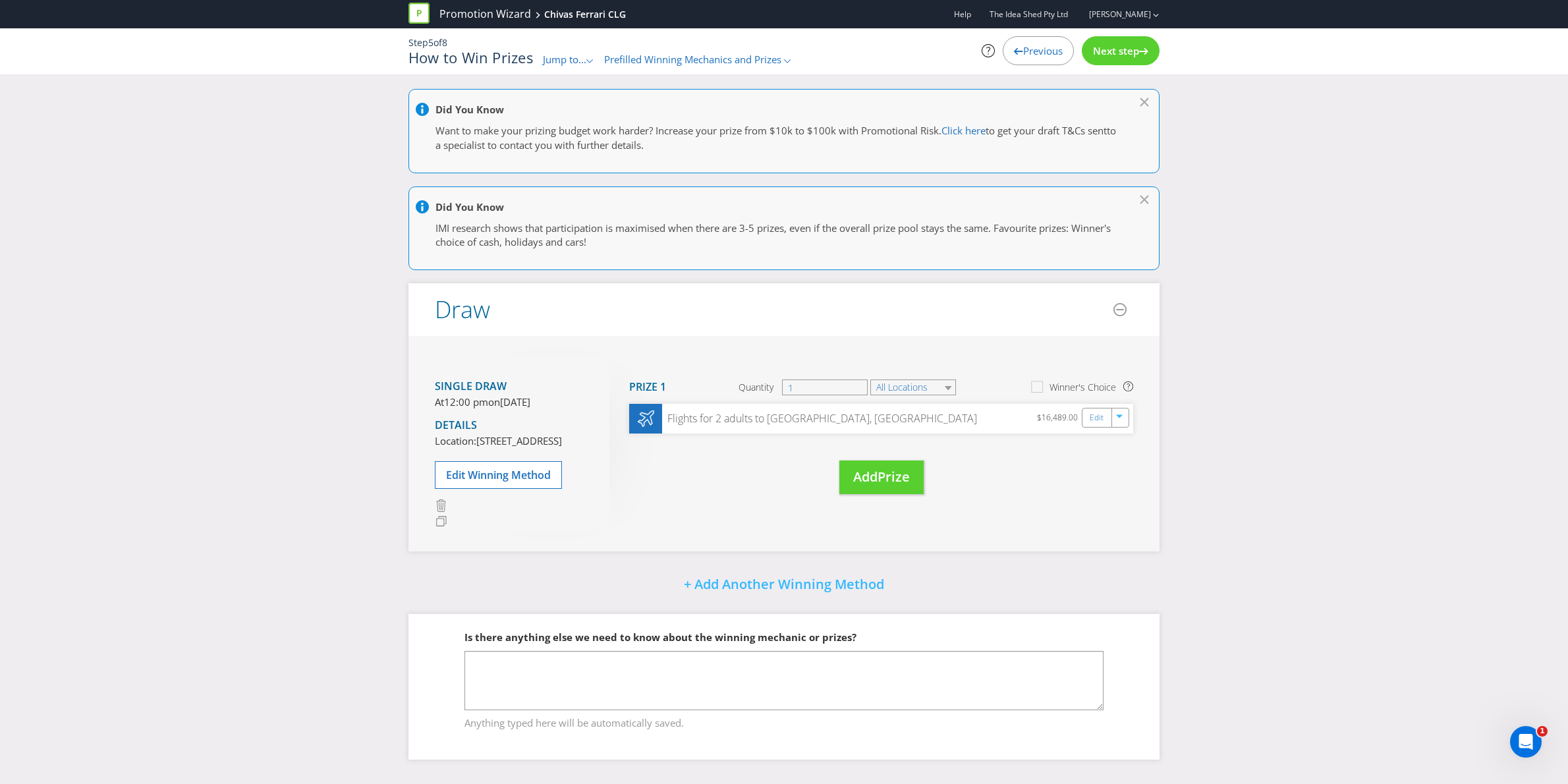
scroll to position [38, 0]
click at [917, 404] on div "Flights for 2 adults to Milan, Italy $16,489.00 Edit" at bounding box center [881, 419] width 507 height 30
click at [772, 411] on div "Flights for 2 adults to [GEOGRAPHIC_DATA], [GEOGRAPHIC_DATA]" at bounding box center [819, 419] width 316 height 16
click at [738, 411] on div "Flights for 2 adults to [GEOGRAPHIC_DATA], [GEOGRAPHIC_DATA]" at bounding box center [819, 419] width 316 height 16
click at [1095, 410] on link "Edit" at bounding box center [1098, 418] width 14 height 16
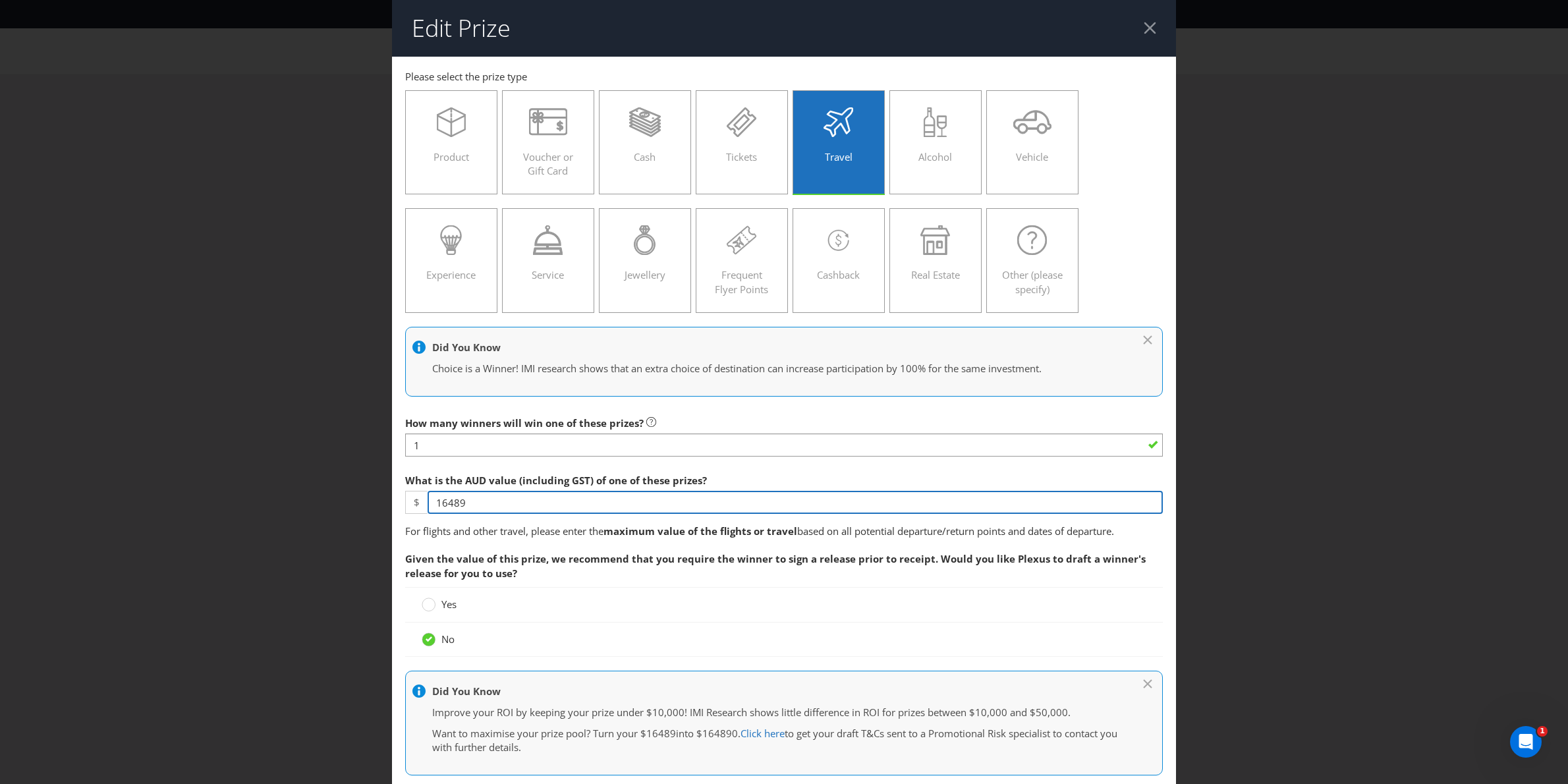
click at [777, 503] on input "16489" at bounding box center [795, 502] width 735 height 23
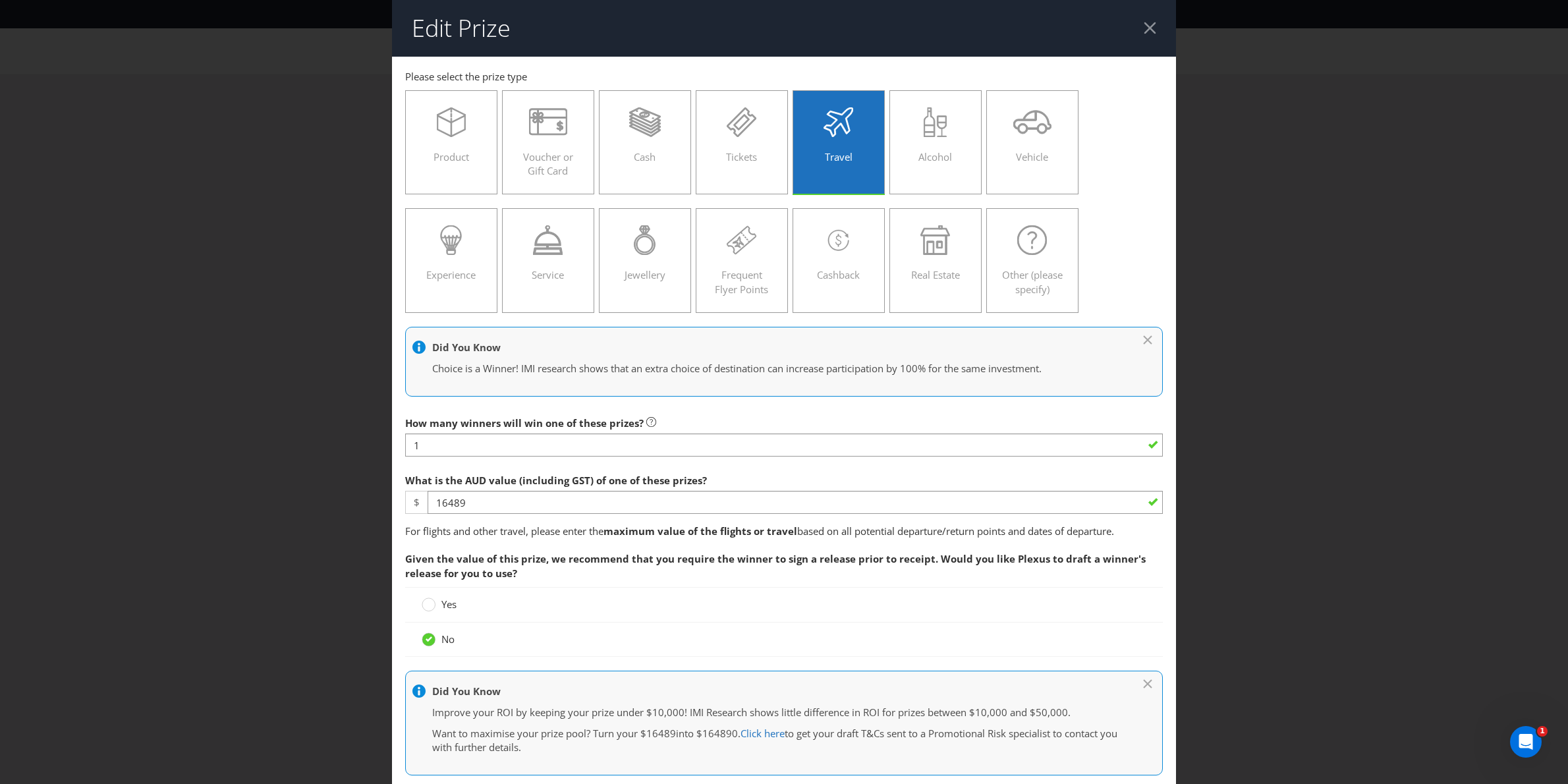
click at [1158, 32] on header "Edit Prize" at bounding box center [784, 28] width 784 height 56
click at [1146, 30] on div at bounding box center [1150, 27] width 13 height 13
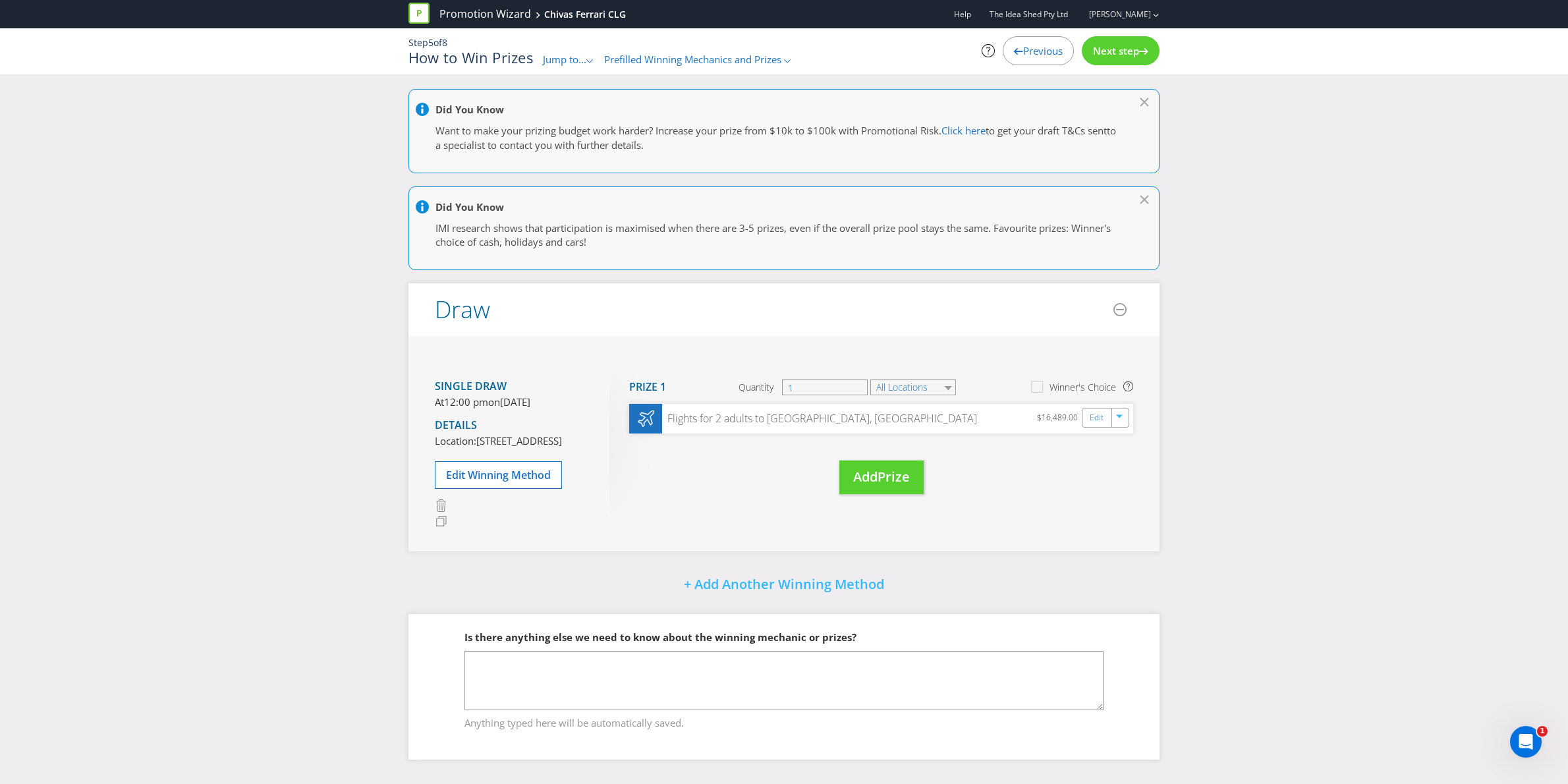
drag, startPoint x: 873, startPoint y: 651, endPoint x: 881, endPoint y: 657, distance: 10.0
click at [873, 650] on div "Is there anything else we need to know about the winning mechanic or prizes?" at bounding box center [784, 638] width 639 height 27
click at [646, 671] on textarea at bounding box center [784, 679] width 639 height 59
paste textarea "Prize: Win a trip to [GEOGRAPHIC_DATA] for 2 prize inclusions: • Return economy…"
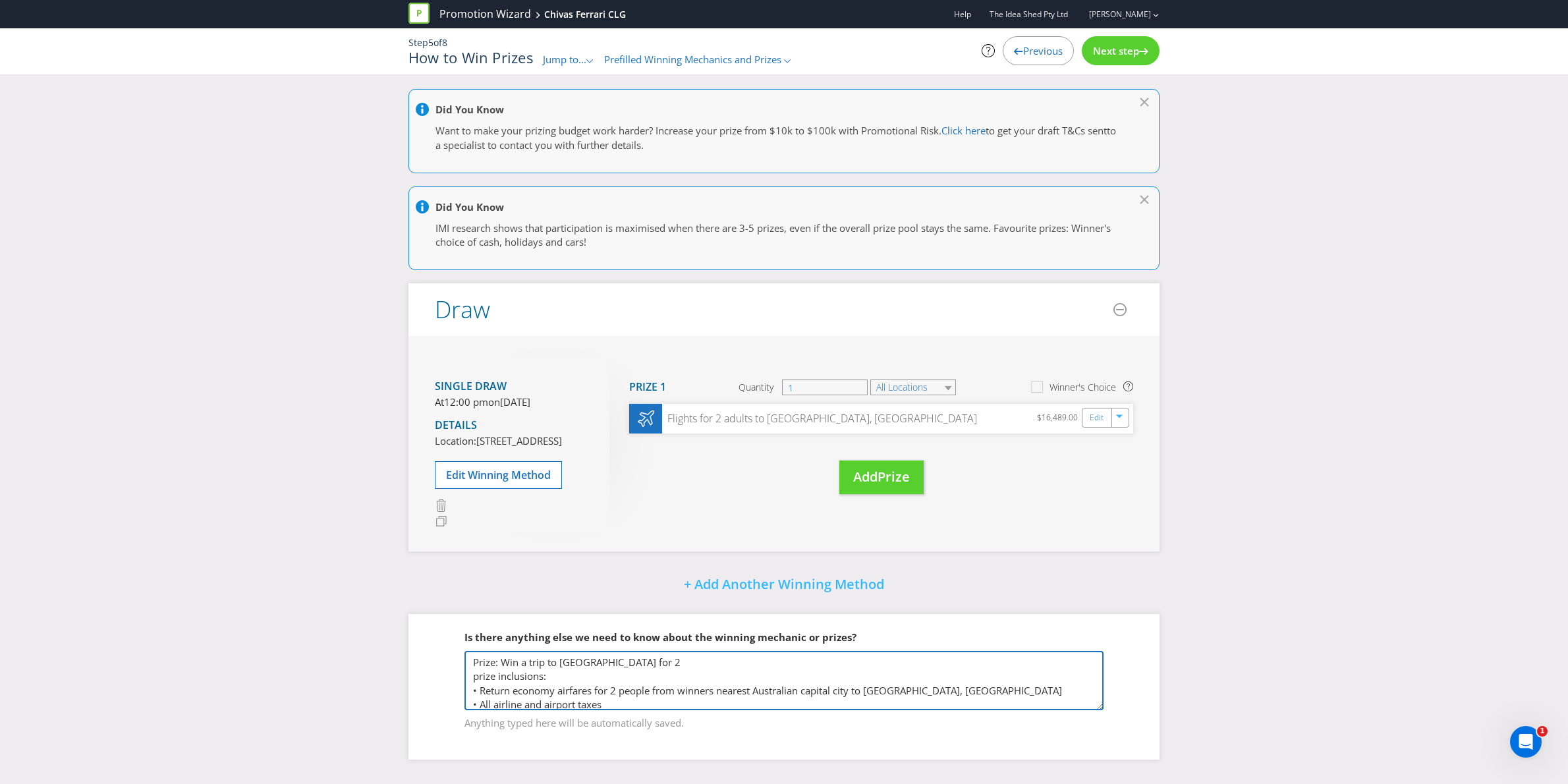
type textarea "Prize: Win a trip to [GEOGRAPHIC_DATA] for 2 prize inclusions: • Return economy…"
click at [1104, 57] on span "Next step" at bounding box center [1116, 51] width 47 height 14
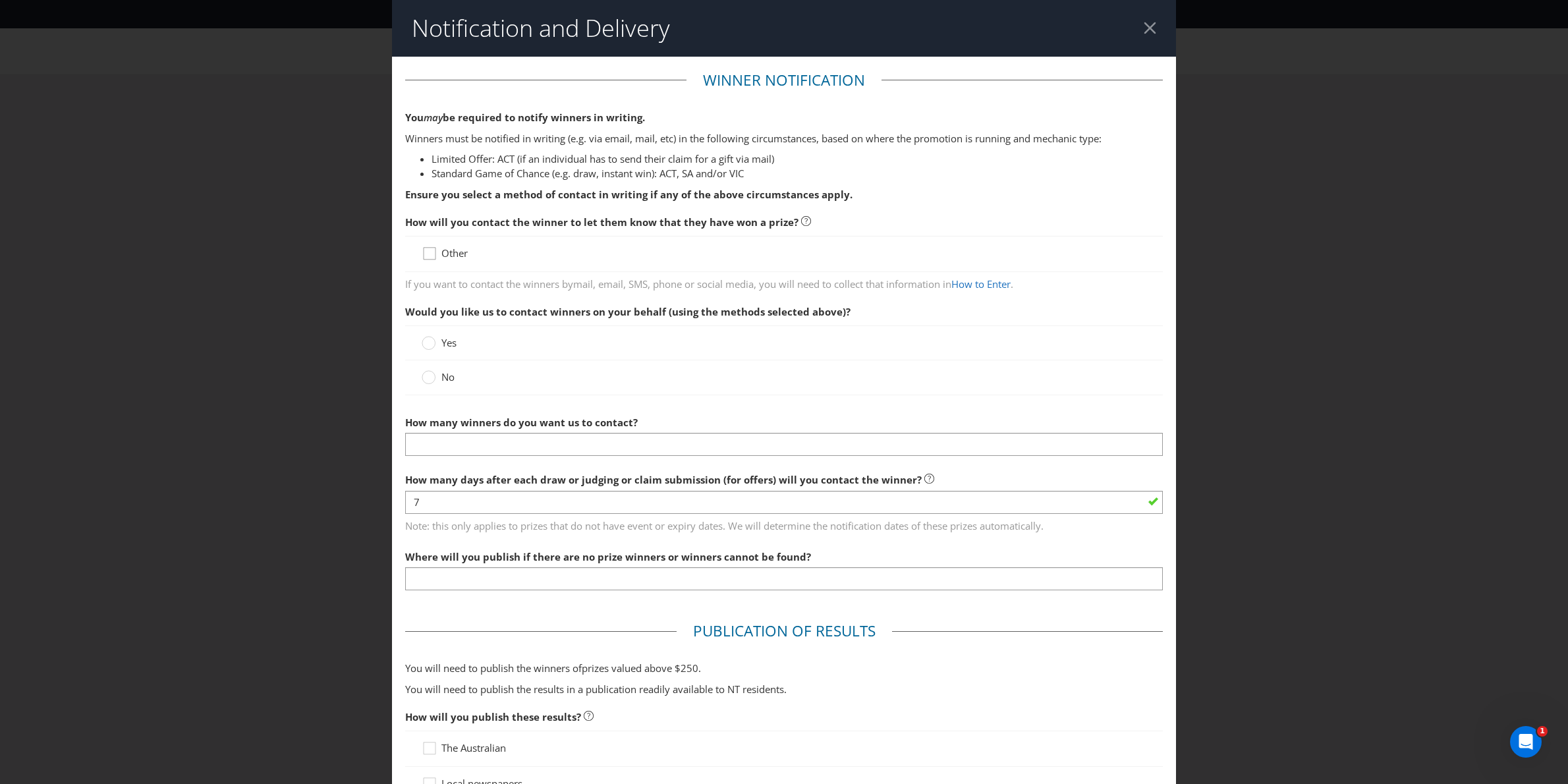
click at [431, 252] on div at bounding box center [430, 248] width 7 height 7
click at [0, 0] on input "Other" at bounding box center [0, 0] width 0 height 0
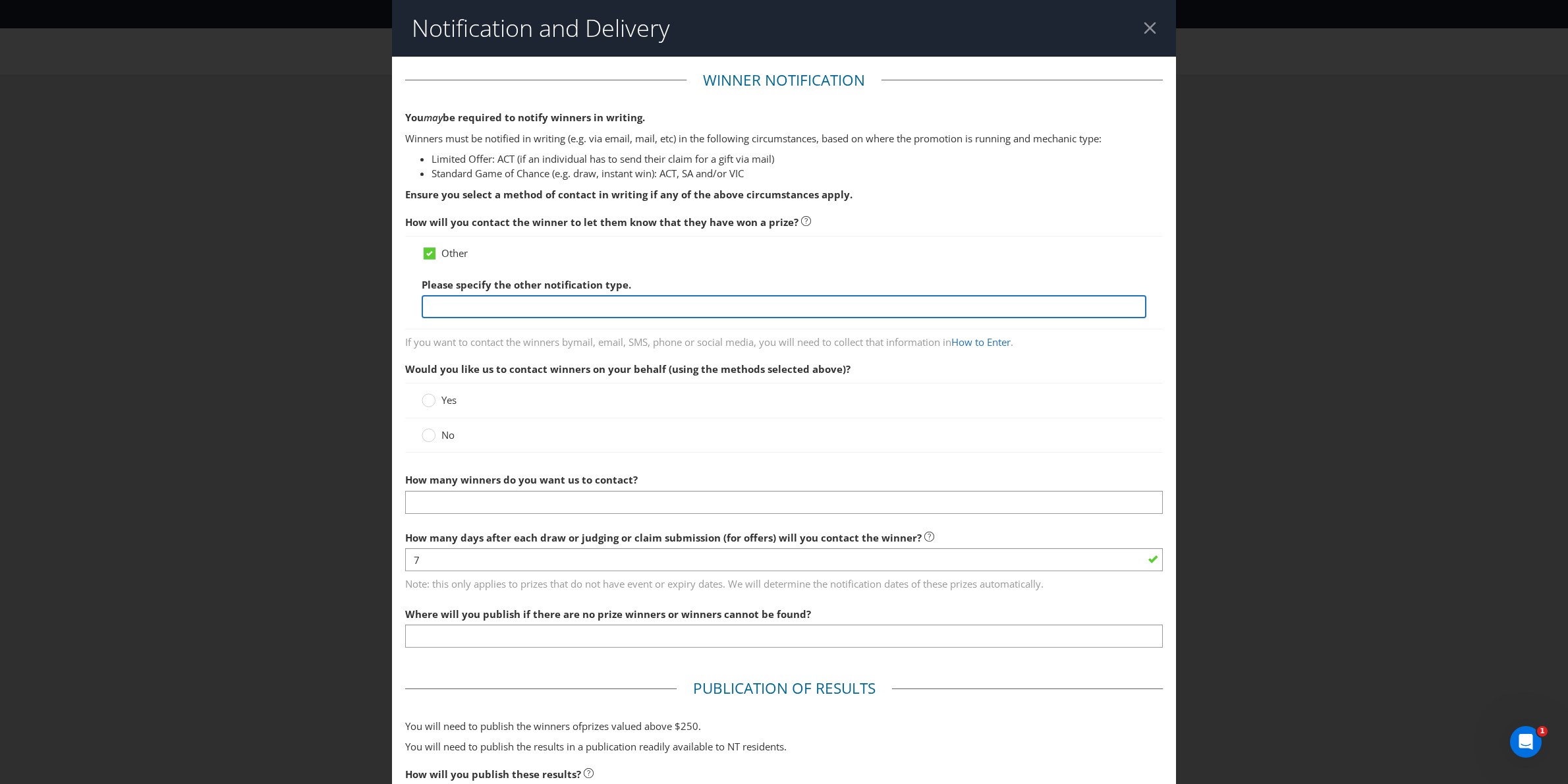
click at [468, 307] on input "text" at bounding box center [784, 306] width 725 height 23
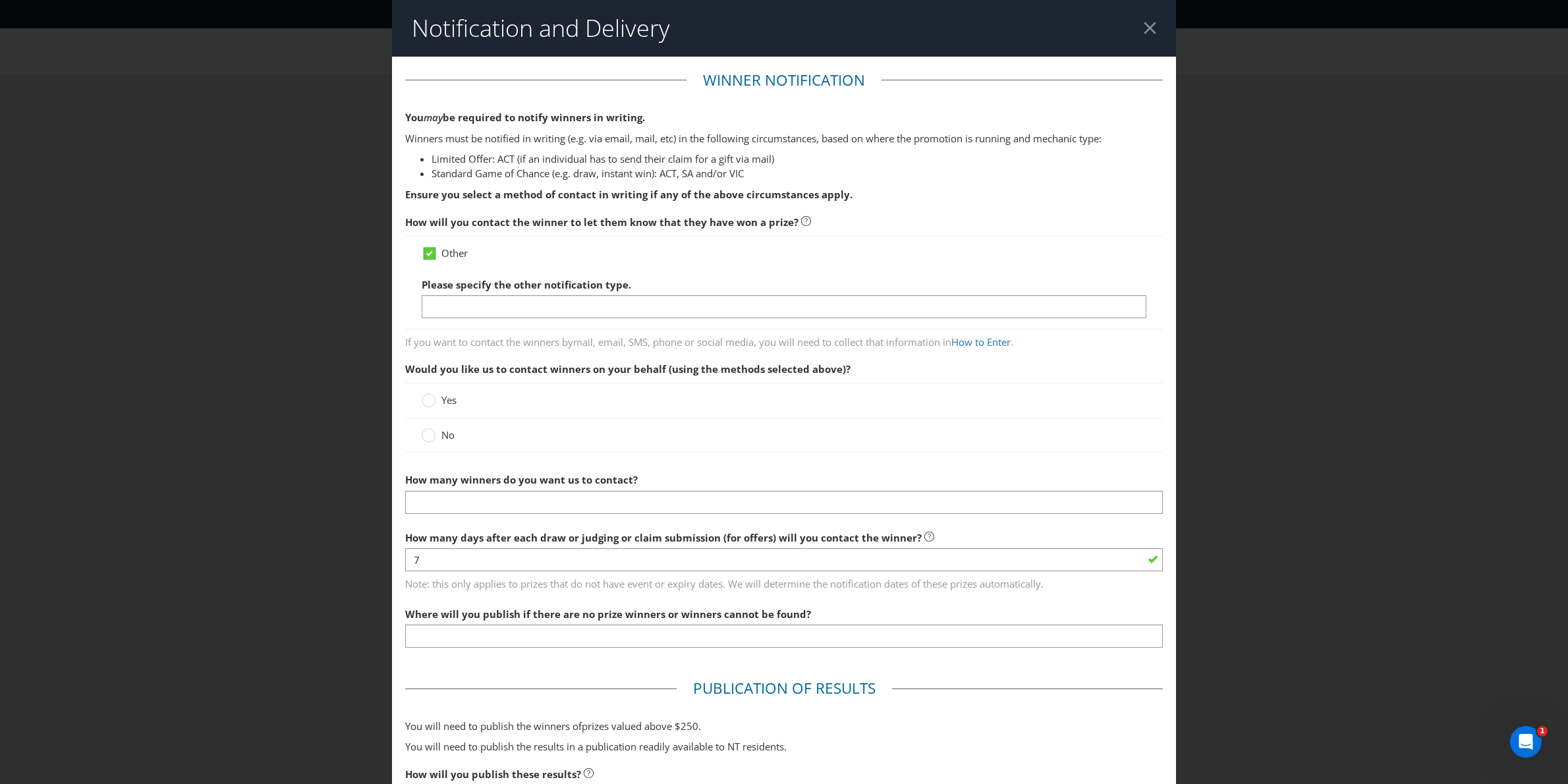
click at [427, 252] on icon at bounding box center [430, 253] width 7 height 5
click at [0, 0] on input "Other" at bounding box center [0, 0] width 0 height 0
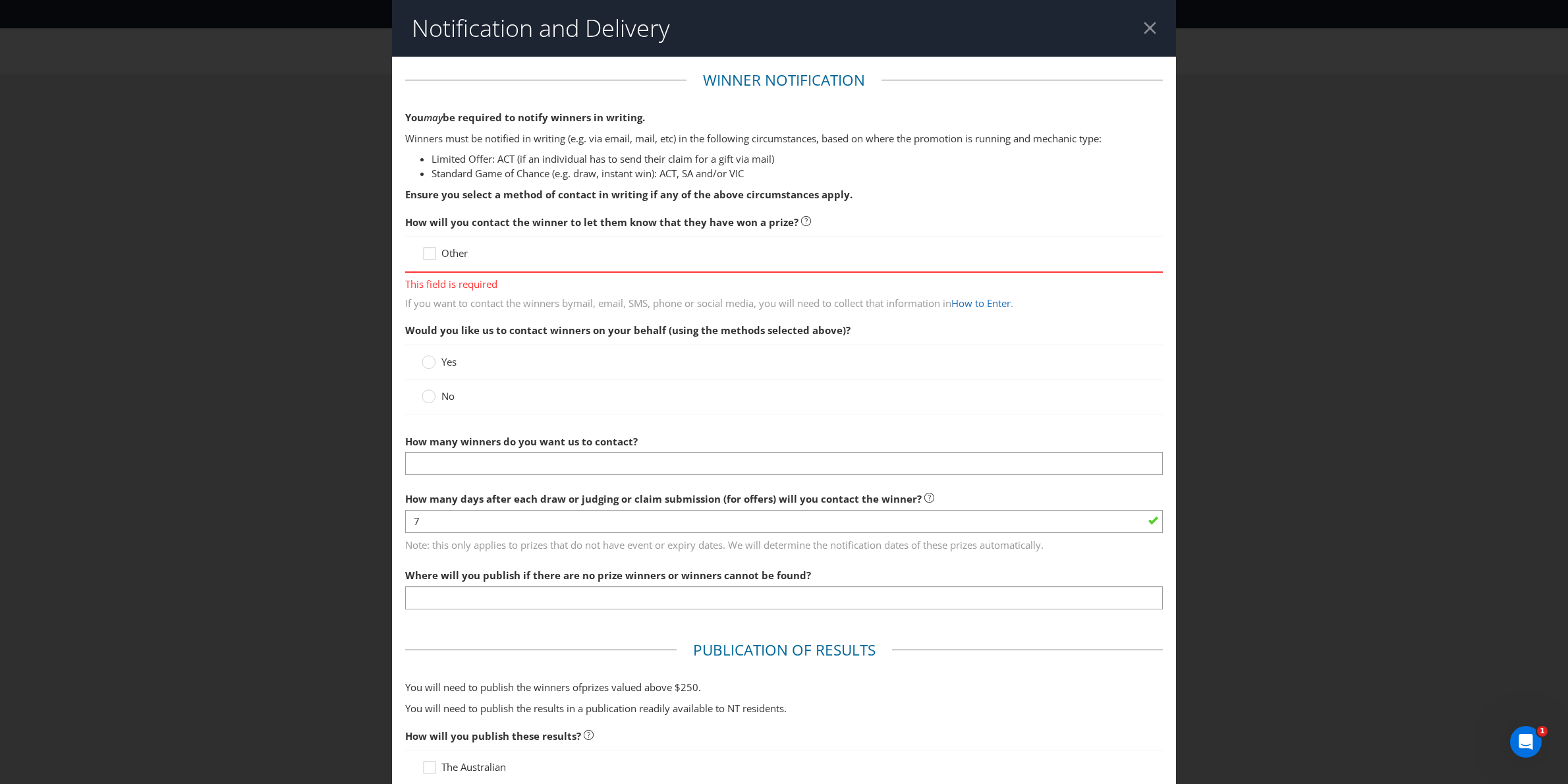
scroll to position [5, 0]
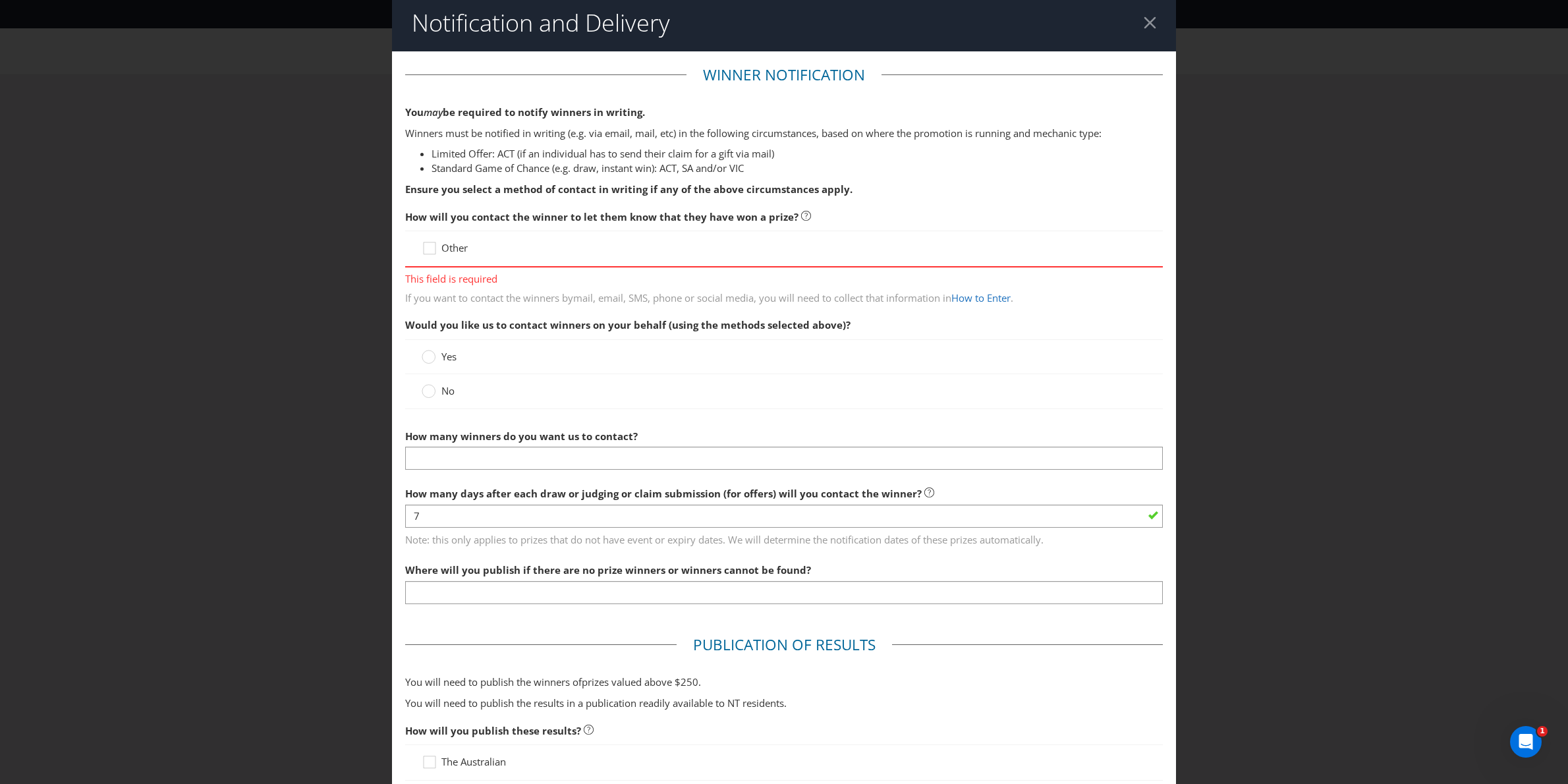
click at [479, 250] on div "Other" at bounding box center [784, 248] width 725 height 14
click at [435, 250] on icon at bounding box center [432, 251] width 19 height 19
click at [0, 0] on input "Other" at bounding box center [0, 0] width 0 height 0
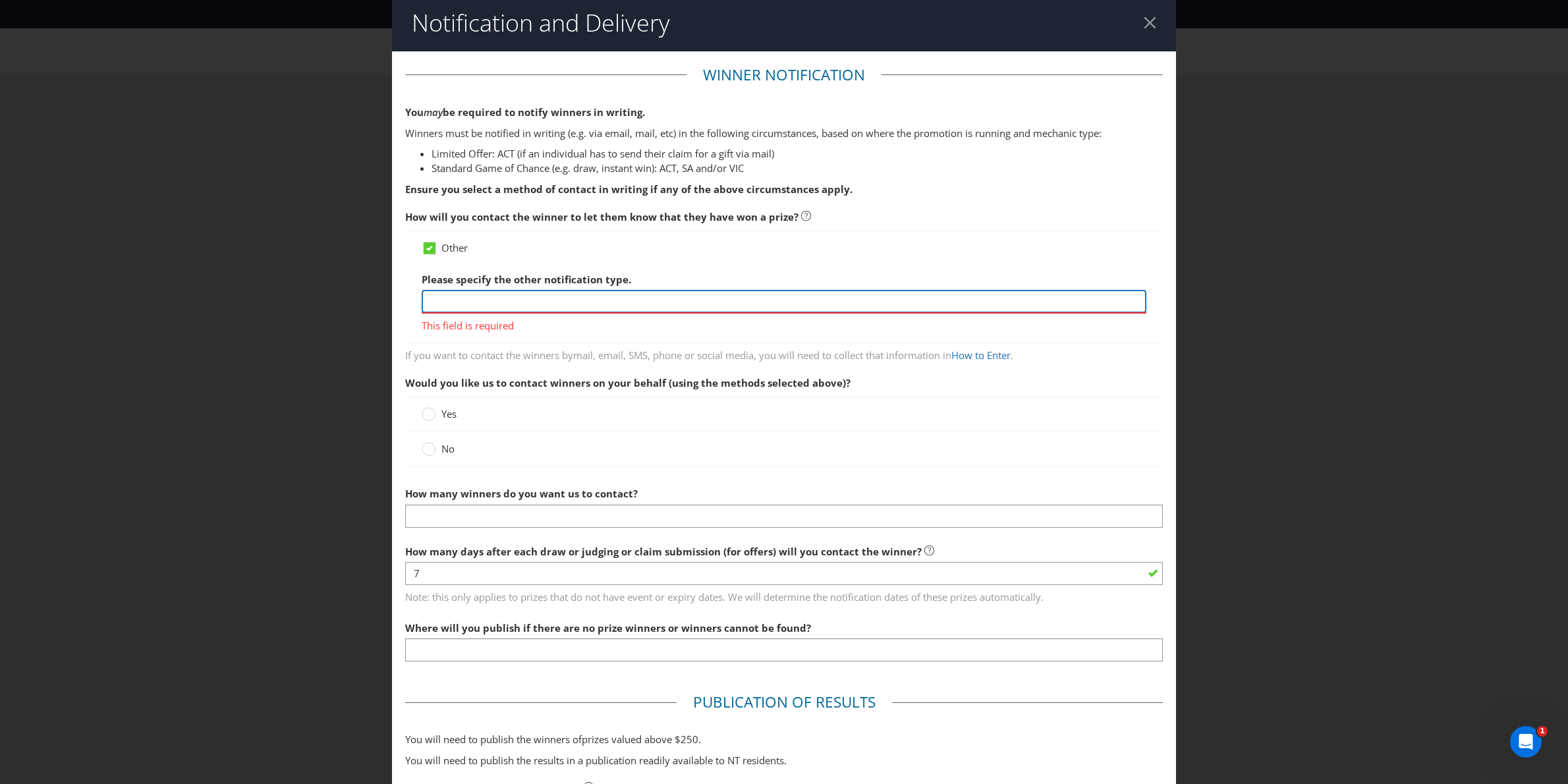
click at [493, 298] on input "text" at bounding box center [784, 301] width 725 height 23
type input "XXXX"
click at [576, 414] on div "Yes No" at bounding box center [784, 431] width 758 height 70
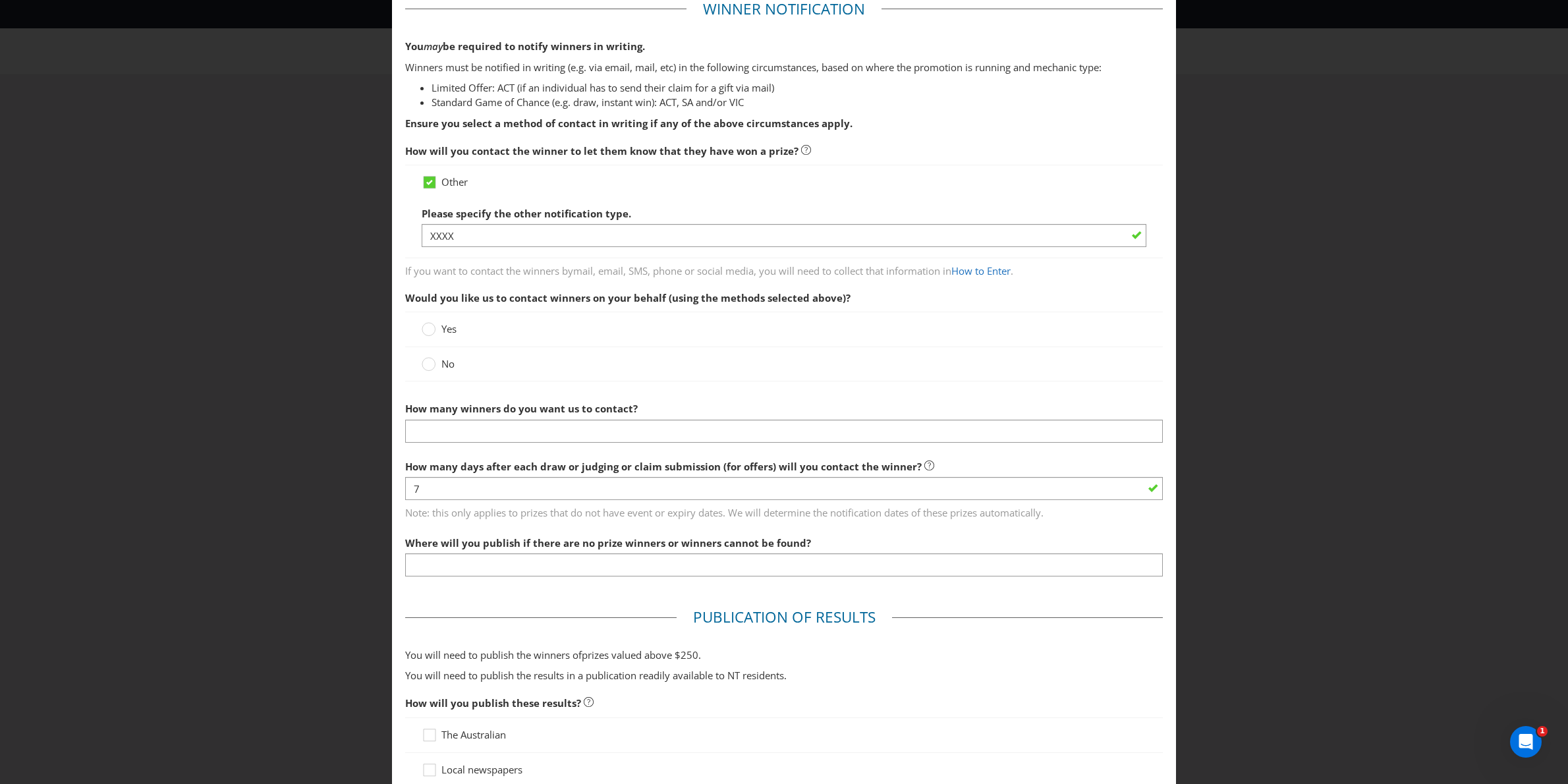
scroll to position [98, 0]
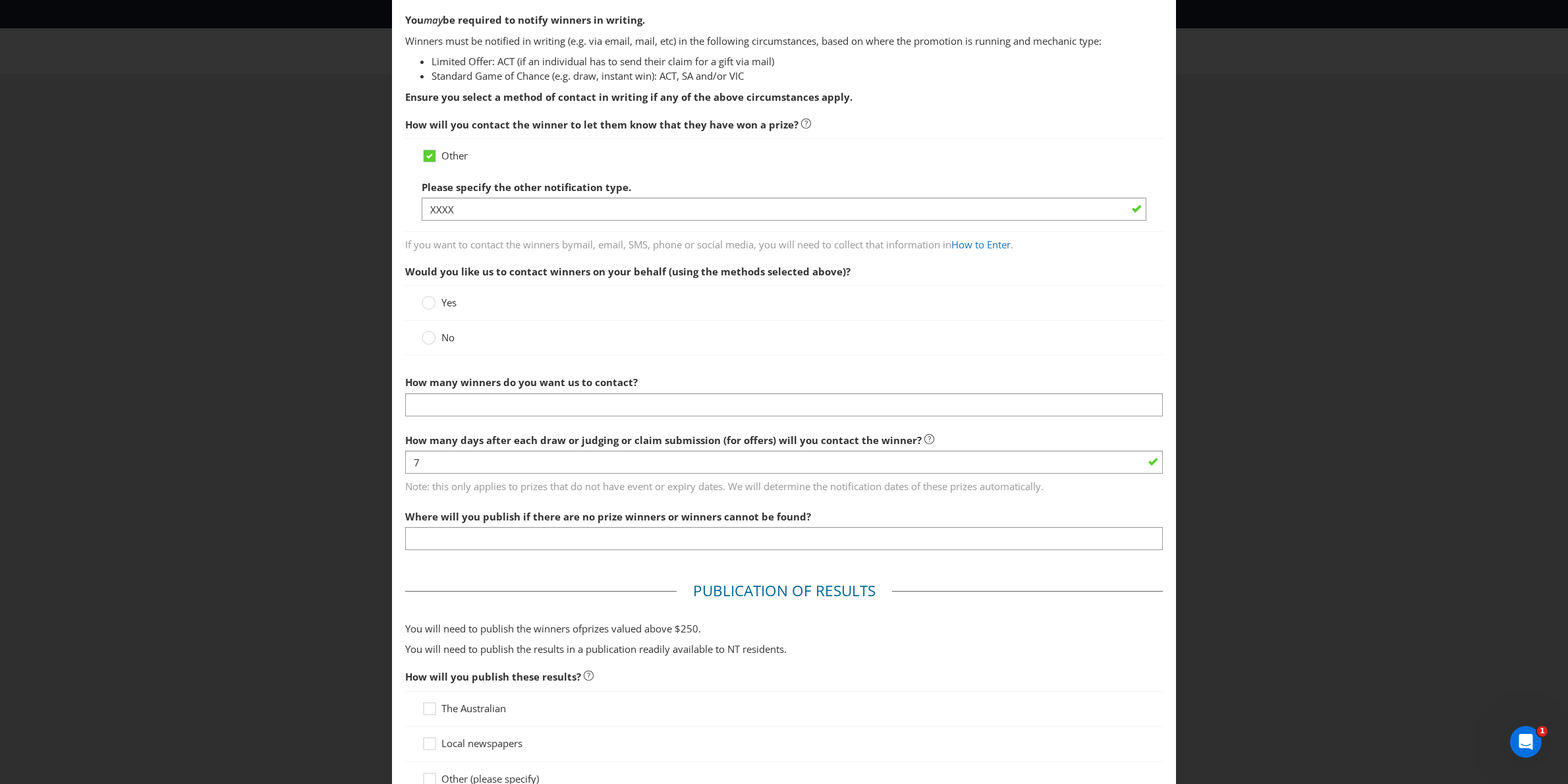
click at [443, 344] on span "No" at bounding box center [448, 337] width 14 height 14
click at [0, 0] on input "No" at bounding box center [0, 0] width 0 height 0
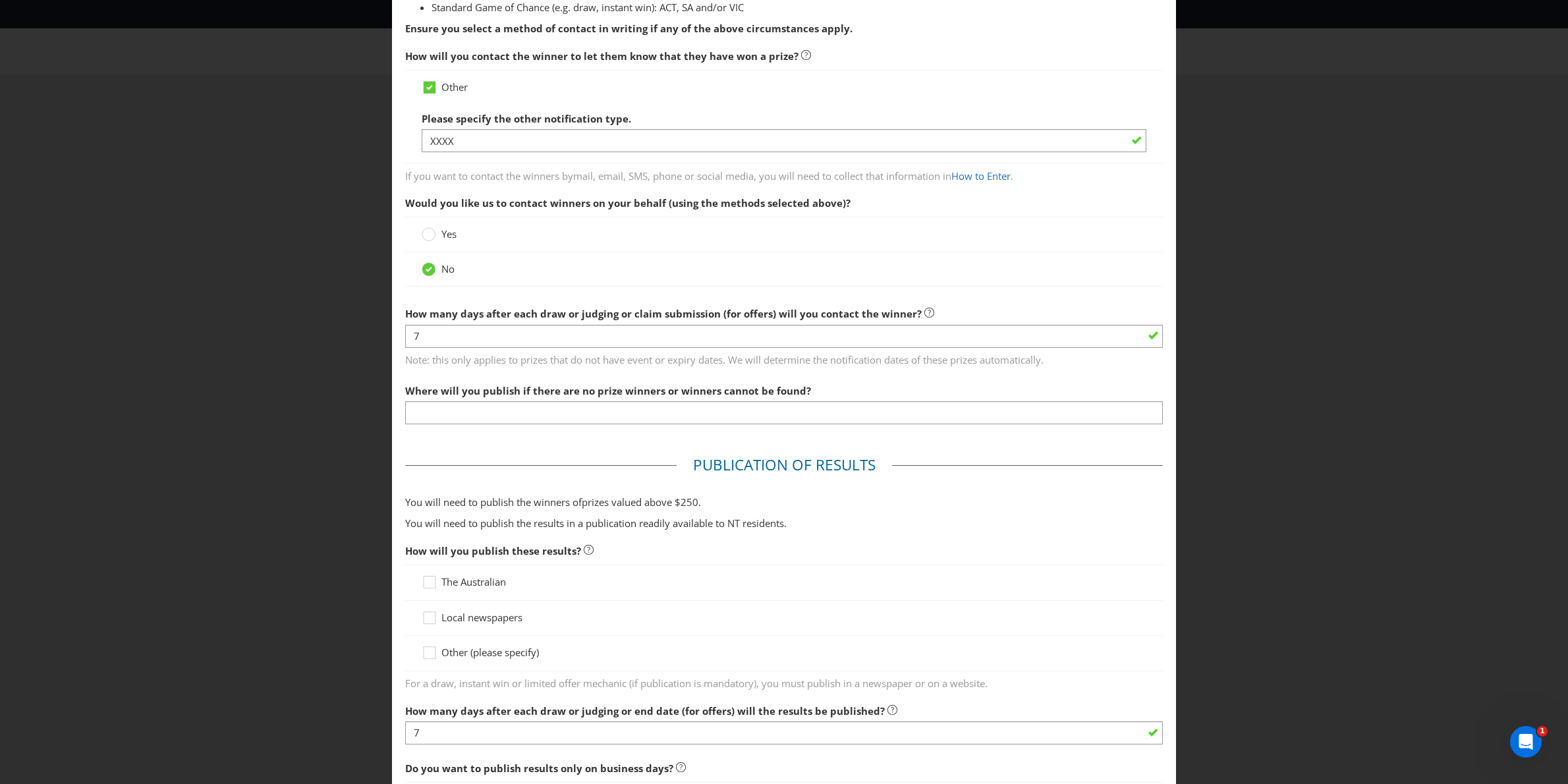
scroll to position [168, 0]
click at [472, 334] on input "7" at bounding box center [784, 334] width 758 height 23
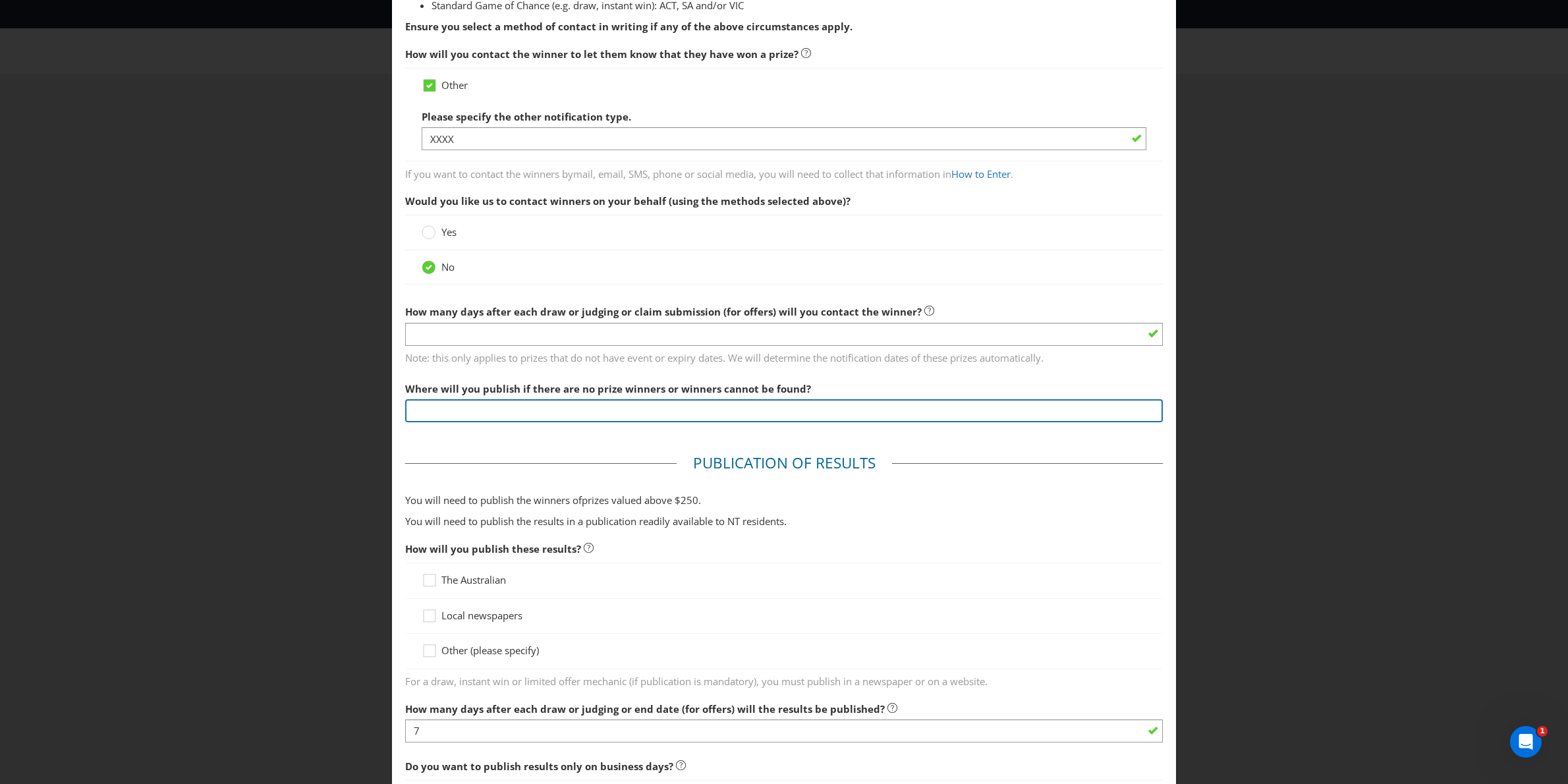
click at [476, 418] on input "text" at bounding box center [784, 411] width 758 height 23
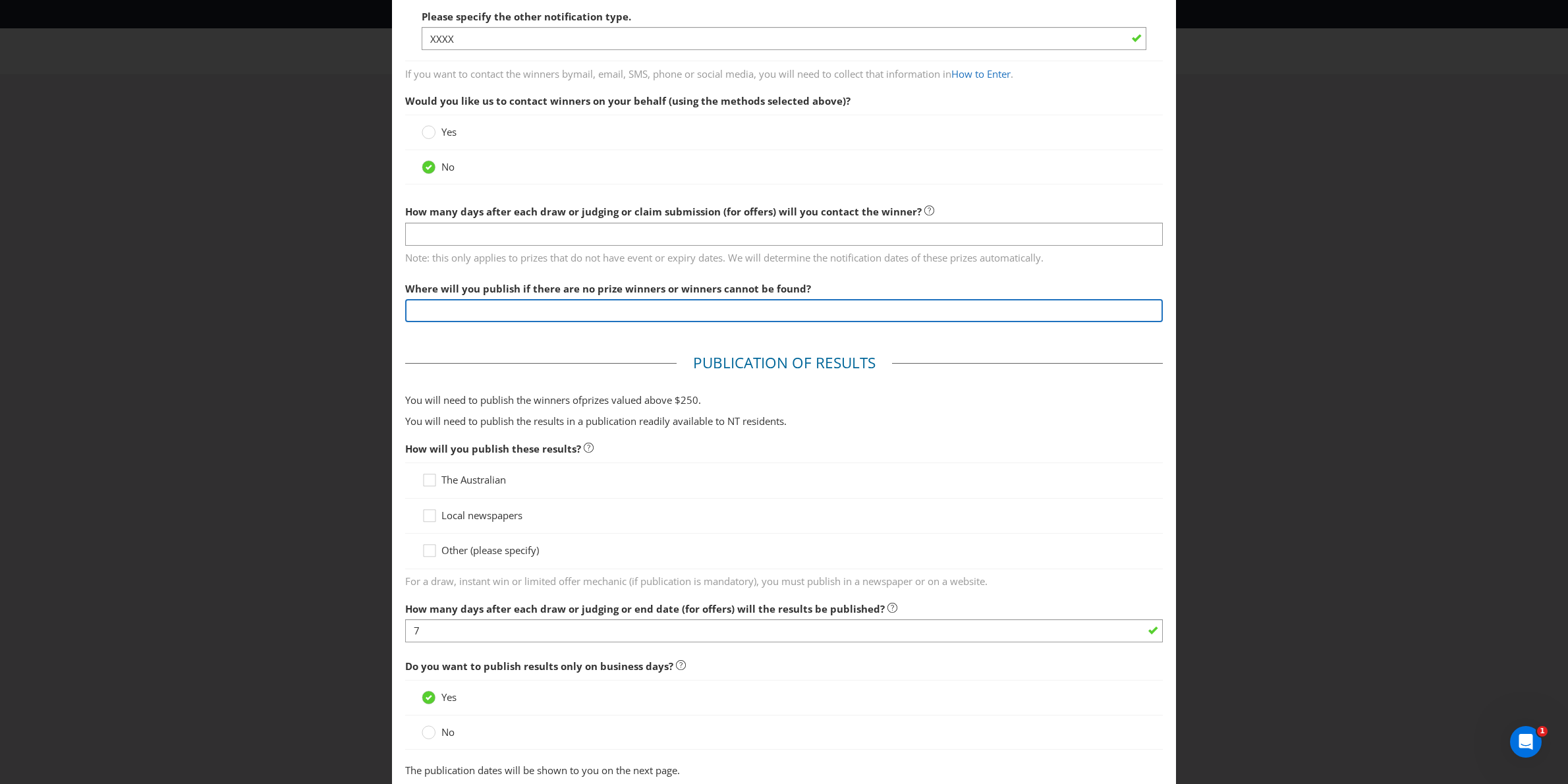
scroll to position [270, 0]
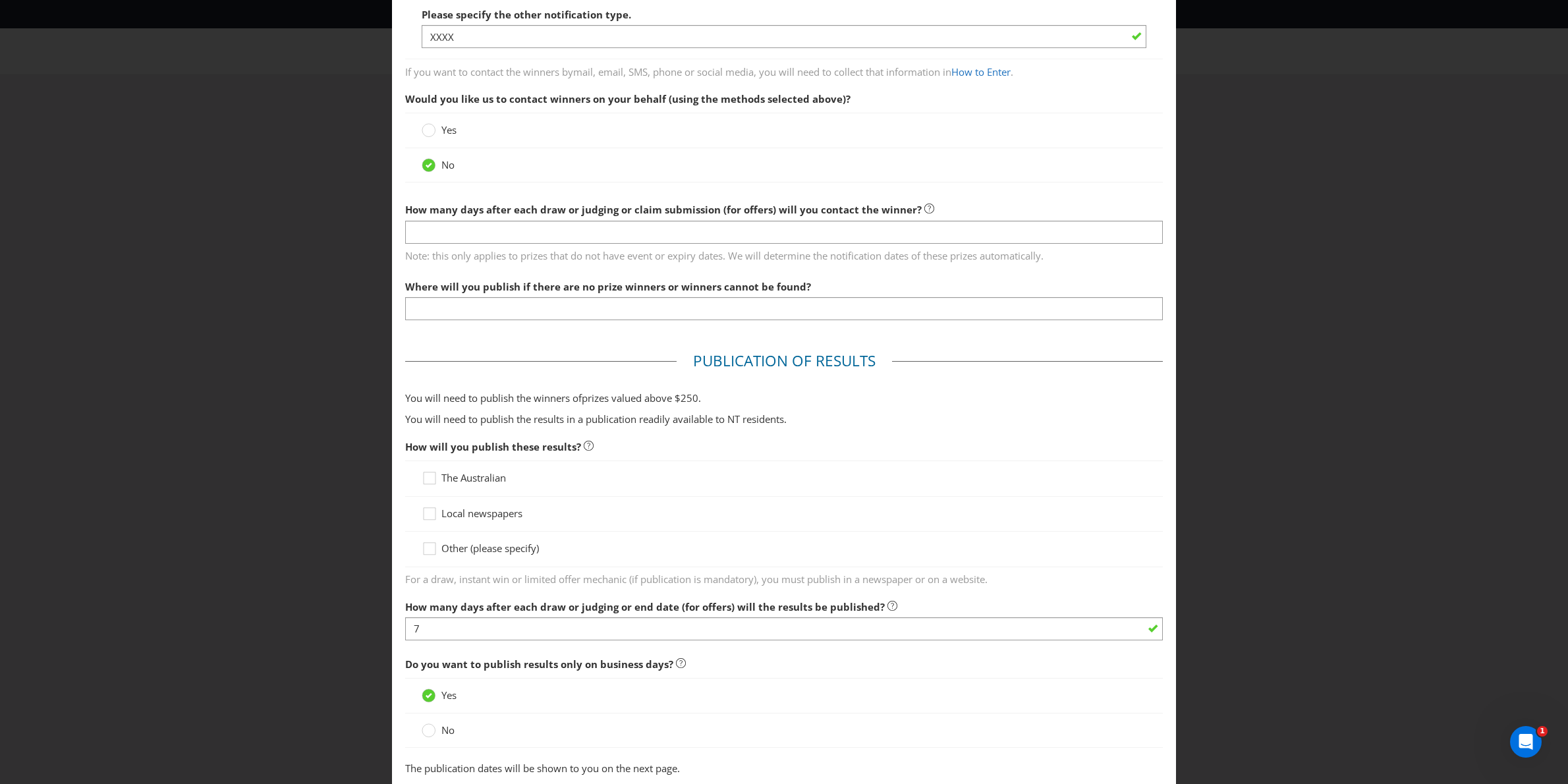
click at [473, 342] on main "Winner Notification You may be required to notify winners in writing. Winners m…" at bounding box center [784, 626] width 784 height 1678
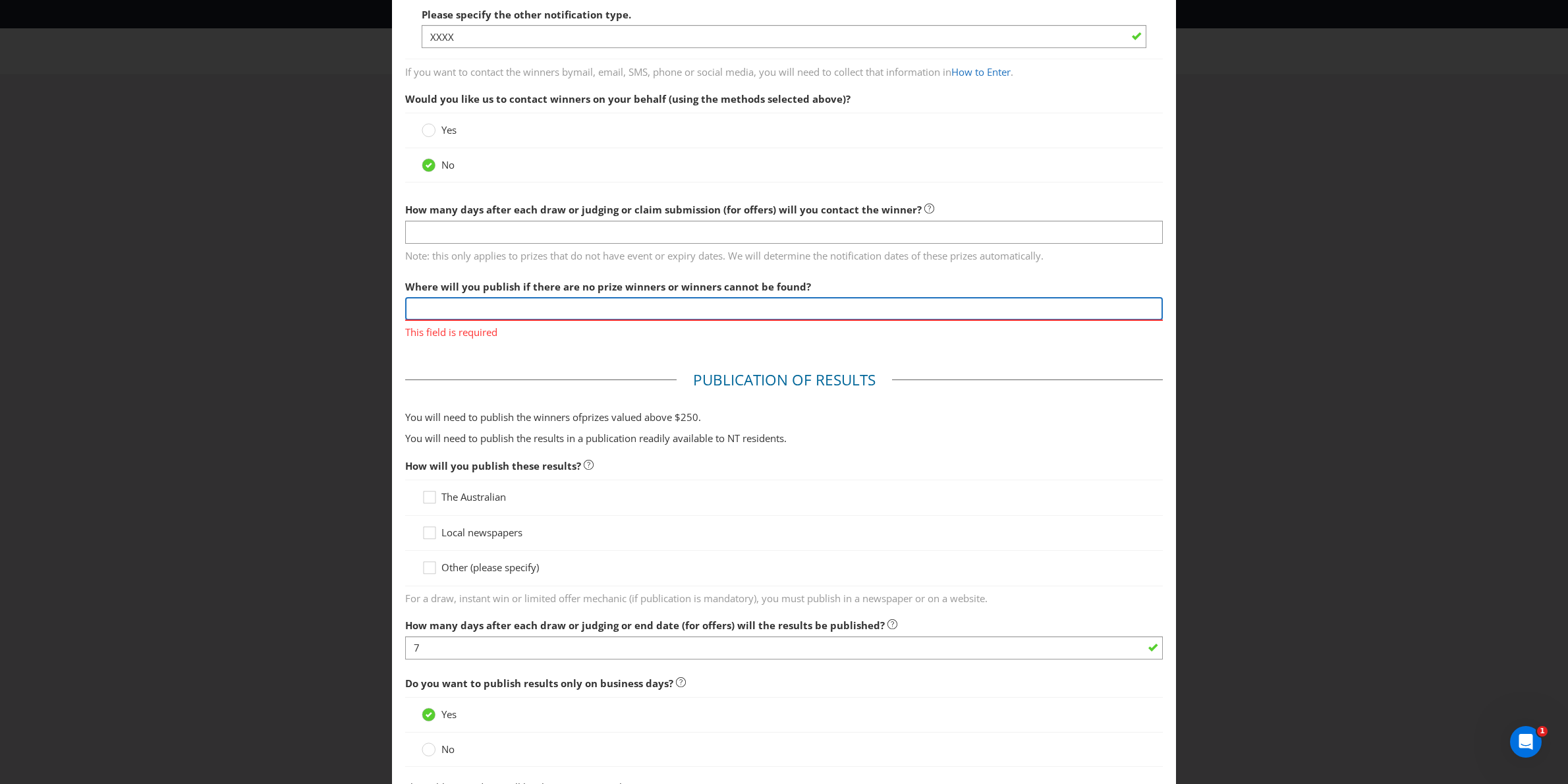
click at [452, 312] on input "text" at bounding box center [784, 309] width 758 height 23
type input "XX"
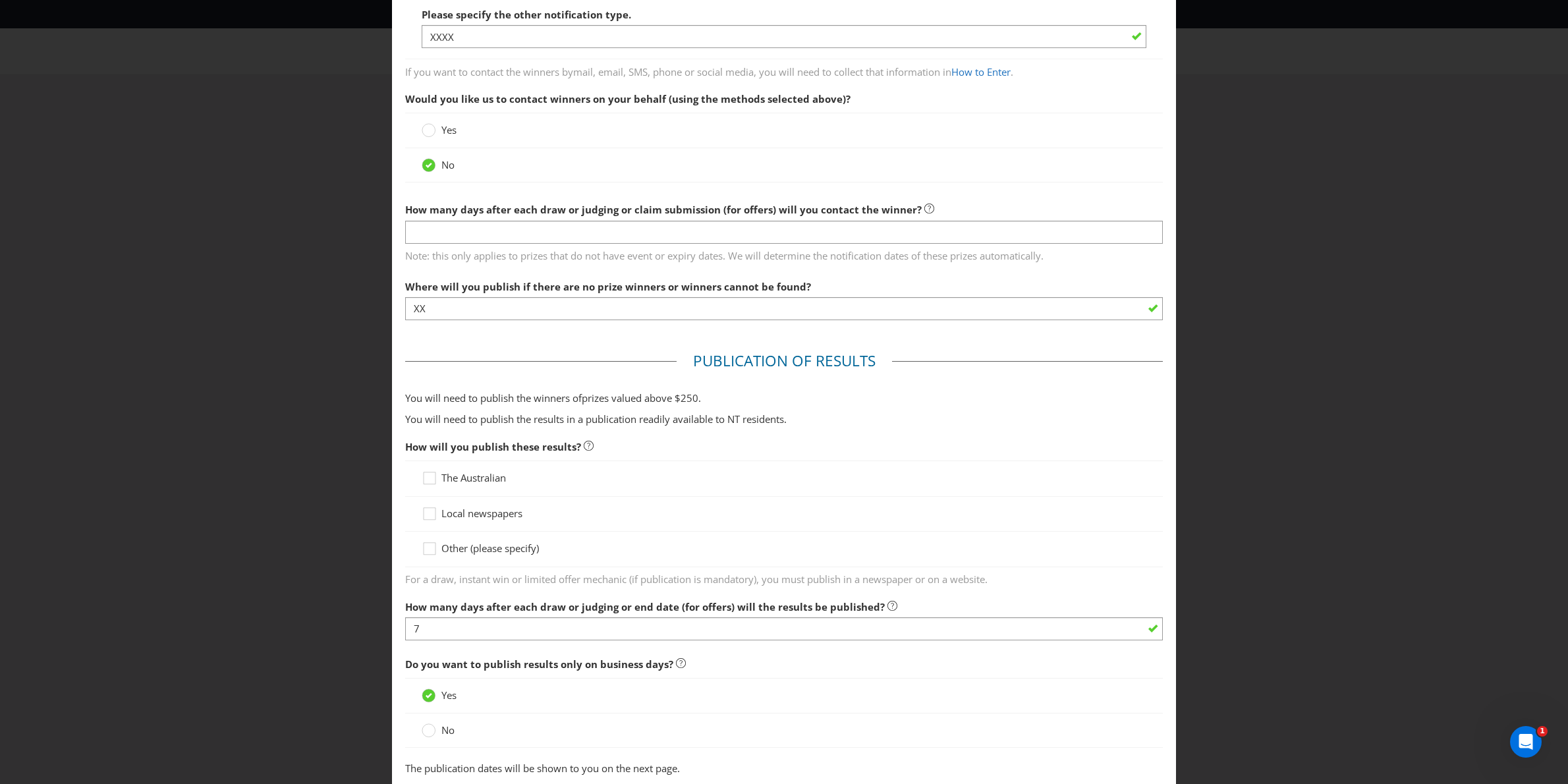
click at [466, 354] on main "Winner Notification You may be required to notify winners in writing. Winners m…" at bounding box center [784, 626] width 784 height 1678
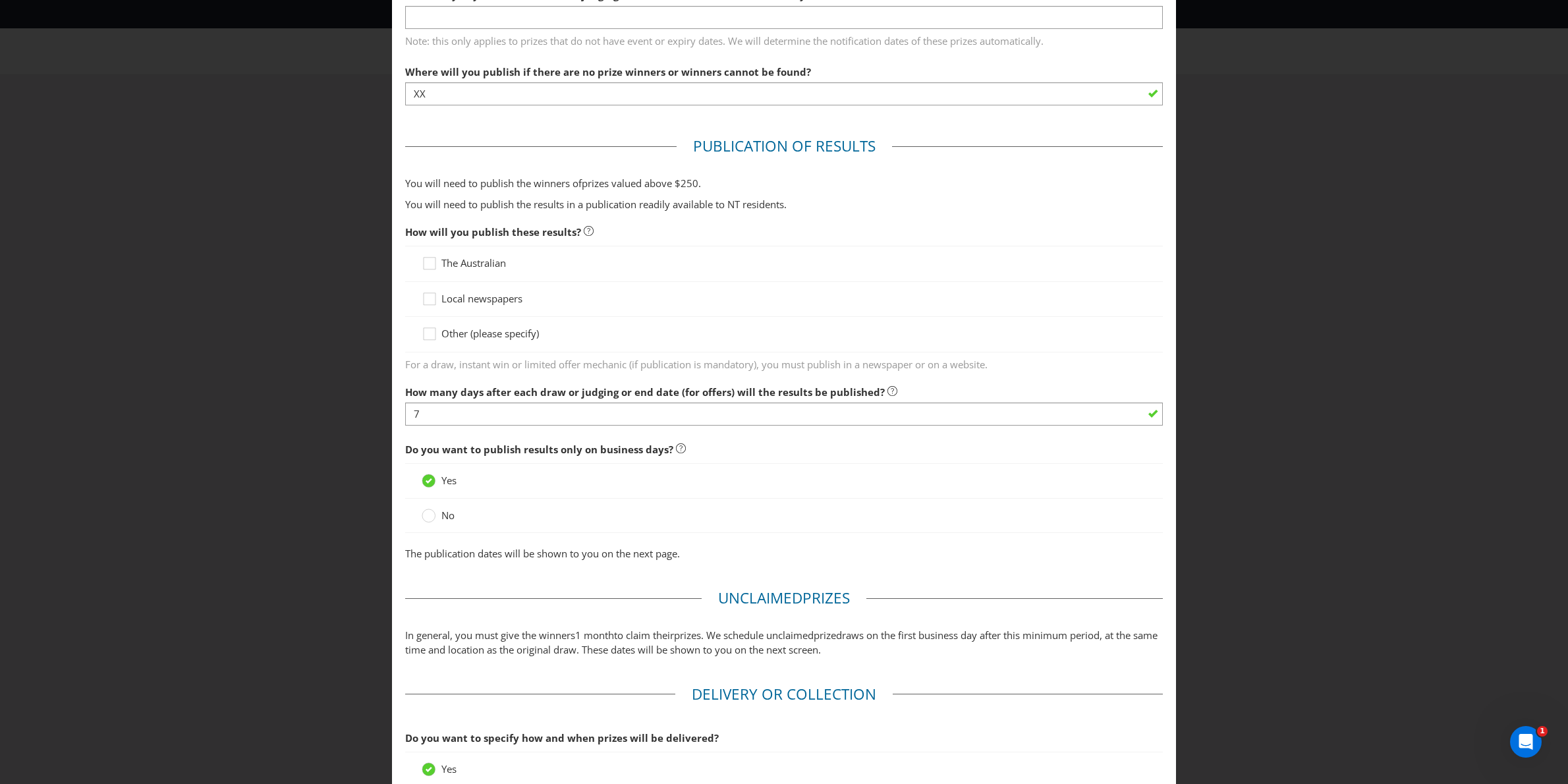
scroll to position [489, 0]
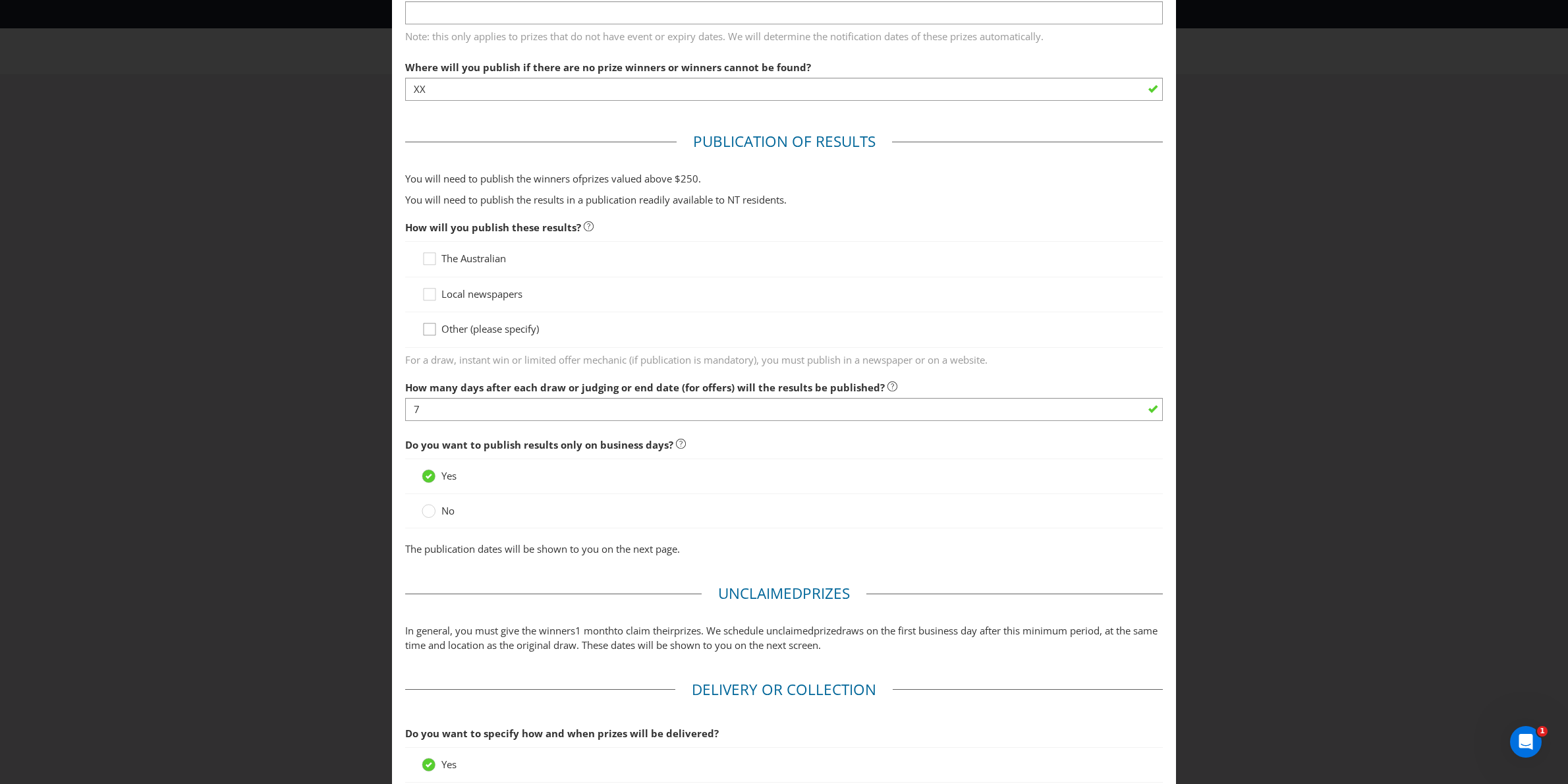
click at [438, 331] on icon at bounding box center [432, 331] width 19 height 19
click at [0, 0] on input "Other (please specify)" at bounding box center [0, 0] width 0 height 0
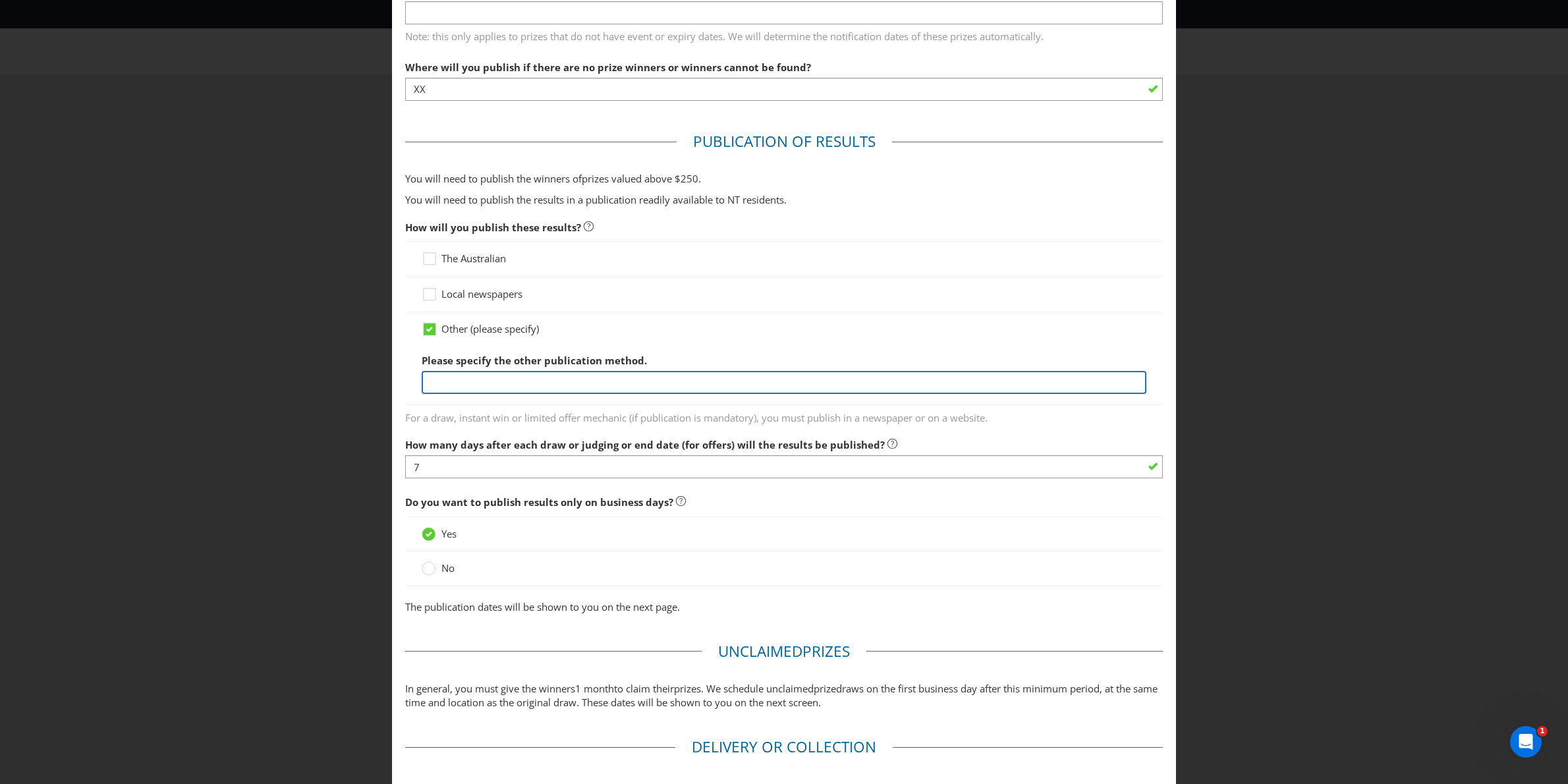
click at [468, 375] on input "text" at bounding box center [784, 383] width 725 height 23
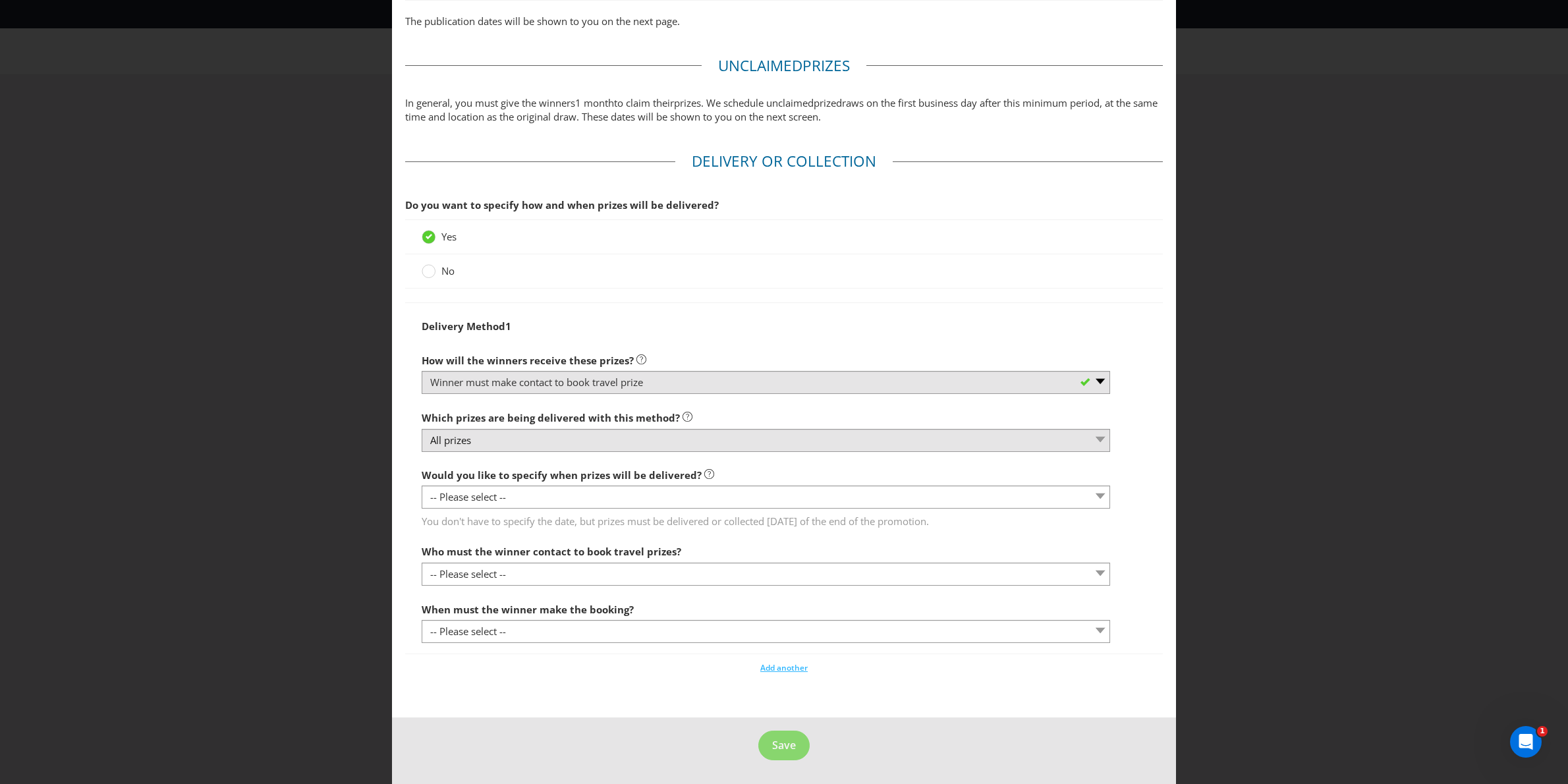
scroll to position [1079, 0]
type input "XXXX"
click at [435, 269] on circle at bounding box center [430, 271] width 14 height 14
click at [0, 0] on input "No" at bounding box center [0, 0] width 0 height 0
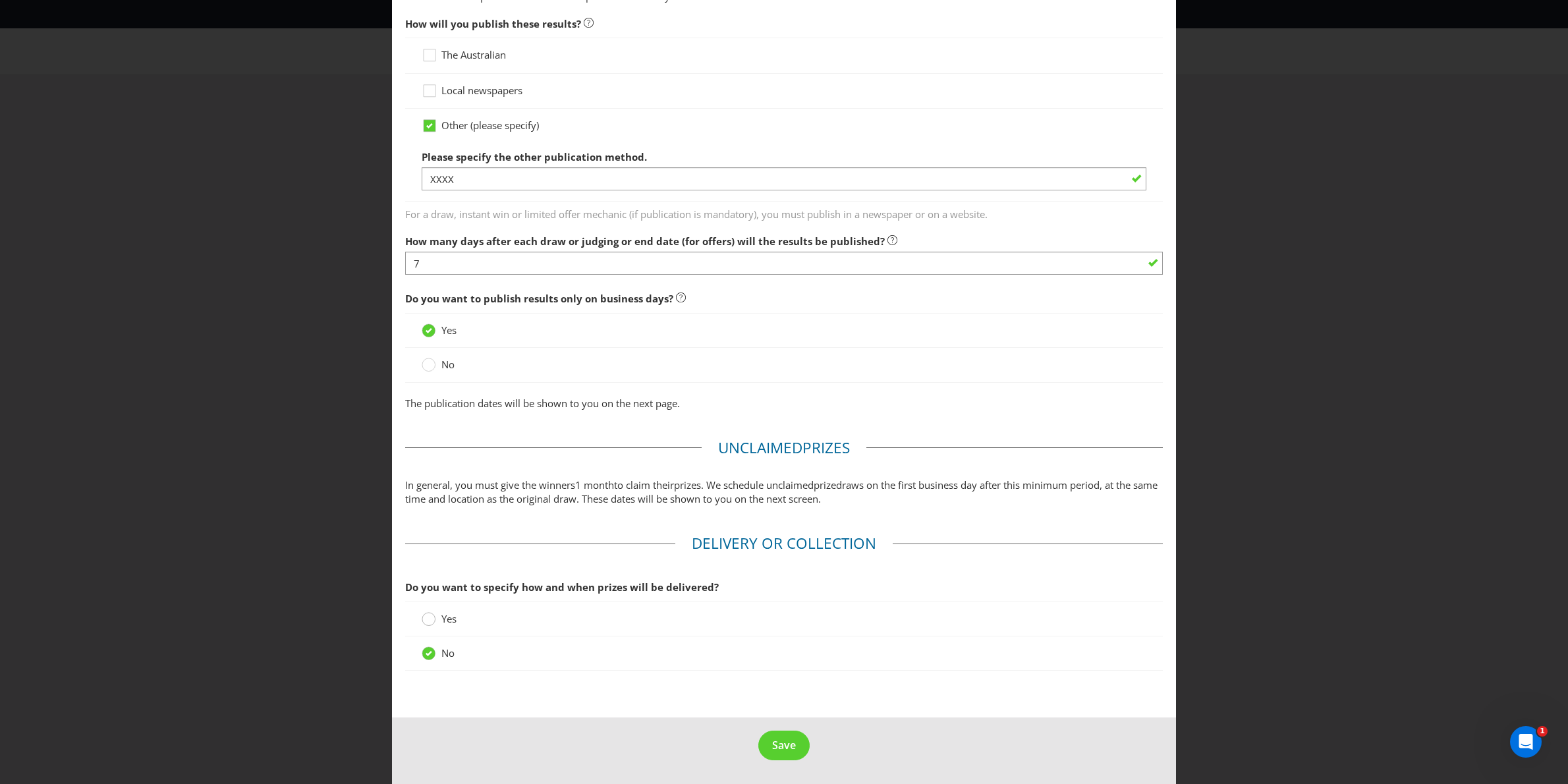
click at [429, 615] on div at bounding box center [429, 614] width 7 height 7
click at [0, 0] on input "Yes" at bounding box center [0, 0] width 0 height 0
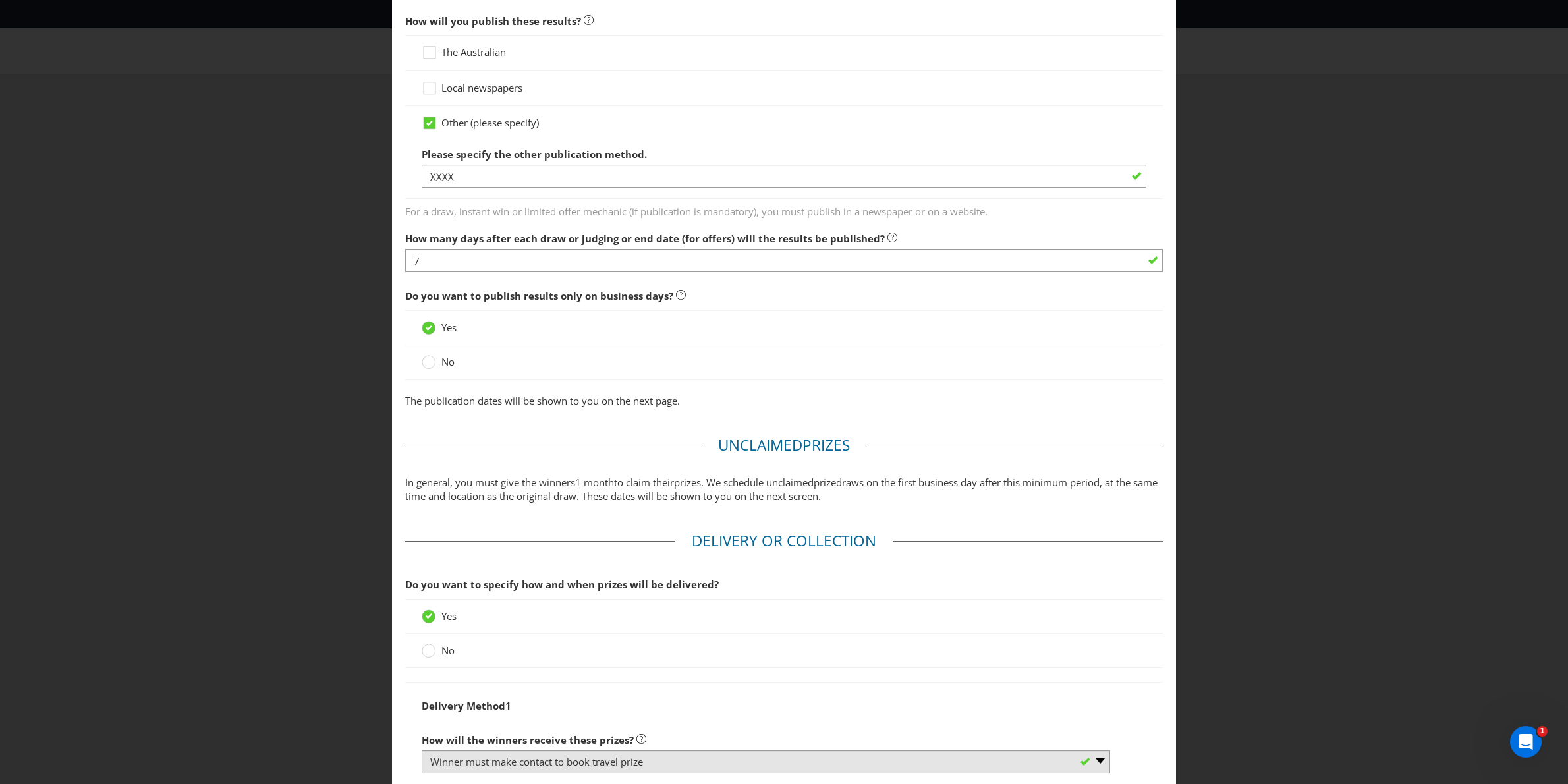
scroll to position [1079, 0]
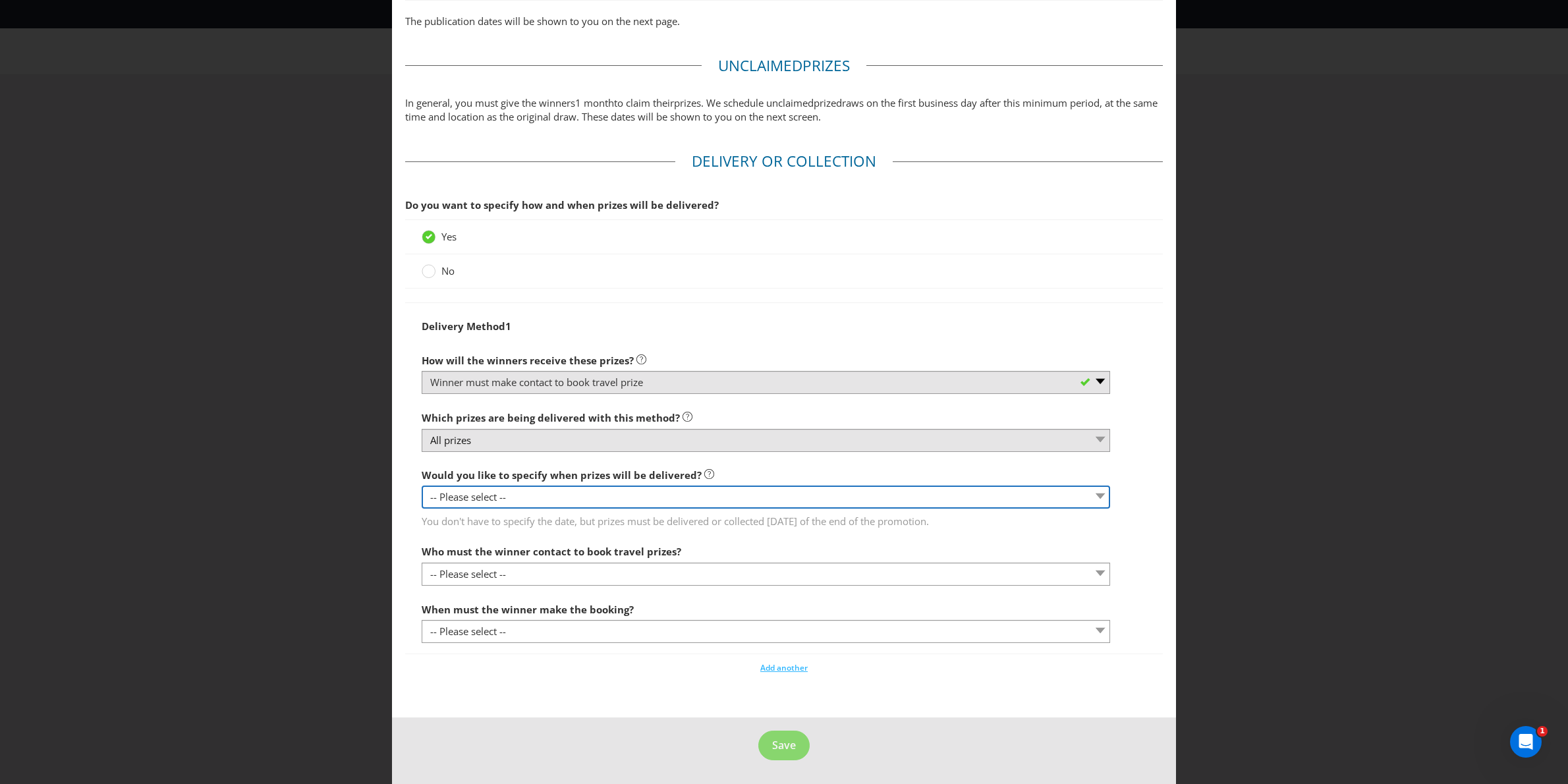
click at [682, 502] on select "-- Please select -- Yes, specific date (please specify) Yes, within a certain p…" at bounding box center [766, 497] width 688 height 23
click at [422, 486] on select "-- Please select -- Yes, specific date (please specify) Yes, within a certain p…" at bounding box center [766, 497] width 688 height 23
click at [605, 498] on select "-- Please select -- Yes, specific date (please specify) Yes, within a certain p…" at bounding box center [766, 497] width 688 height 23
click at [422, 486] on select "-- Please select -- Yes, specific date (please specify) Yes, within a certain p…" at bounding box center [766, 497] width 688 height 23
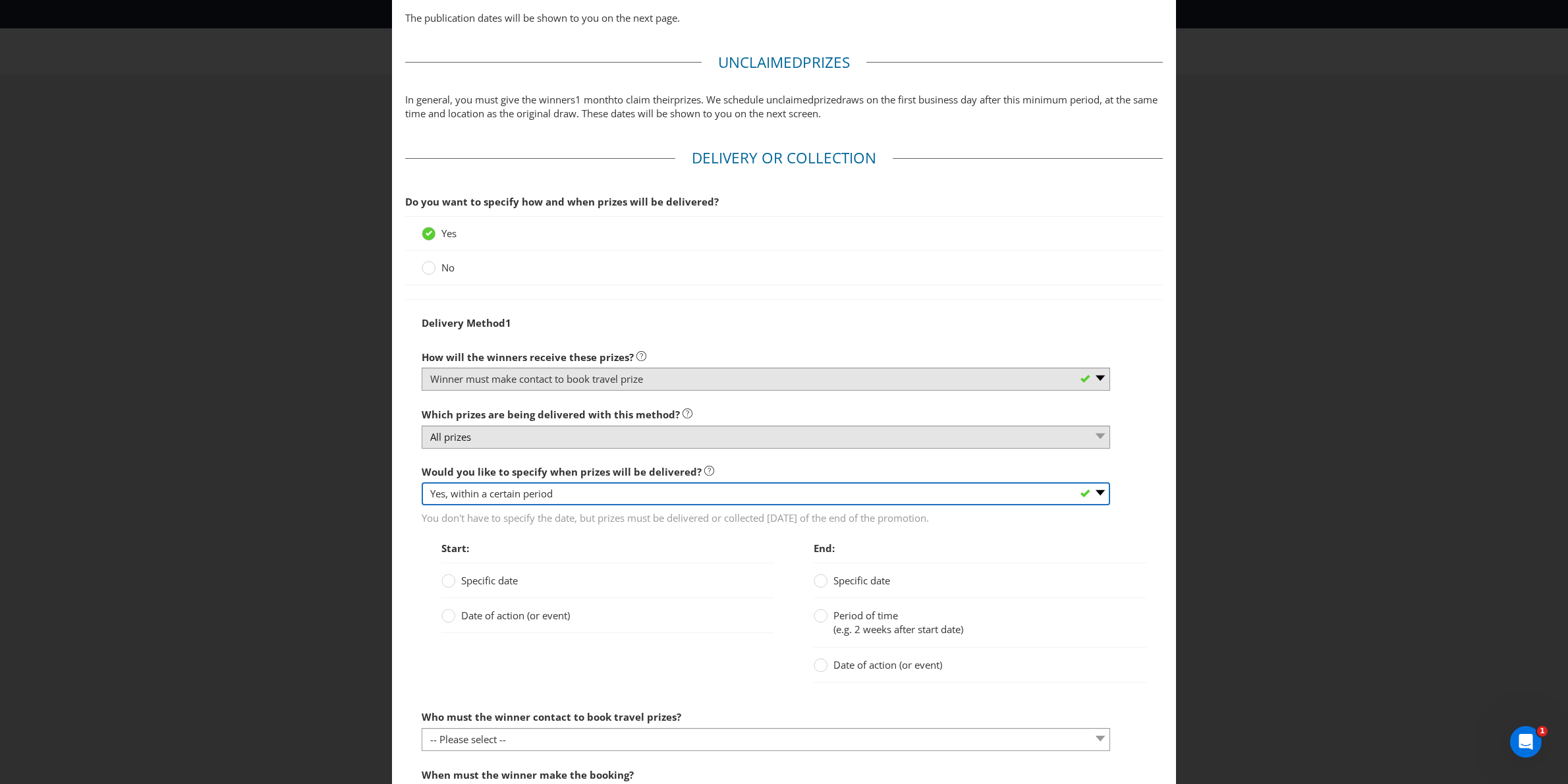
click at [585, 495] on select "-- Please select -- Yes, specific date (please specify) Yes, within a certain p…" at bounding box center [766, 493] width 688 height 23
select select "NO"
click at [422, 485] on select "-- Please select -- Yes, specific date (please specify) Yes, within a certain p…" at bounding box center [766, 493] width 688 height 23
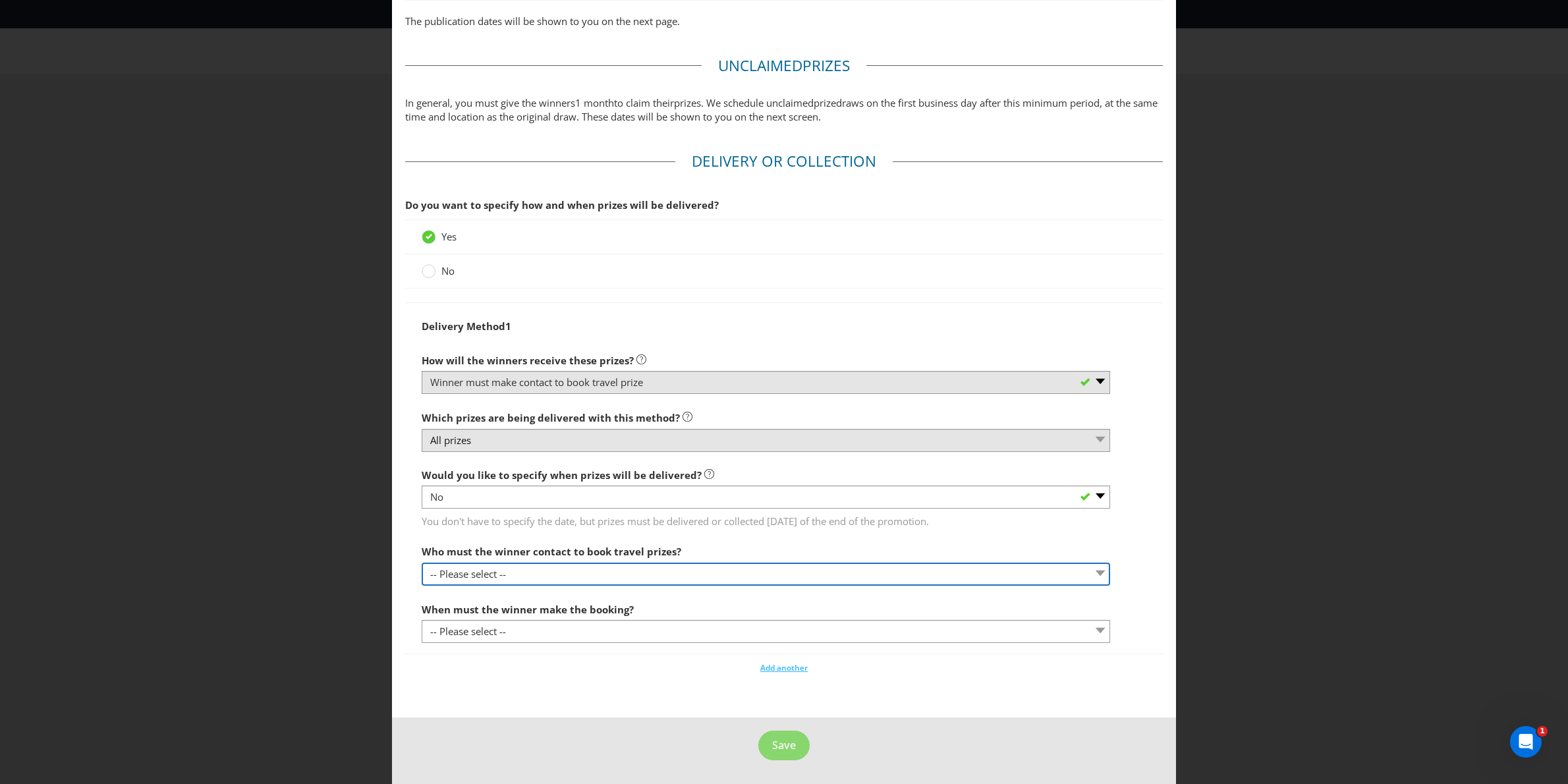
click at [764, 566] on select "-- Please select -- Promoter Travel supplier Agency Other (please specify)" at bounding box center [766, 574] width 688 height 23
select select "AGENCY"
click at [422, 562] on select "-- Please select -- Promoter Travel supplier Agency Other (please specify)" at bounding box center [766, 574] width 688 height 23
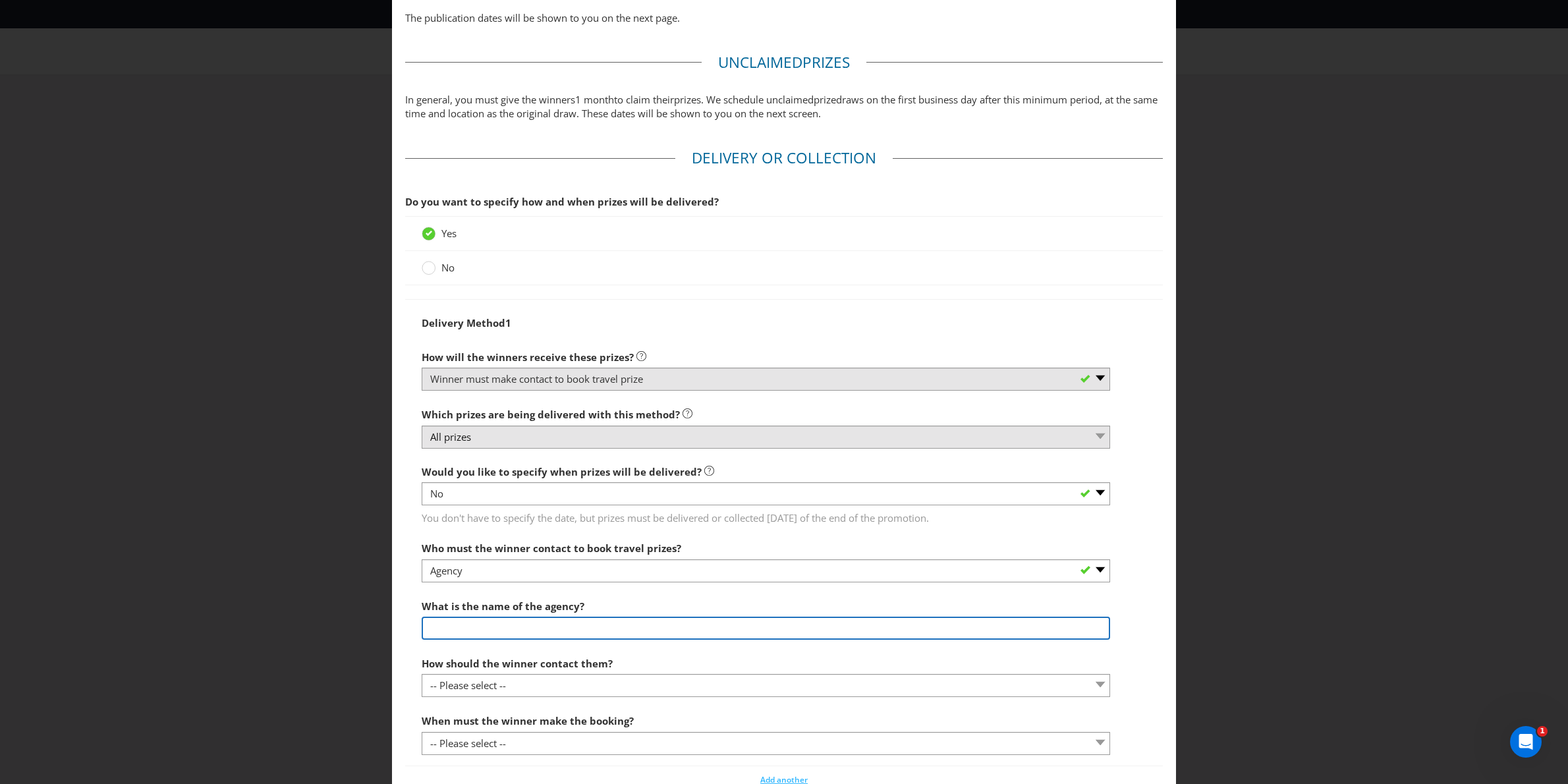
click at [609, 628] on input "text" at bounding box center [766, 628] width 688 height 23
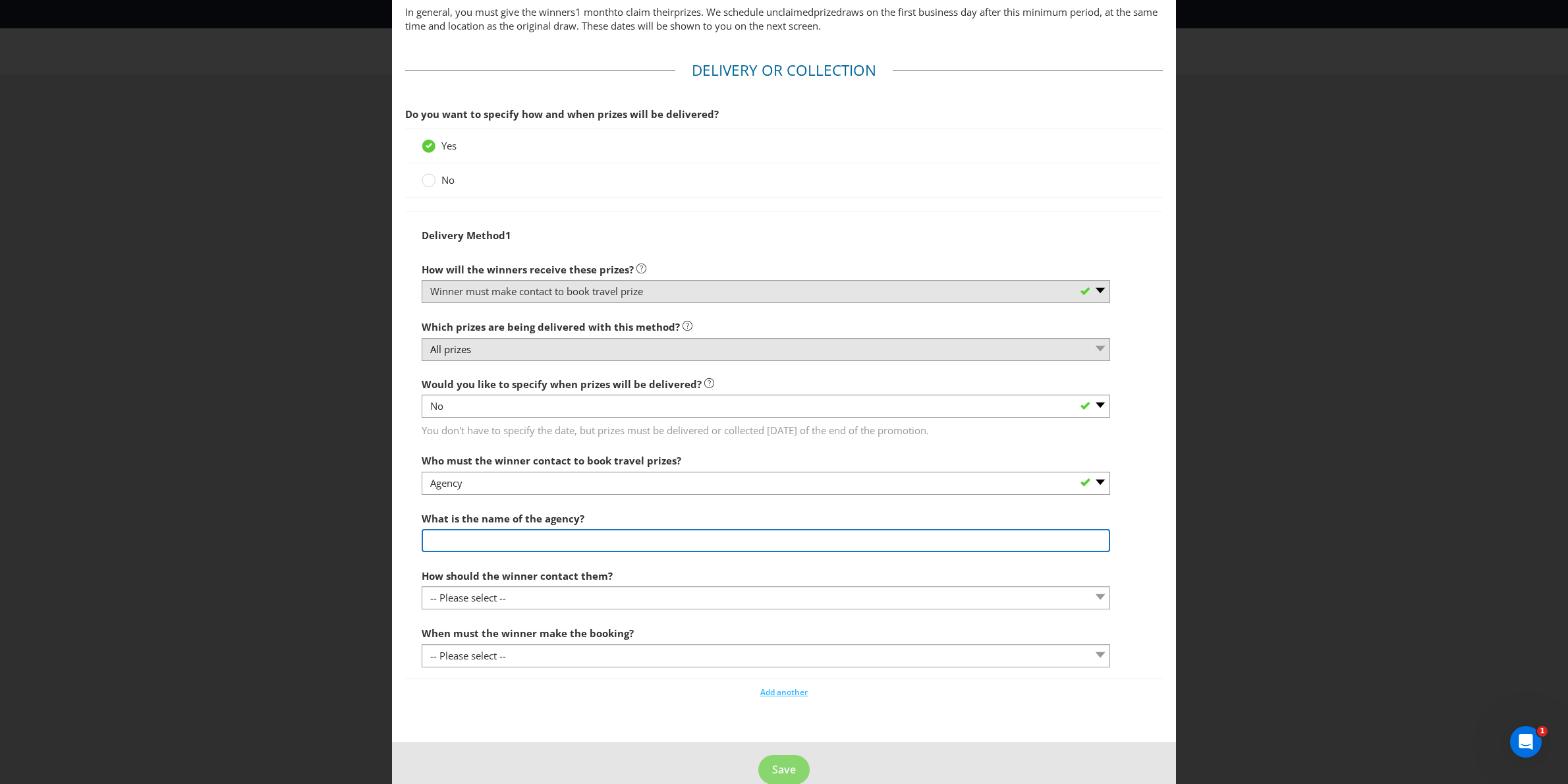
scroll to position [1187, 0]
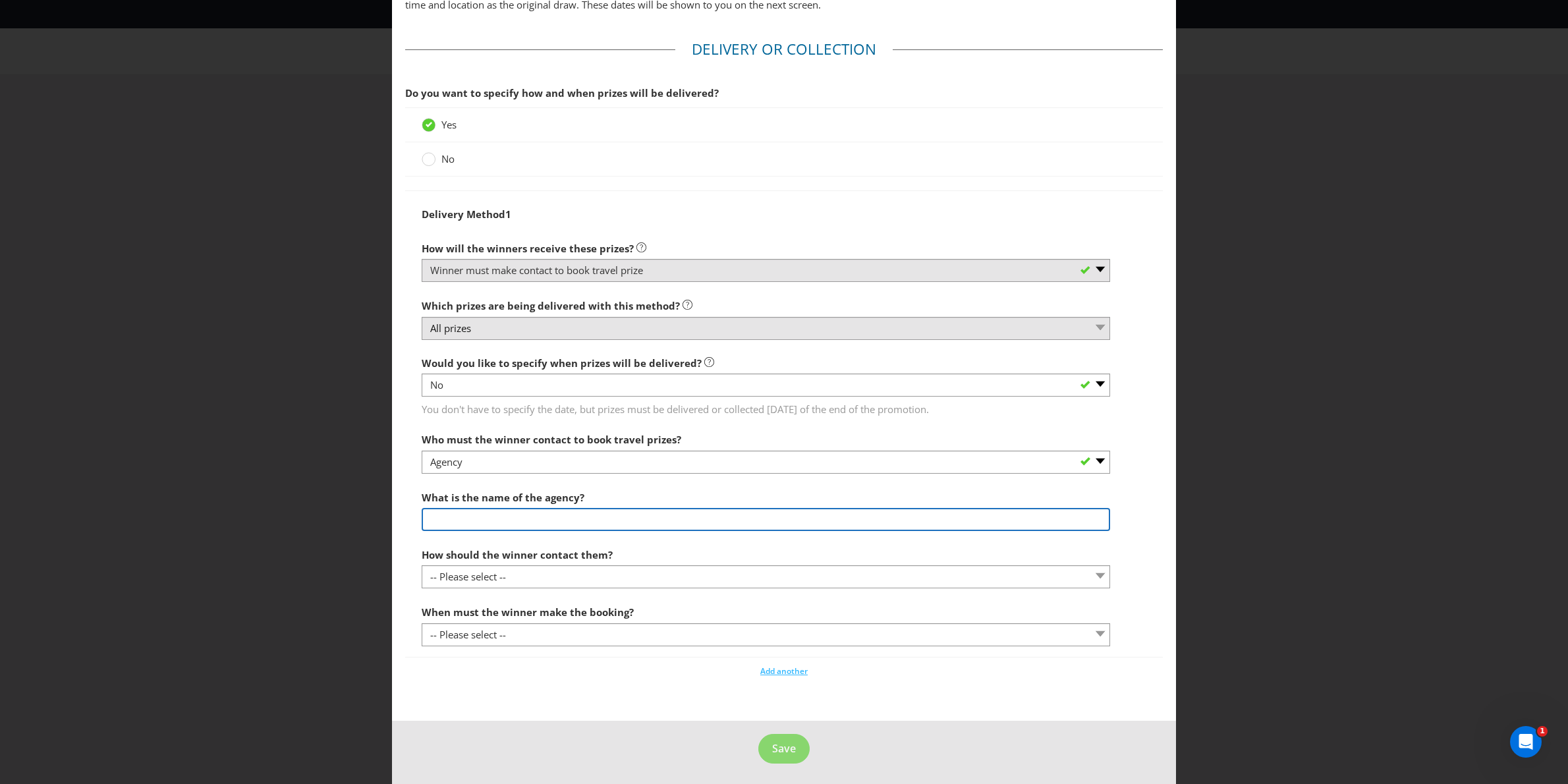
type input "The Idea Shed"
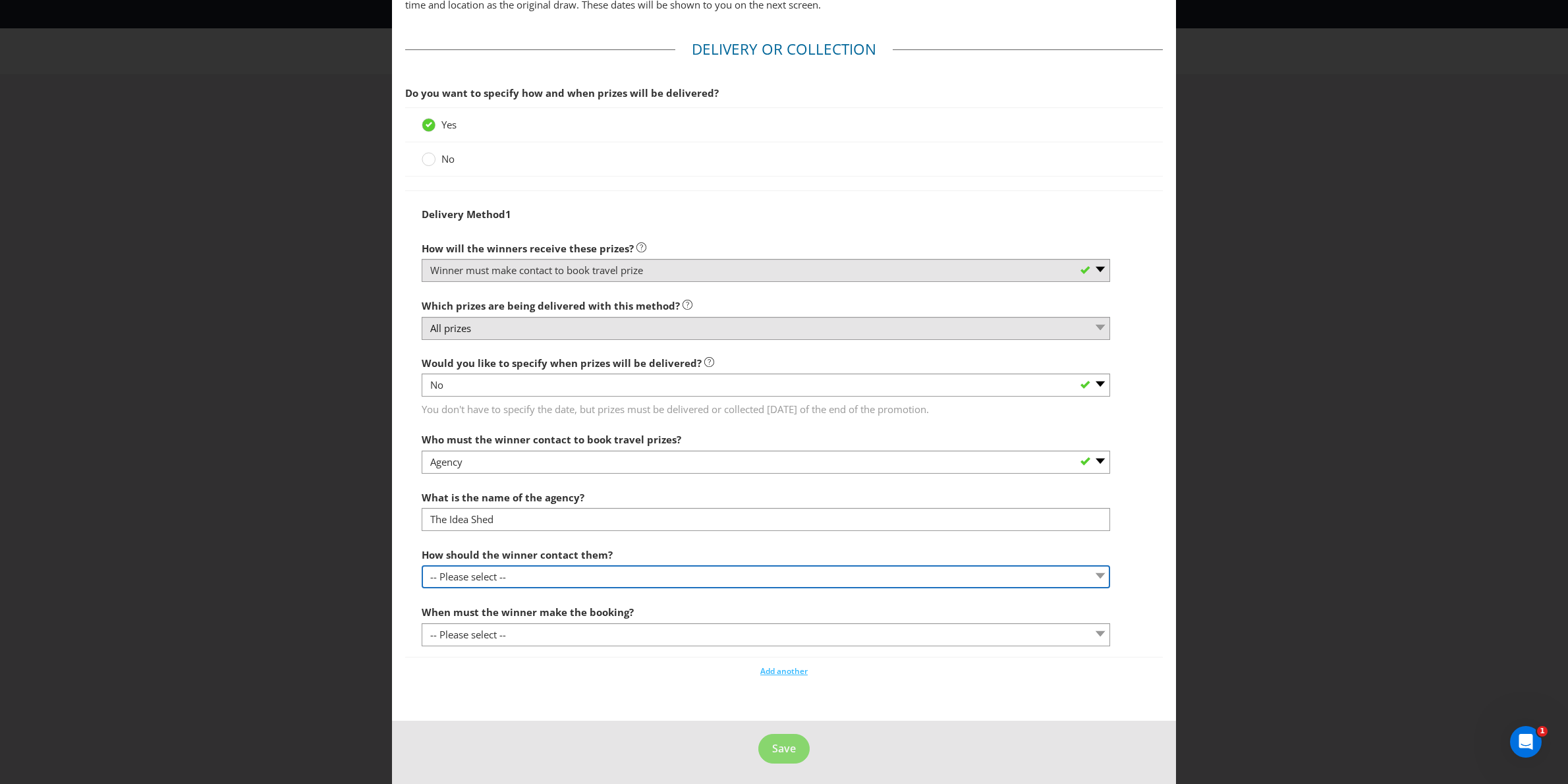
click at [550, 583] on select "-- Please select -- By phone (please specify) By email (please specify) Other (…" at bounding box center [766, 577] width 688 height 23
select select "EMAIL"
click at [422, 567] on select "-- Please select -- By phone (please specify) By email (please specify) Other (…" at bounding box center [766, 577] width 688 height 23
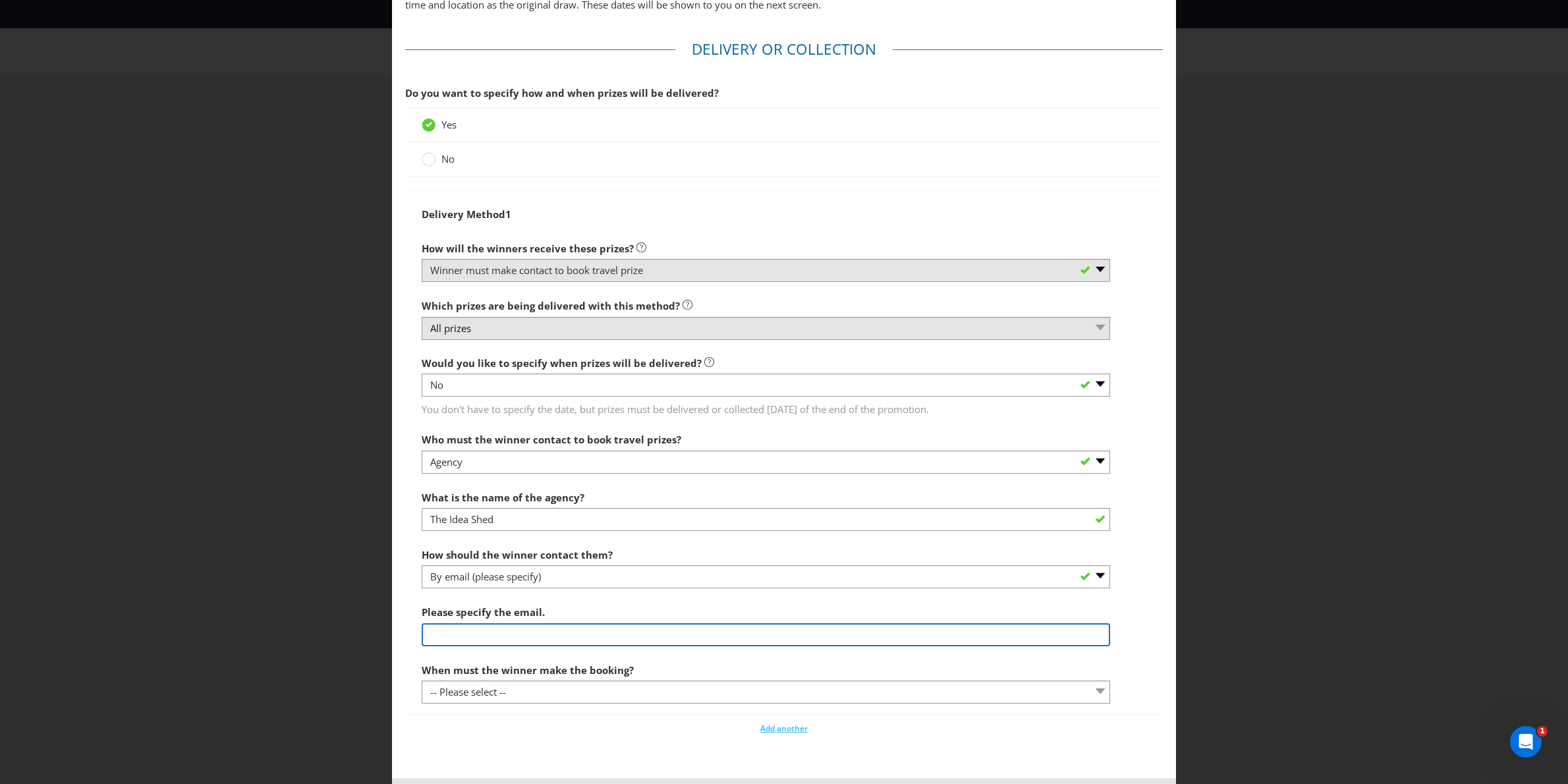
click at [543, 639] on input "text" at bounding box center [766, 635] width 688 height 23
type input "info@theideashed.com"
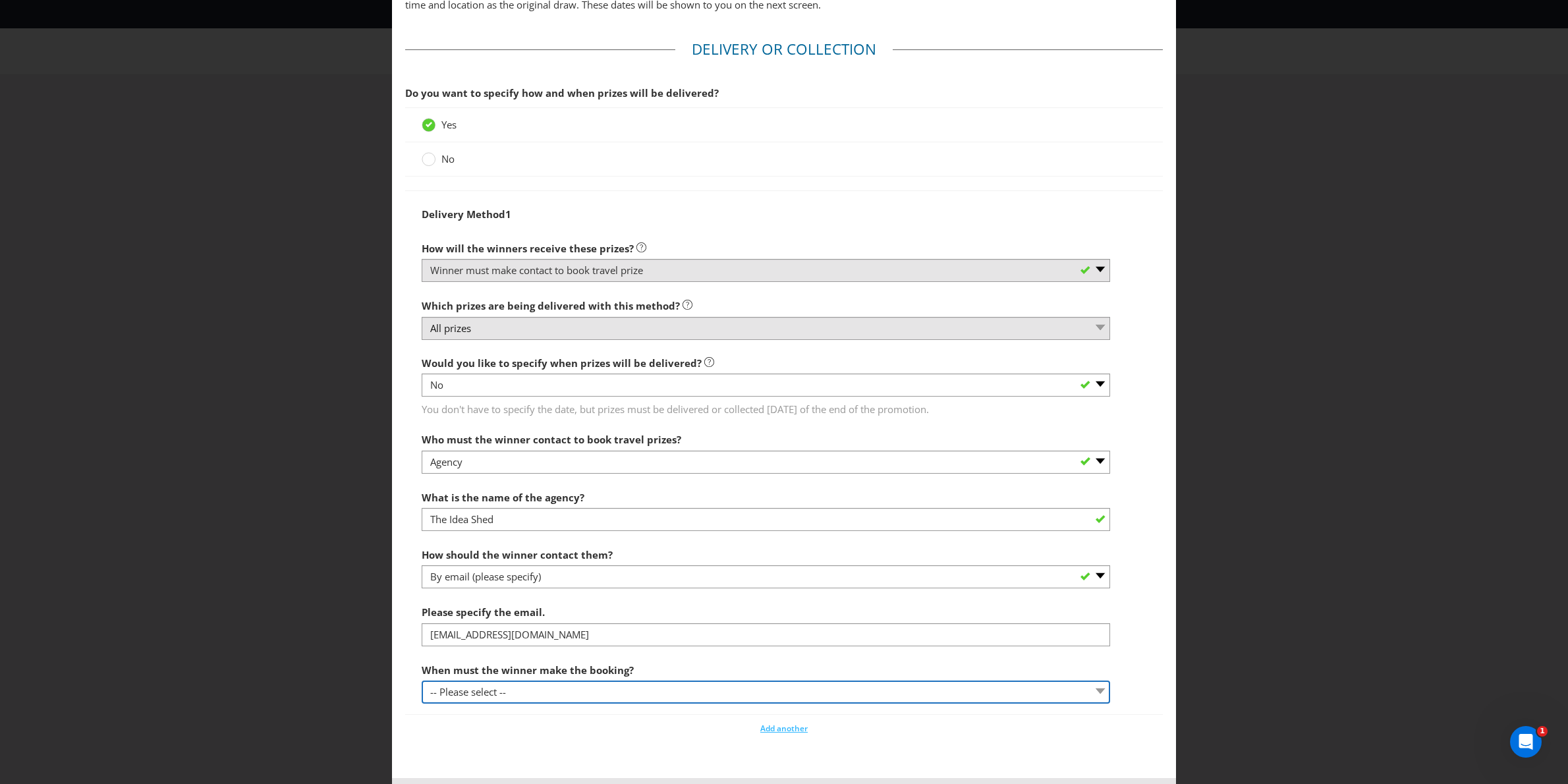
click at [555, 692] on select "-- Please select -- By a specific date (please specify) Within a certain period…" at bounding box center [766, 692] width 688 height 23
click at [422, 682] on select "-- Please select -- By a specific date (please specify) Within a certain period…" at bounding box center [766, 692] width 688 height 23
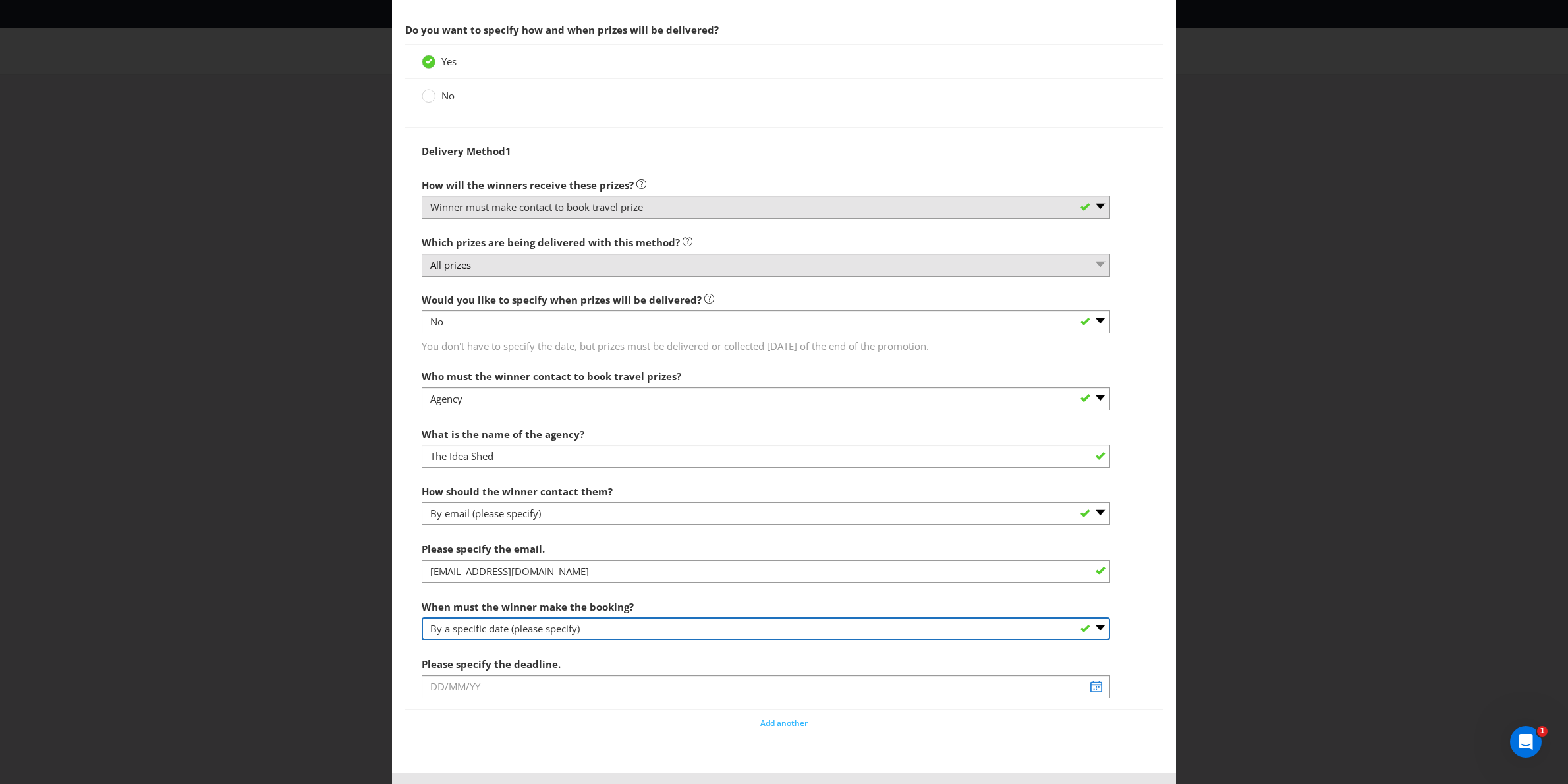
scroll to position [1308, 0]
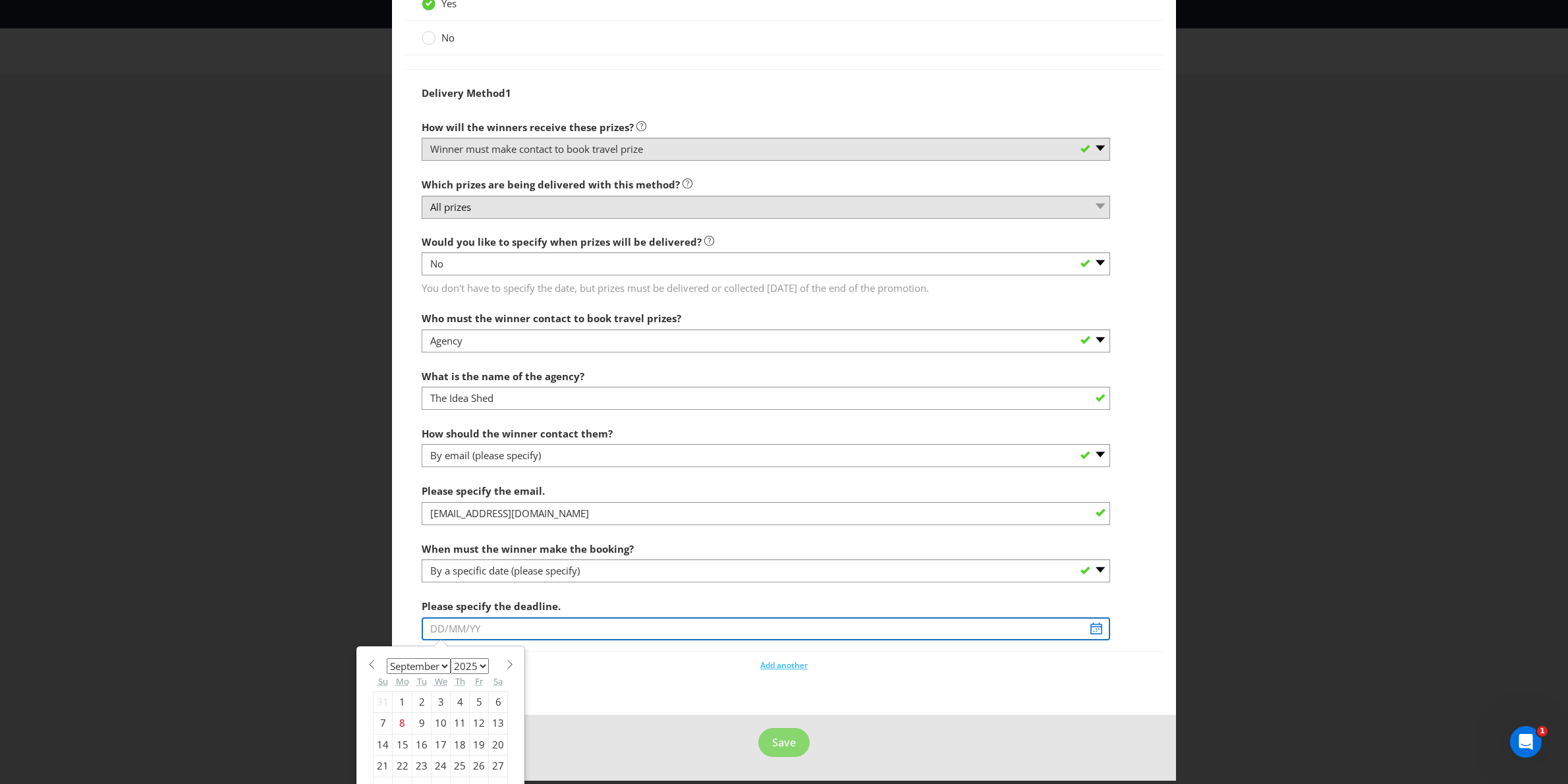
click at [540, 618] on input "text" at bounding box center [766, 629] width 688 height 23
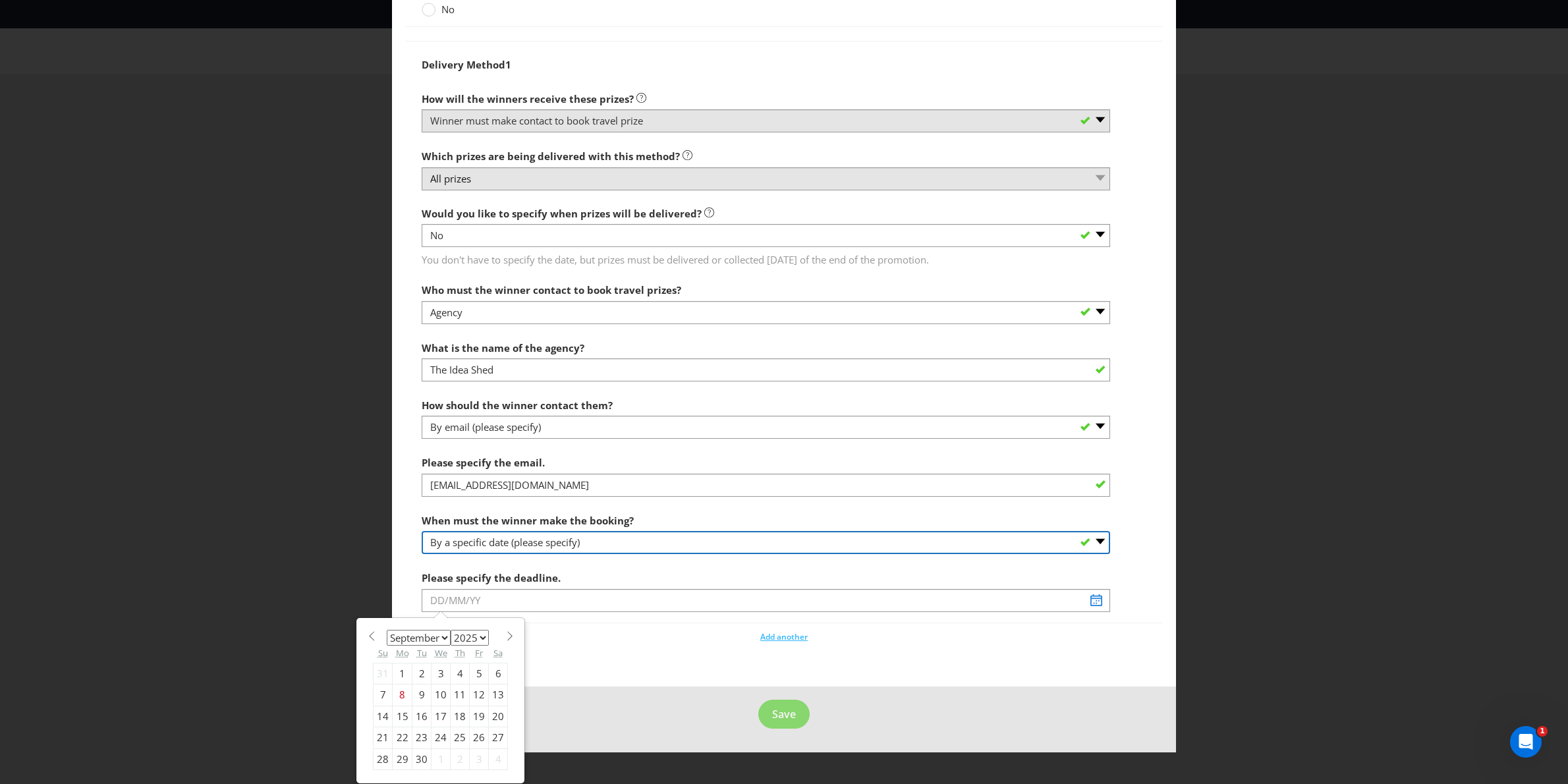
click at [522, 538] on div "When must the winner make the booking? -- Please select -- By a specific date (…" at bounding box center [766, 530] width 688 height 47
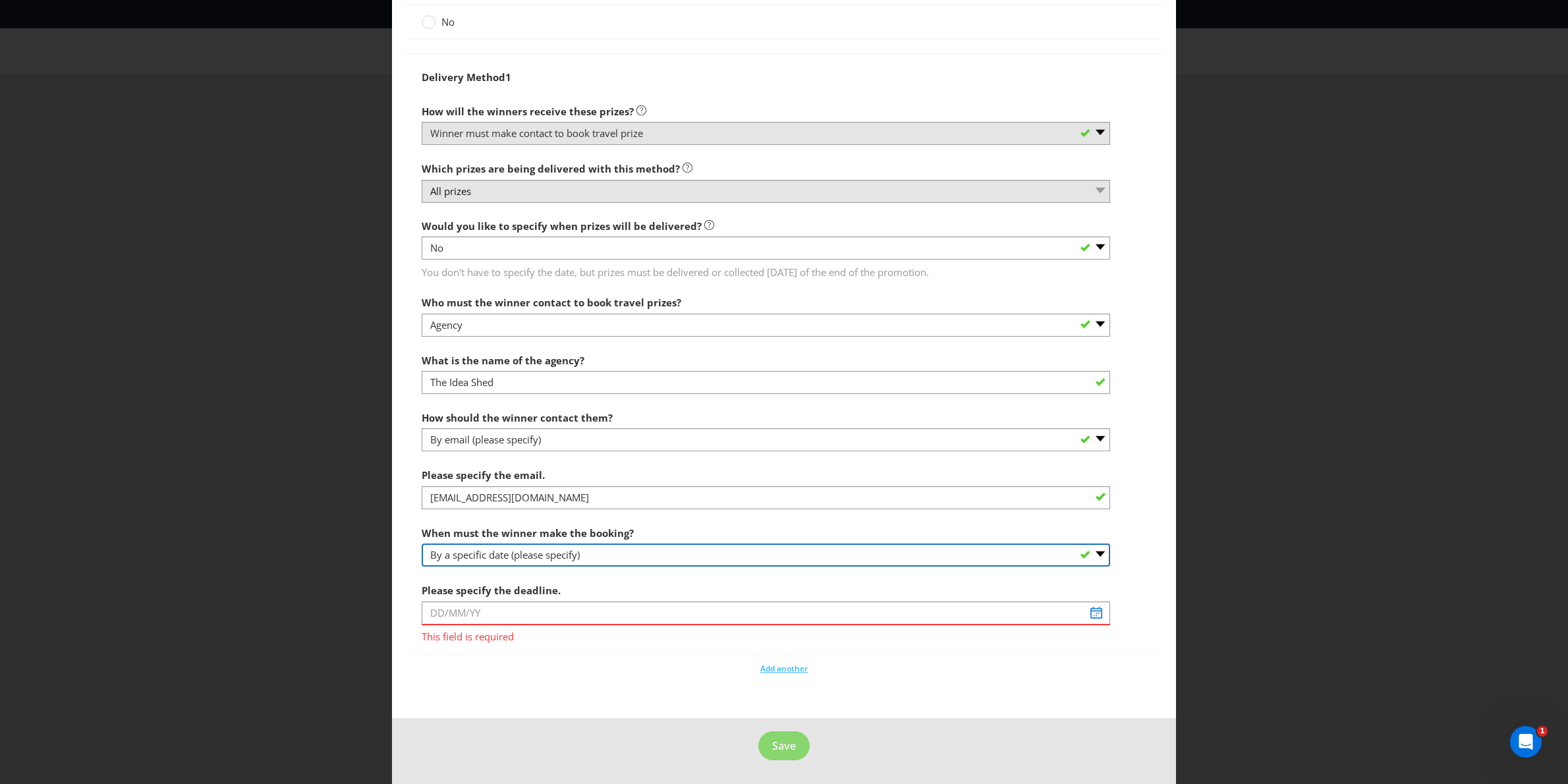
scroll to position [1327, 0]
select select "OTHER"
click at [422, 561] on select "-- Please select -- By a specific date (please specify) Within a certain period…" at bounding box center [766, 555] width 688 height 23
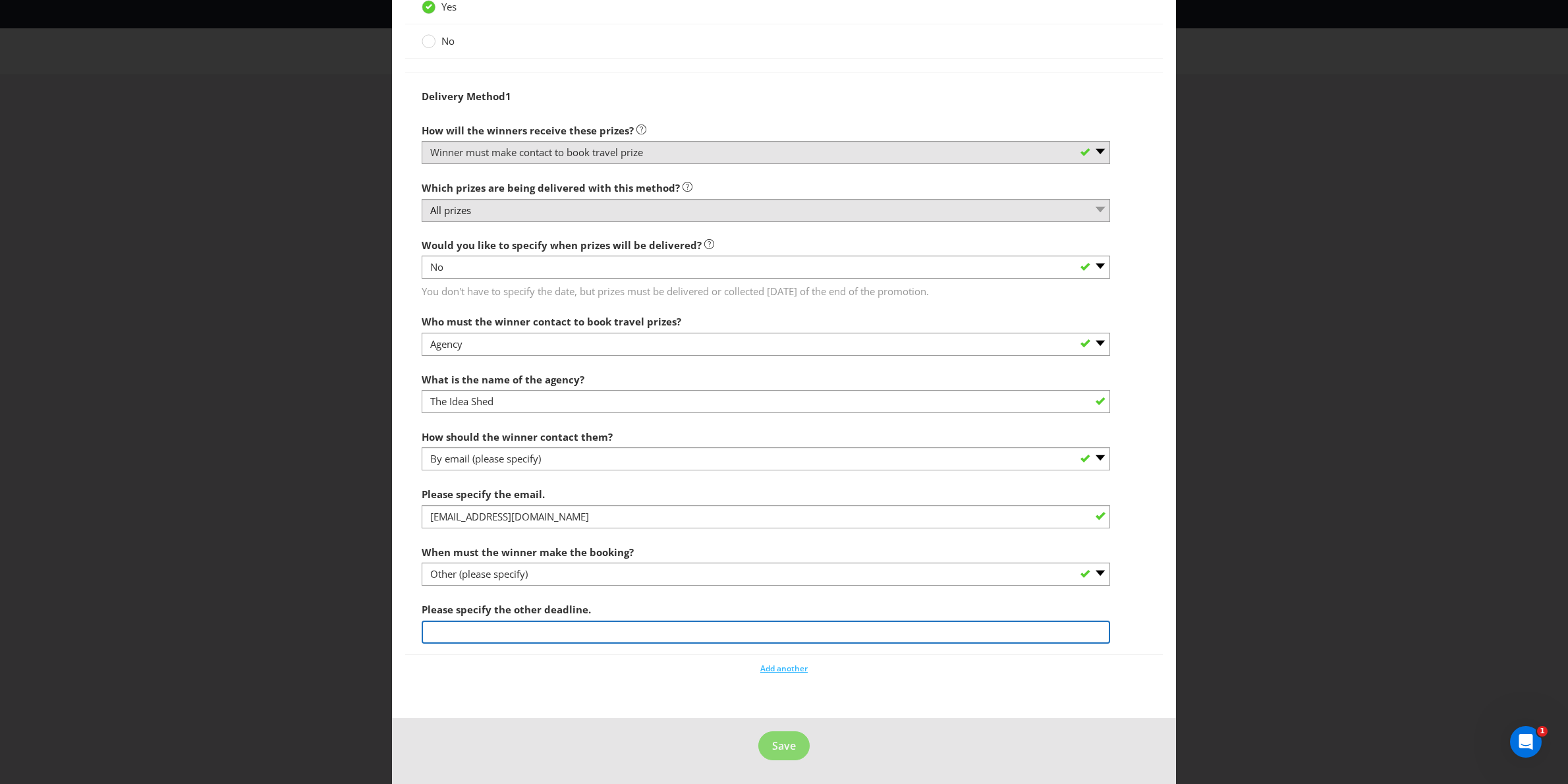
click at [502, 622] on input "text" at bounding box center [766, 632] width 688 height 23
type input "XXXXXX"
click at [819, 682] on fieldset "Delivery or Collection Do you want to specify how and when prizes will be deliv…" at bounding box center [784, 302] width 758 height 764
click at [791, 746] on span "Save" at bounding box center [784, 745] width 23 height 15
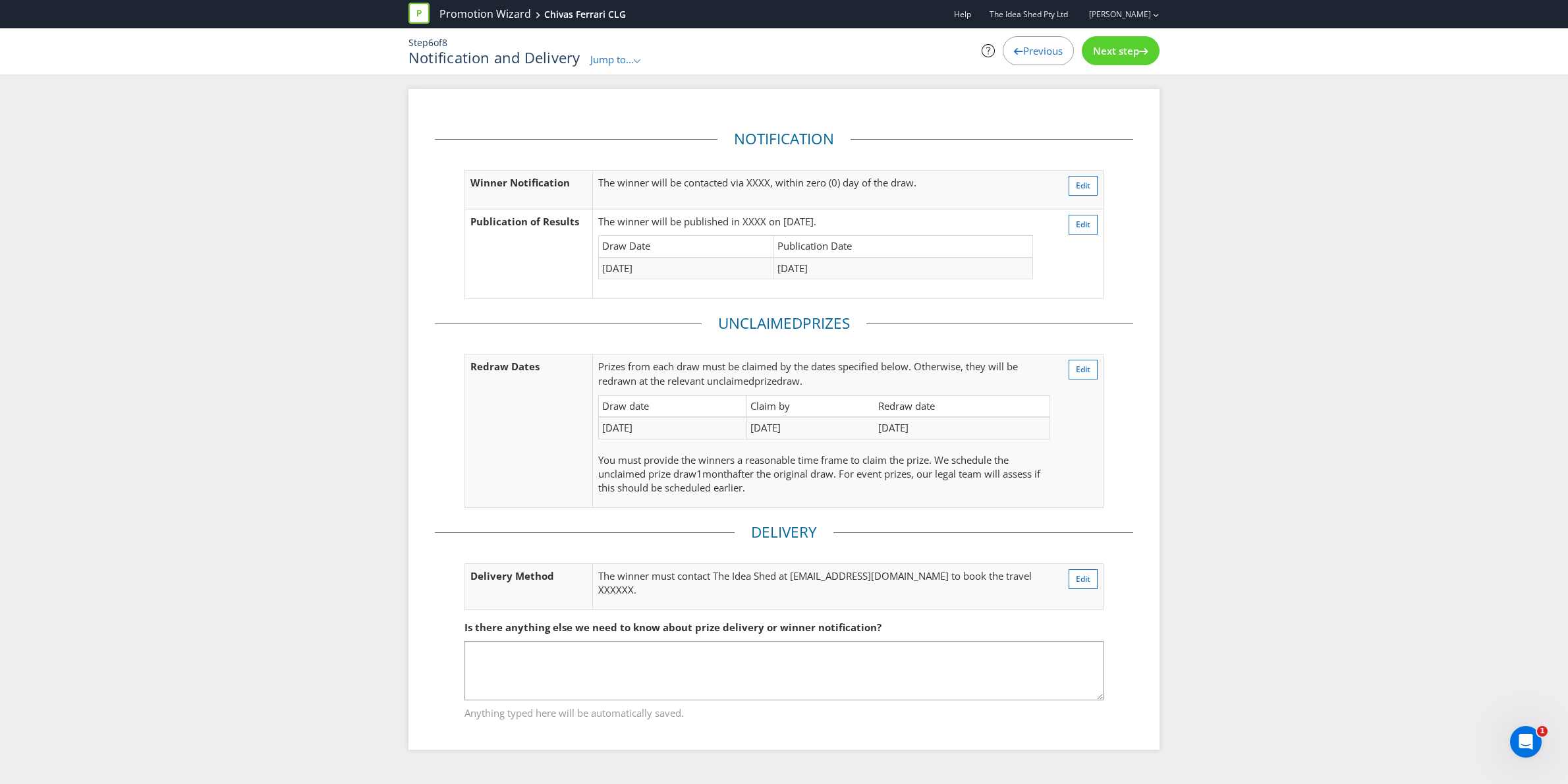
click at [1110, 50] on span "Next step" at bounding box center [1116, 51] width 47 height 14
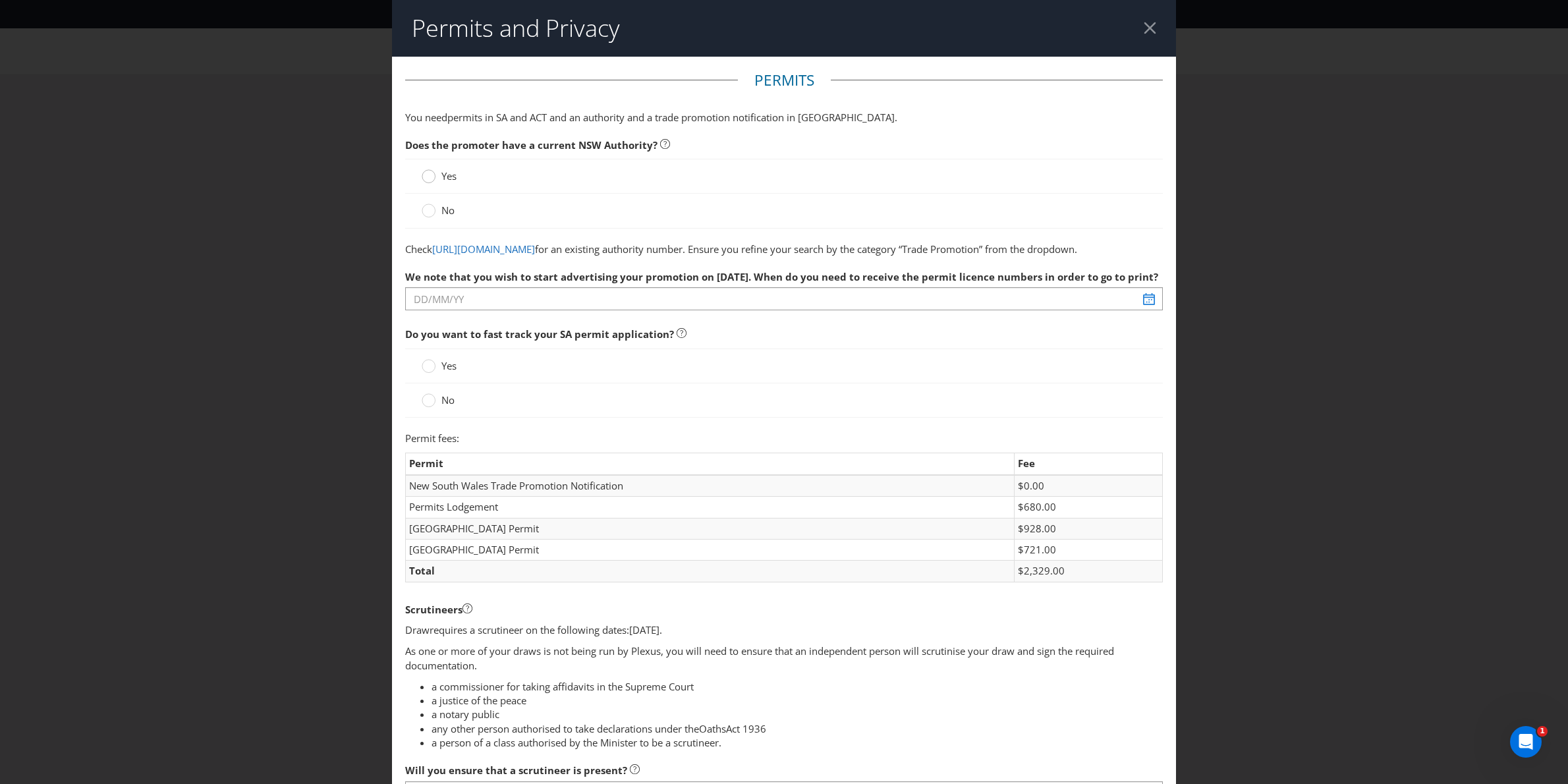
click at [430, 177] on circle at bounding box center [430, 176] width 14 height 14
click at [0, 0] on input "Yes" at bounding box center [0, 0] width 0 height 0
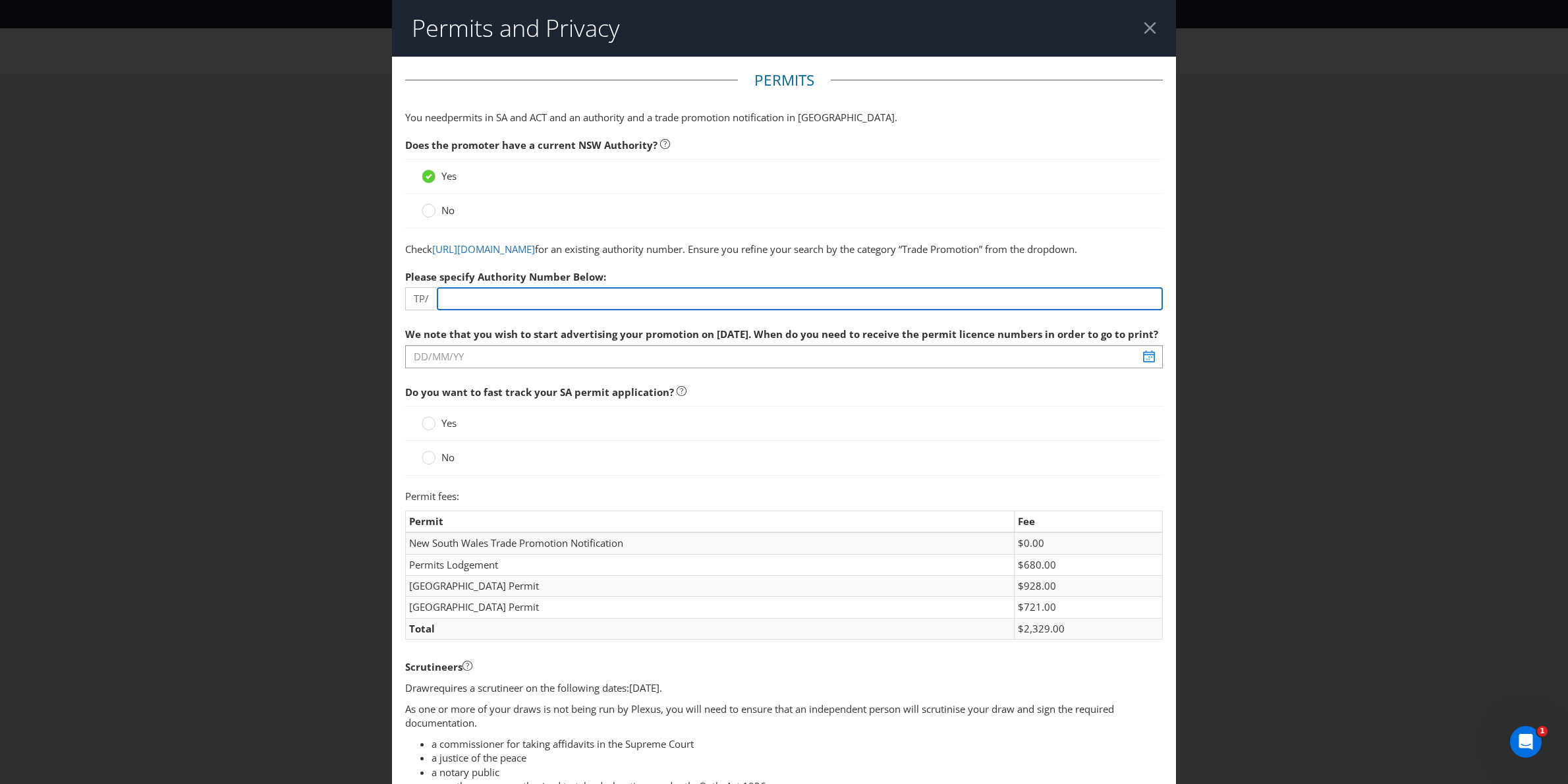
click at [505, 310] on input "number" at bounding box center [800, 298] width 726 height 23
type input "3"
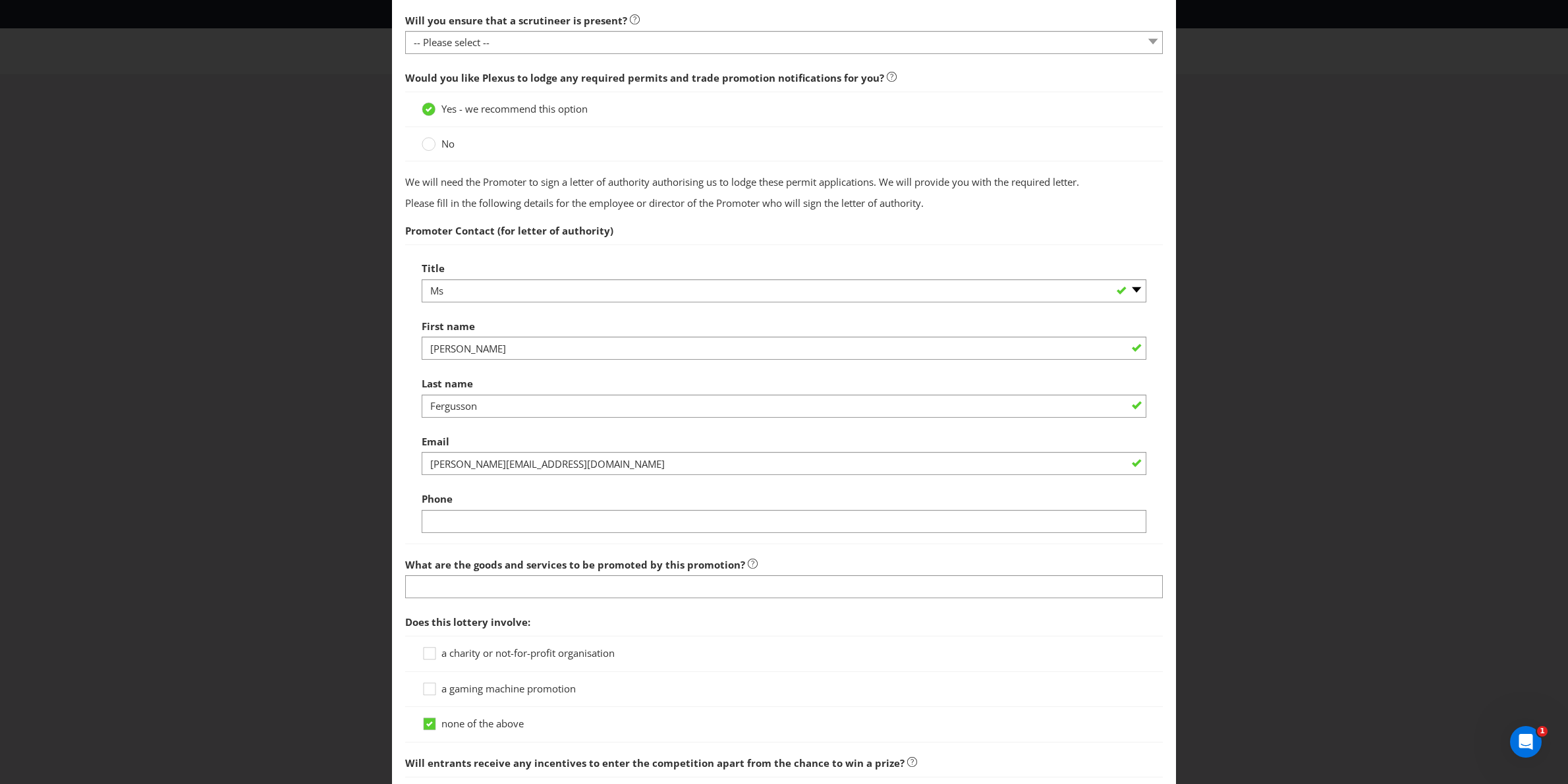
scroll to position [831, 0]
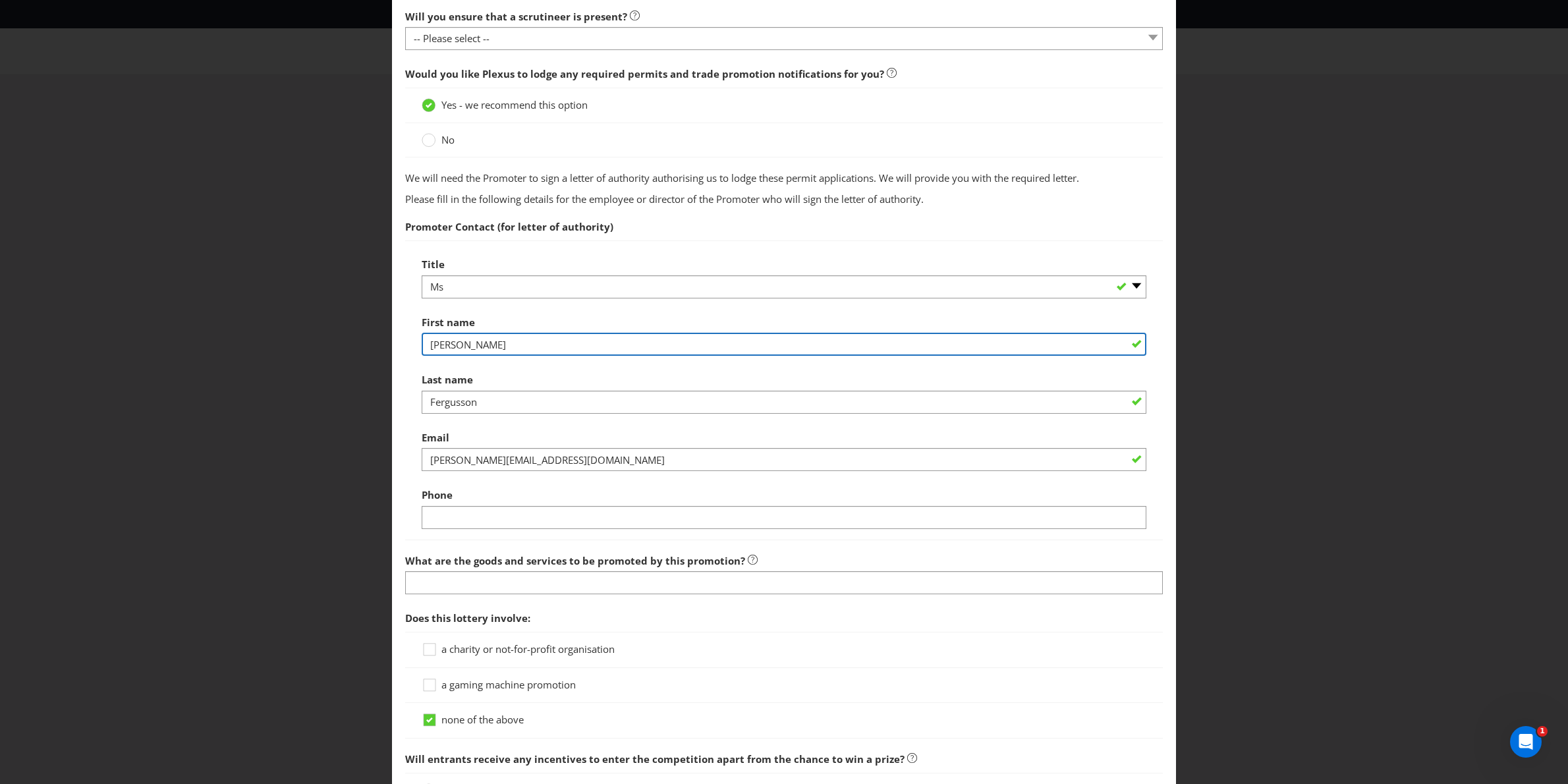
click at [492, 356] on input "[PERSON_NAME]" at bounding box center [784, 344] width 725 height 23
drag, startPoint x: 492, startPoint y: 357, endPoint x: 372, endPoint y: 347, distance: 120.4
click at [372, 347] on div "Permits and Privacy Permits You need permits in SA and ACT and an authority and…" at bounding box center [784, 392] width 1568 height 784
type input "[PERSON_NAME]"
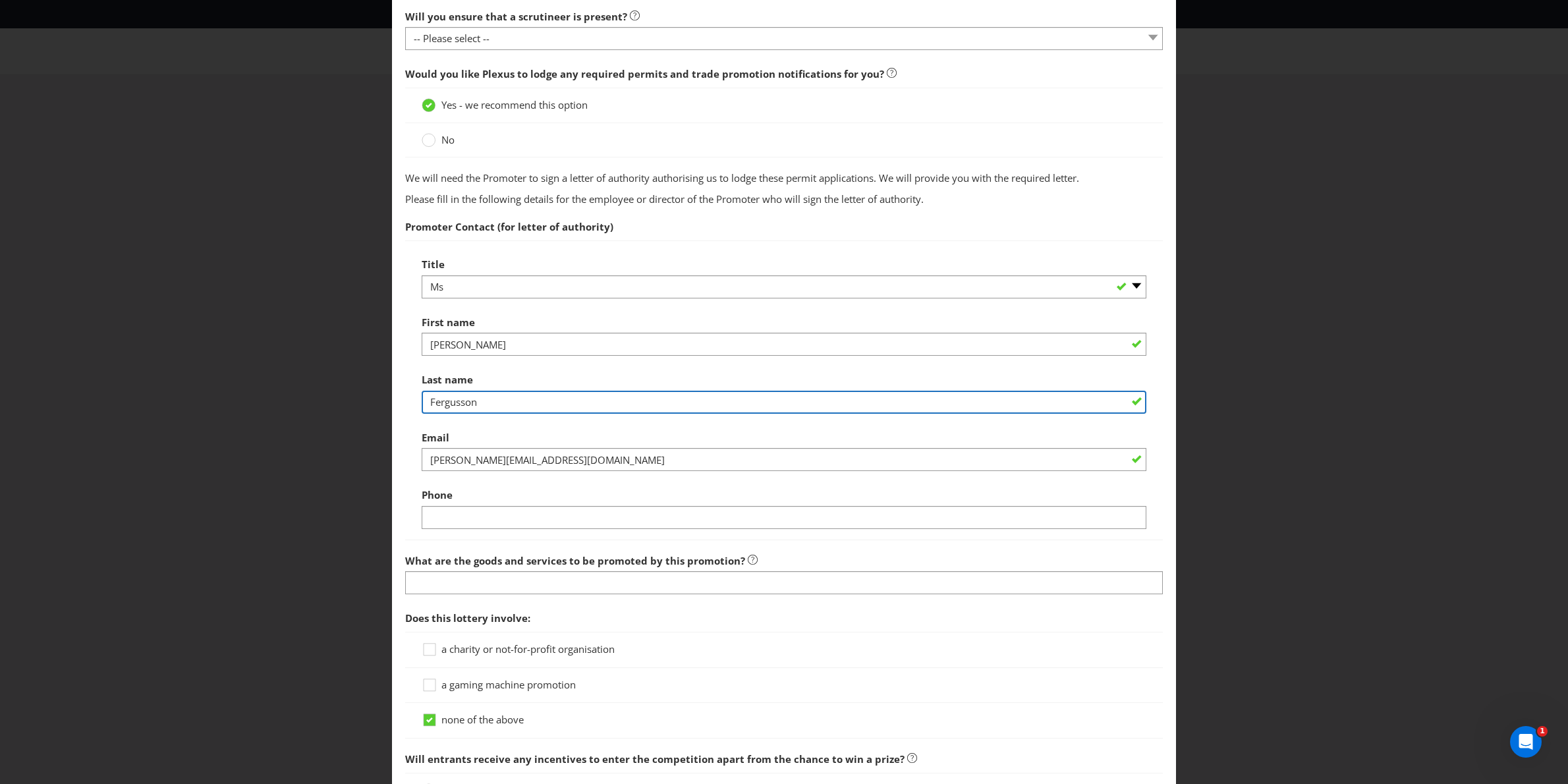
click at [498, 414] on input "Fergusson" at bounding box center [784, 402] width 725 height 23
drag, startPoint x: 496, startPoint y: 420, endPoint x: 392, endPoint y: 412, distance: 104.3
click at [392, 412] on main "Permits You need permits in SA and ACT and an authority and a trade promotion n…" at bounding box center [784, 213] width 784 height 1976
type input "Najoan"
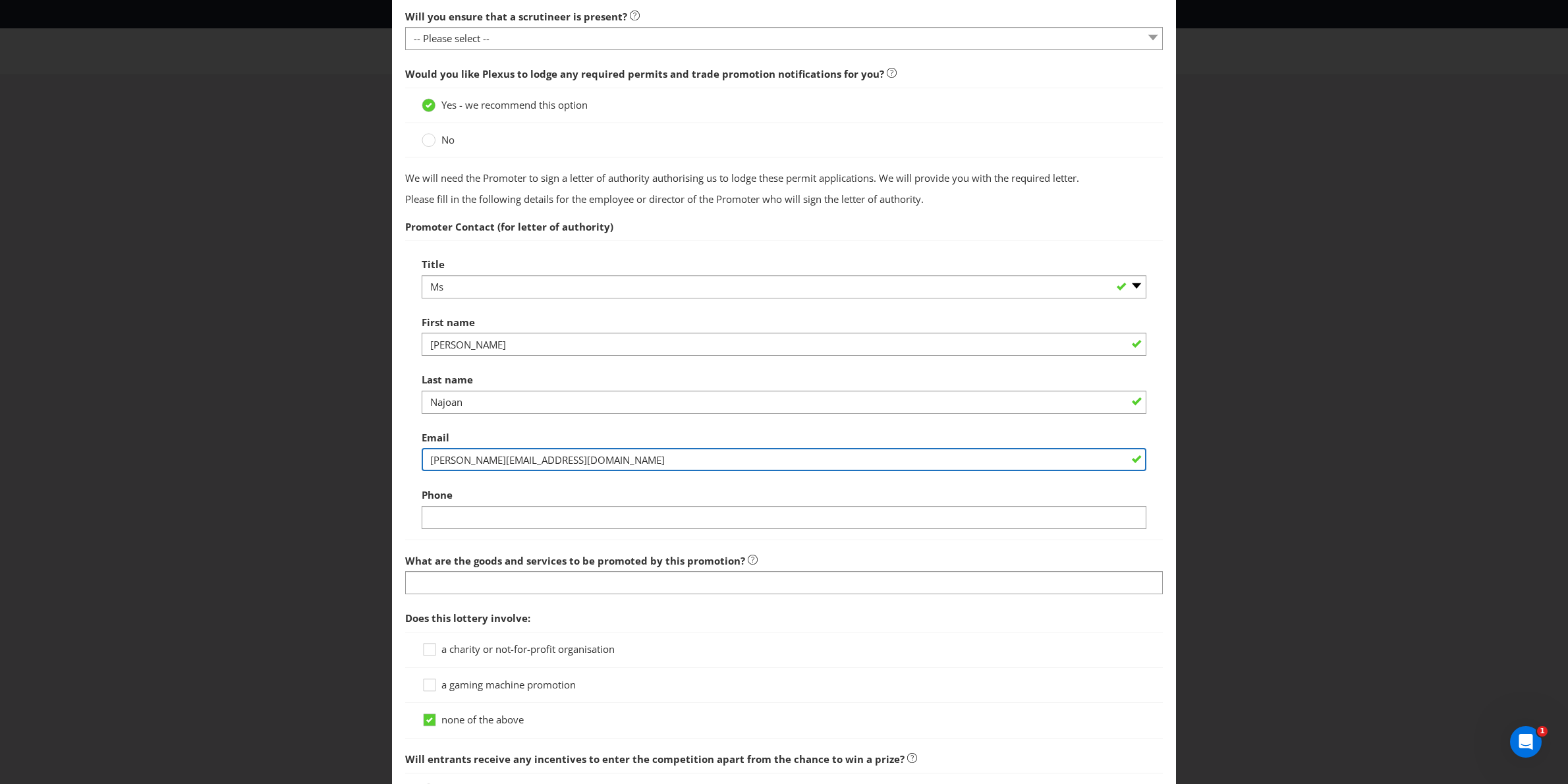
drag, startPoint x: 625, startPoint y: 478, endPoint x: 378, endPoint y: 476, distance: 247.0
click at [378, 476] on div "Permits and Privacy Permits You need permits in SA and ACT and an authority and…" at bounding box center [784, 392] width 1568 height 784
paste input "edelyn.najoa"
type input "[PERSON_NAME][EMAIL_ADDRESS][DOMAIN_NAME]"
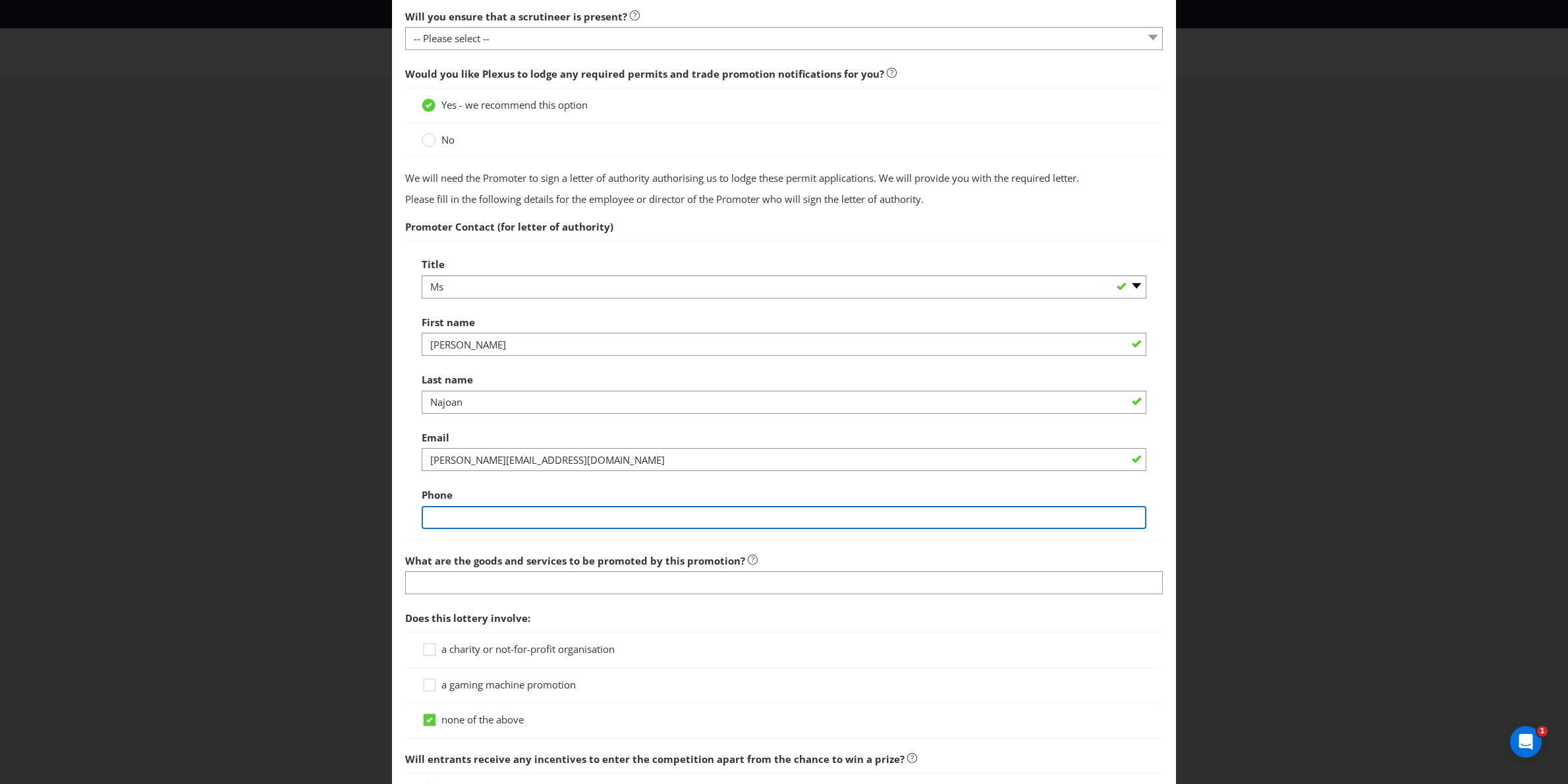
click at [507, 529] on input "text" at bounding box center [784, 517] width 725 height 23
paste input "0420296293"
type input "0420296293"
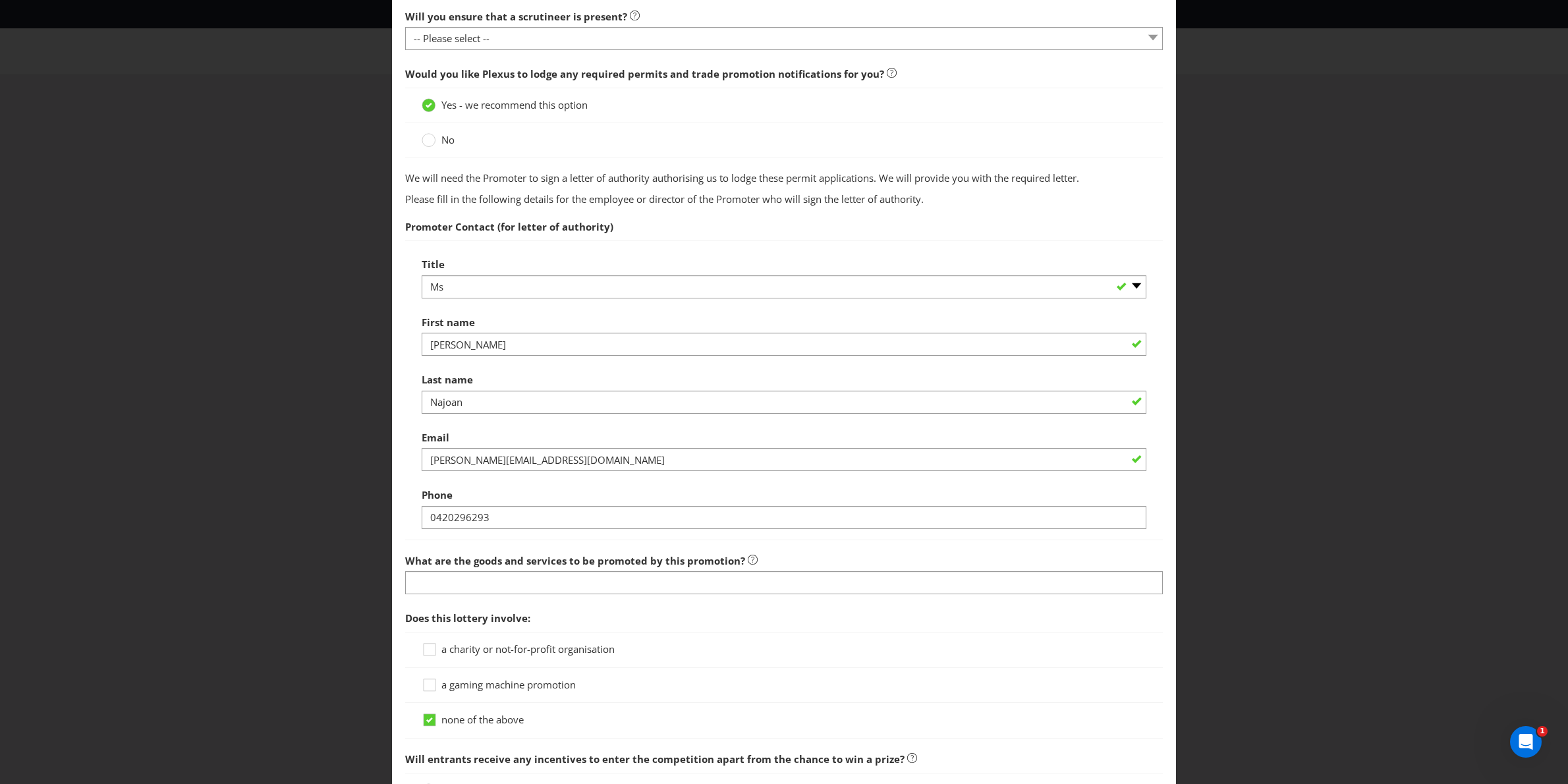
click at [517, 565] on label "What are the goods and services to be promoted by this promotion?" at bounding box center [582, 557] width 353 height 20
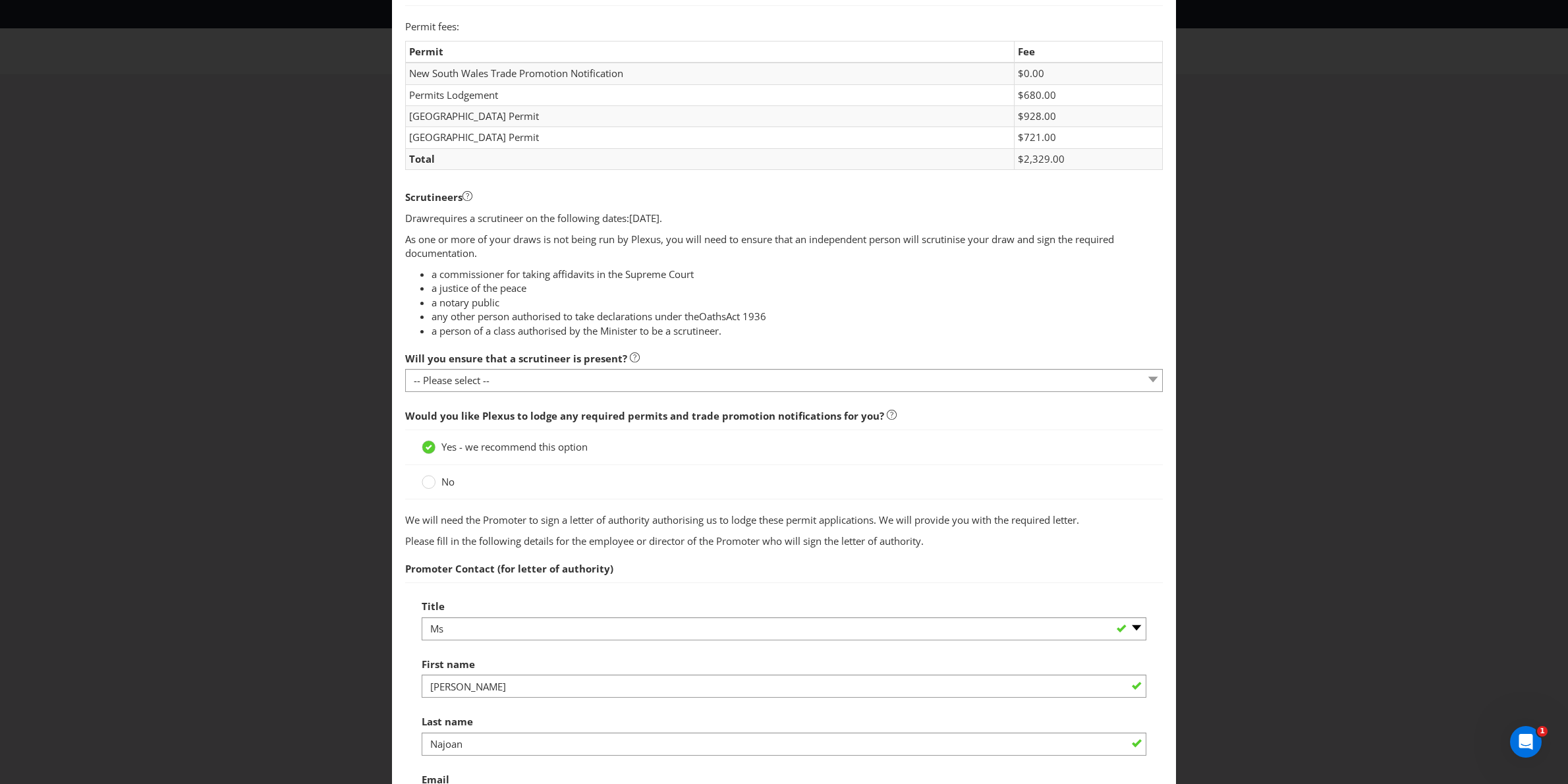
scroll to position [455, 0]
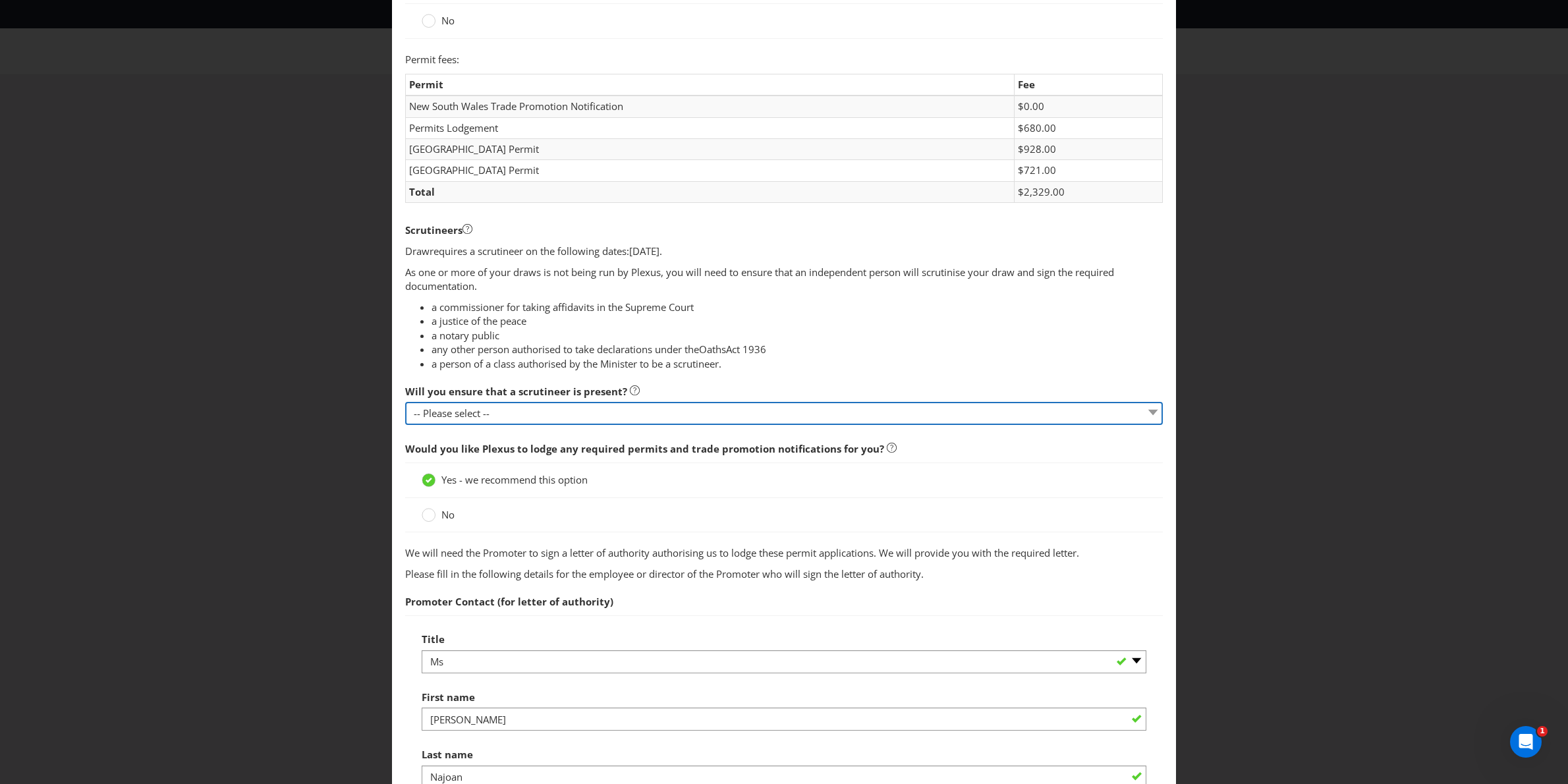
click at [663, 424] on select "-- Please select -- Yes, I agree to arrange for a scrutineer for each draw. No,…" at bounding box center [784, 414] width 758 height 23
click at [634, 424] on select "-- Please select -- Yes, I agree to arrange for a scrutineer for each draw. No,…" at bounding box center [784, 414] width 758 height 23
select select "YES"
click at [405, 417] on select "-- Please select -- Yes, I agree to arrange for a scrutineer for each draw. No,…" at bounding box center [784, 414] width 758 height 23
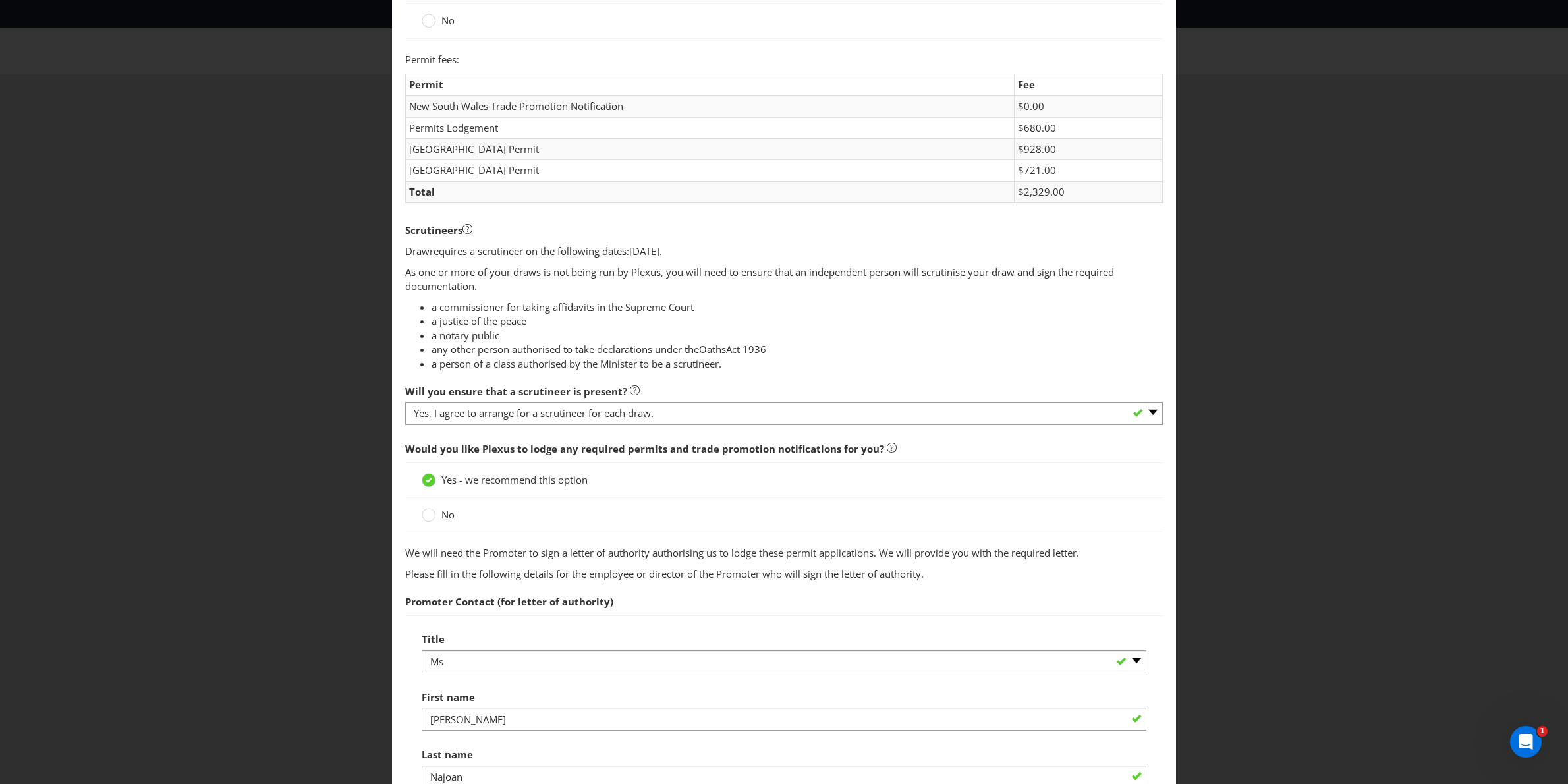
click at [560, 516] on div "No" at bounding box center [784, 515] width 758 height 34
click at [558, 521] on div "No" at bounding box center [784, 515] width 758 height 34
drag, startPoint x: 540, startPoint y: 529, endPoint x: 497, endPoint y: 530, distance: 43.0
click at [540, 521] on div "No" at bounding box center [784, 515] width 725 height 14
click at [431, 521] on circle at bounding box center [430, 516] width 14 height 14
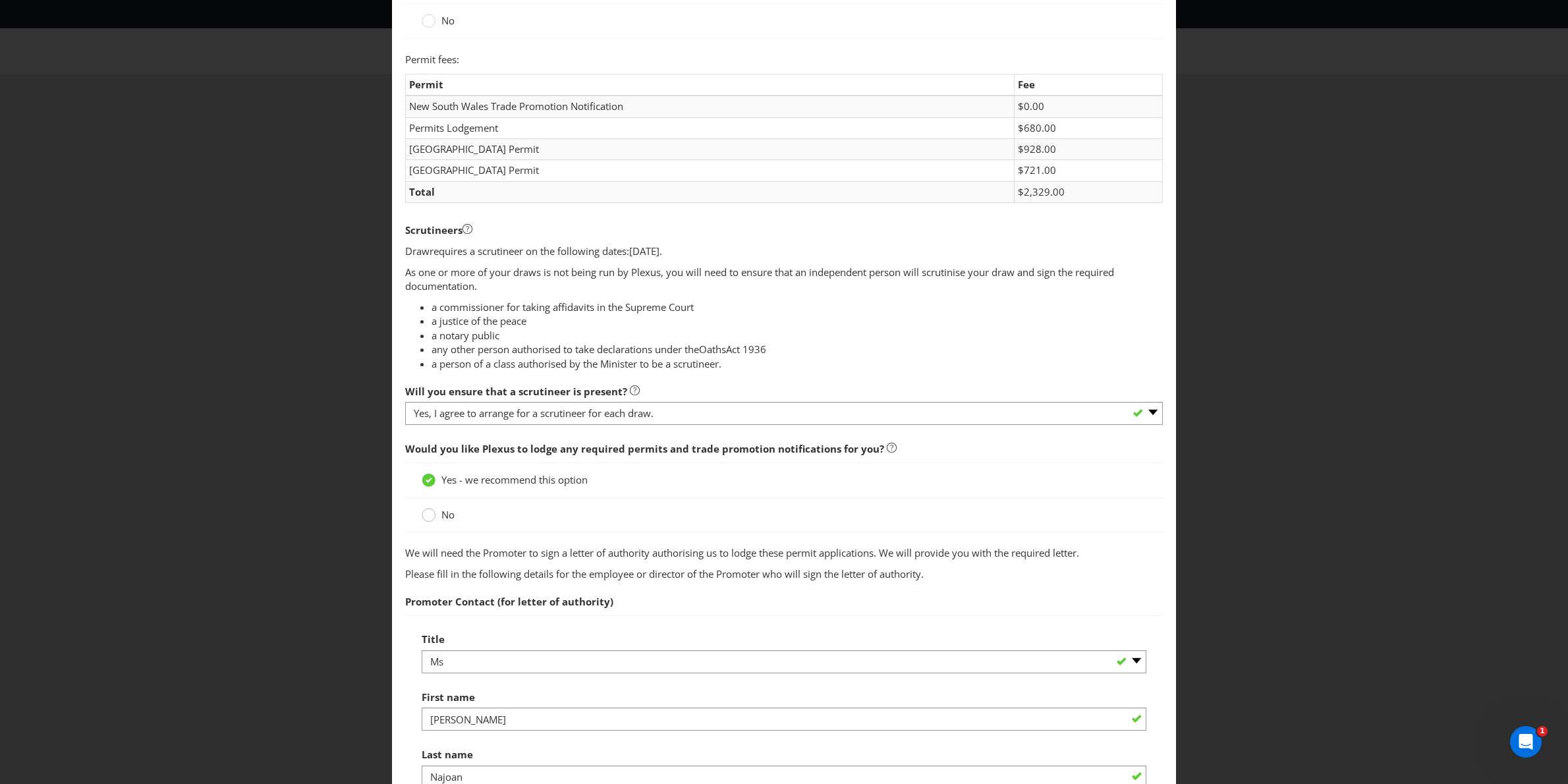
click at [0, 0] on input "No" at bounding box center [0, 0] width 0 height 0
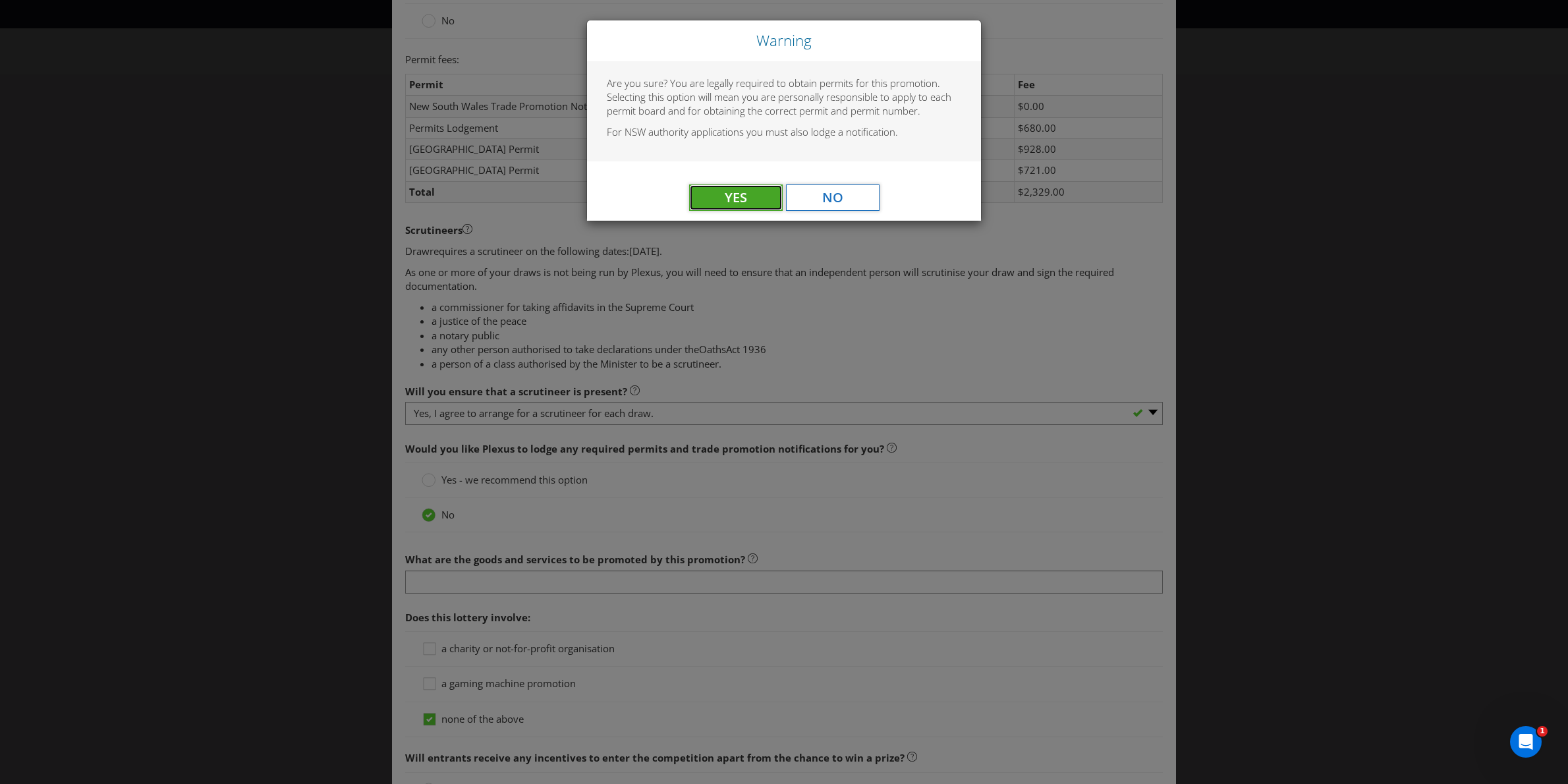
click at [744, 195] on span "Yes" at bounding box center [736, 197] width 22 height 17
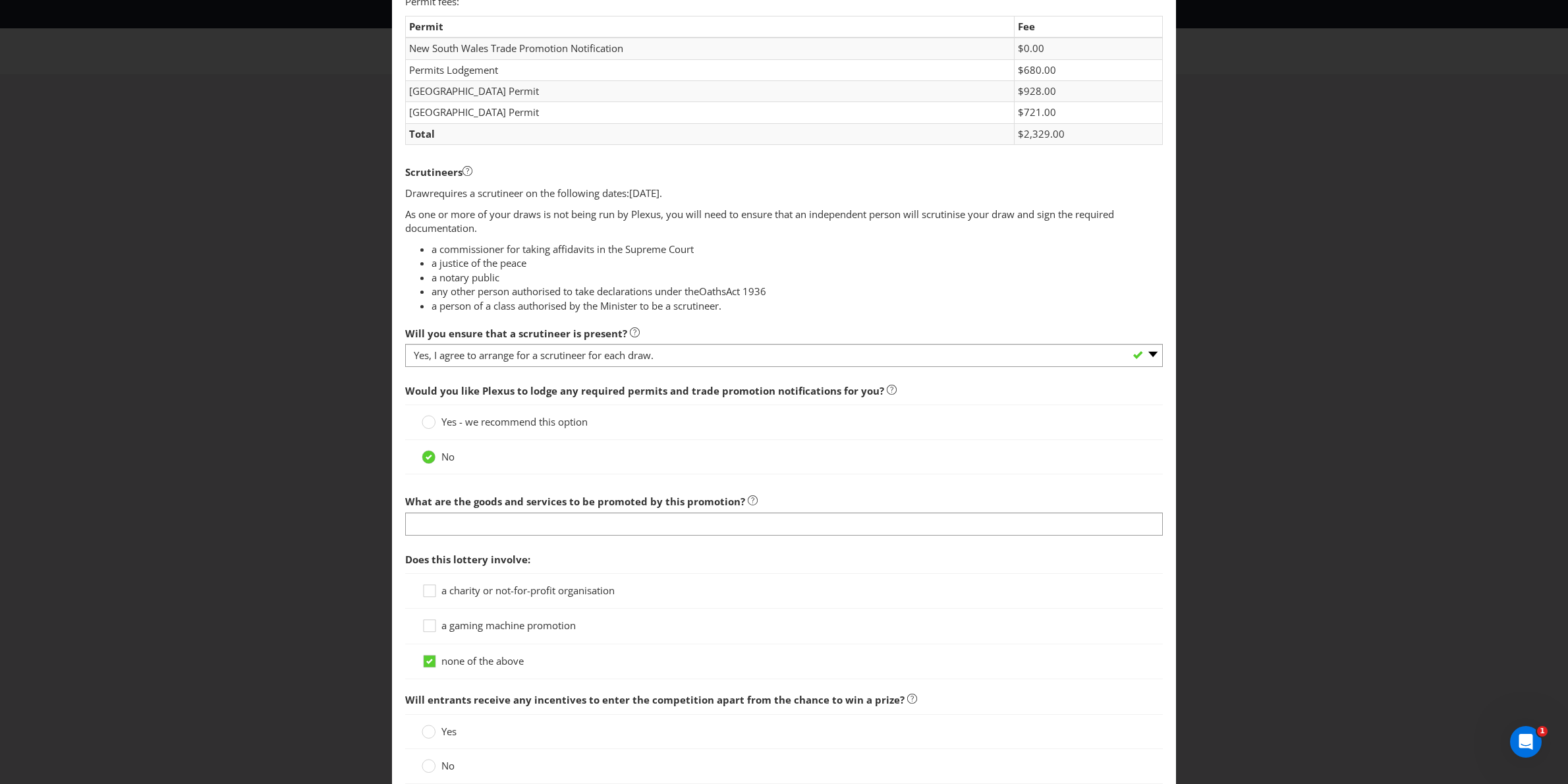
scroll to position [529, 0]
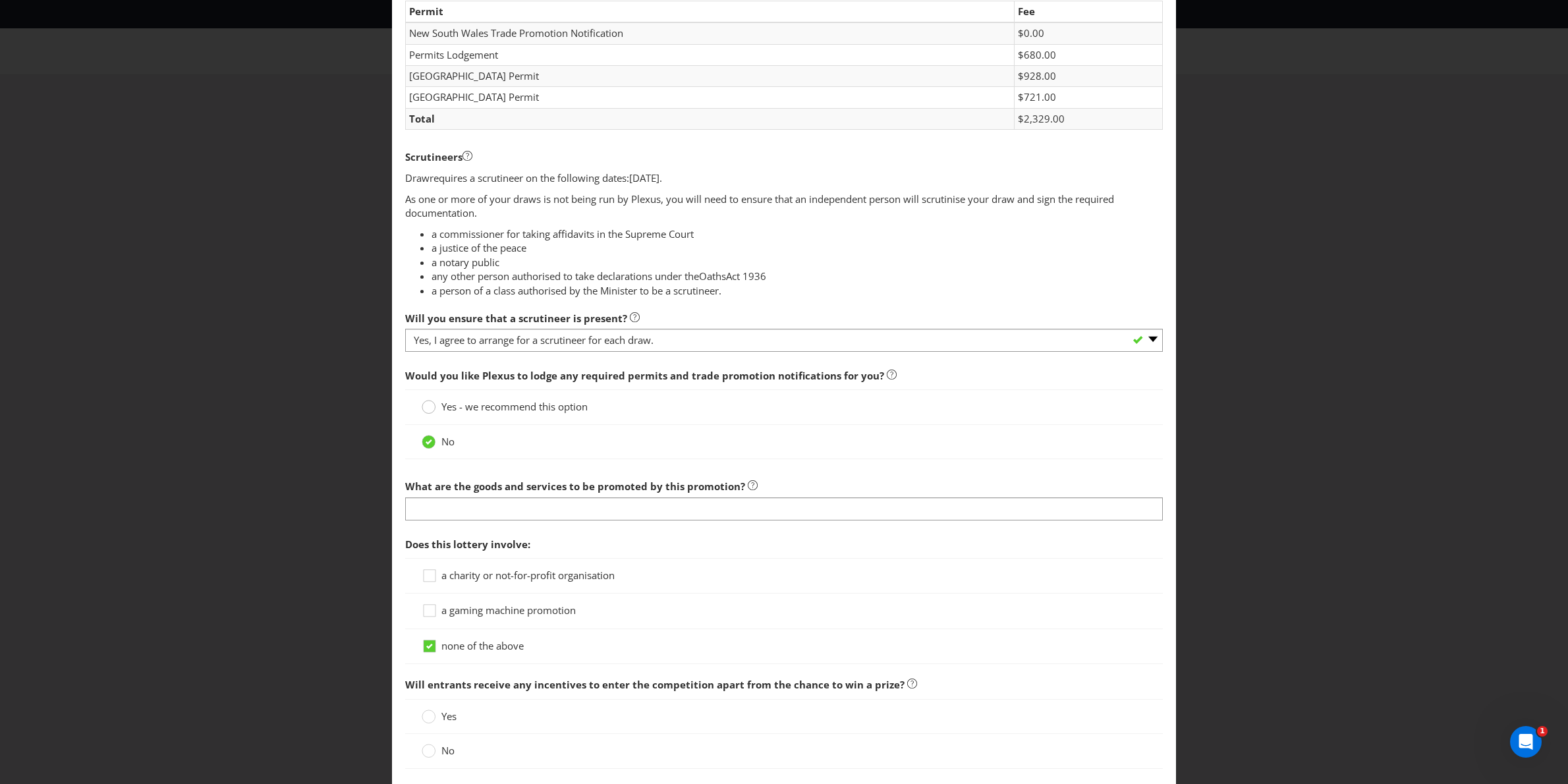
click at [432, 414] on circle at bounding box center [430, 407] width 14 height 14
click at [0, 0] on input "Yes - we recommend this option" at bounding box center [0, 0] width 0 height 0
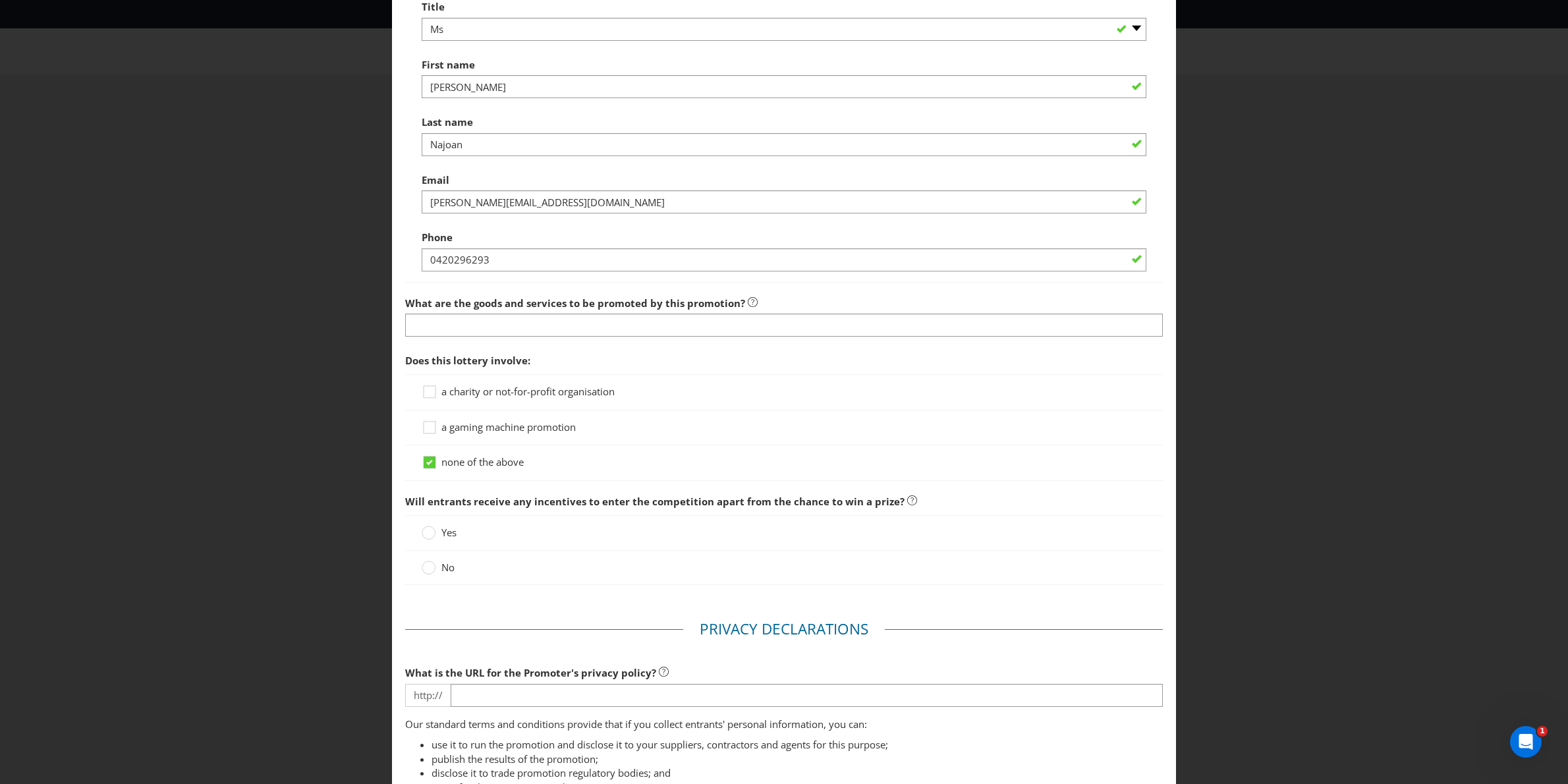
scroll to position [1090, 0]
click at [564, 334] on input "text" at bounding box center [784, 323] width 758 height 23
type input "The purchase of Chivas products"
click at [815, 589] on div at bounding box center [784, 585] width 758 height 7
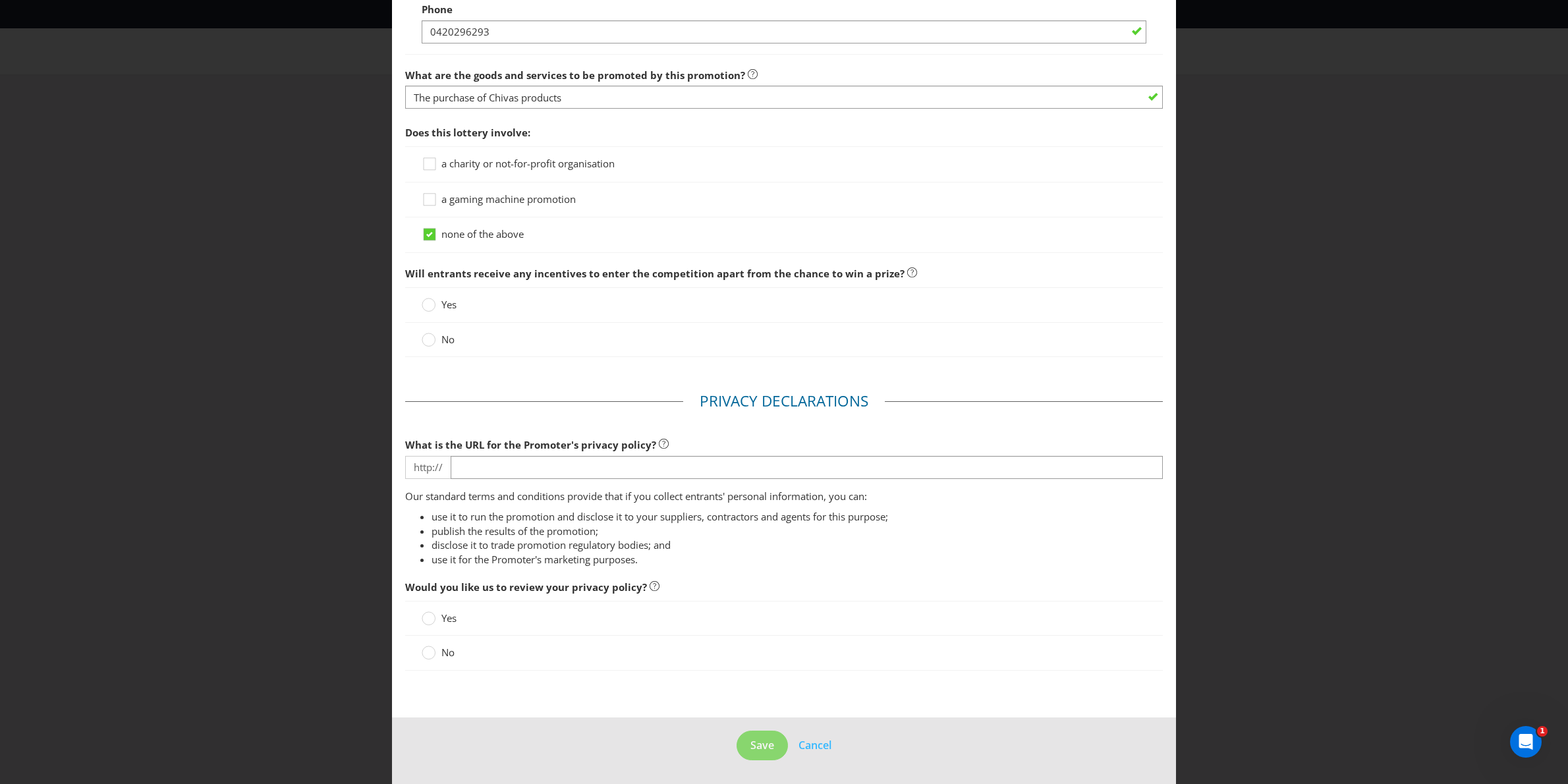
scroll to position [1334, 0]
click at [431, 336] on div at bounding box center [429, 335] width 7 height 7
click at [0, 0] on input "No" at bounding box center [0, 0] width 0 height 0
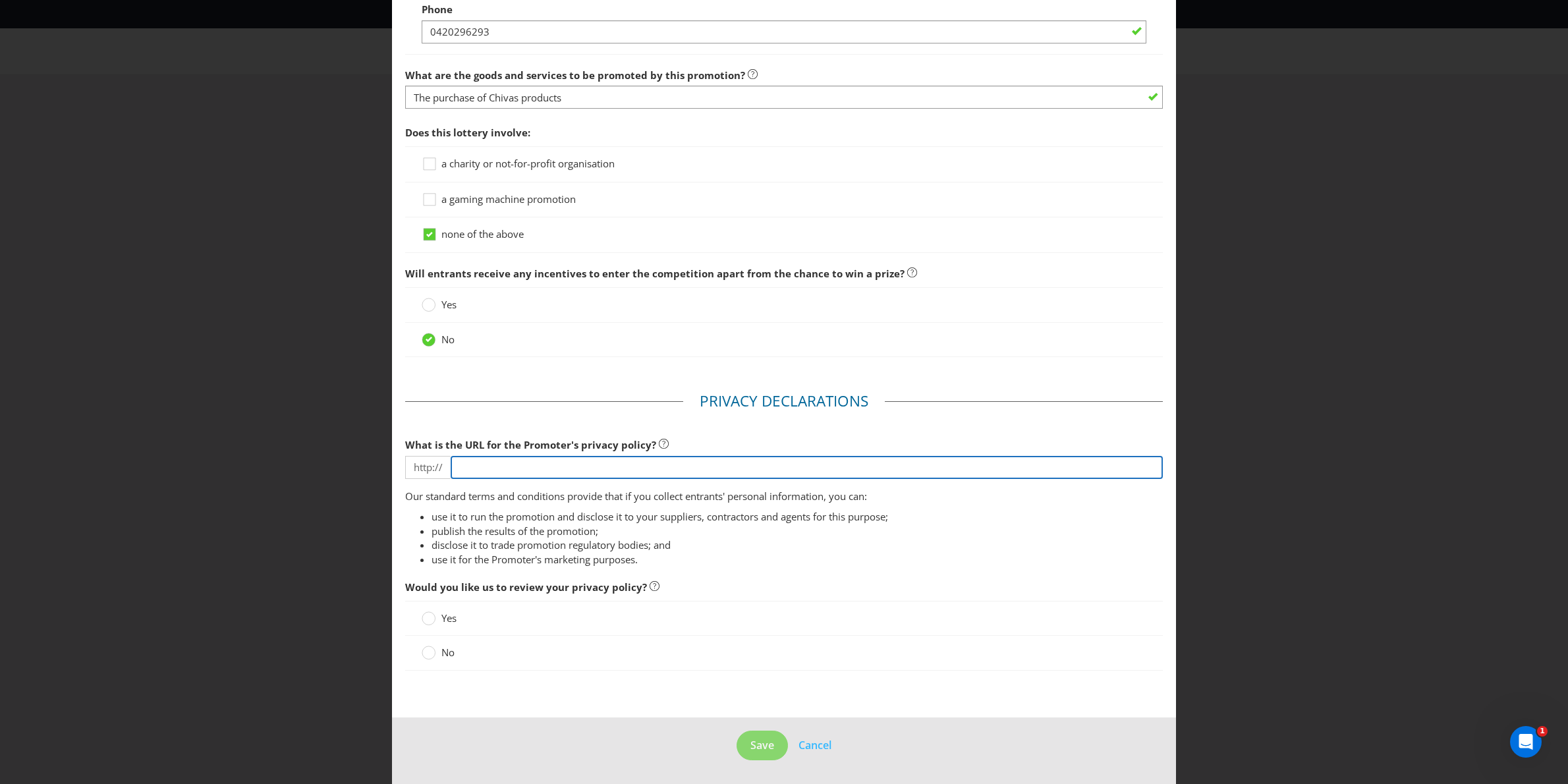
click at [811, 463] on input "text" at bounding box center [807, 467] width 713 height 23
paste input "[DOMAIN_NAME][URL]."
type input "[DOMAIN_NAME][URL]."
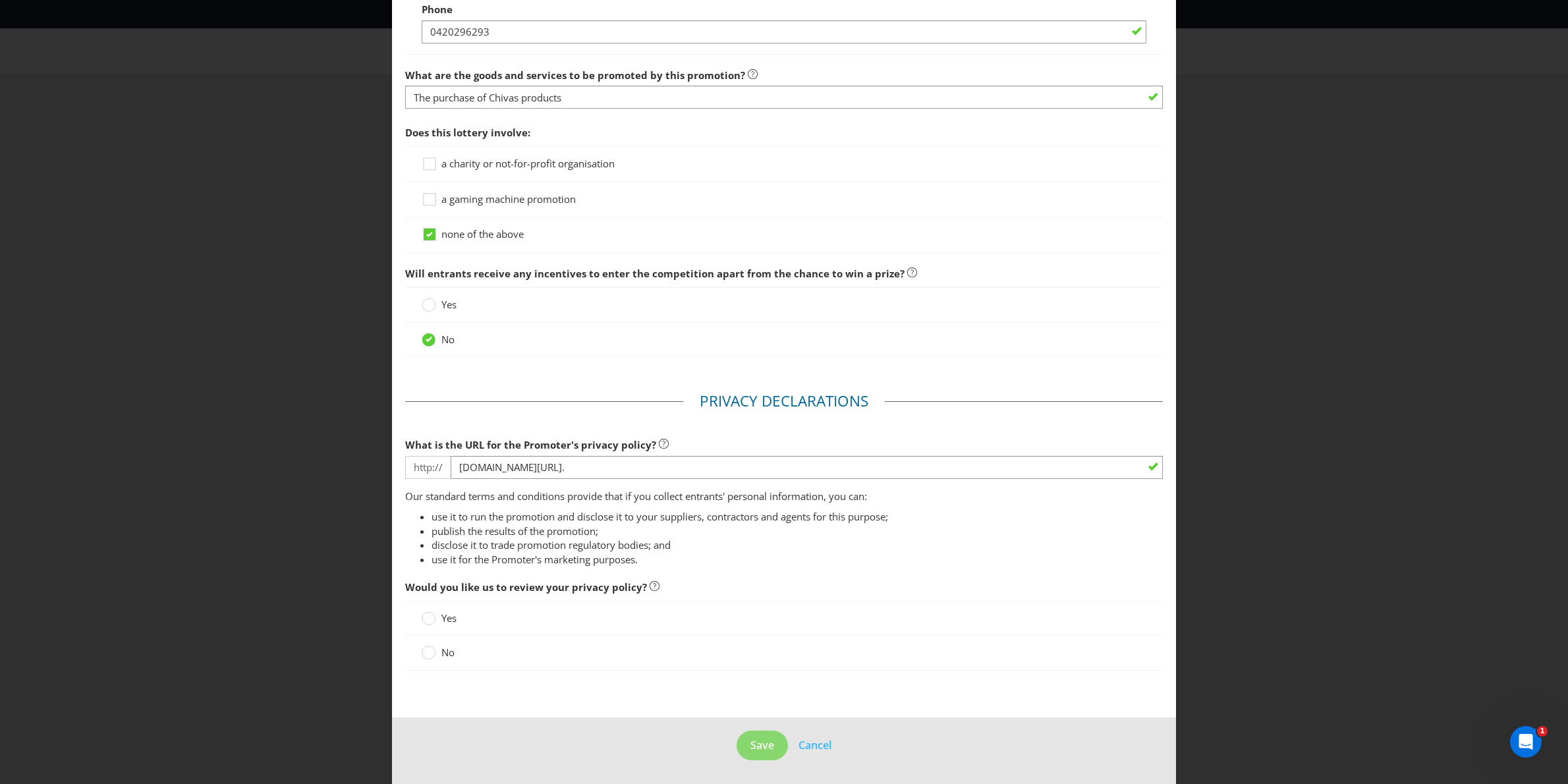
click at [817, 575] on span "Would you like us to review your privacy policy?" at bounding box center [784, 587] width 758 height 27
click at [435, 638] on div "No" at bounding box center [784, 652] width 758 height 34
drag, startPoint x: 435, startPoint y: 639, endPoint x: 434, endPoint y: 645, distance: 6.1
click at [434, 641] on div "No" at bounding box center [784, 652] width 758 height 34
click at [433, 647] on icon at bounding box center [429, 652] width 14 height 14
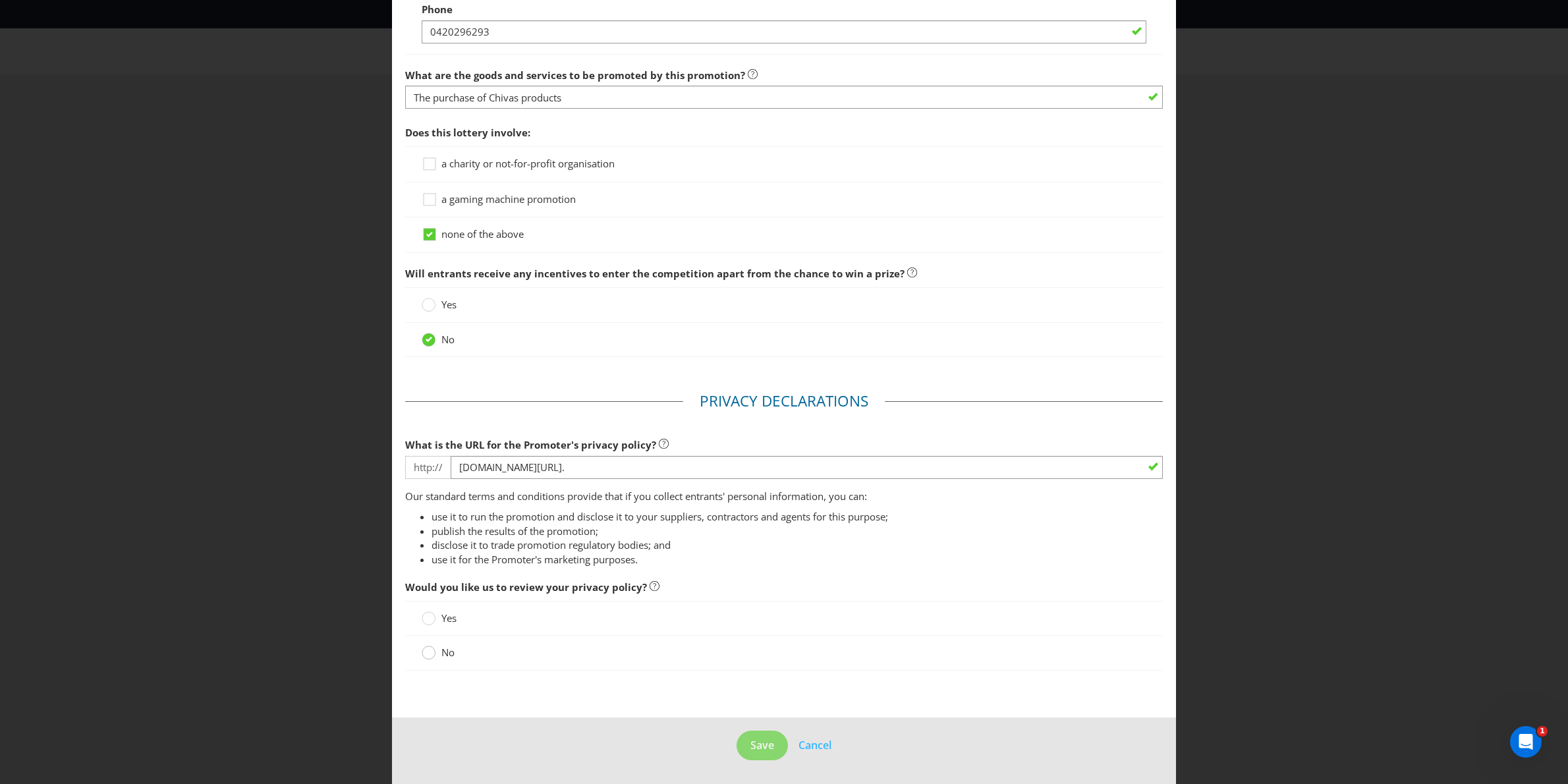
click at [0, 0] on input "No" at bounding box center [0, 0] width 0 height 0
click at [759, 753] on button "Save" at bounding box center [762, 745] width 51 height 30
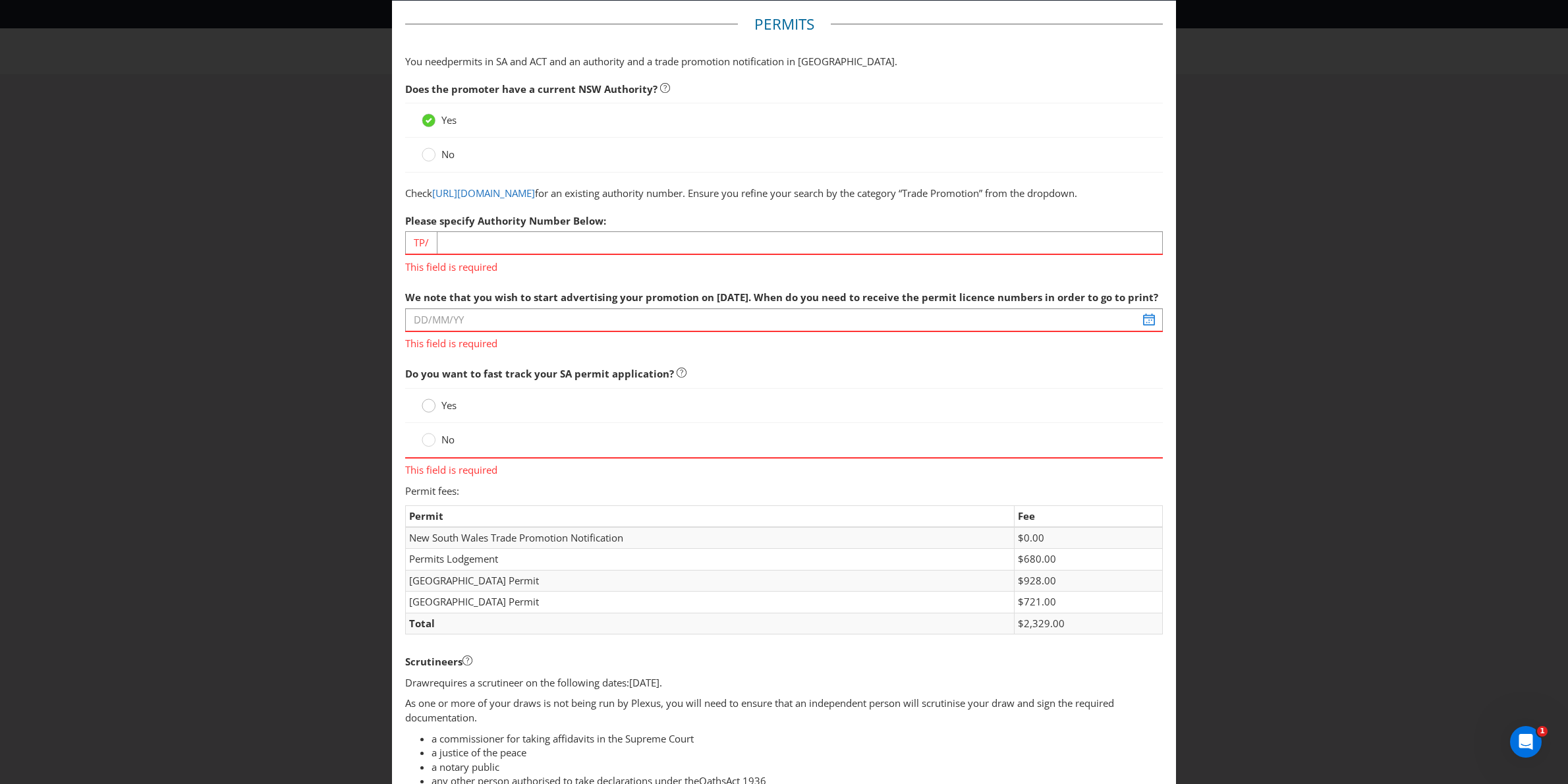
click at [434, 412] on circle at bounding box center [430, 406] width 14 height 14
click at [0, 0] on input "Yes" at bounding box center [0, 0] width 0 height 0
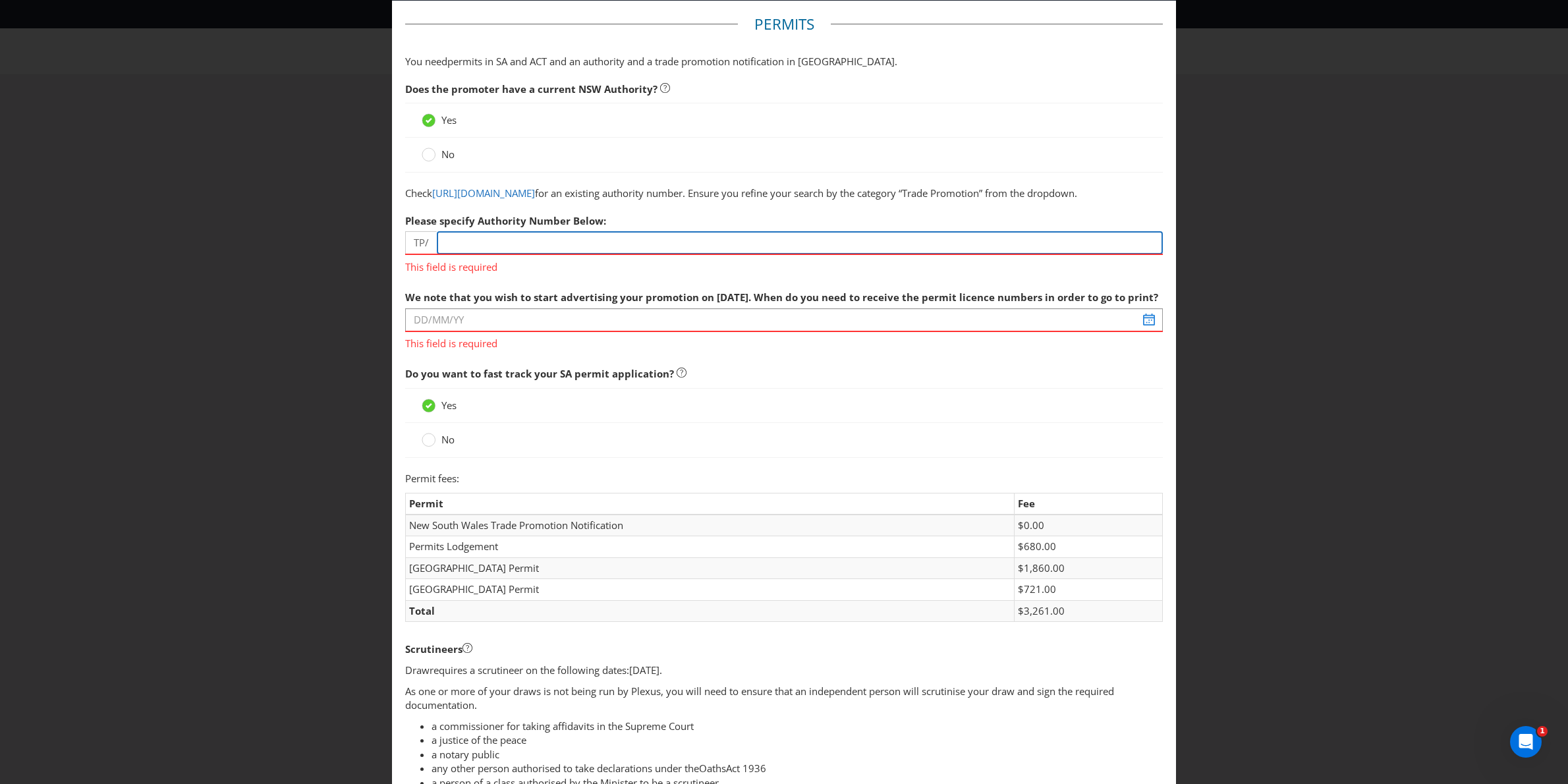
click at [466, 254] on input "number" at bounding box center [800, 243] width 726 height 23
click at [604, 254] on input "number" at bounding box center [800, 243] width 726 height 23
click at [501, 254] on input "number" at bounding box center [800, 243] width 726 height 23
type input "0"
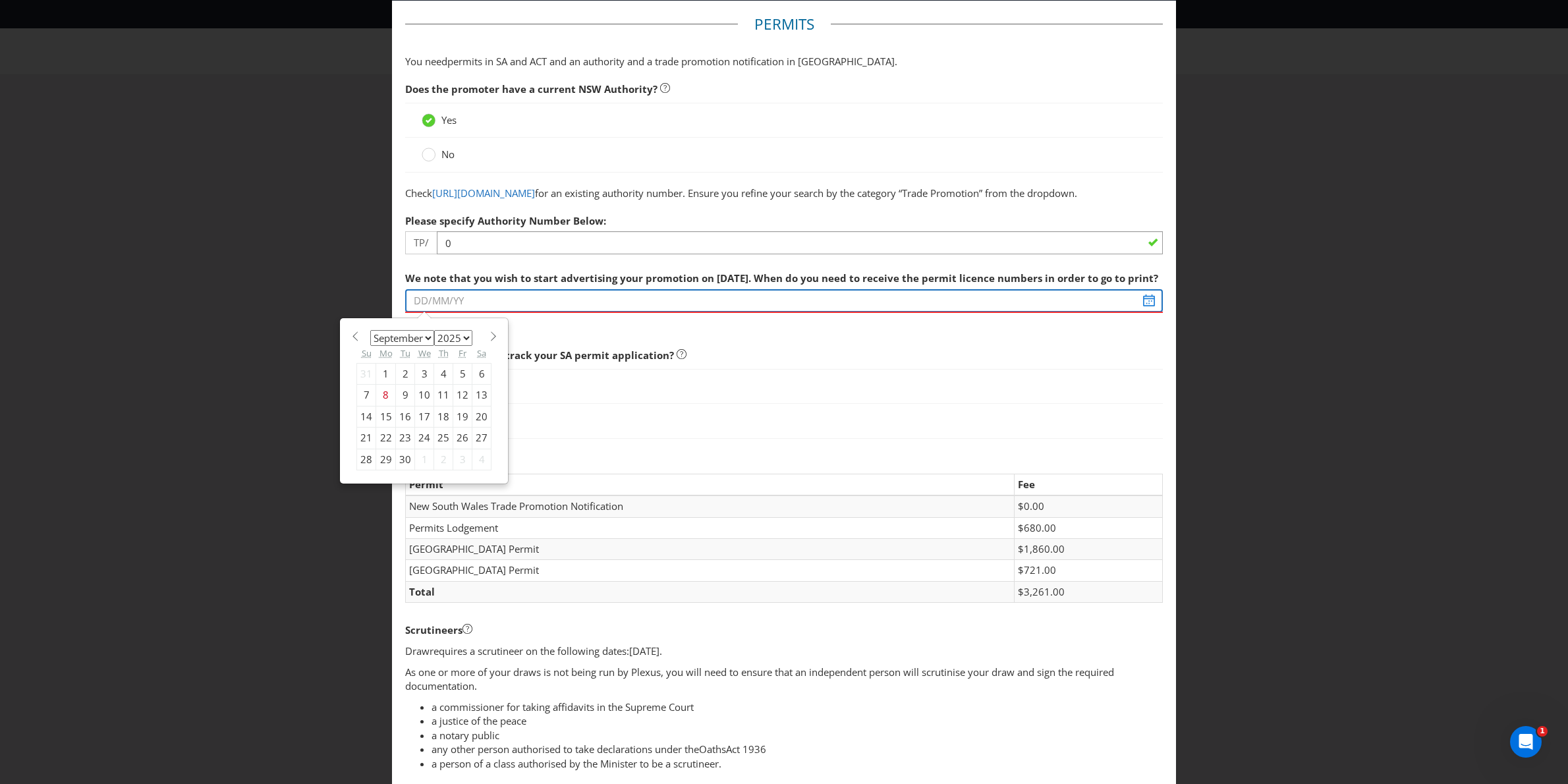
click at [555, 331] on div "We note that you wish to start advertising your promotion on 04/03/26. When do …" at bounding box center [784, 298] width 758 height 67
click at [620, 361] on span "Do you want to fast track your SA permit application?" at bounding box center [539, 356] width 269 height 14
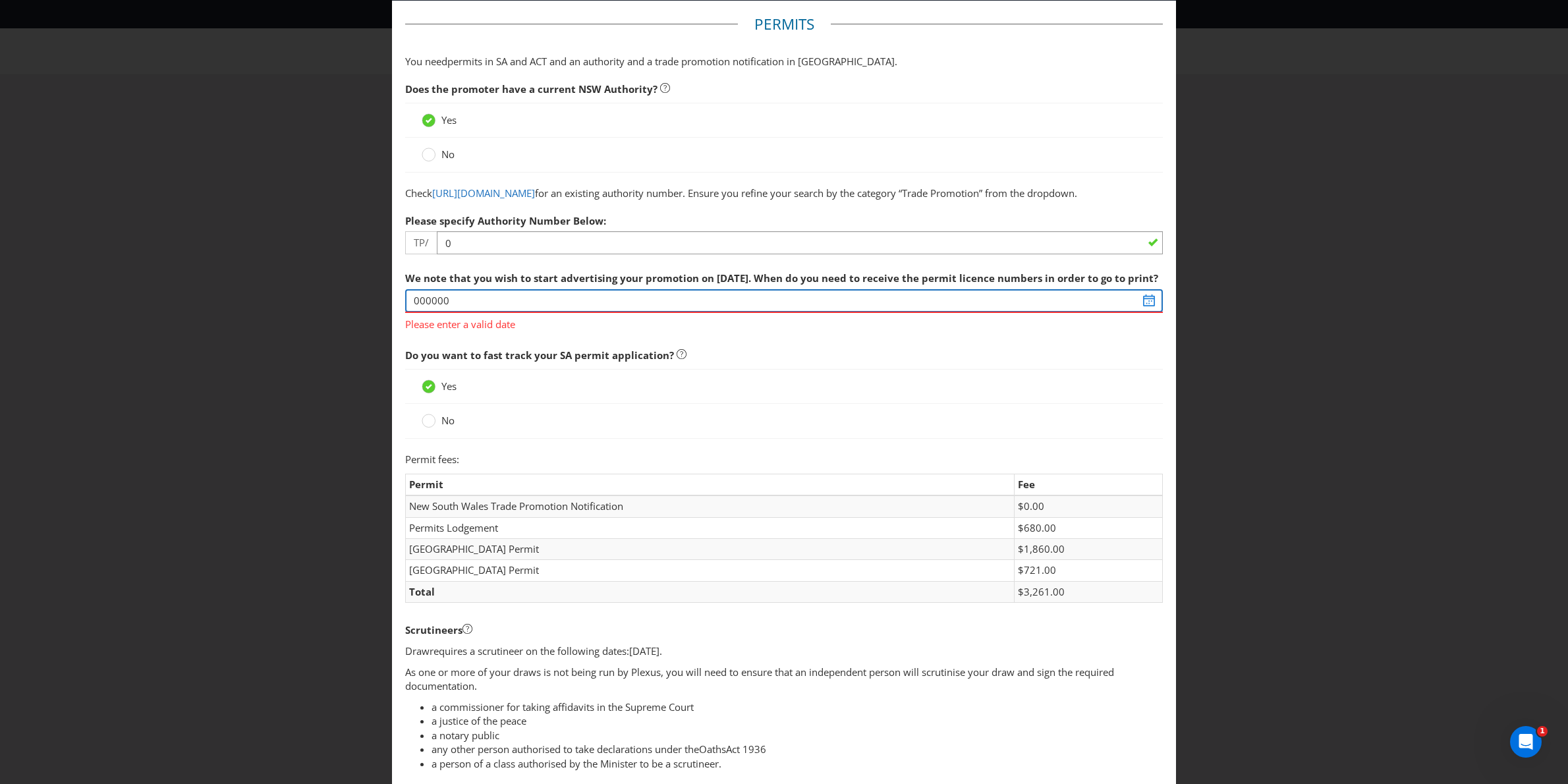
click at [541, 312] on input "000000" at bounding box center [784, 300] width 758 height 23
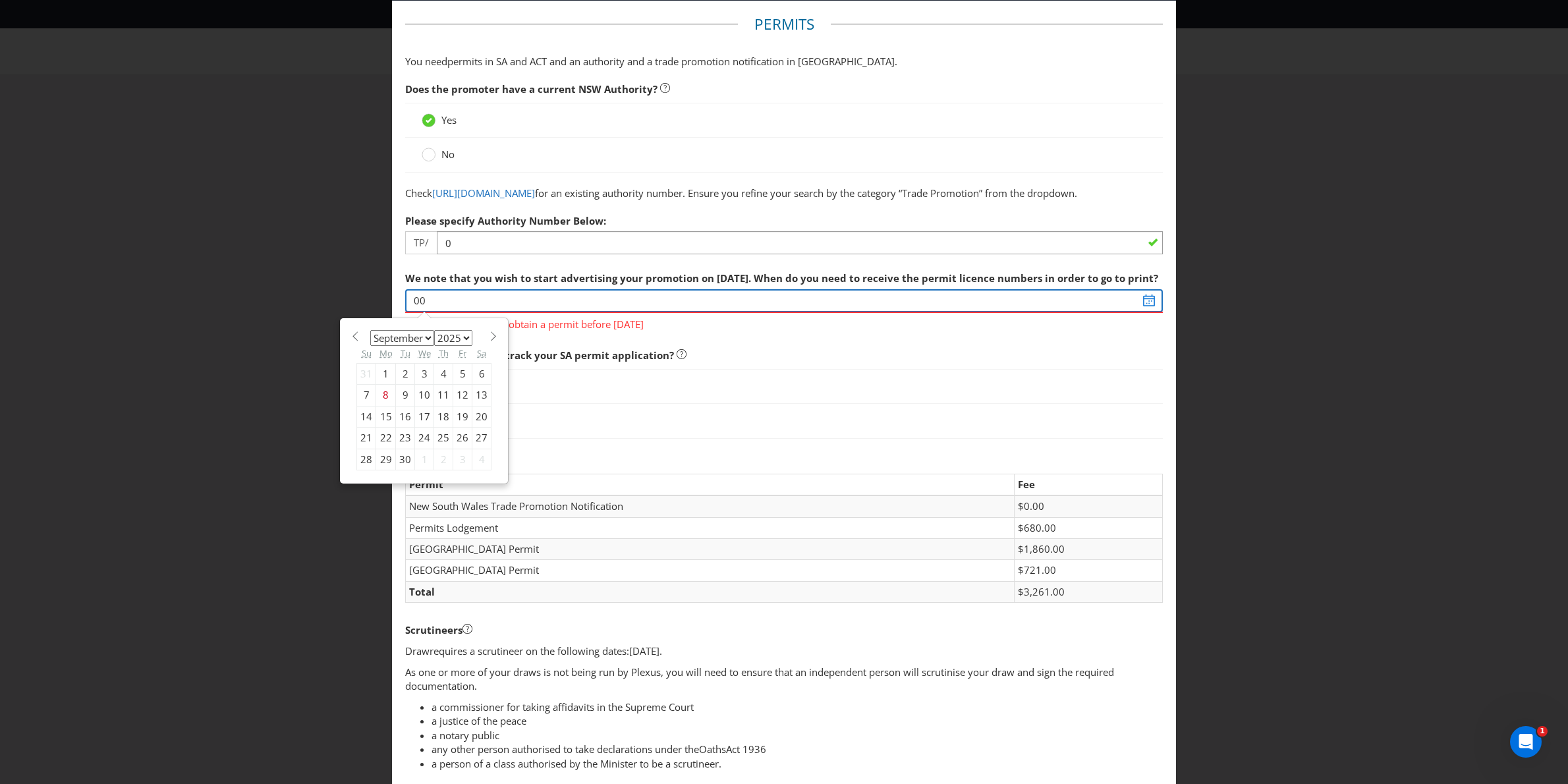
type input "0"
click at [428, 346] on select "January February March April May June July August September October November De…" at bounding box center [402, 337] width 64 height 16
select select "1"
click at [370, 344] on select "January February March April May June July August September October November De…" at bounding box center [402, 337] width 64 height 16
click at [465, 346] on select "2025 2026 2027 2028 2029 2030 2031 2032 2033 2034 2035" at bounding box center [453, 337] width 38 height 16
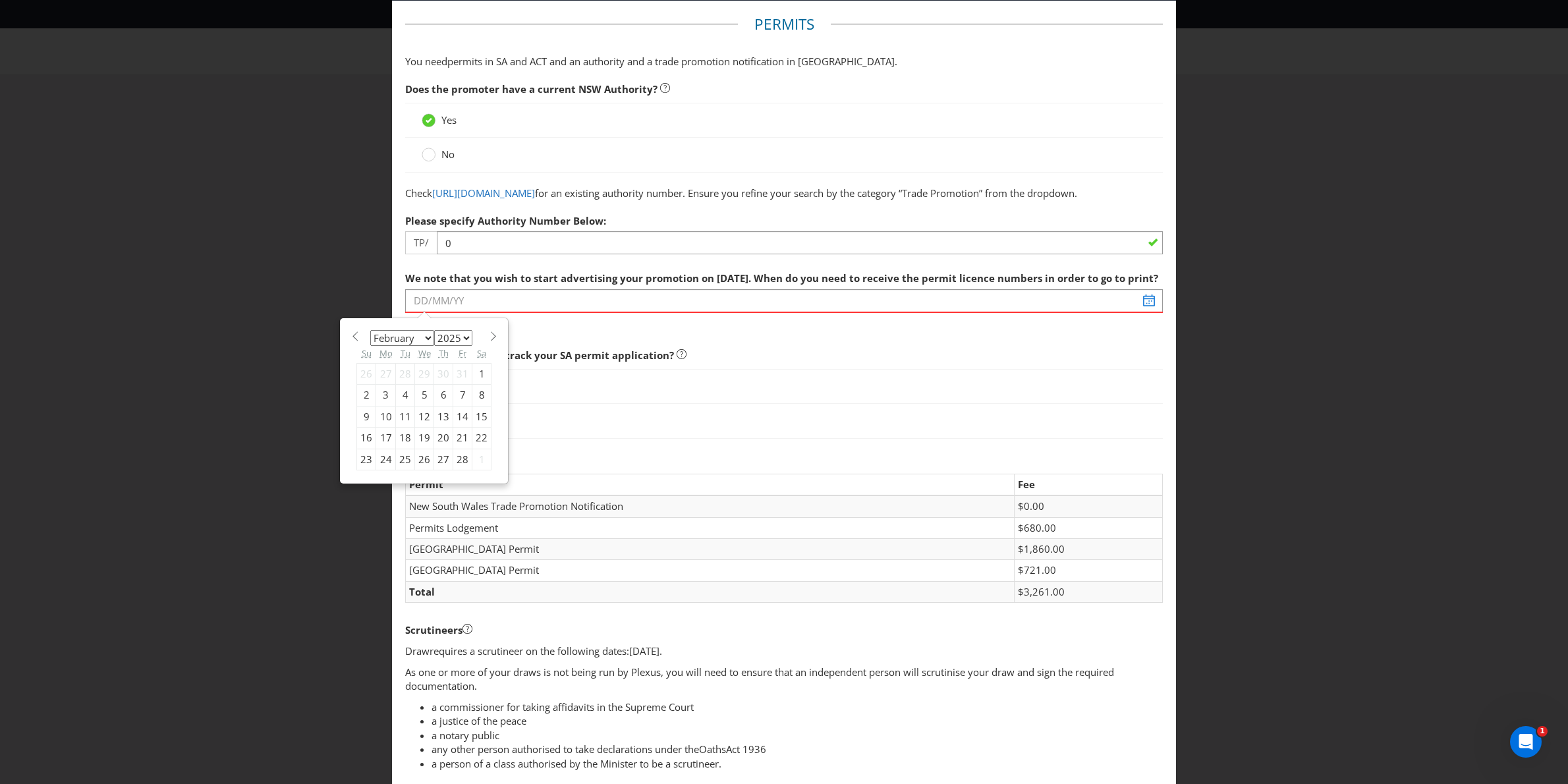
select select "2026"
click at [435, 344] on select "2025 2026 2027 2028 2029 2030 2031 2032 2033 2034 2035" at bounding box center [453, 337] width 38 height 16
click at [373, 384] on div "1" at bounding box center [367, 373] width 19 height 21
type input "[DATE]"
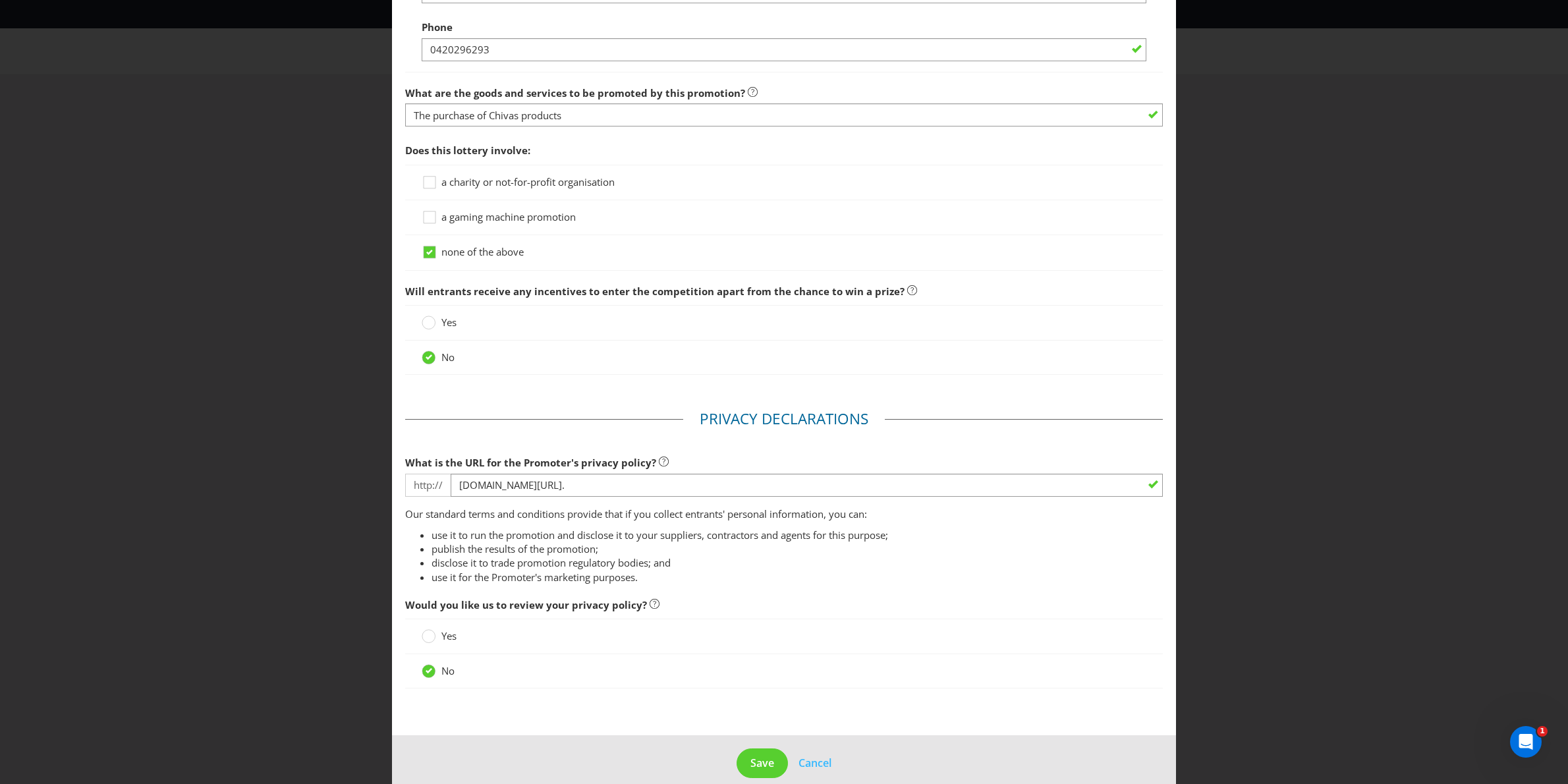
scroll to position [1314, 0]
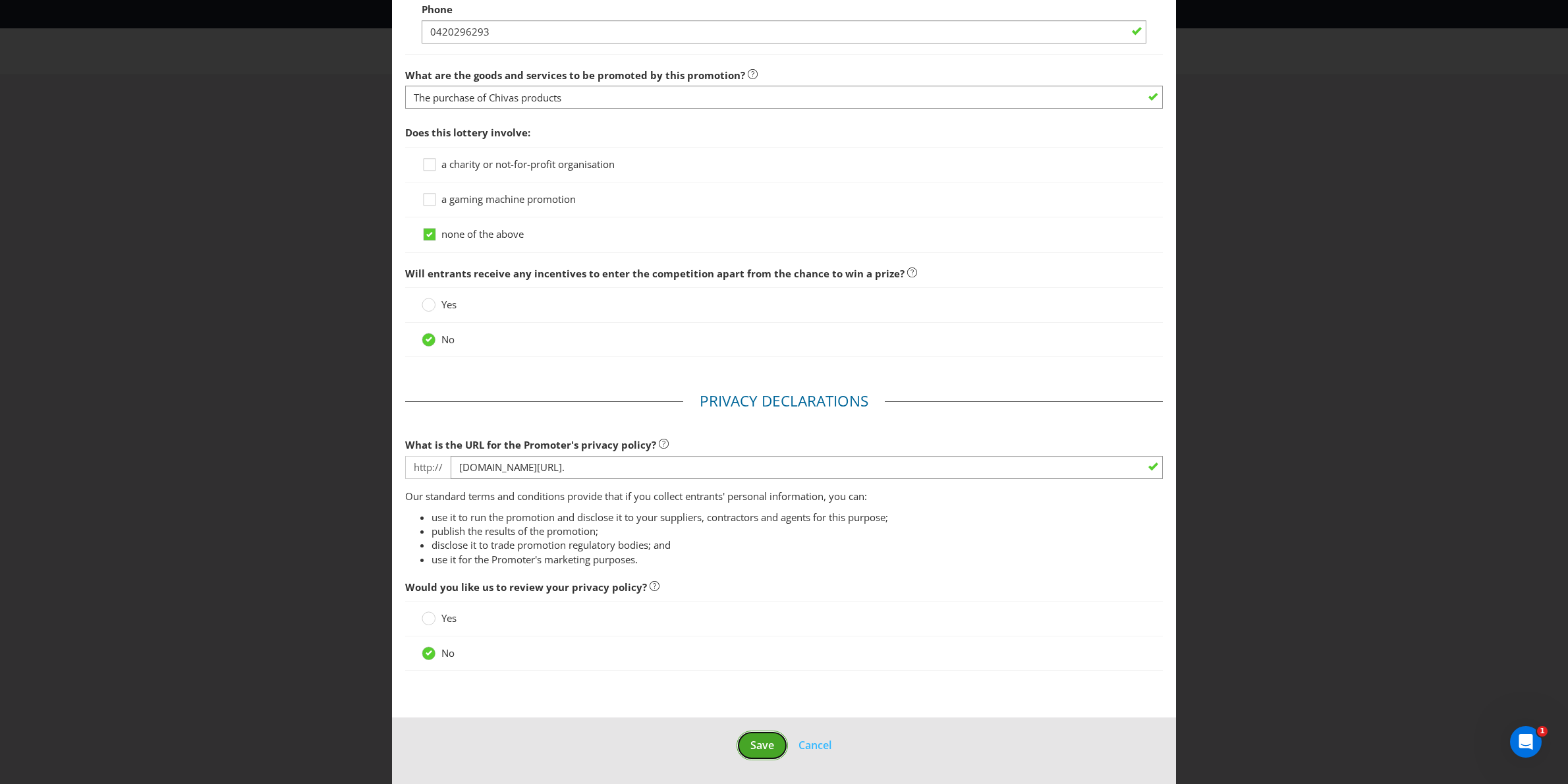
click at [755, 743] on span "Save" at bounding box center [762, 744] width 23 height 15
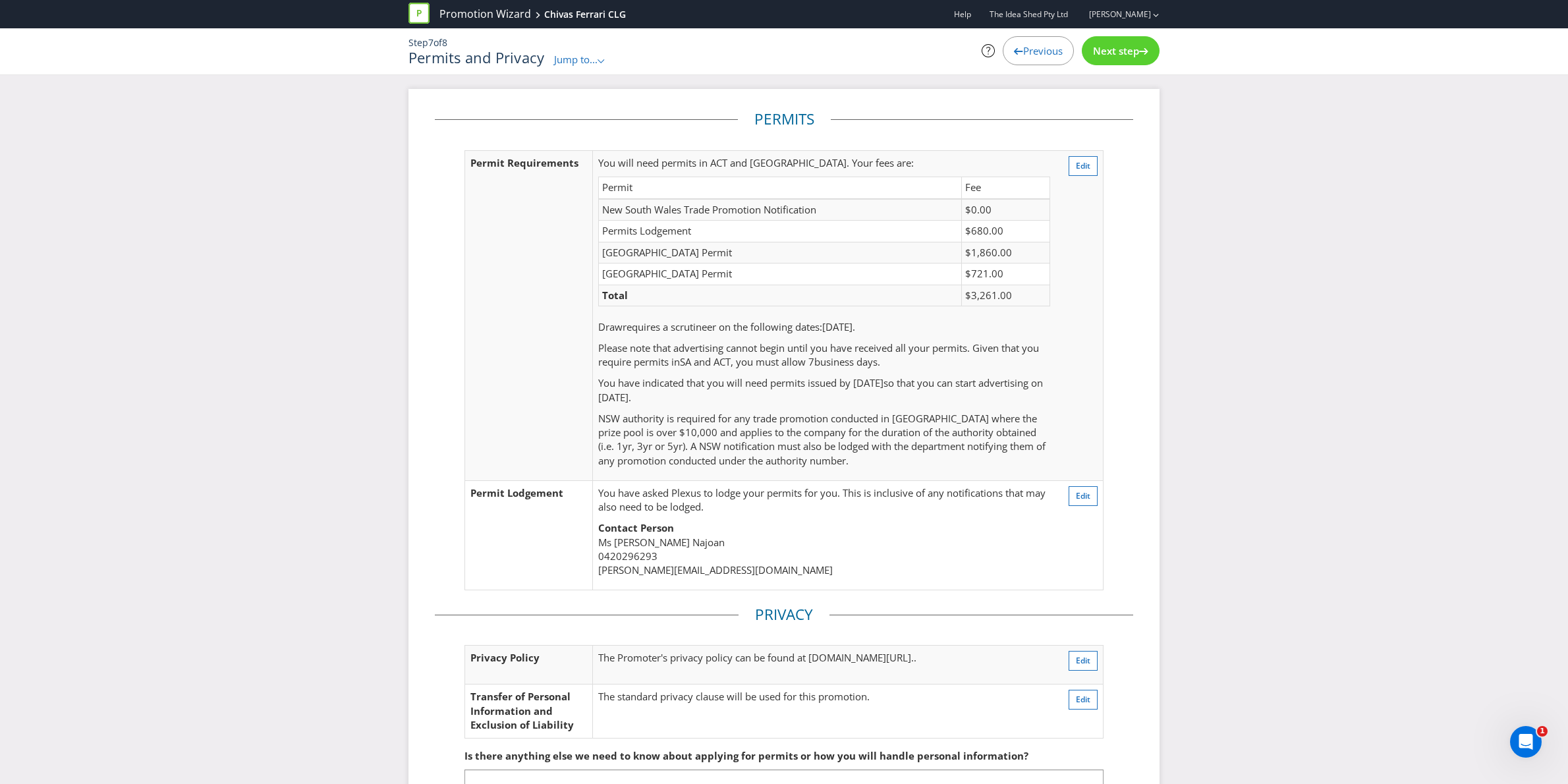
scroll to position [115, 0]
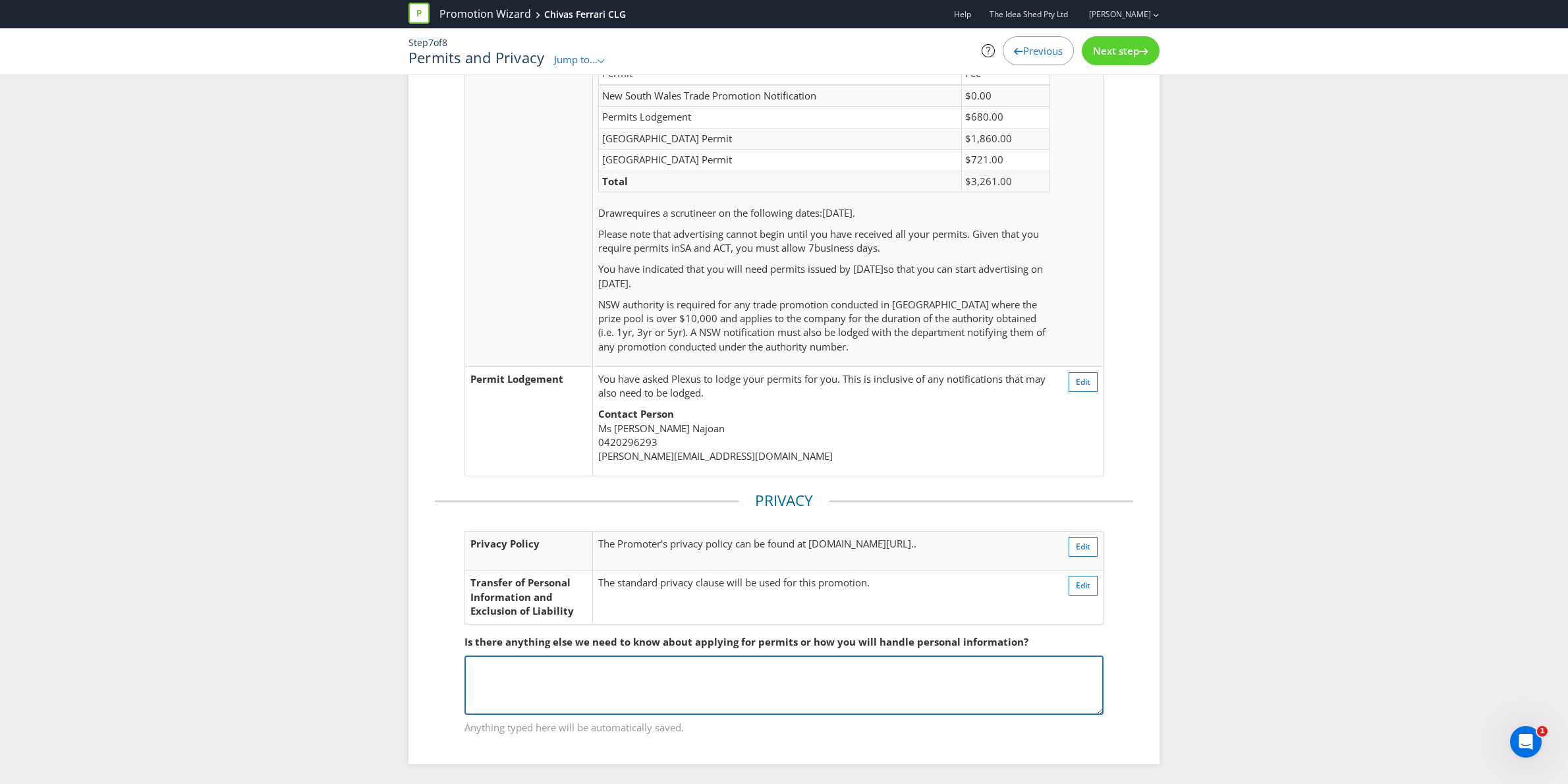
click at [604, 680] on textarea at bounding box center [784, 684] width 639 height 59
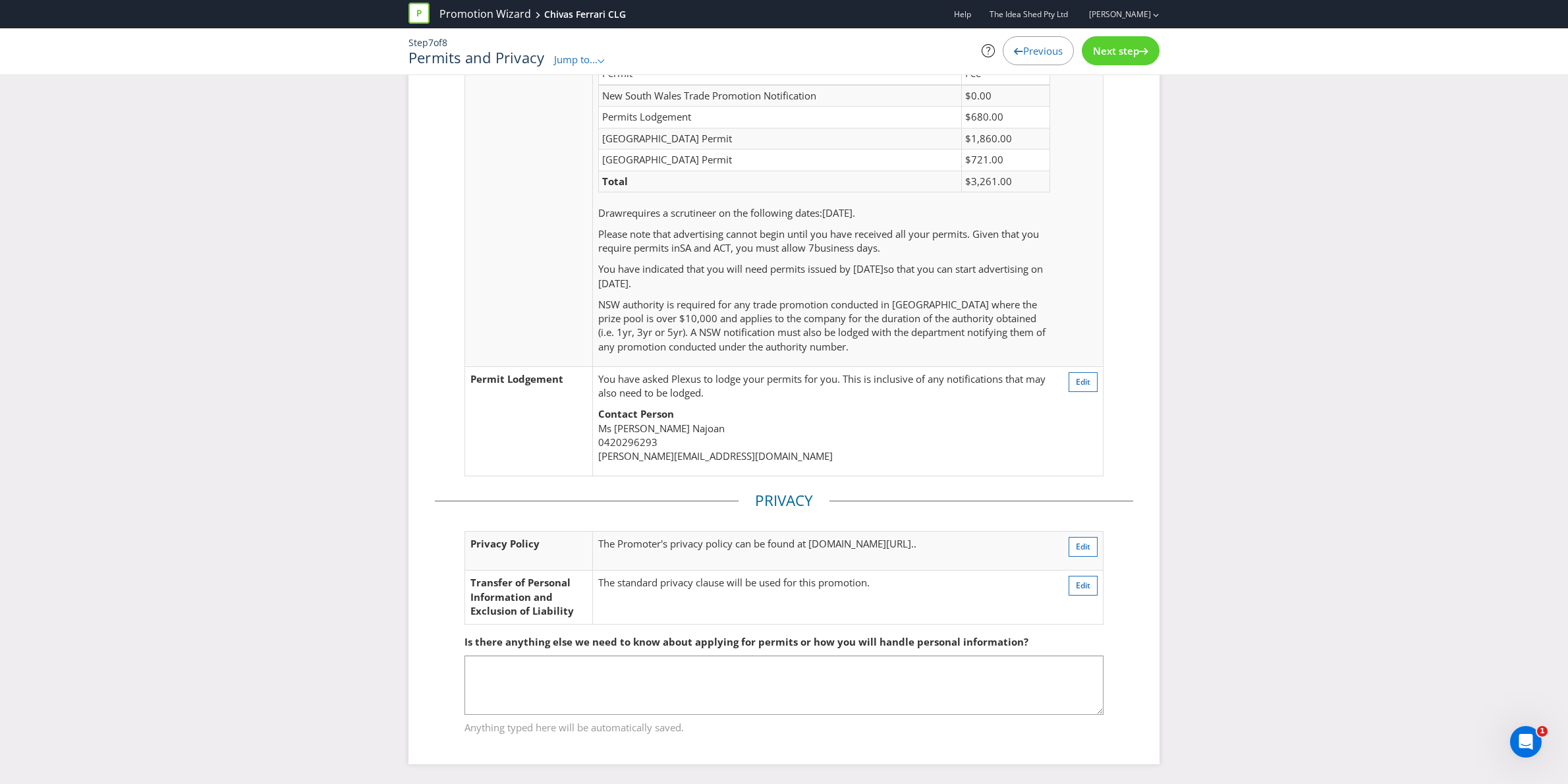
click at [1114, 49] on span "Next step" at bounding box center [1116, 51] width 47 height 14
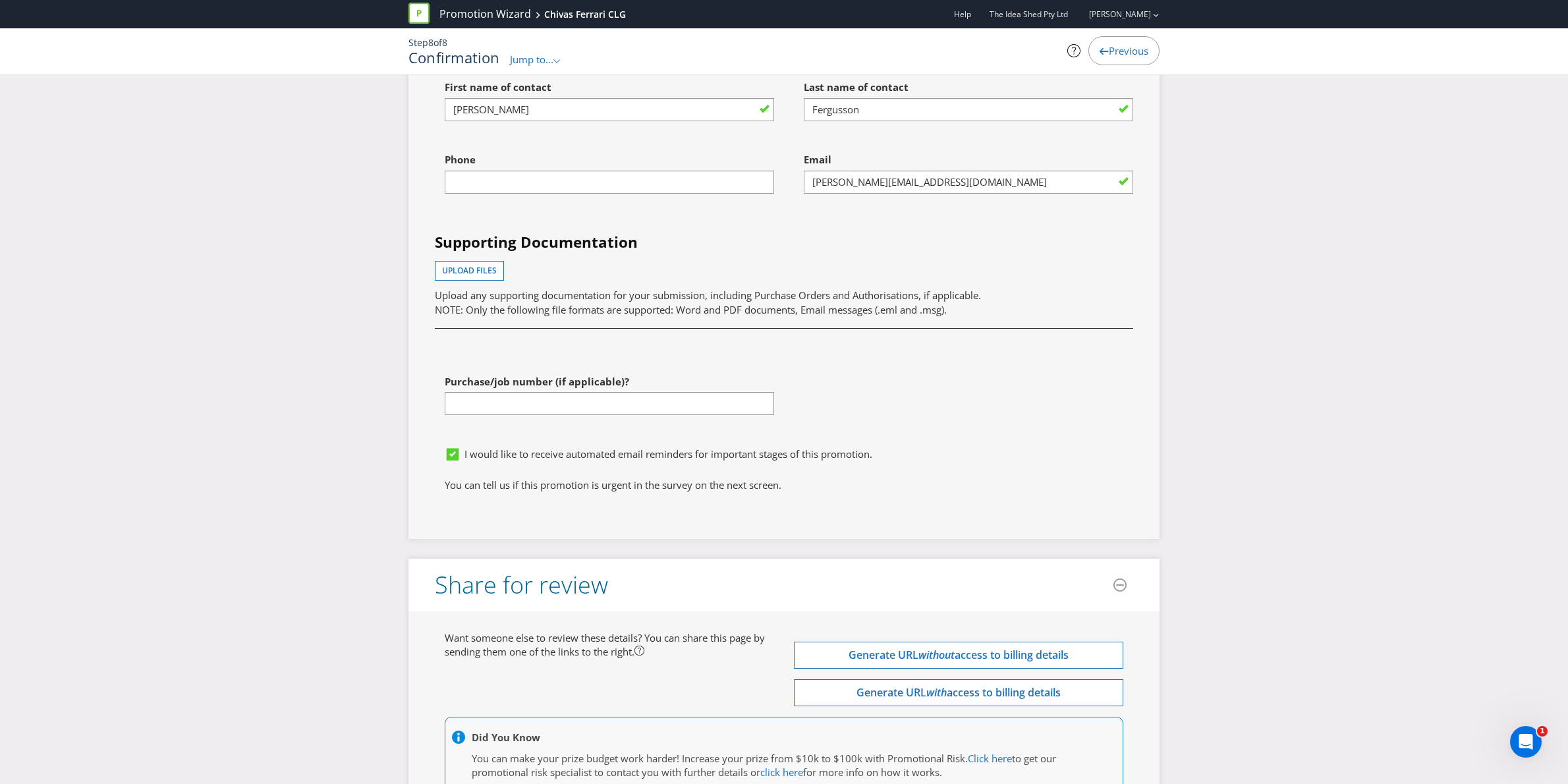
scroll to position [4460, 0]
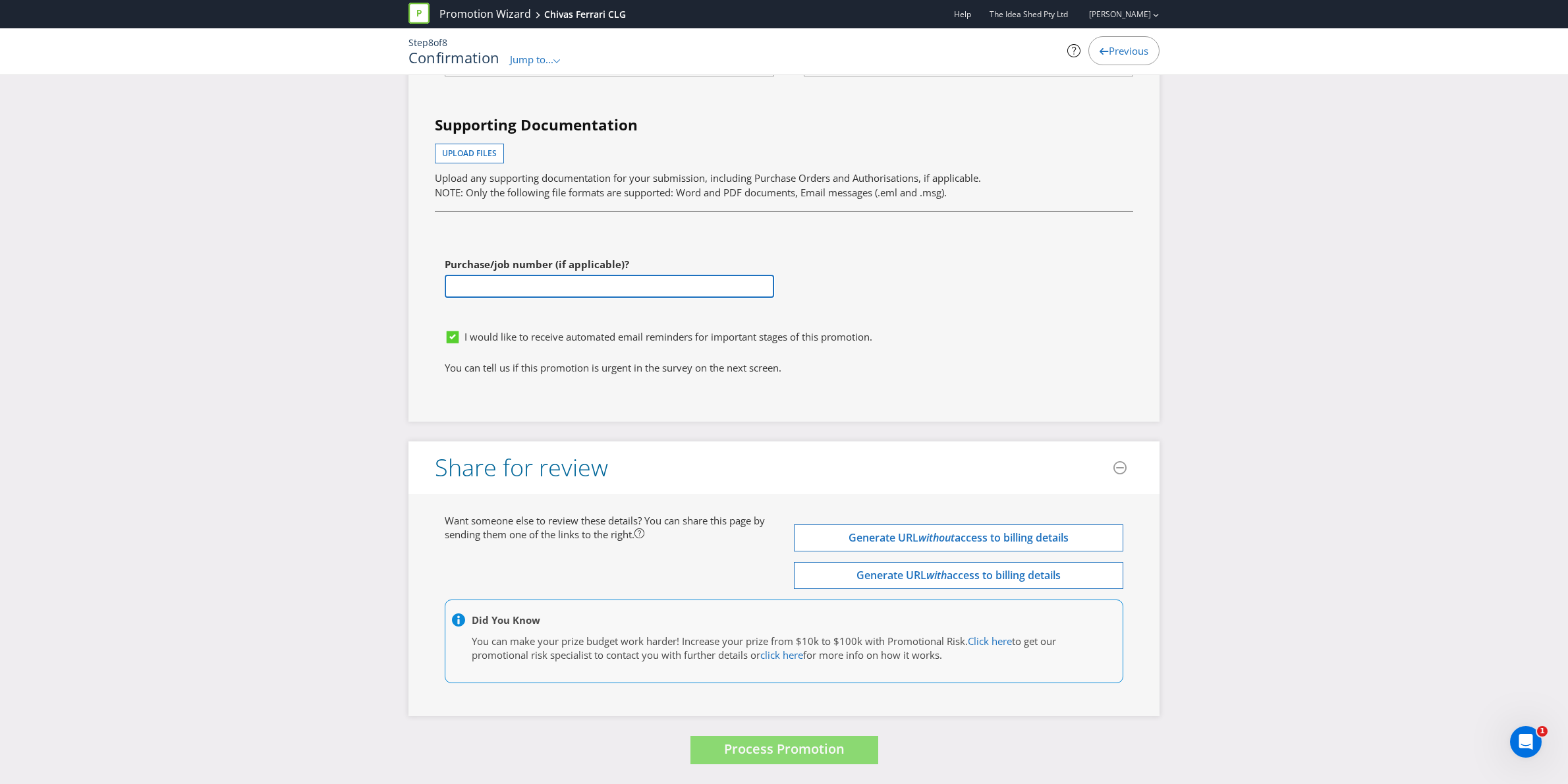
click at [684, 283] on input "text" at bounding box center [610, 286] width 330 height 23
click at [809, 272] on div "First name of contact Sophie Last name of contact Fergusson Phone Email sophie.…" at bounding box center [784, 140] width 719 height 366
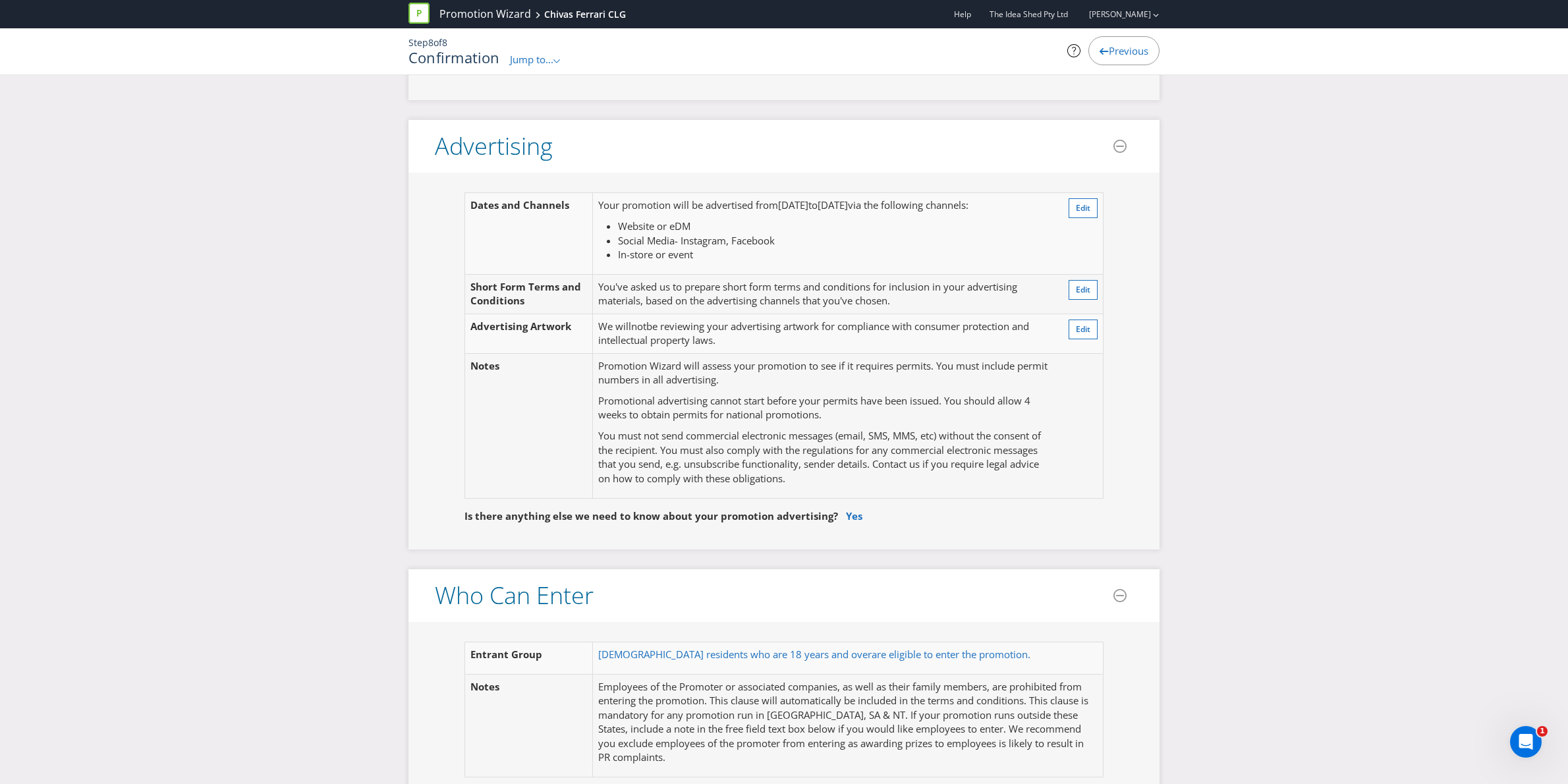
scroll to position [0, 0]
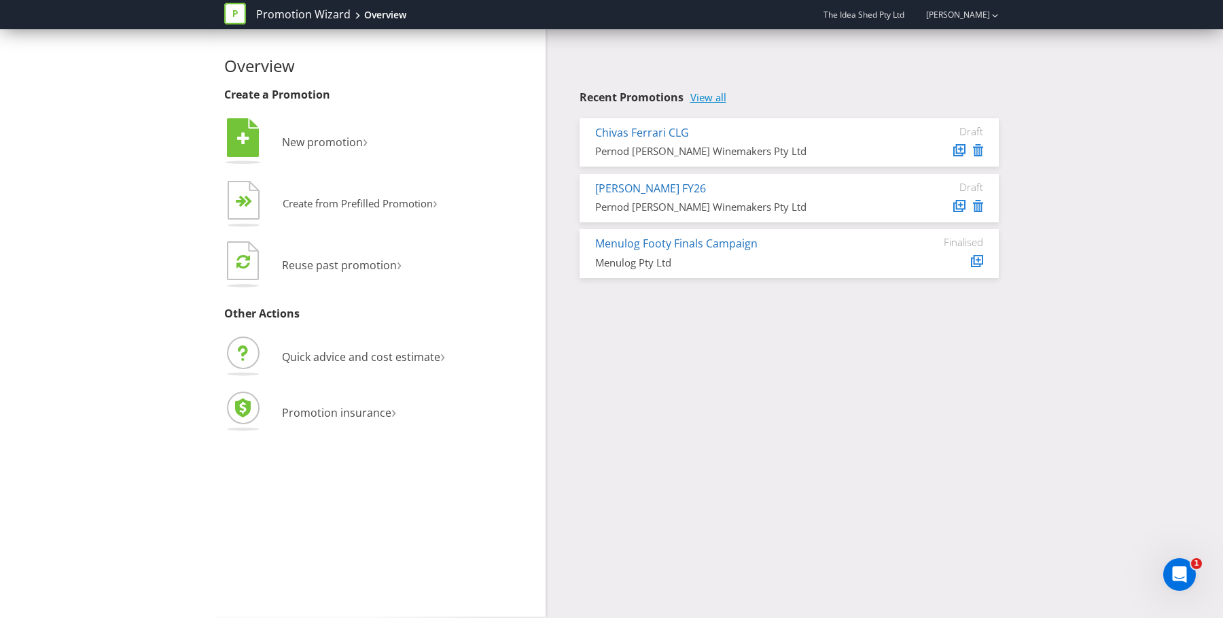
click at [708, 94] on link "View all" at bounding box center [708, 98] width 36 height 12
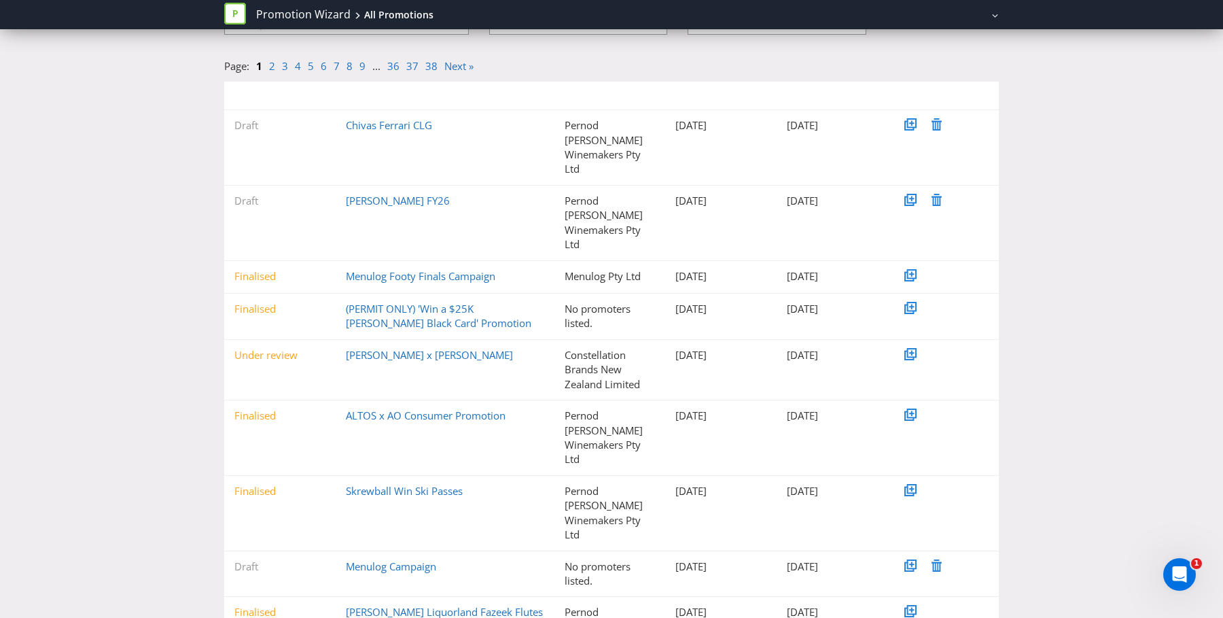
scroll to position [144, 0]
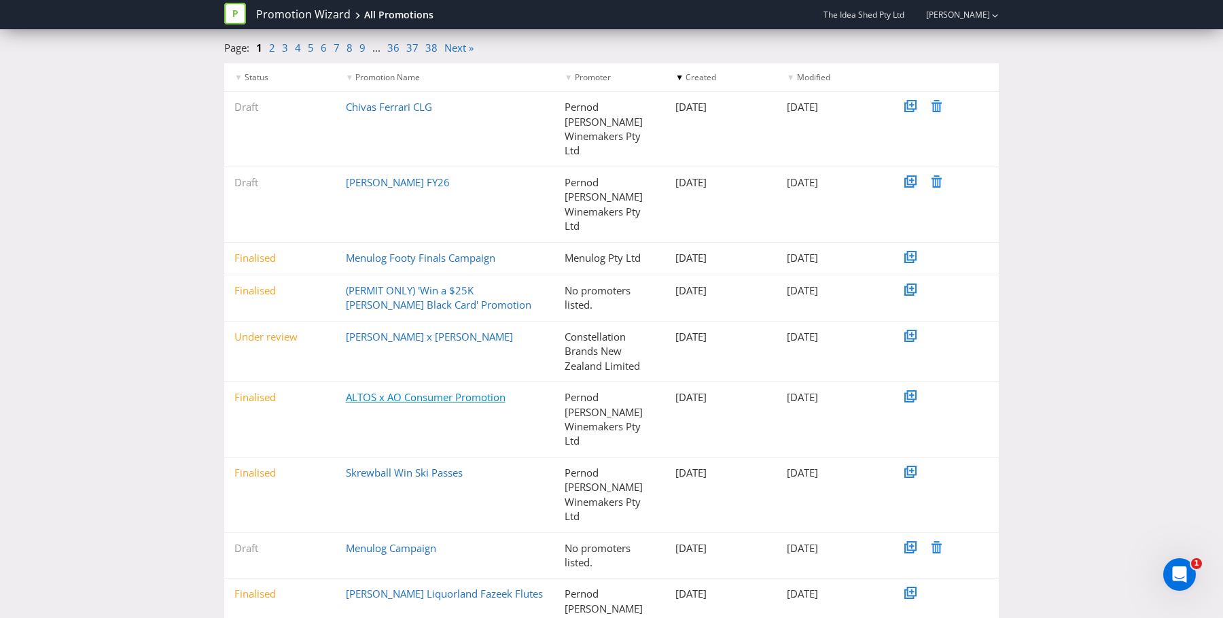
click at [370, 390] on link "ALTOS x AO Consumer Promotion" at bounding box center [426, 397] width 160 height 14
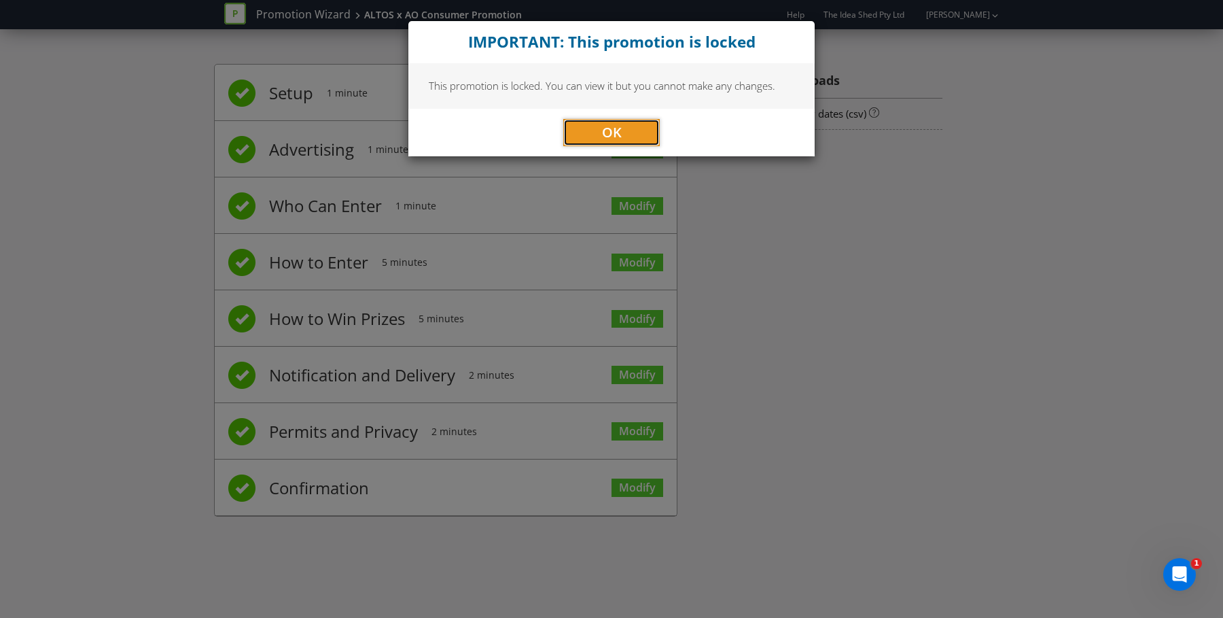
click at [623, 135] on button "OK" at bounding box center [611, 132] width 97 height 27
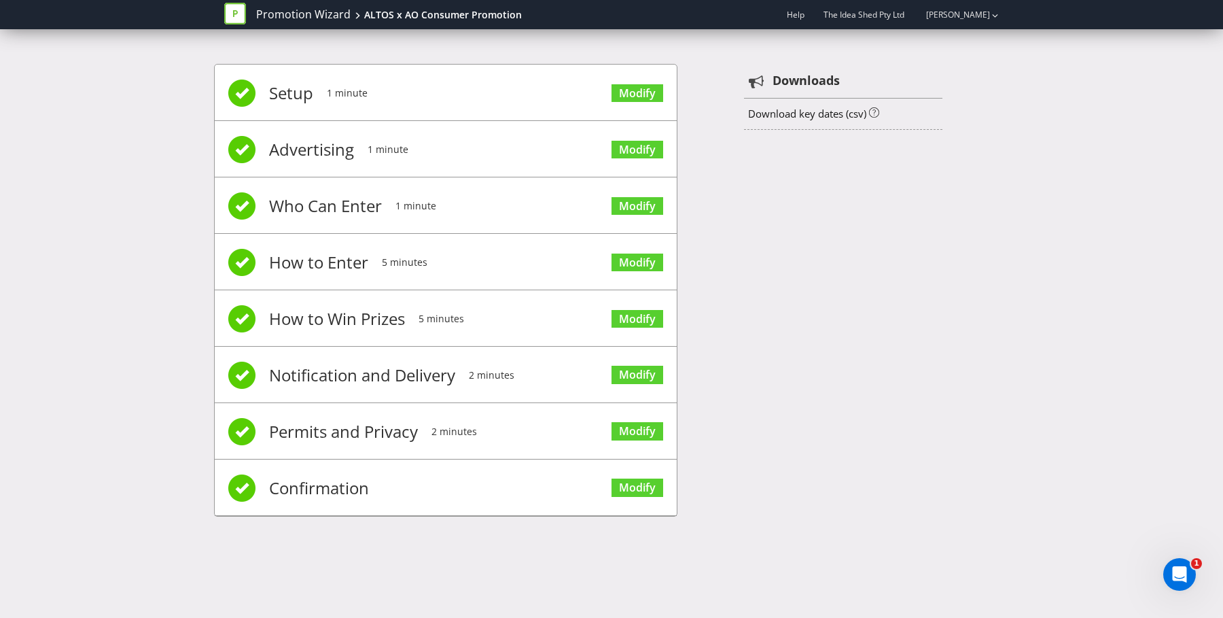
click at [296, 94] on span "Setup" at bounding box center [291, 93] width 44 height 54
click at [629, 96] on link "Modify" at bounding box center [638, 93] width 52 height 18
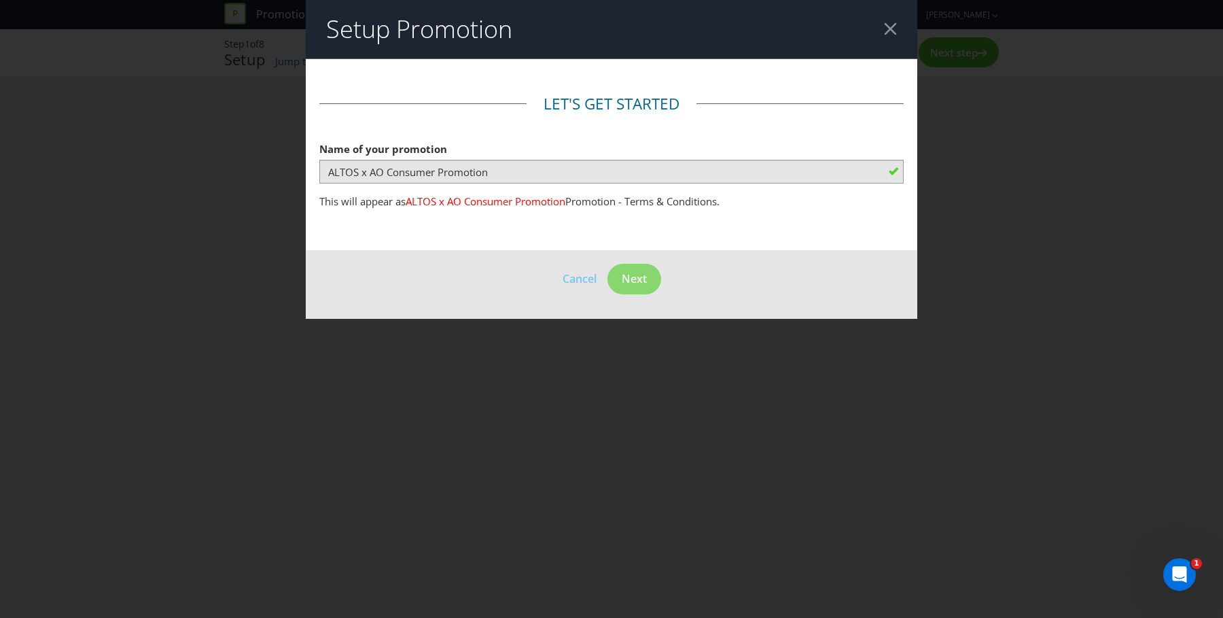
click at [886, 31] on div at bounding box center [890, 28] width 13 height 13
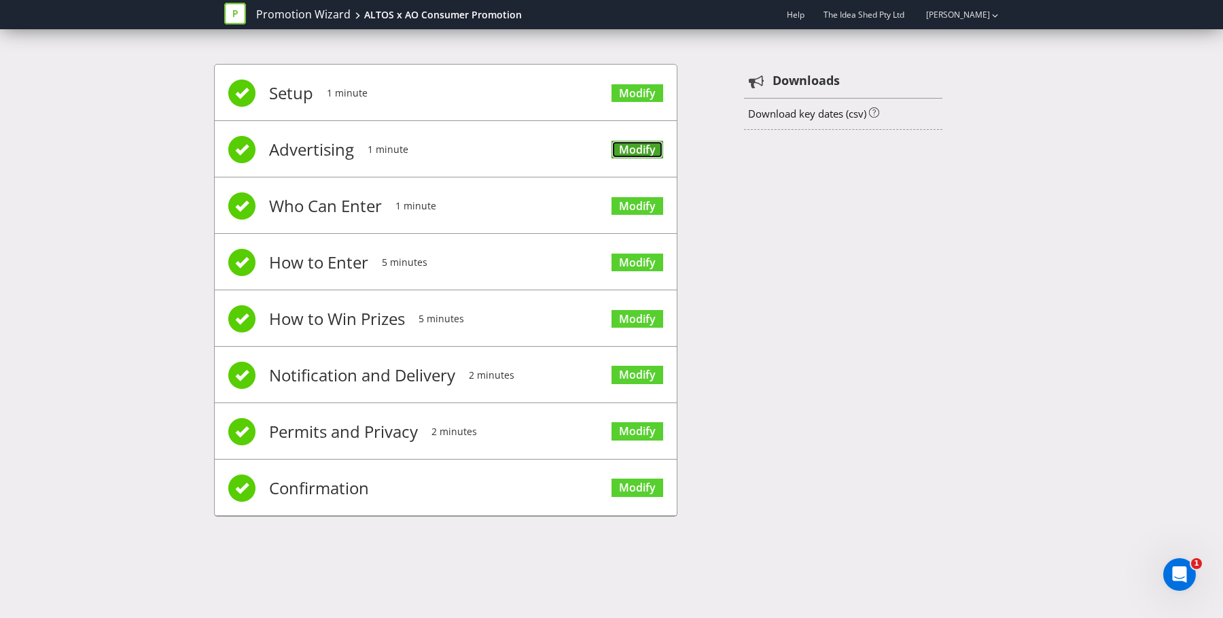
click at [641, 143] on link "Modify" at bounding box center [638, 150] width 52 height 18
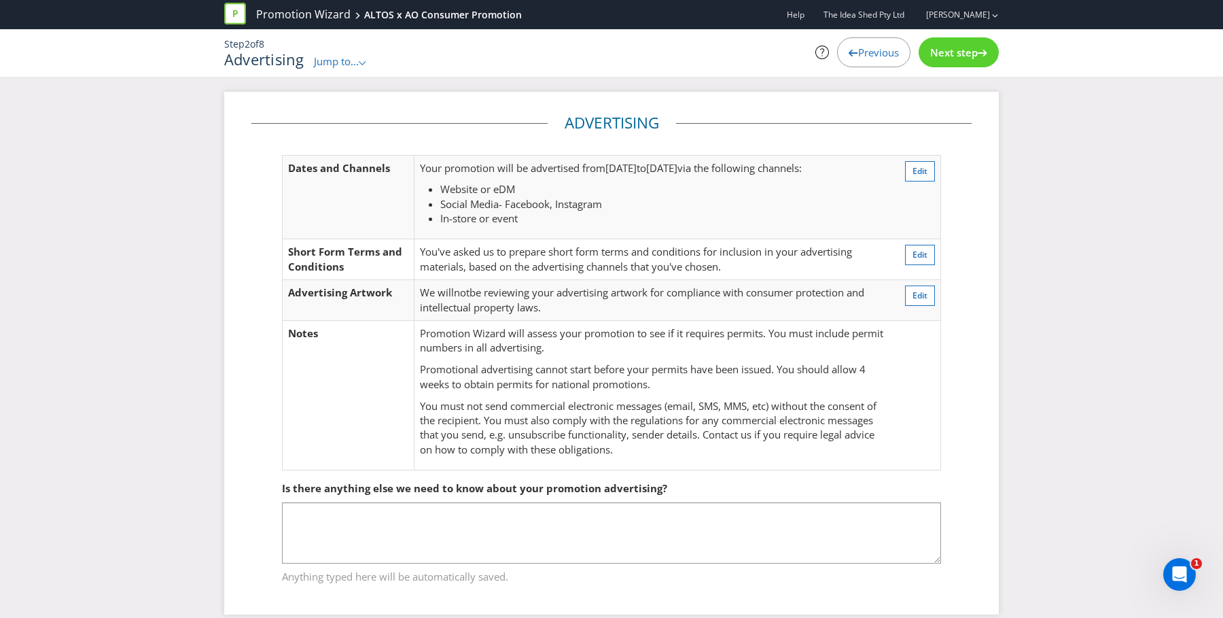
click at [353, 65] on span "Jump to..." at bounding box center [336, 61] width 45 height 14
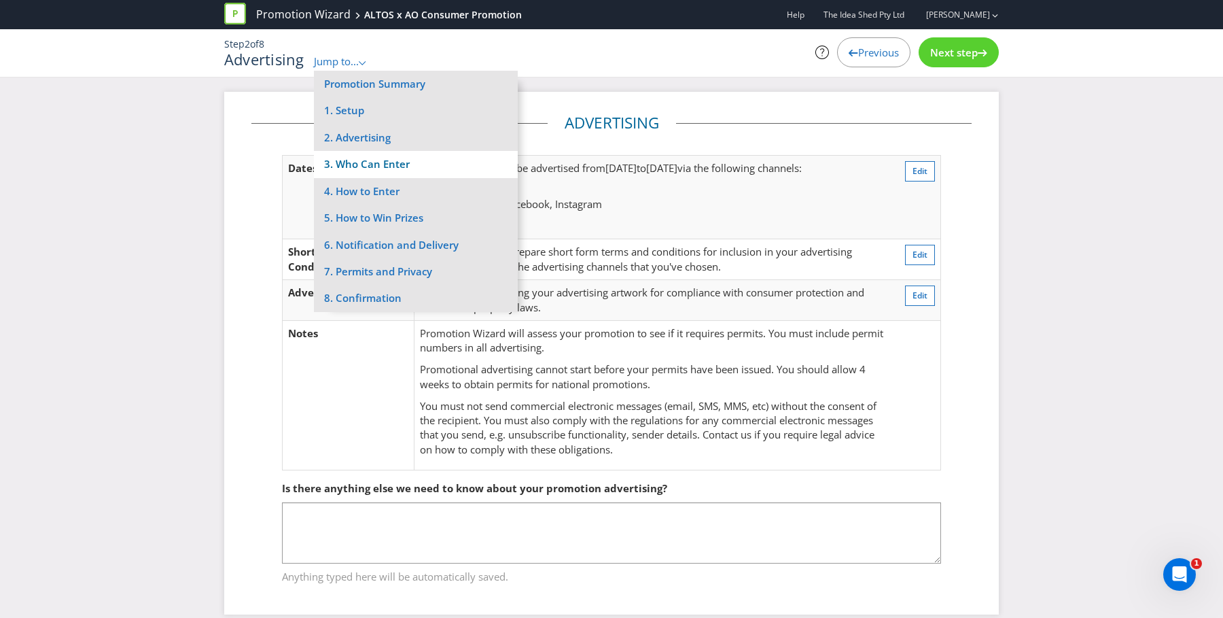
click at [385, 164] on li "3. Who Can Enter" at bounding box center [416, 164] width 204 height 27
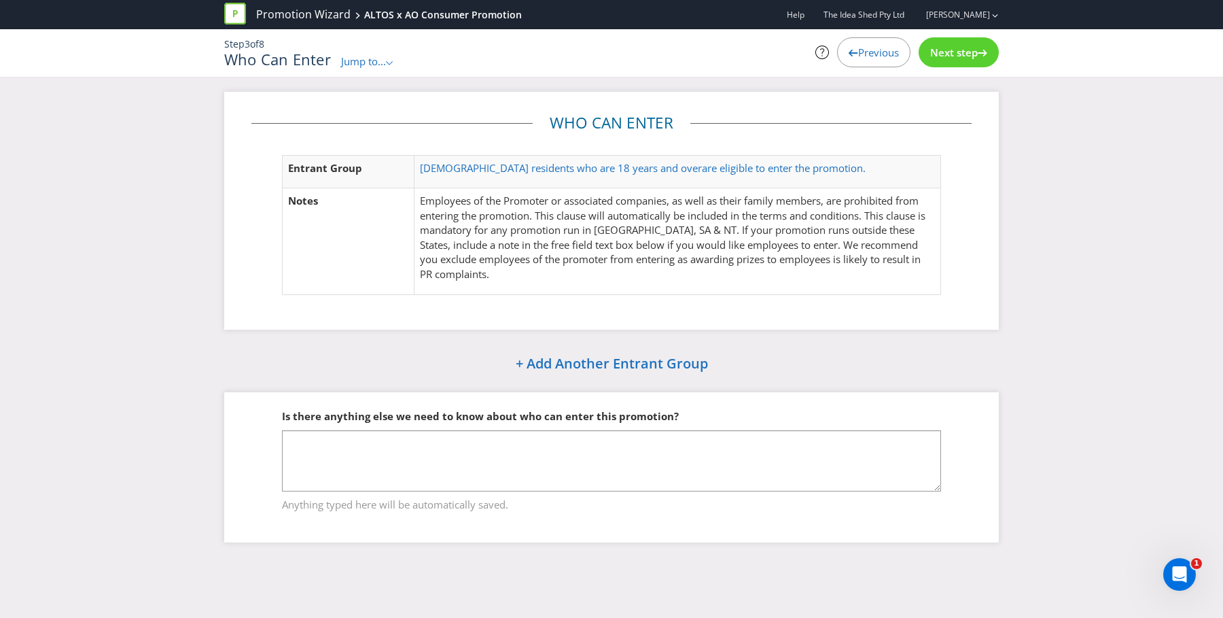
click at [358, 60] on span "Jump to..." at bounding box center [363, 61] width 45 height 14
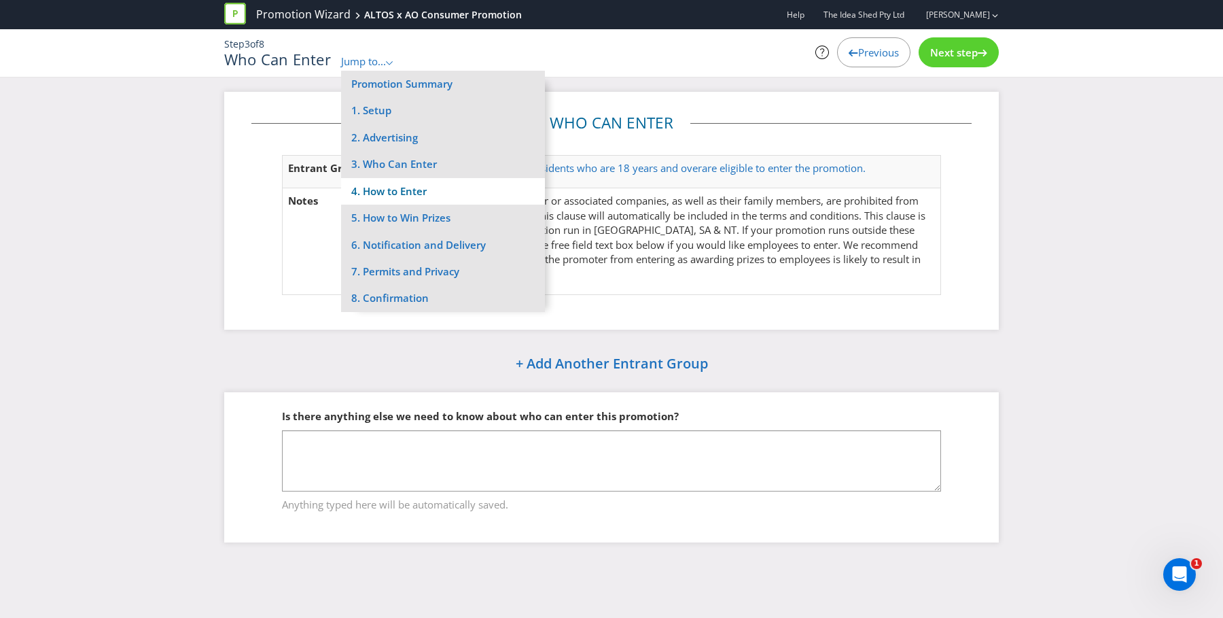
click at [400, 182] on li "4. How to Enter" at bounding box center [443, 191] width 204 height 27
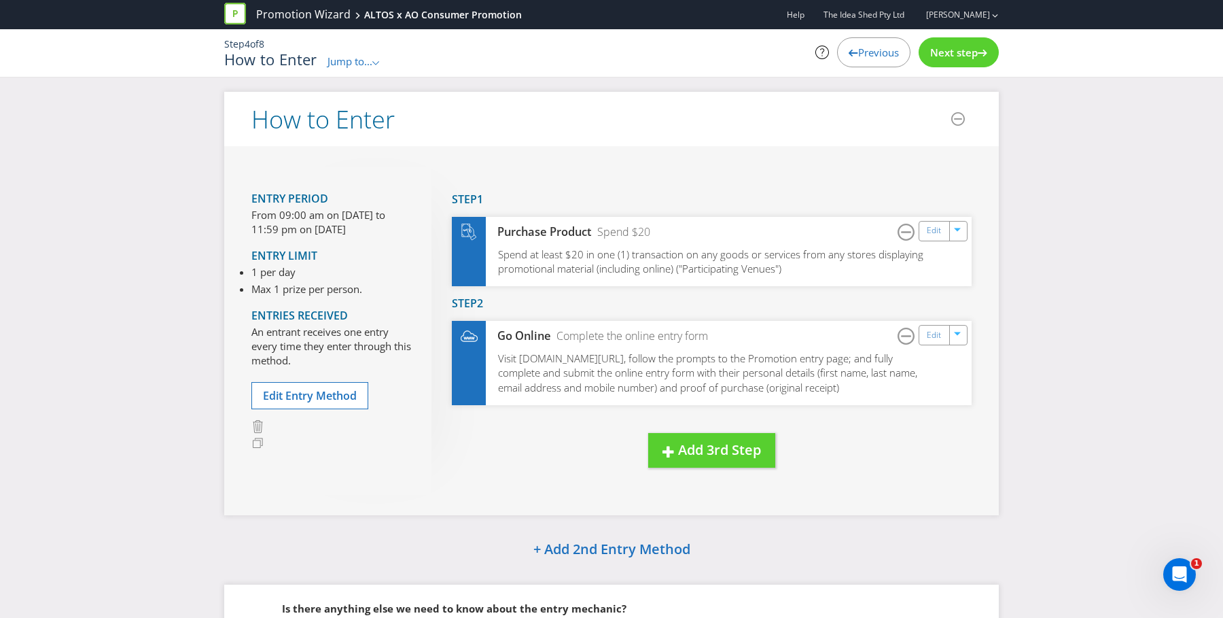
click at [353, 50] on p "Step 4 of 8" at bounding box center [479, 44] width 510 height 14
click at [351, 63] on span "Jump to..." at bounding box center [350, 61] width 45 height 14
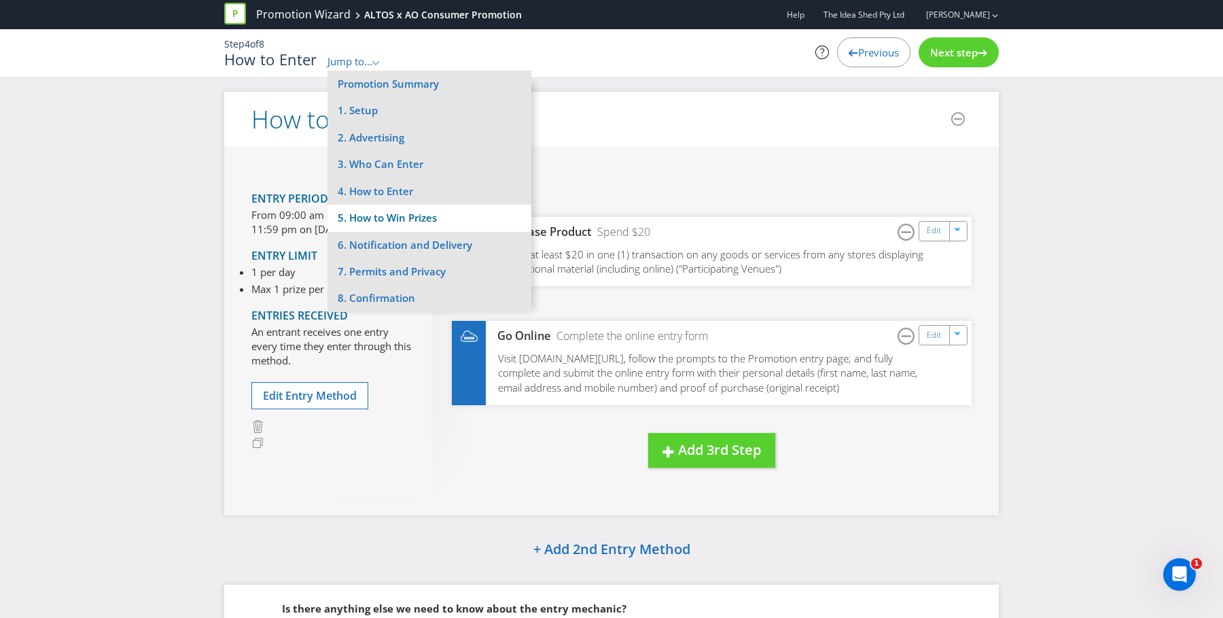
click at [463, 223] on li "5. How to Win Prizes" at bounding box center [430, 218] width 204 height 27
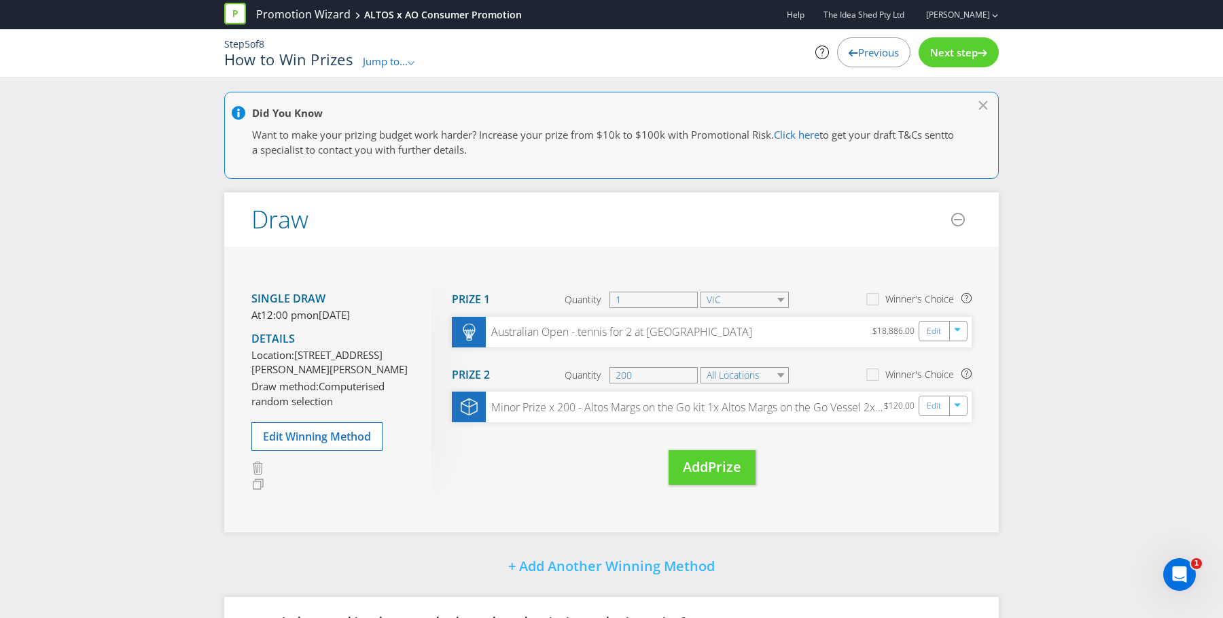
click at [170, 215] on div "Did You Know Want to make your prizing budget work harder? Increase your prize …" at bounding box center [611, 430] width 1223 height 676
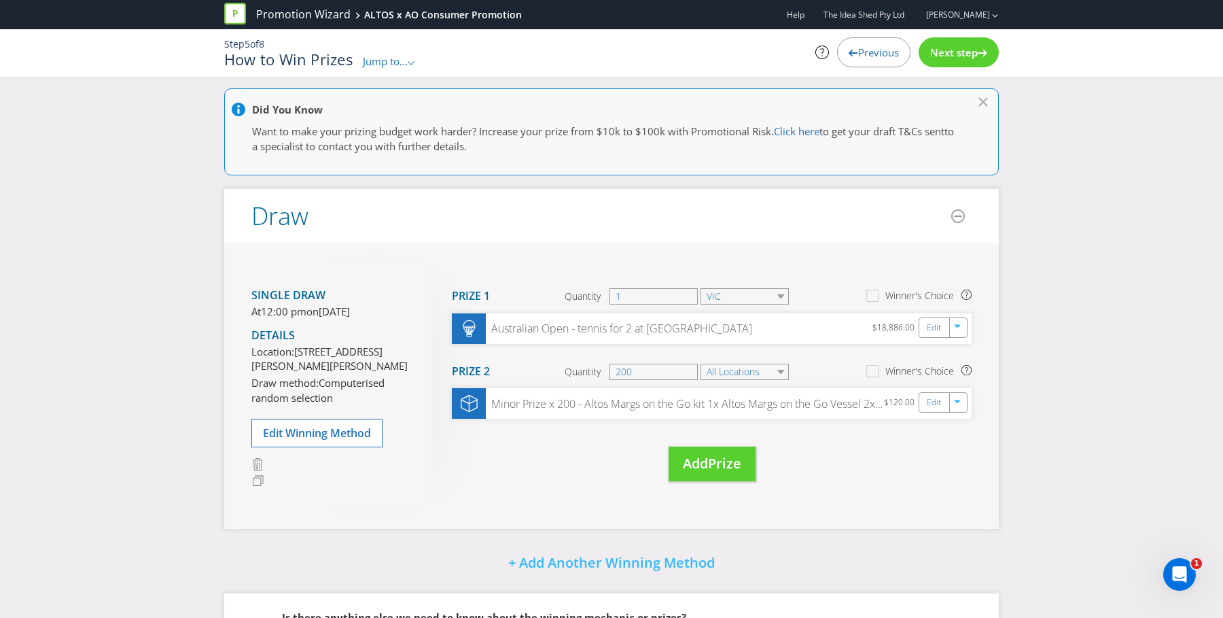
click at [388, 57] on span "Jump to..." at bounding box center [385, 61] width 45 height 14
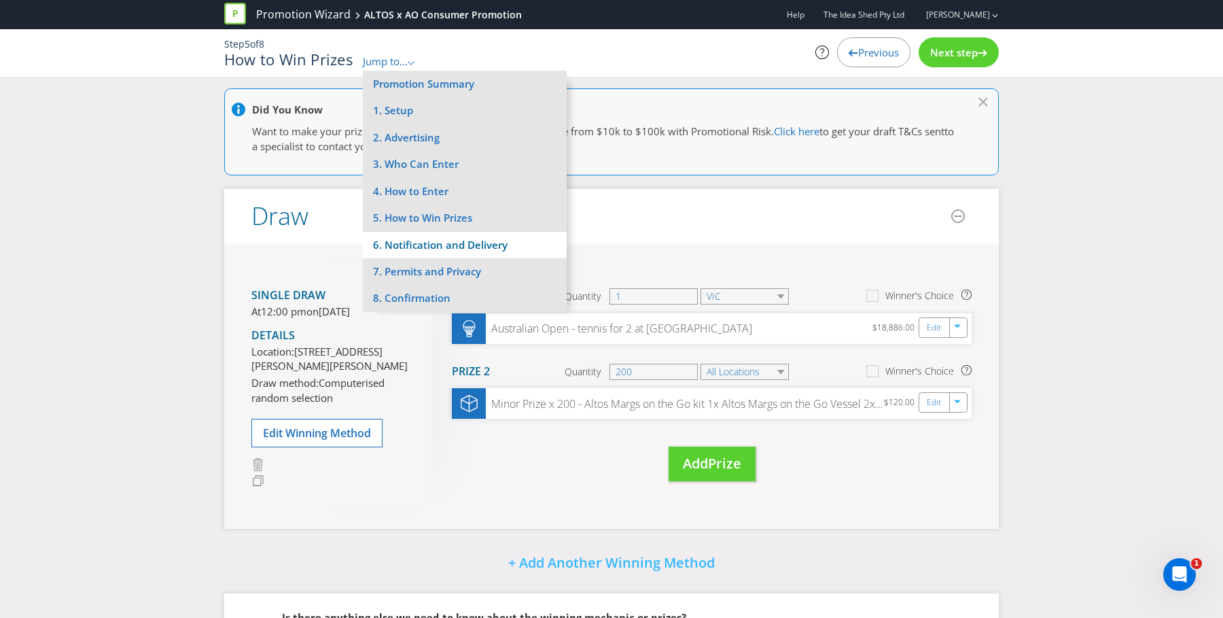
click at [450, 249] on li "6. Notification and Delivery" at bounding box center [465, 245] width 204 height 27
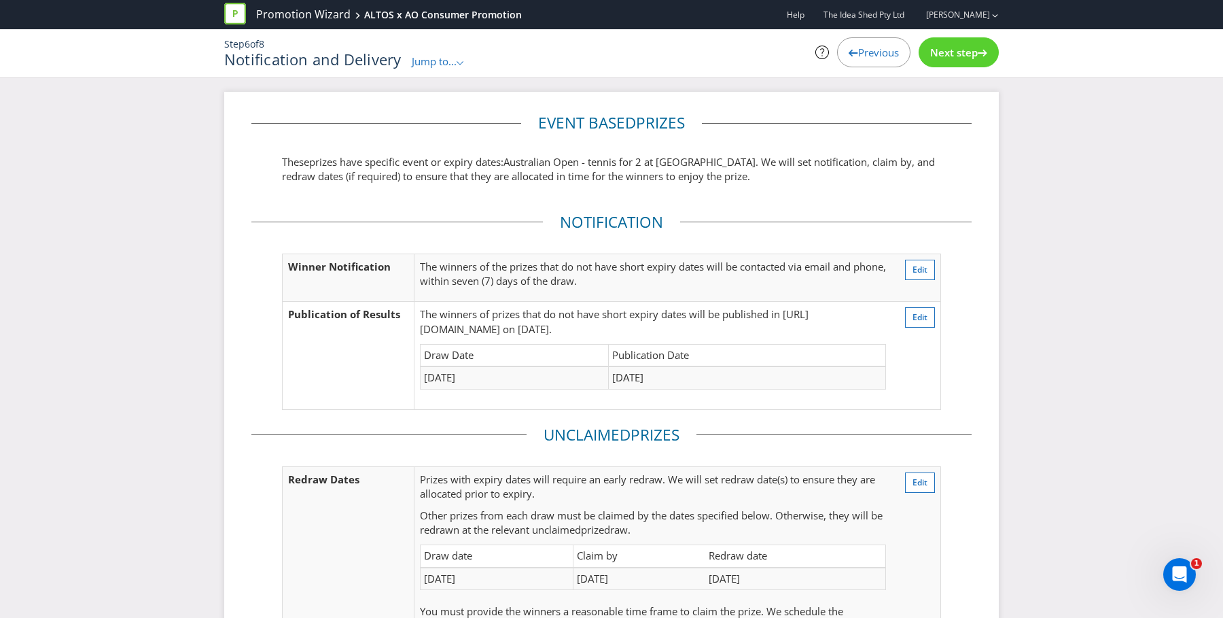
click at [433, 66] on span "Jump to..." at bounding box center [434, 61] width 45 height 14
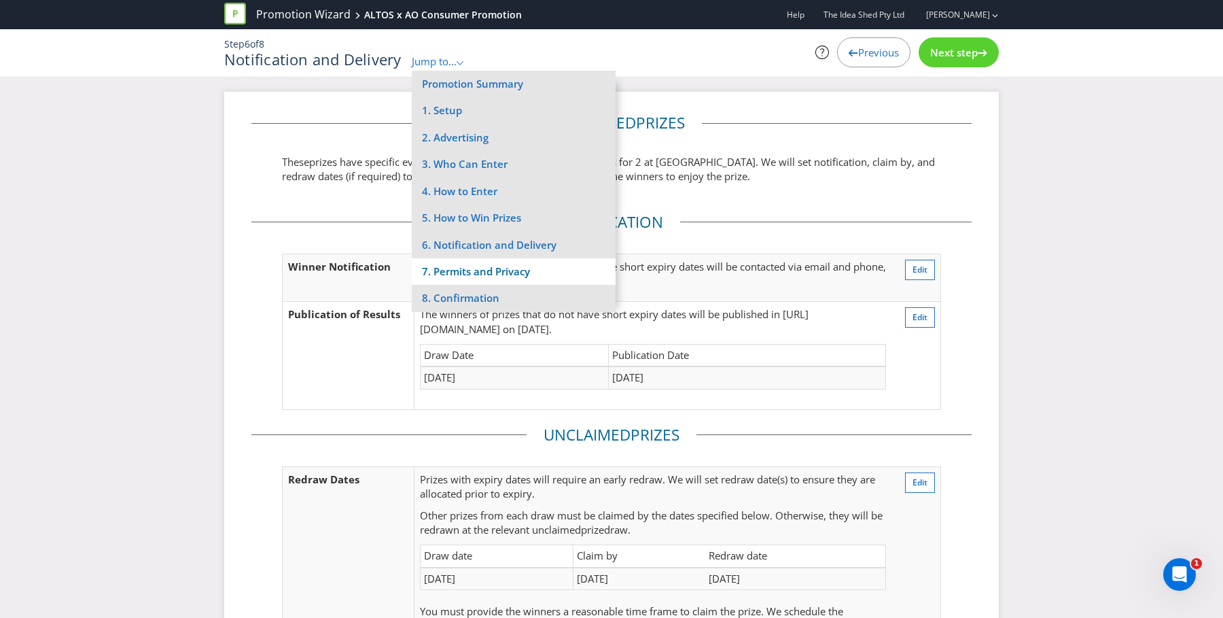
click at [482, 270] on li "7. Permits and Privacy" at bounding box center [514, 271] width 204 height 27
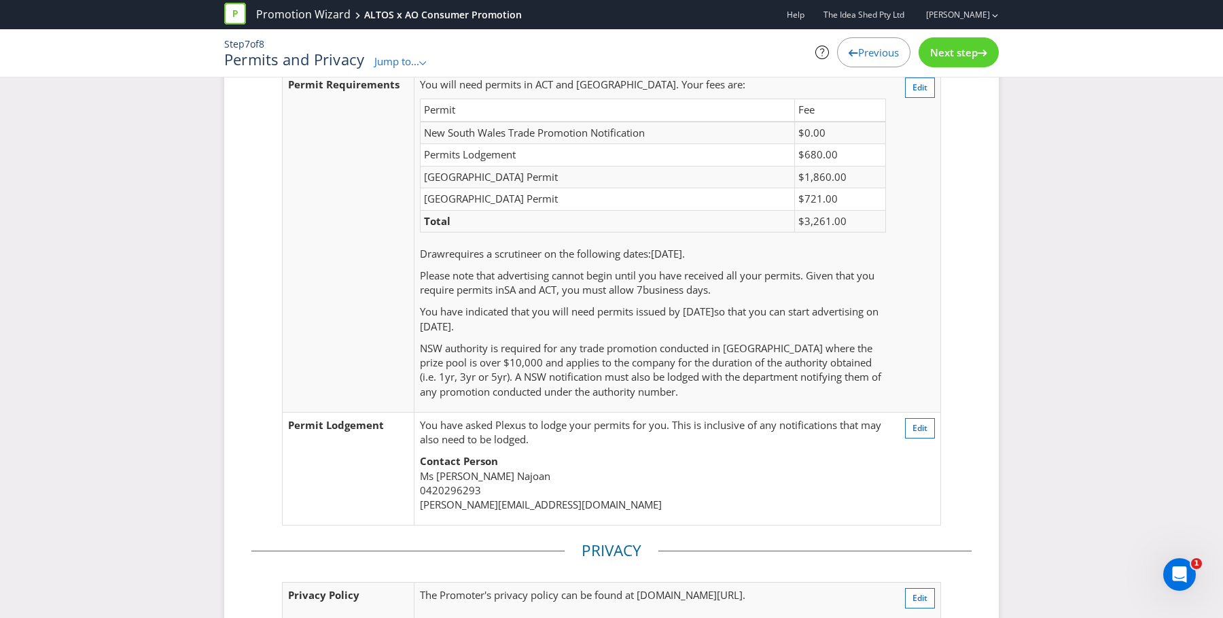
scroll to position [87, 0]
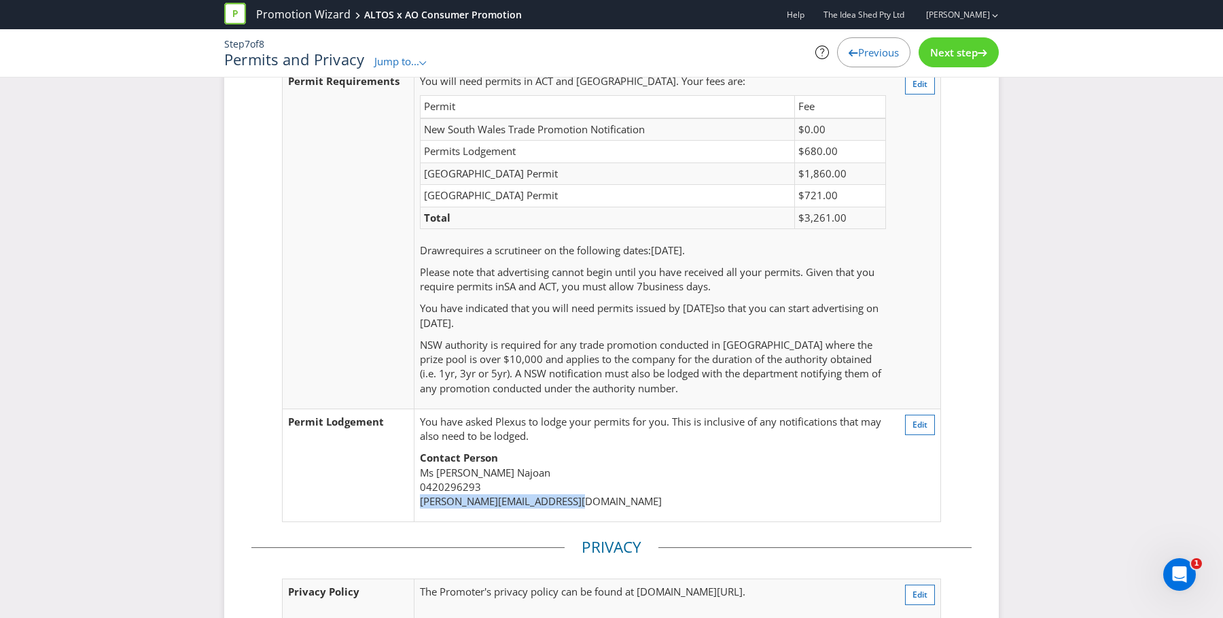
drag, startPoint x: 583, startPoint y: 500, endPoint x: 419, endPoint y: 498, distance: 163.8
click at [420, 498] on p "Contact Person Ms Edelyn Najoan 0420296293 edelyn.najoan@theideashed.com" at bounding box center [653, 480] width 466 height 58
copy span "[PERSON_NAME][EMAIL_ADDRESS][DOMAIN_NAME]"
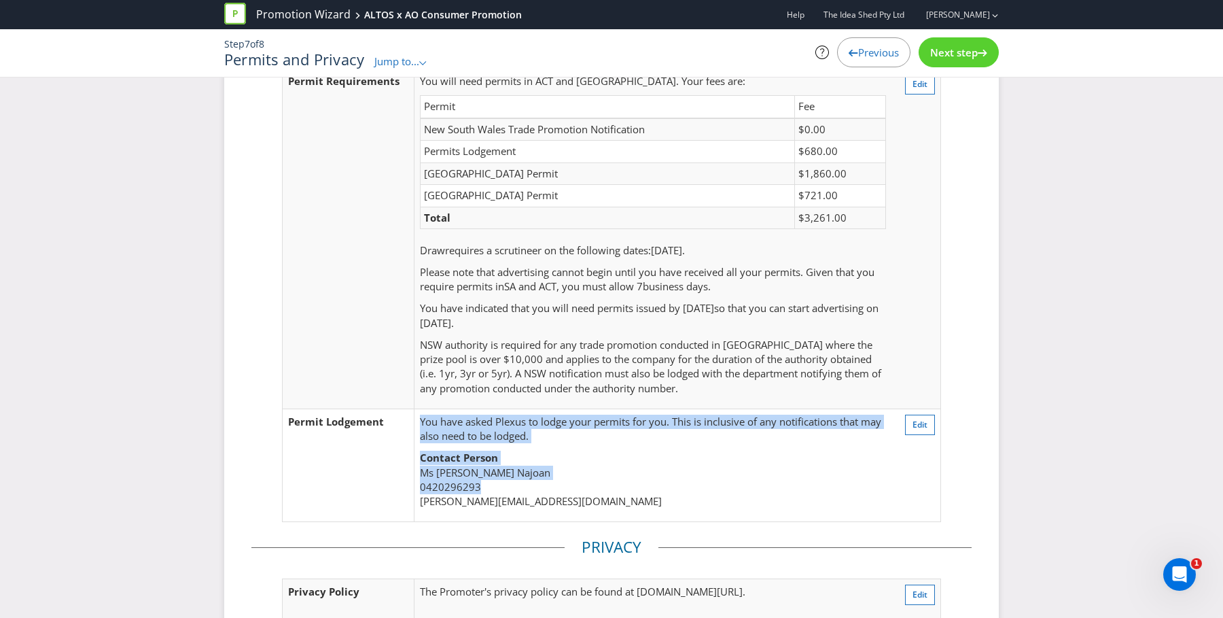
drag, startPoint x: 484, startPoint y: 485, endPoint x: 402, endPoint y: 479, distance: 81.8
click at [402, 479] on tr "Permit Lodgement You have asked Plexus to lodge your permits for you. This is i…" at bounding box center [612, 464] width 659 height 113
click at [402, 479] on td "Permit Lodgement" at bounding box center [349, 464] width 132 height 113
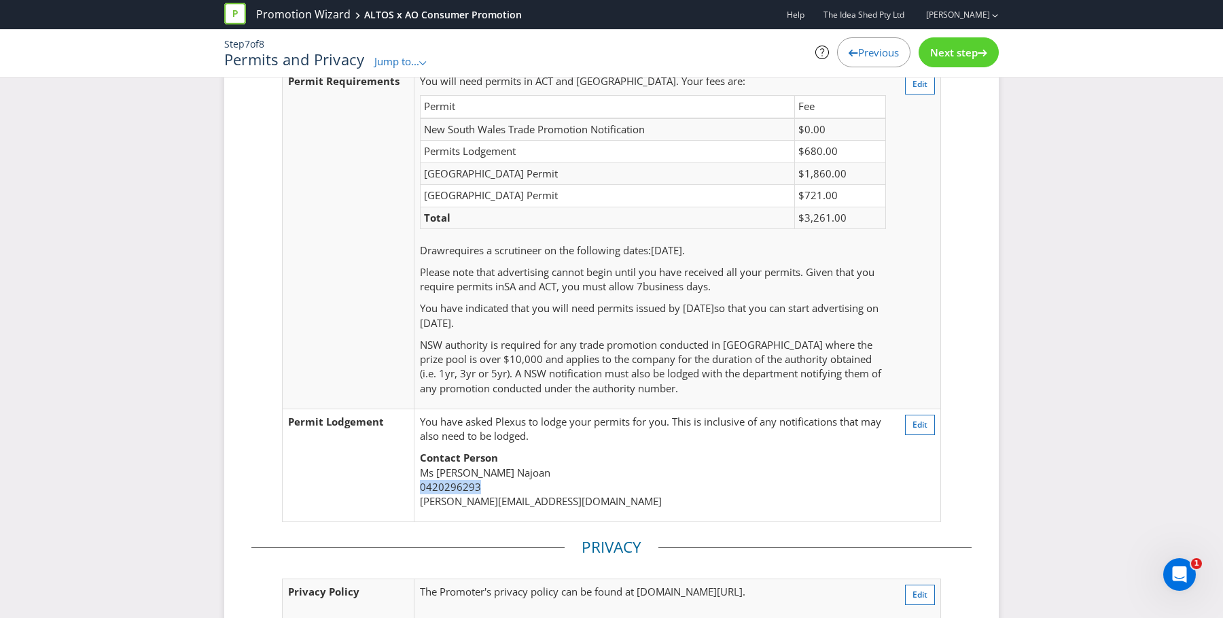
drag, startPoint x: 491, startPoint y: 485, endPoint x: 417, endPoint y: 482, distance: 74.1
click at [417, 482] on td "You have asked Plexus to lodge your permits for you. This is inclusive of any n…" at bounding box center [653, 464] width 478 height 113
copy span "0420296293"
click at [285, 267] on td "Permit Requirements" at bounding box center [349, 238] width 132 height 340
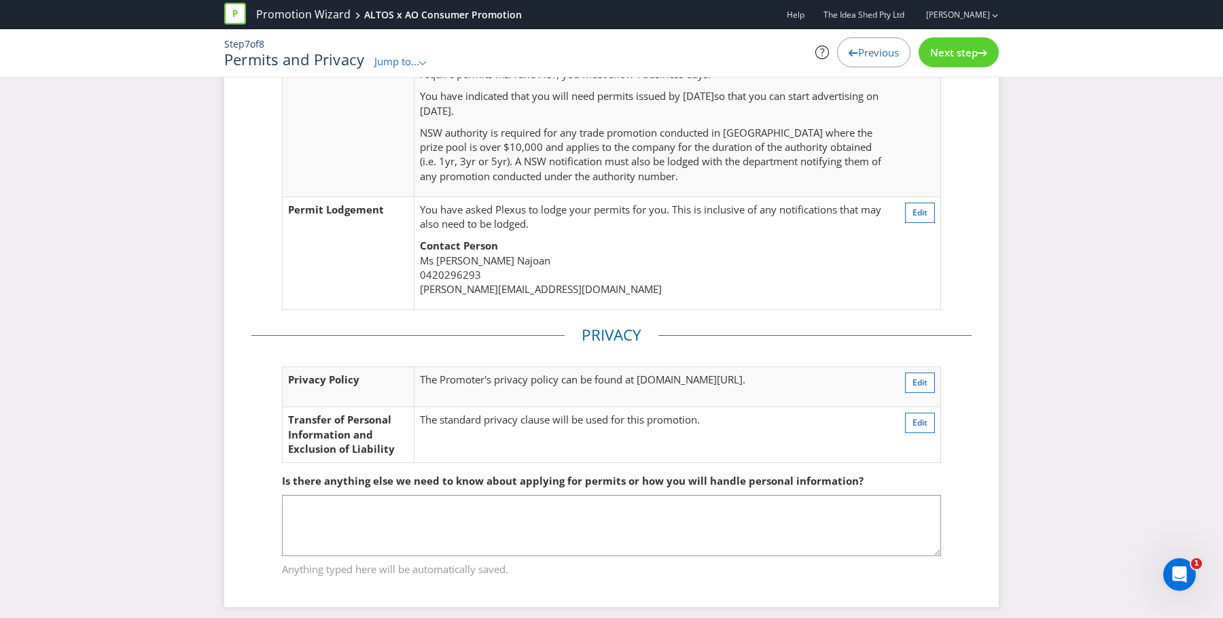
scroll to position [304, 0]
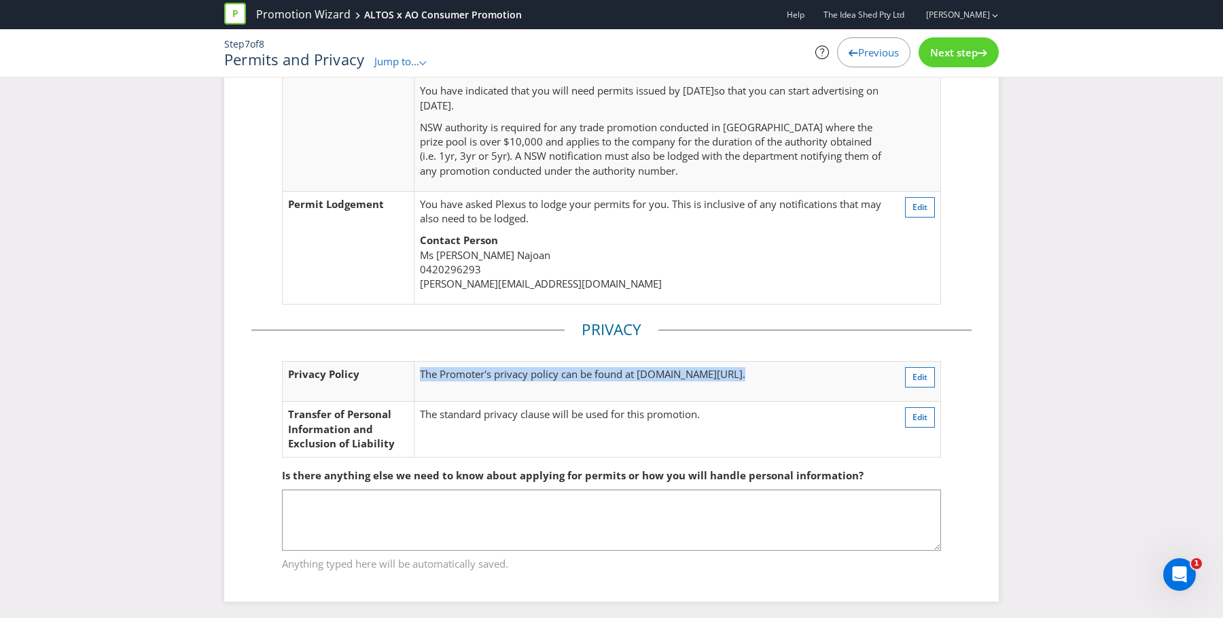
drag, startPoint x: 863, startPoint y: 372, endPoint x: 421, endPoint y: 373, distance: 442.4
click at [421, 373] on td "The Promoter's privacy policy can be found at www.pernod-ricard.com/en/privacy-…" at bounding box center [643, 382] width 459 height 40
click at [518, 373] on span "The Promoter's privacy policy can be found at" at bounding box center [527, 374] width 214 height 14
drag, startPoint x: 856, startPoint y: 374, endPoint x: 642, endPoint y: 374, distance: 214.1
click at [642, 374] on td "The Promoter's privacy policy can be found at www.pernod-ricard.com/en/privacy-…" at bounding box center [643, 382] width 459 height 40
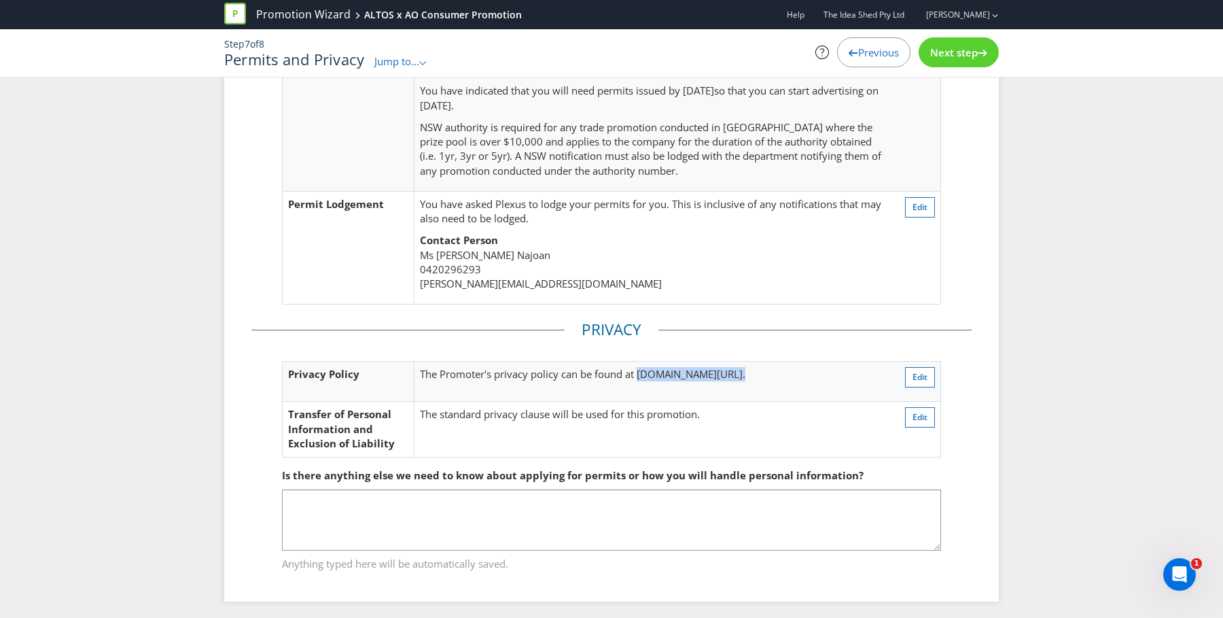
copy td "www.pernod-ricard.com/en/privacy-policy ."
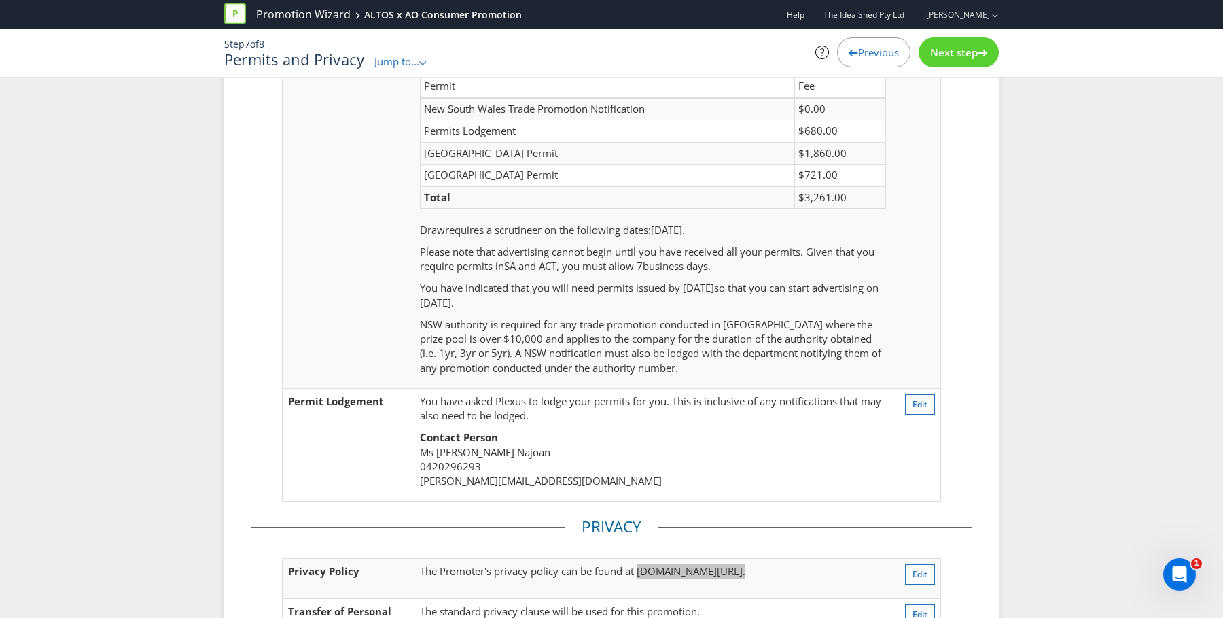
scroll to position [55, 0]
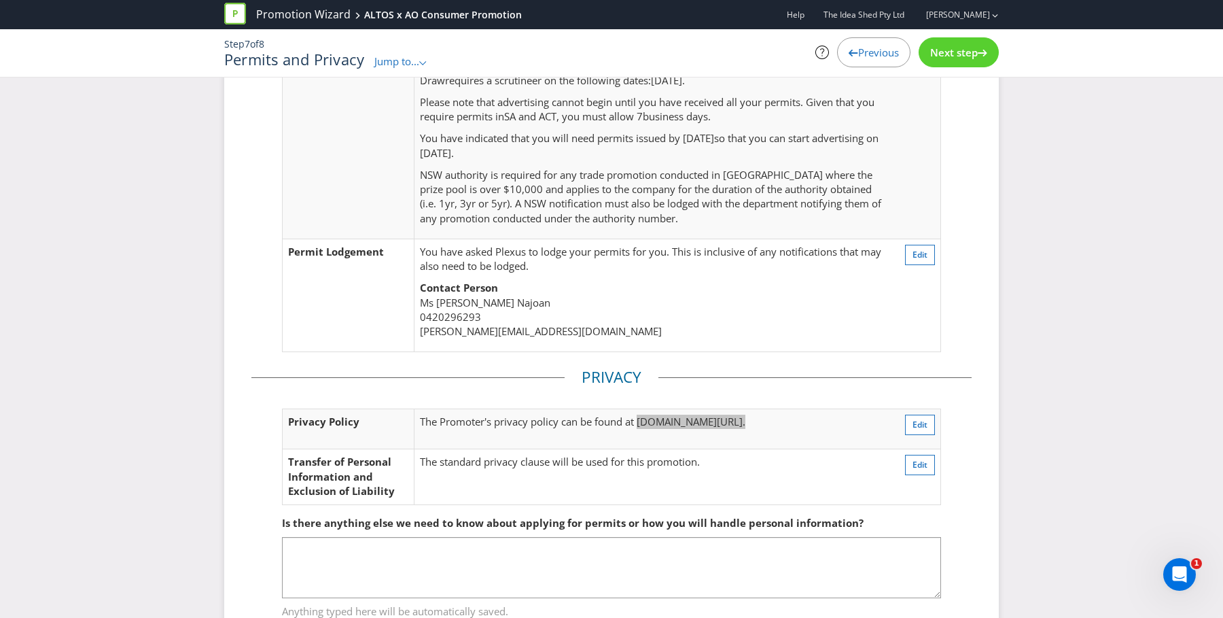
scroll to position [304, 0]
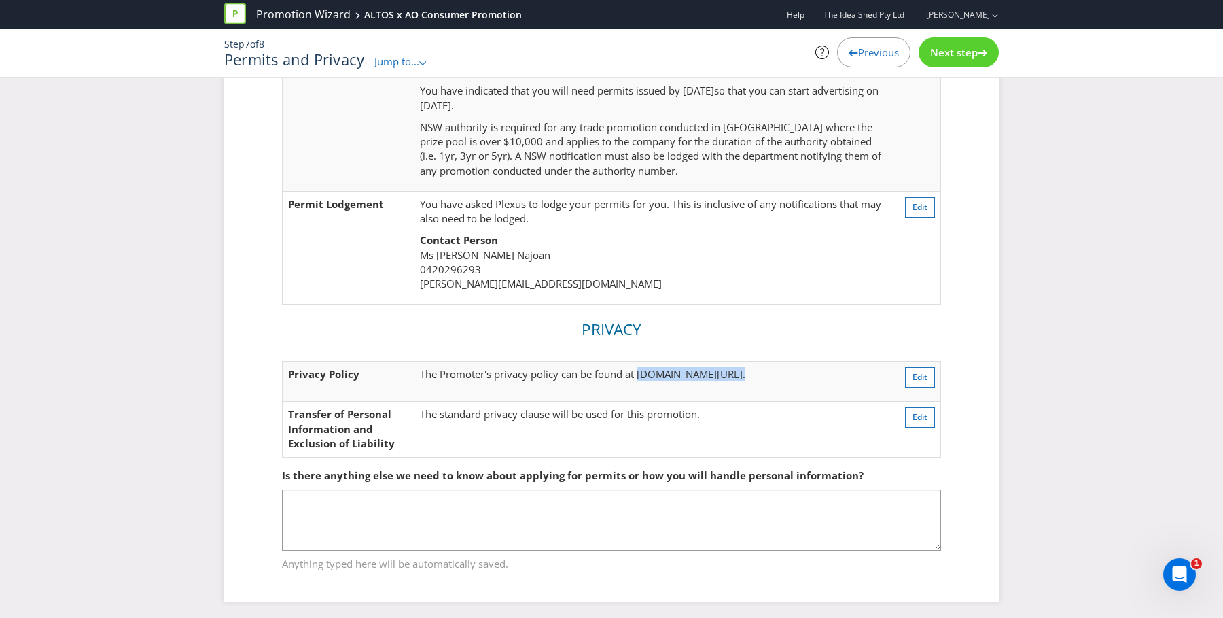
click at [195, 400] on div "Permits Permit Requirements You will need permits in ACT and SA . Your fees are…" at bounding box center [611, 204] width 1223 height 835
click at [196, 402] on div "Permits Permit Requirements You will need permits in ACT and SA . Your fees are…" at bounding box center [611, 204] width 1223 height 835
click at [239, 418] on div "Permits Permit Requirements You will need permits in ACT and SA . Your fees are…" at bounding box center [611, 194] width 775 height 814
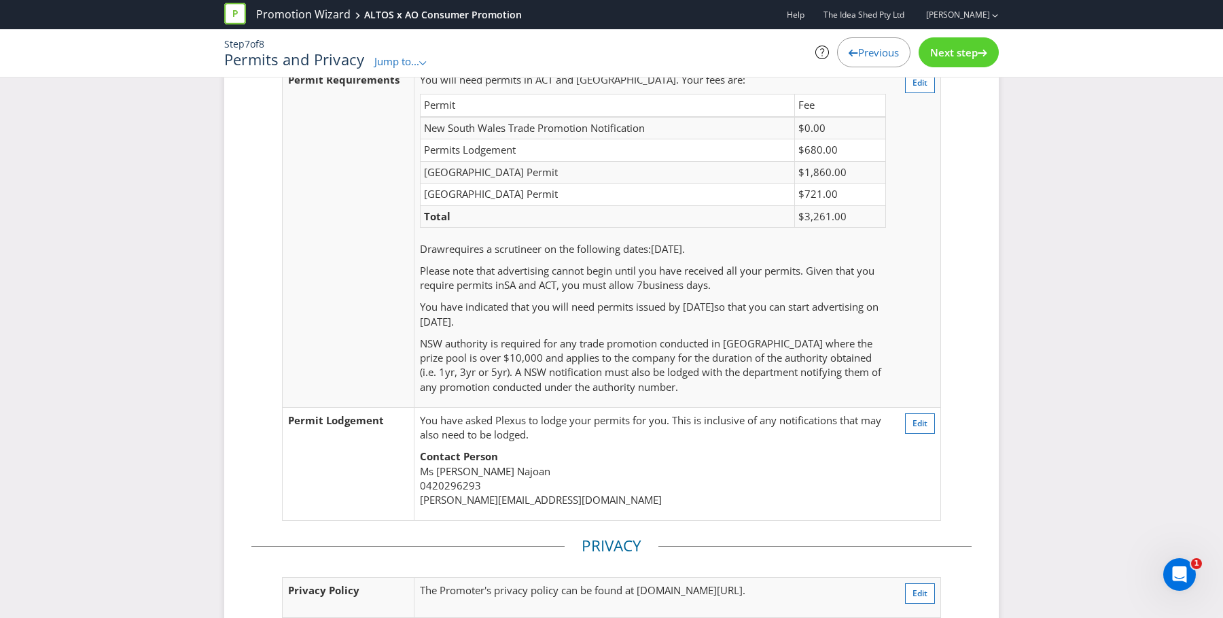
scroll to position [0, 0]
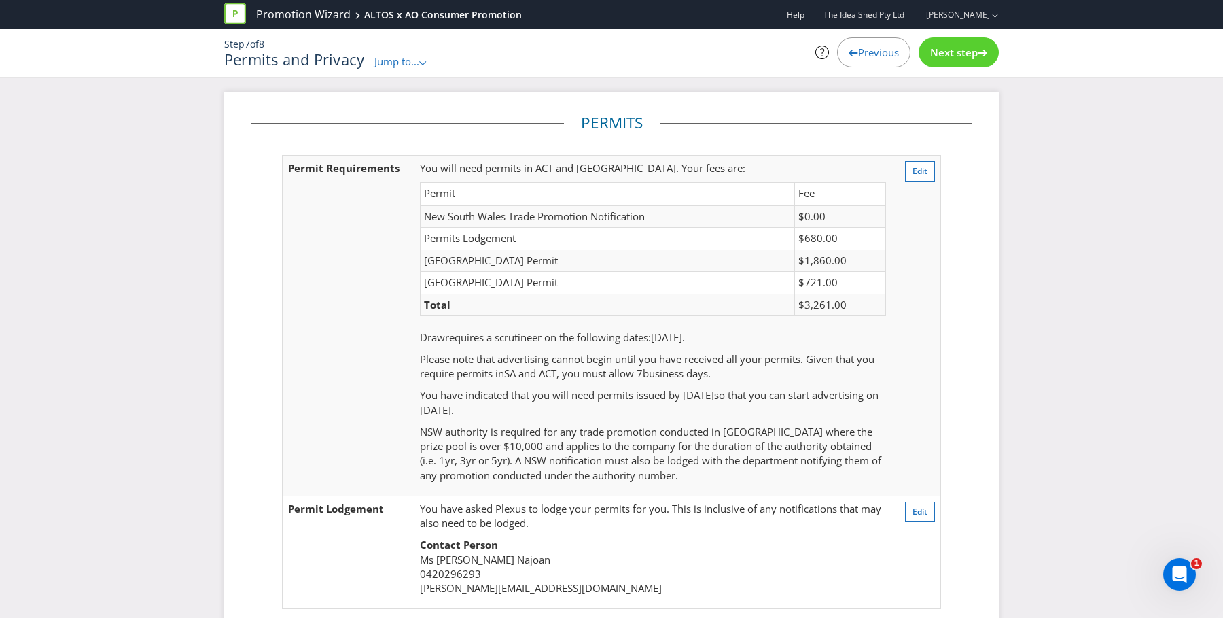
drag, startPoint x: 389, startPoint y: 63, endPoint x: 393, endPoint y: 94, distance: 30.9
click at [389, 65] on span "Jump to..." at bounding box center [396, 61] width 45 height 14
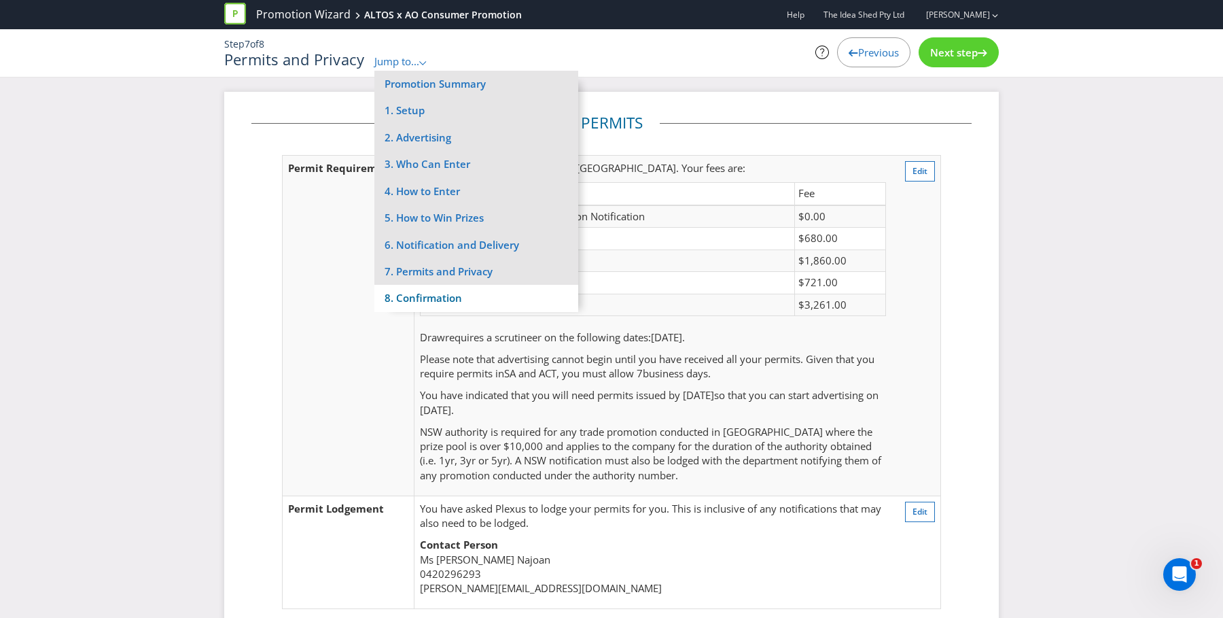
click at [428, 290] on li "8. Confirmation" at bounding box center [476, 298] width 204 height 27
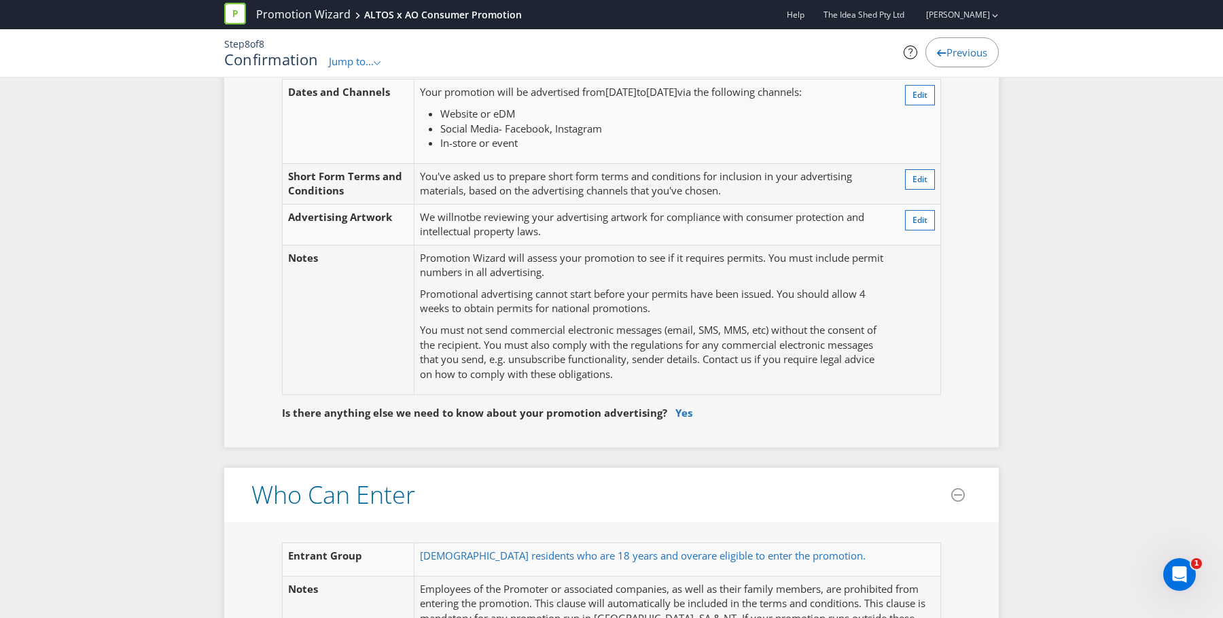
scroll to position [425, 0]
